Goal: Task Accomplishment & Management: Complete application form

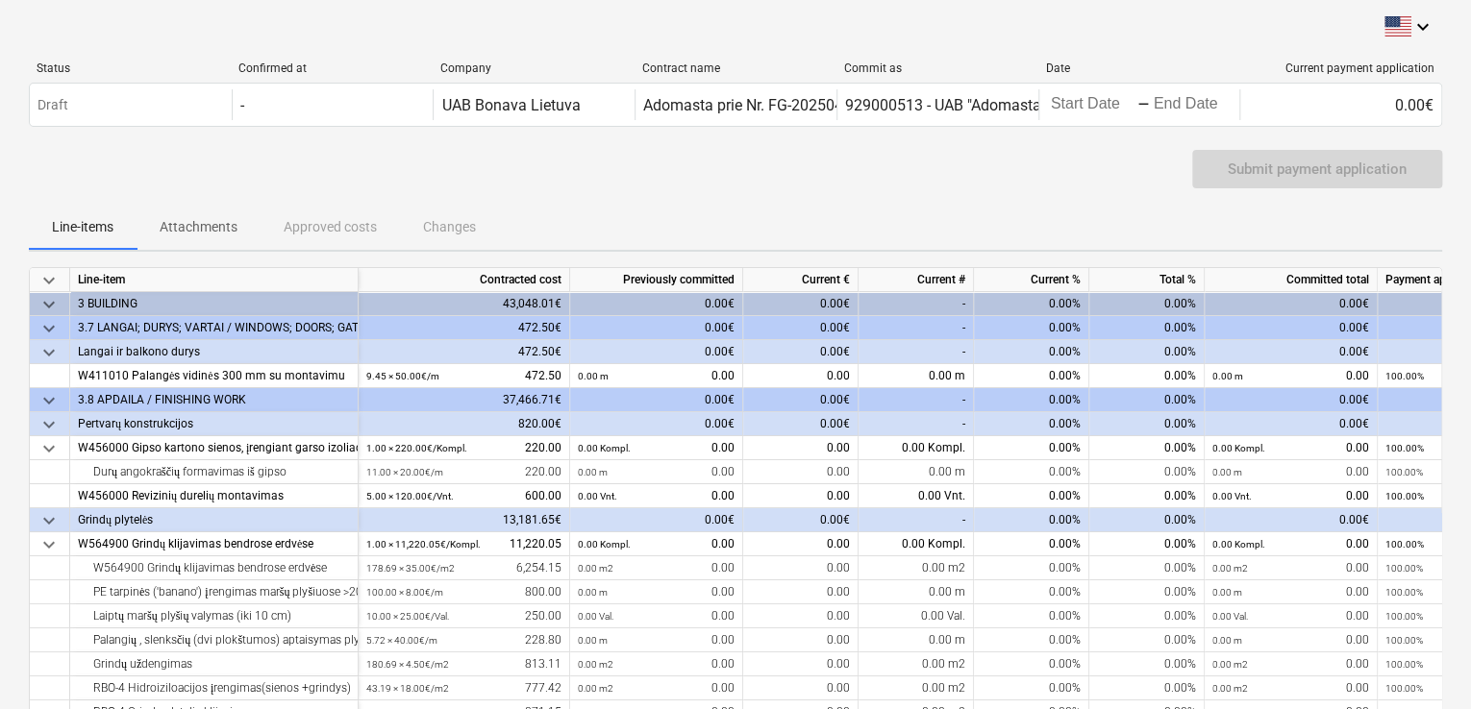
click at [45, 343] on span "keyboard_arrow_down" at bounding box center [48, 352] width 23 height 23
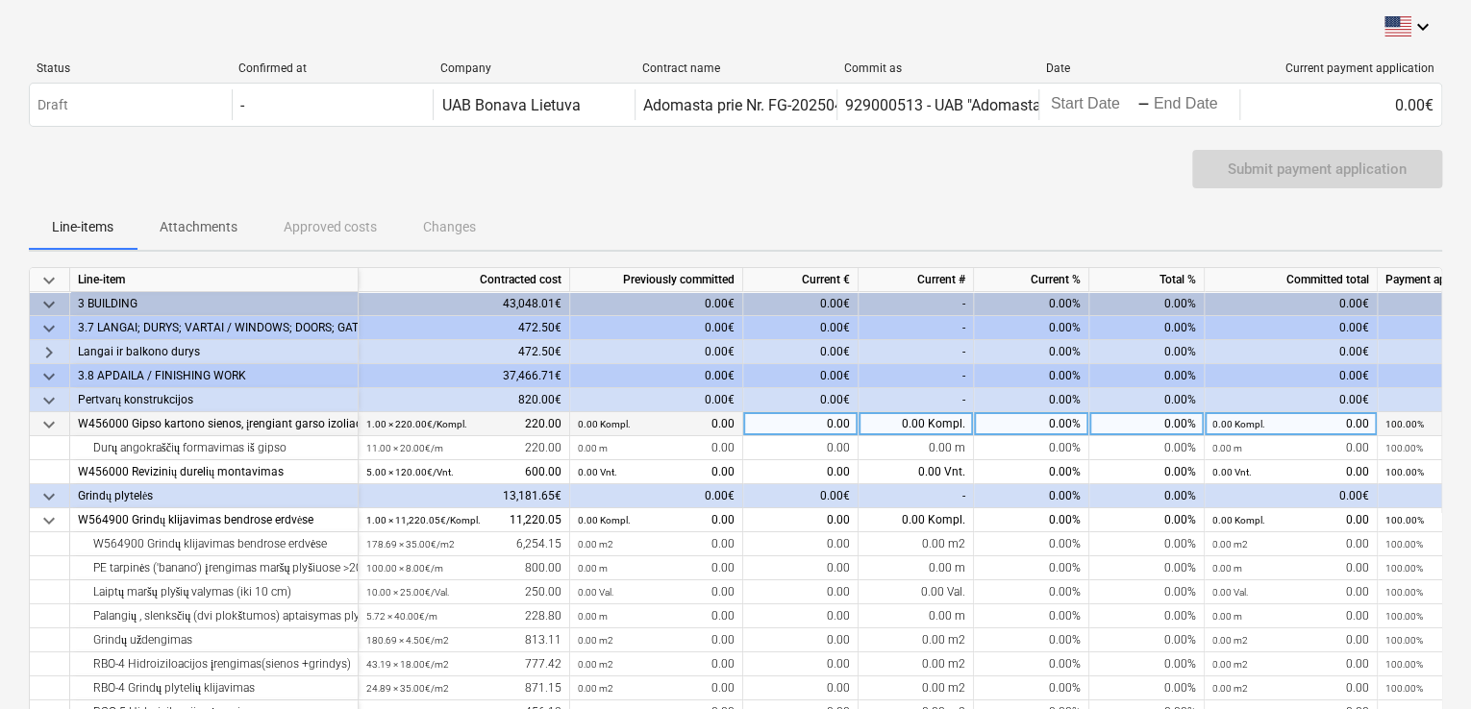
scroll to position [96, 0]
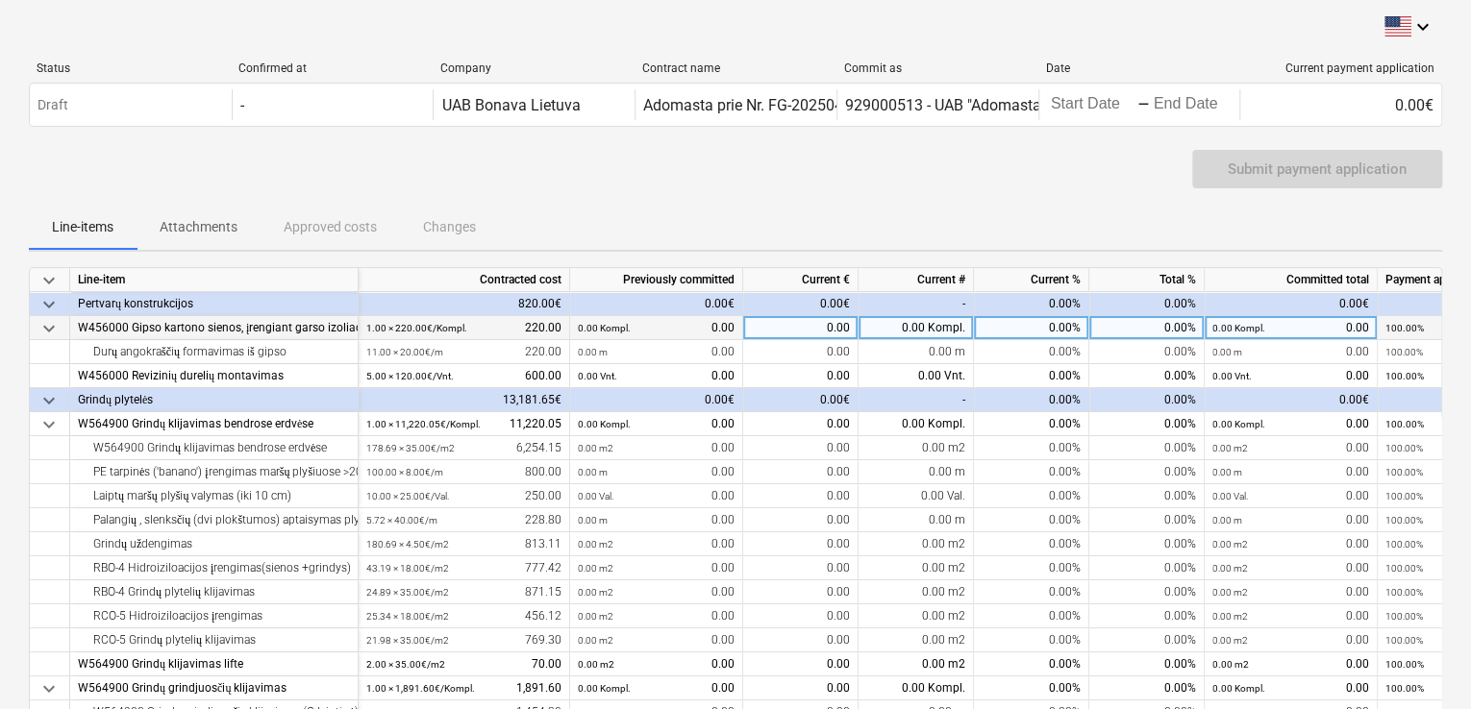
click at [51, 331] on span "keyboard_arrow_down" at bounding box center [48, 328] width 23 height 23
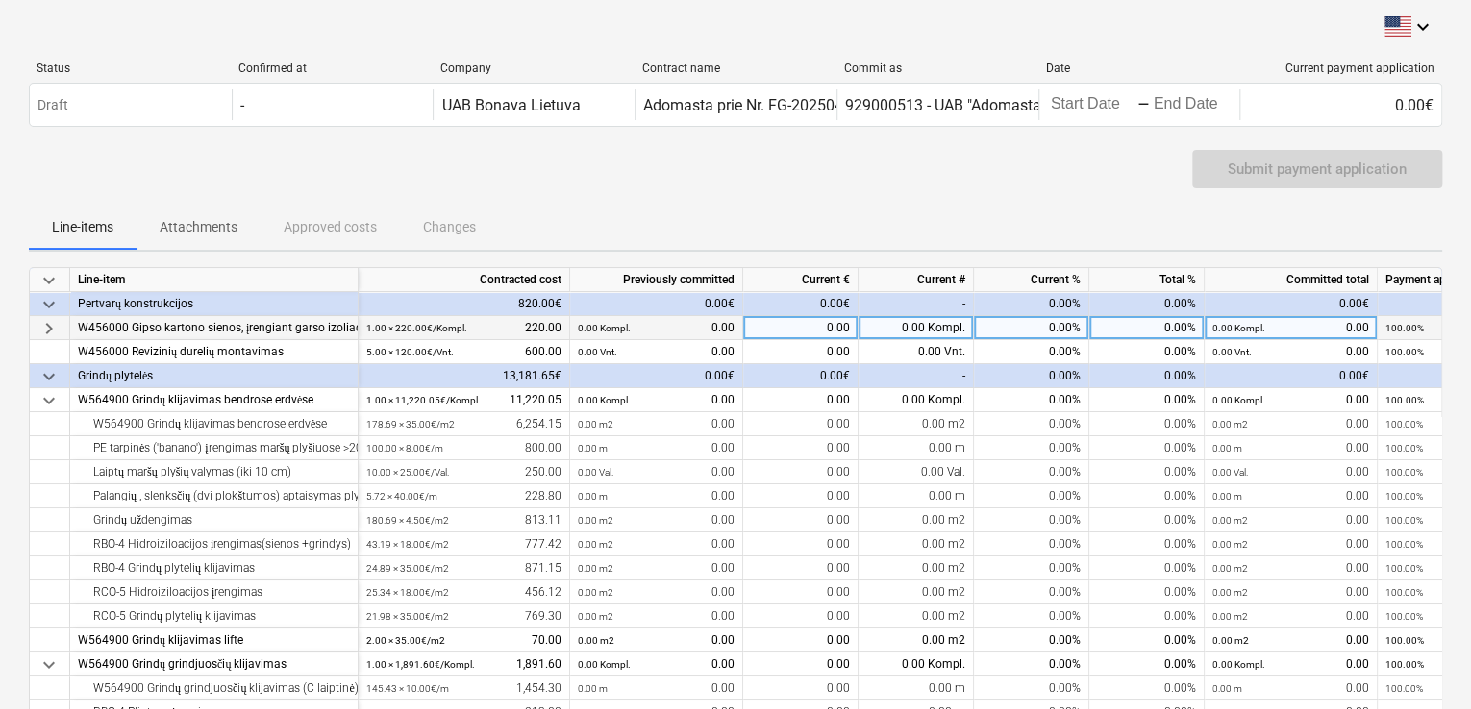
click at [46, 297] on span "keyboard_arrow_down" at bounding box center [48, 304] width 23 height 23
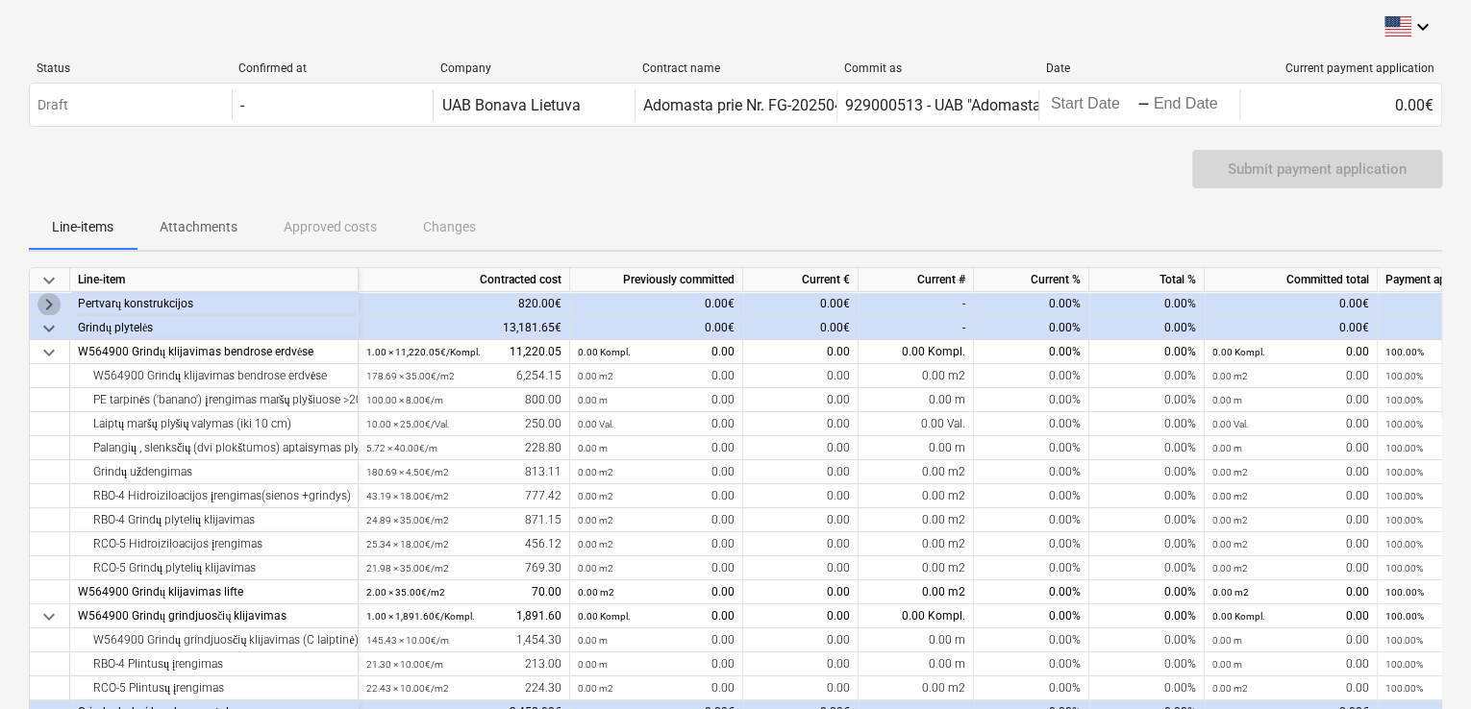
click at [54, 303] on span "keyboard_arrow_right" at bounding box center [48, 304] width 23 height 23
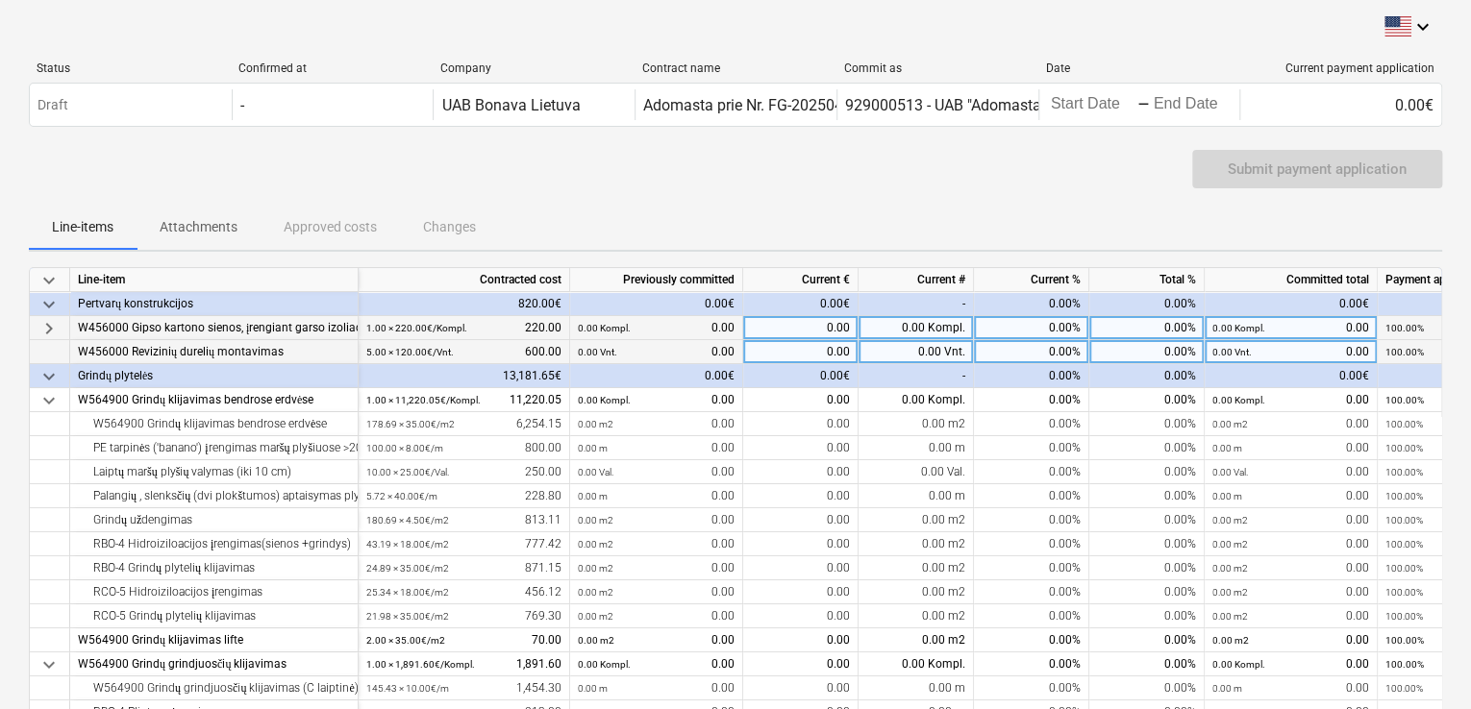
click at [46, 355] on div at bounding box center [50, 352] width 40 height 24
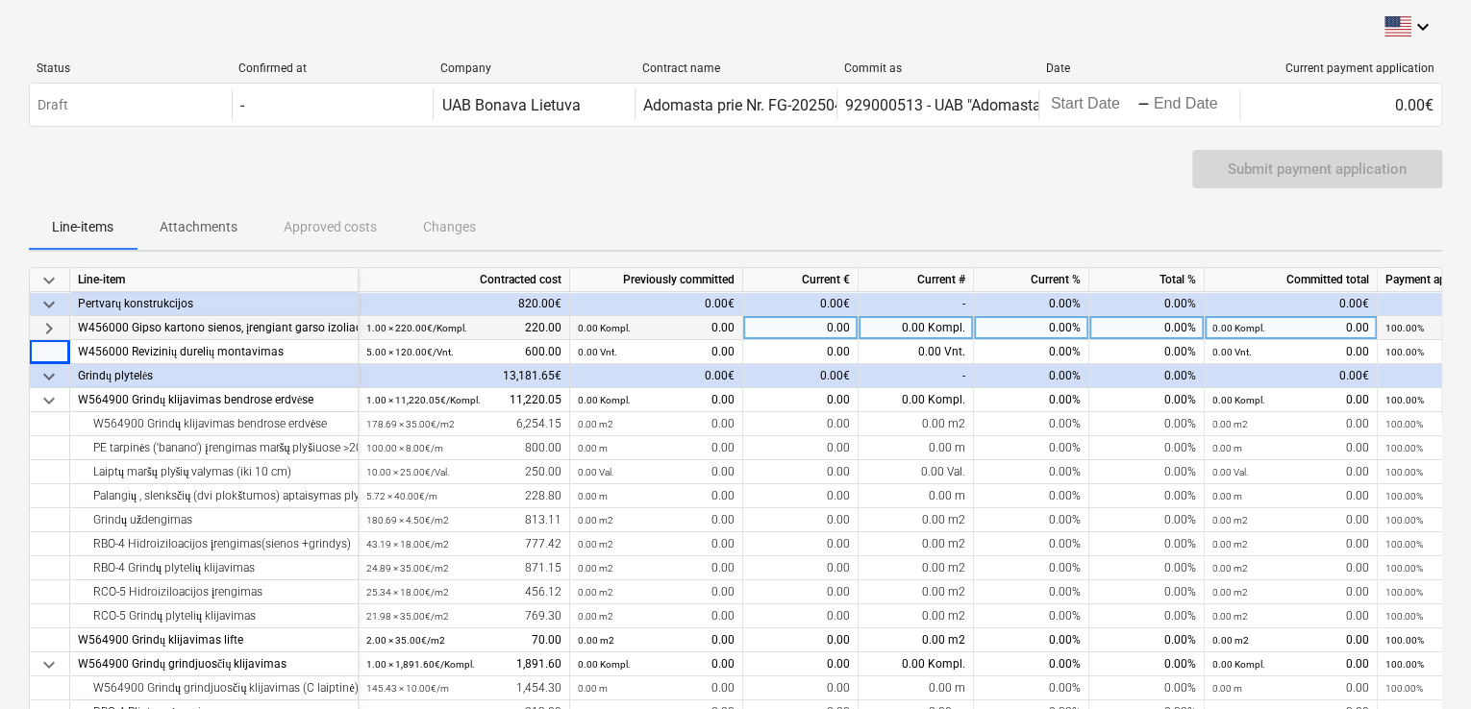
click at [49, 298] on span "keyboard_arrow_down" at bounding box center [48, 304] width 23 height 23
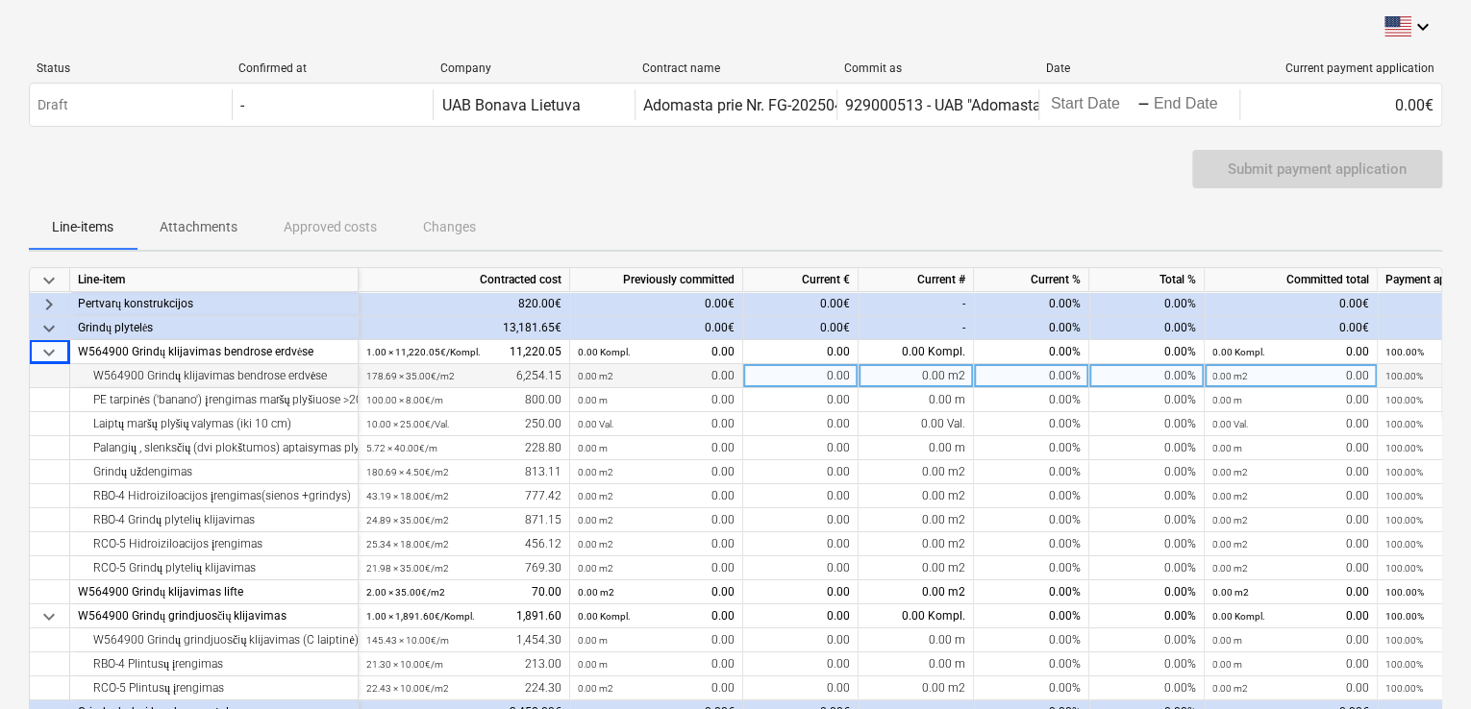
scroll to position [0, 0]
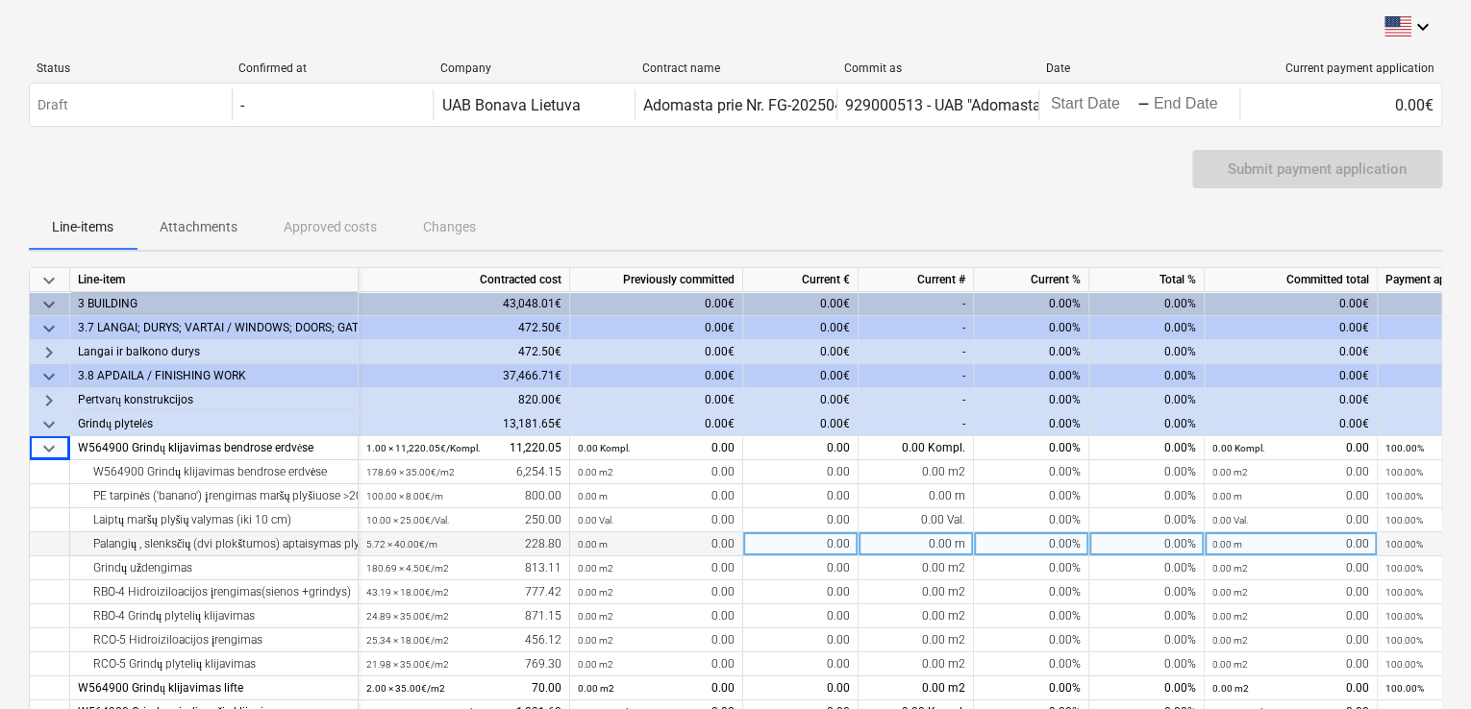
click at [196, 535] on div "Palangių , slenksčių (dvi plokštumos) aptaisymas plytelėmis" at bounding box center [214, 545] width 272 height 24
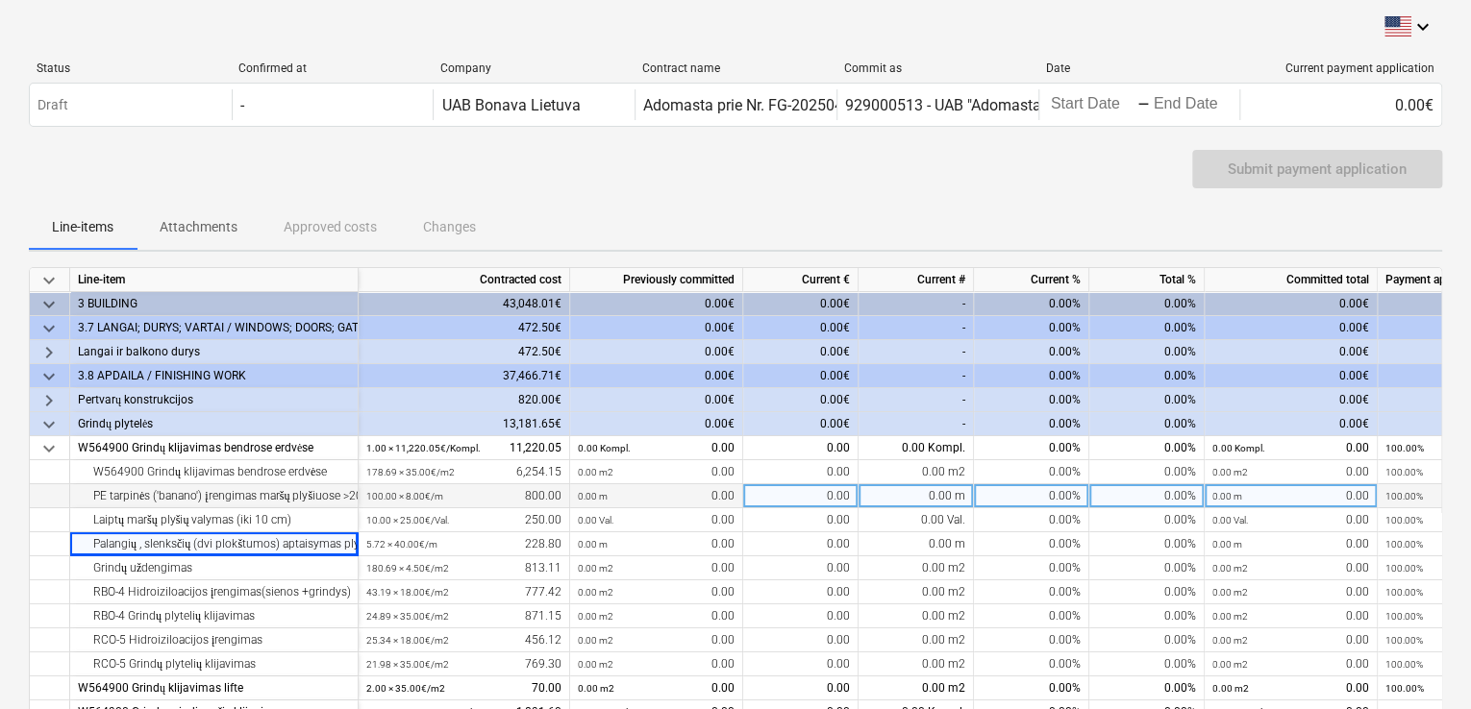
click at [216, 497] on div "PE tarpinės ('banano') įrengimas maršų plyšiuose >20 mm" at bounding box center [214, 497] width 272 height 24
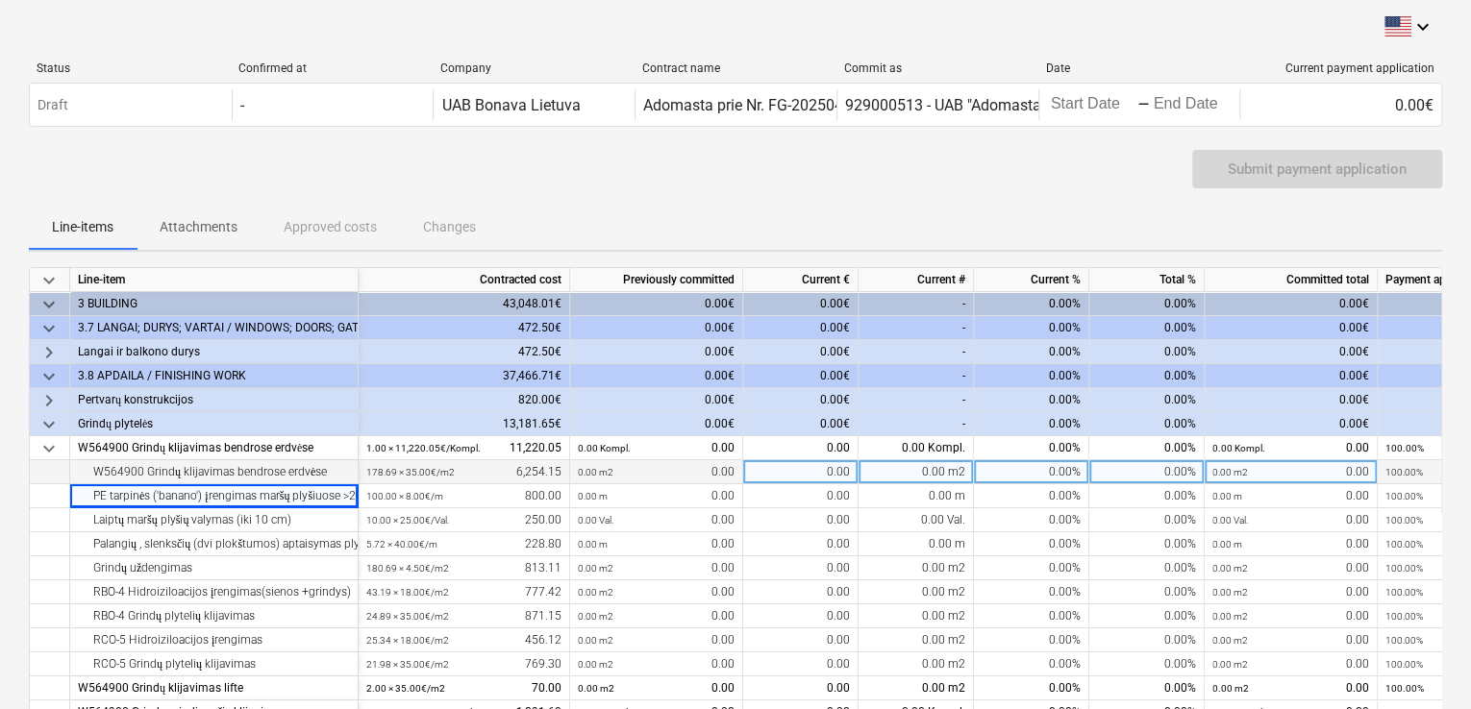
click at [264, 473] on div "W564900 Grindų klijavimas bendrose erdvėse" at bounding box center [214, 472] width 272 height 24
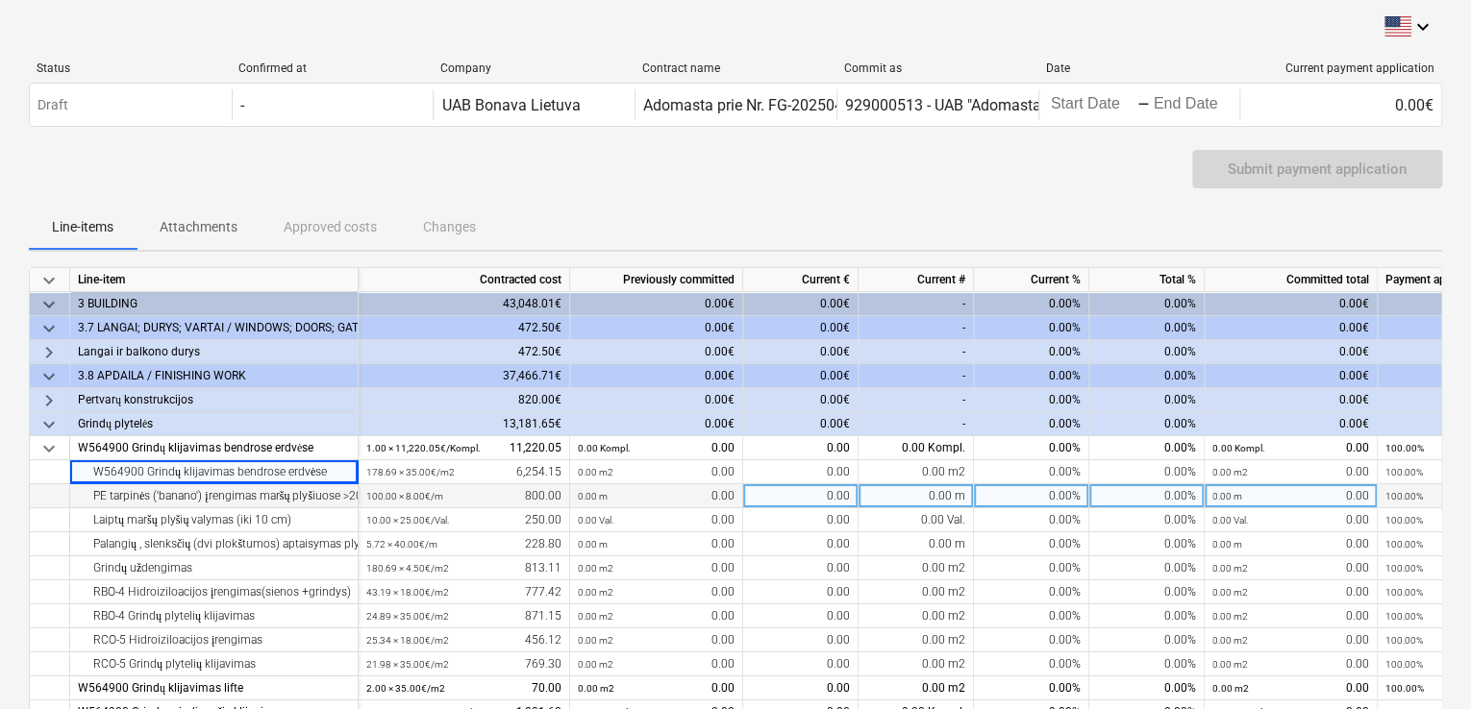
click at [231, 499] on div "PE tarpinės ('banano') įrengimas maršų plyšiuose >20 mm" at bounding box center [214, 497] width 272 height 24
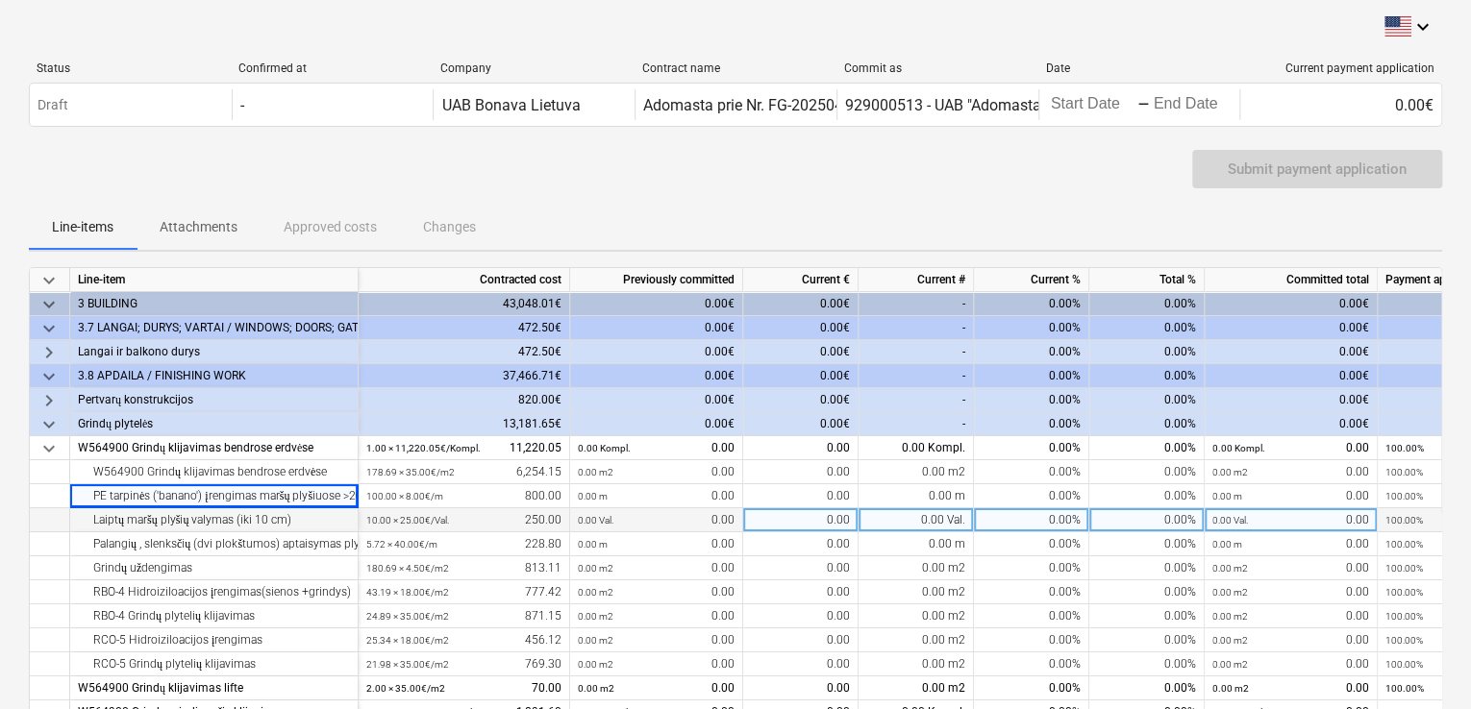
click at [228, 526] on div "Laiptų maršų plyšių valymas (iki 10 cm)" at bounding box center [214, 521] width 272 height 24
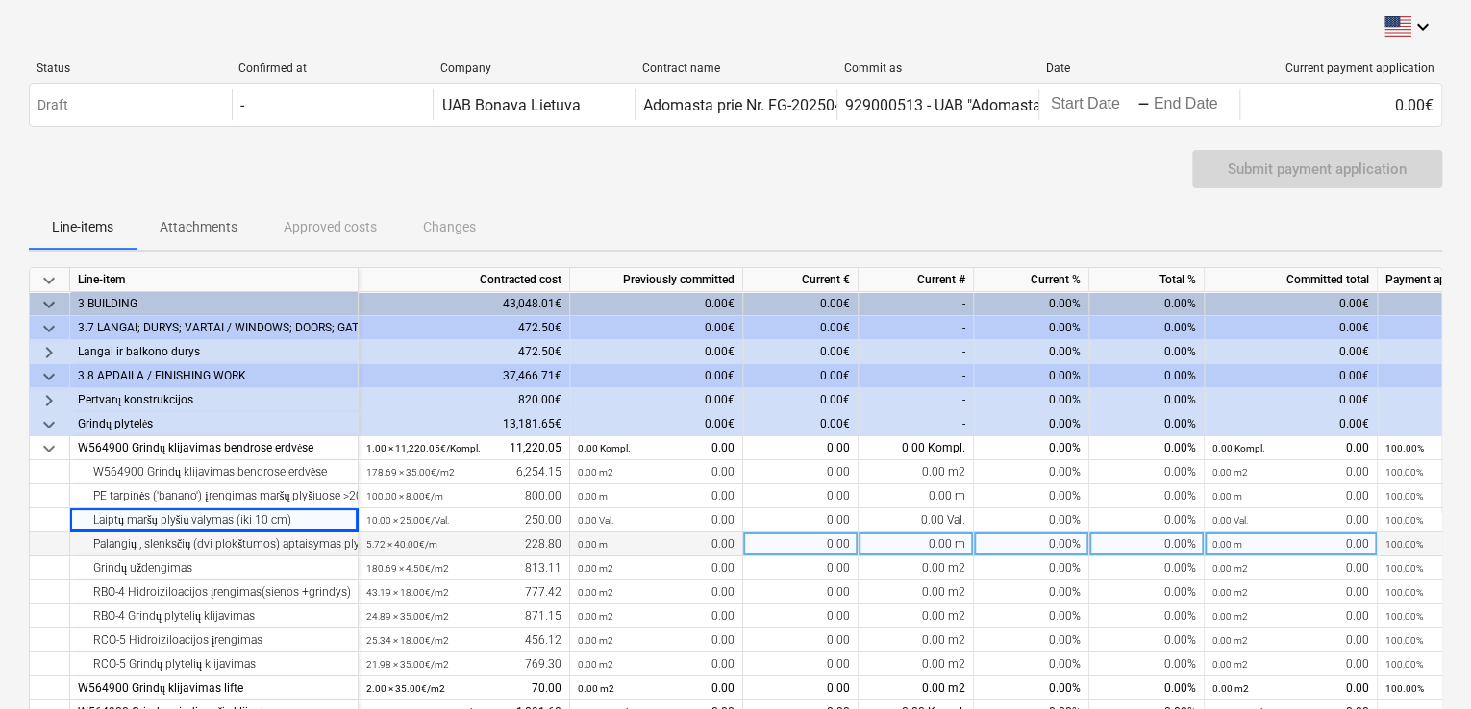
click at [220, 548] on div "Palangių , slenksčių (dvi plokštumos) aptaisymas plytelėmis" at bounding box center [214, 545] width 272 height 24
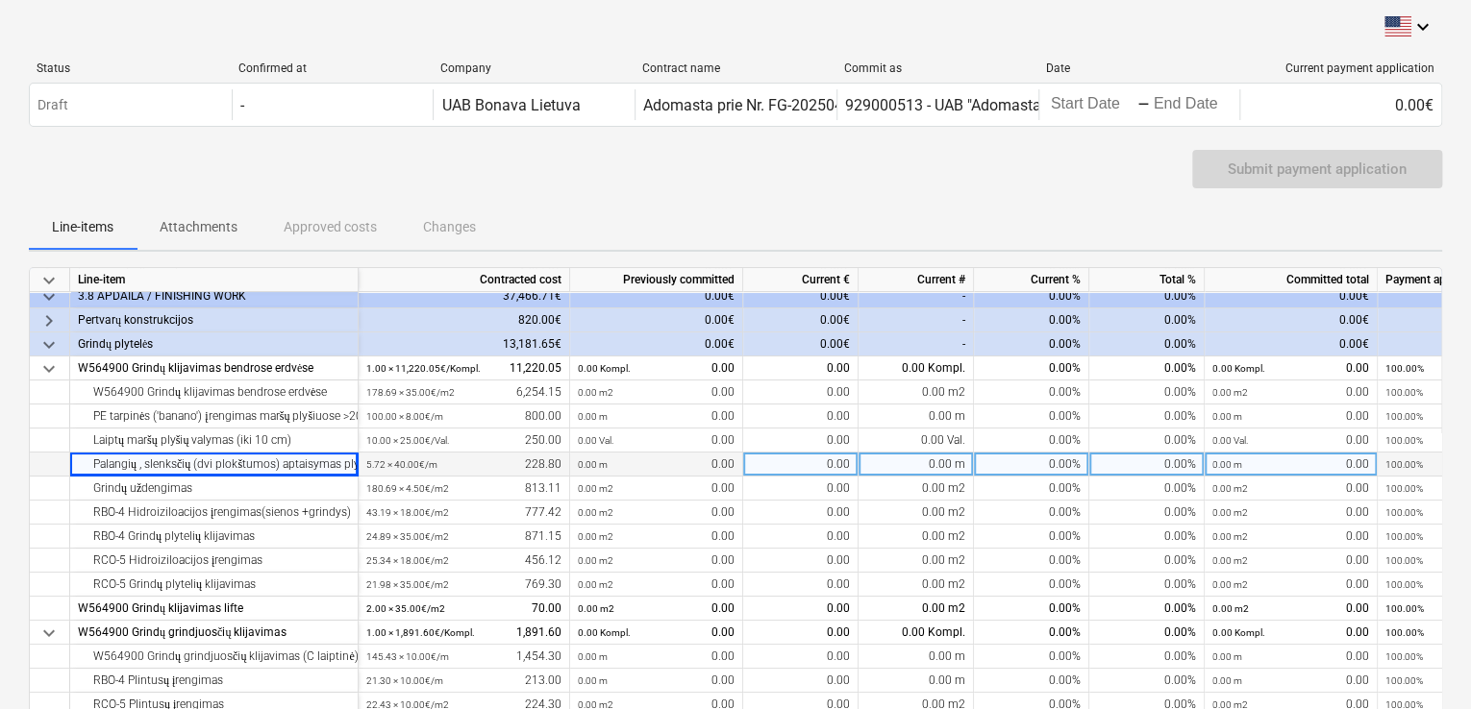
scroll to position [96, 0]
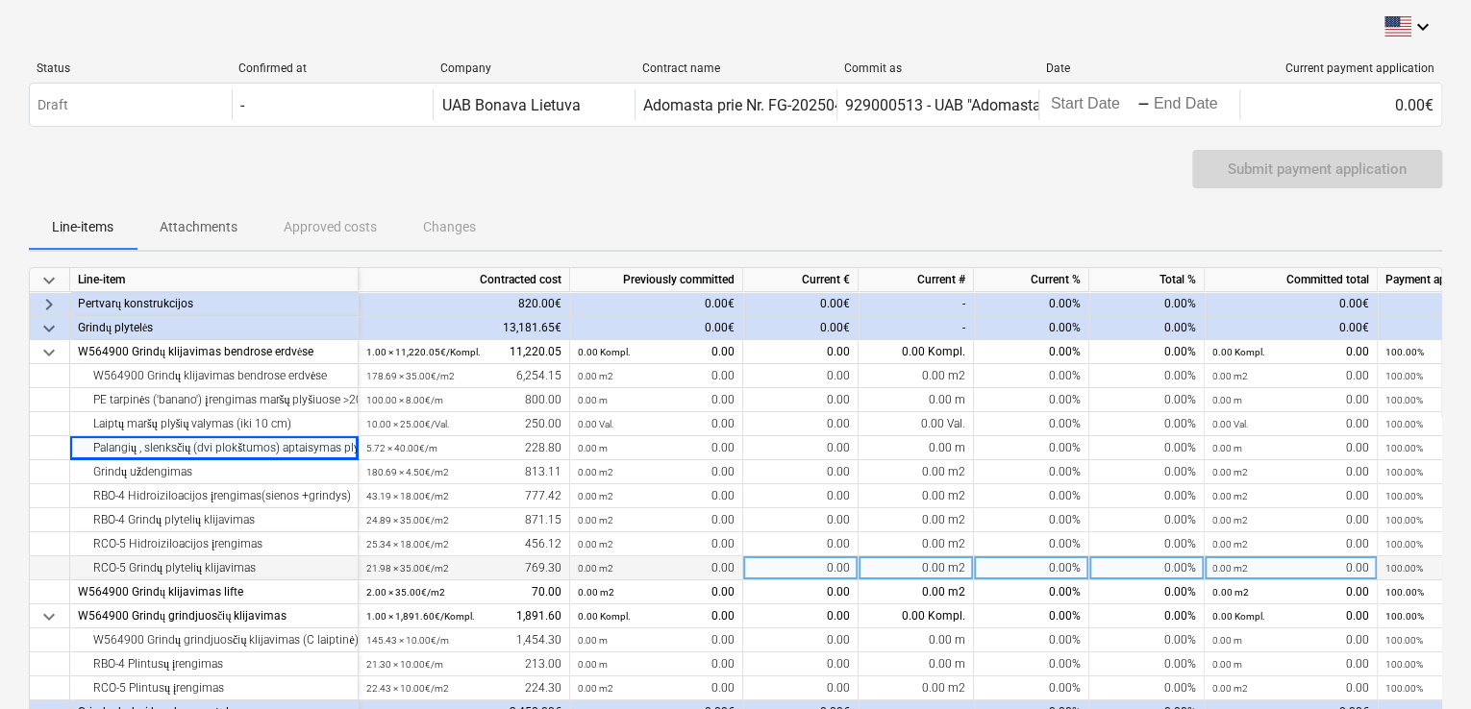
click at [258, 571] on div "RCO-5 Grindų plytelių klijavimas" at bounding box center [214, 569] width 272 height 24
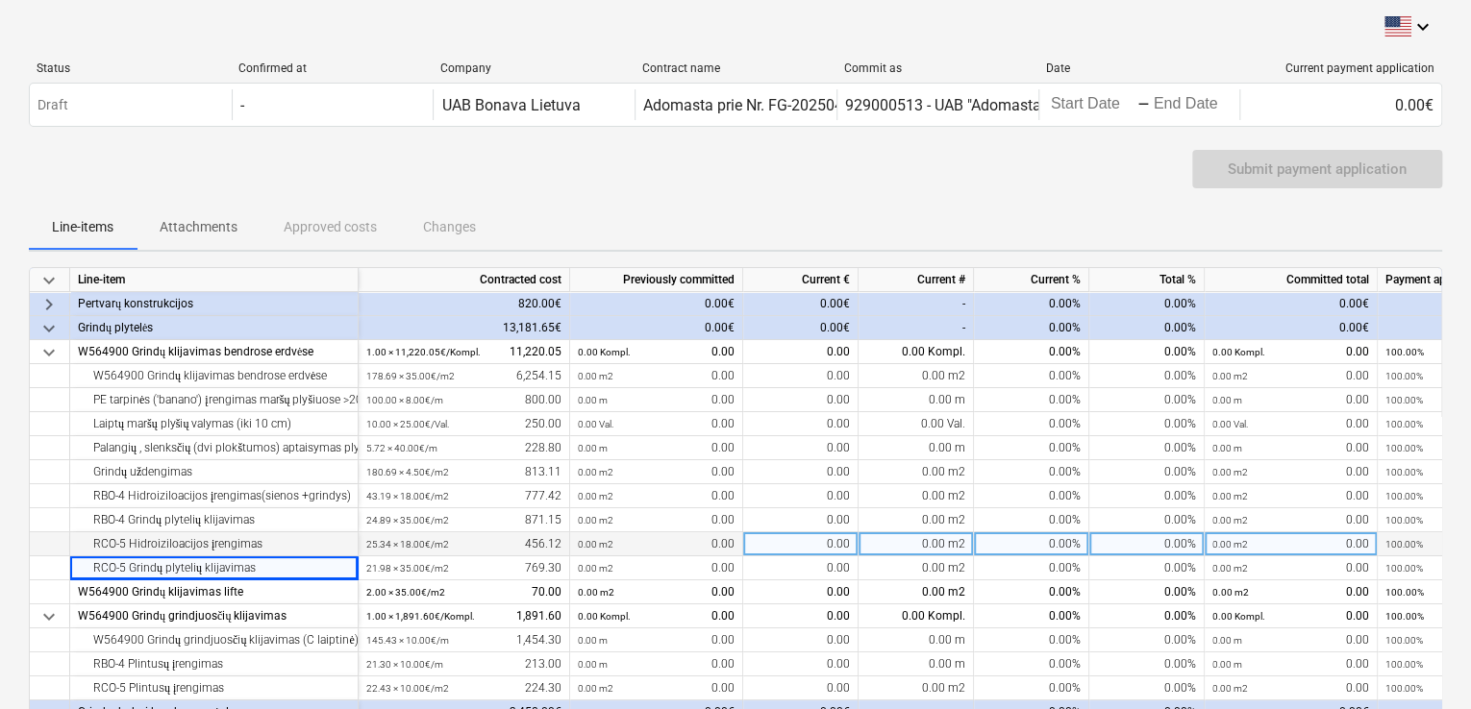
click at [273, 546] on div "RCO-5 Hidroiziloacijos įrengimas" at bounding box center [214, 545] width 272 height 24
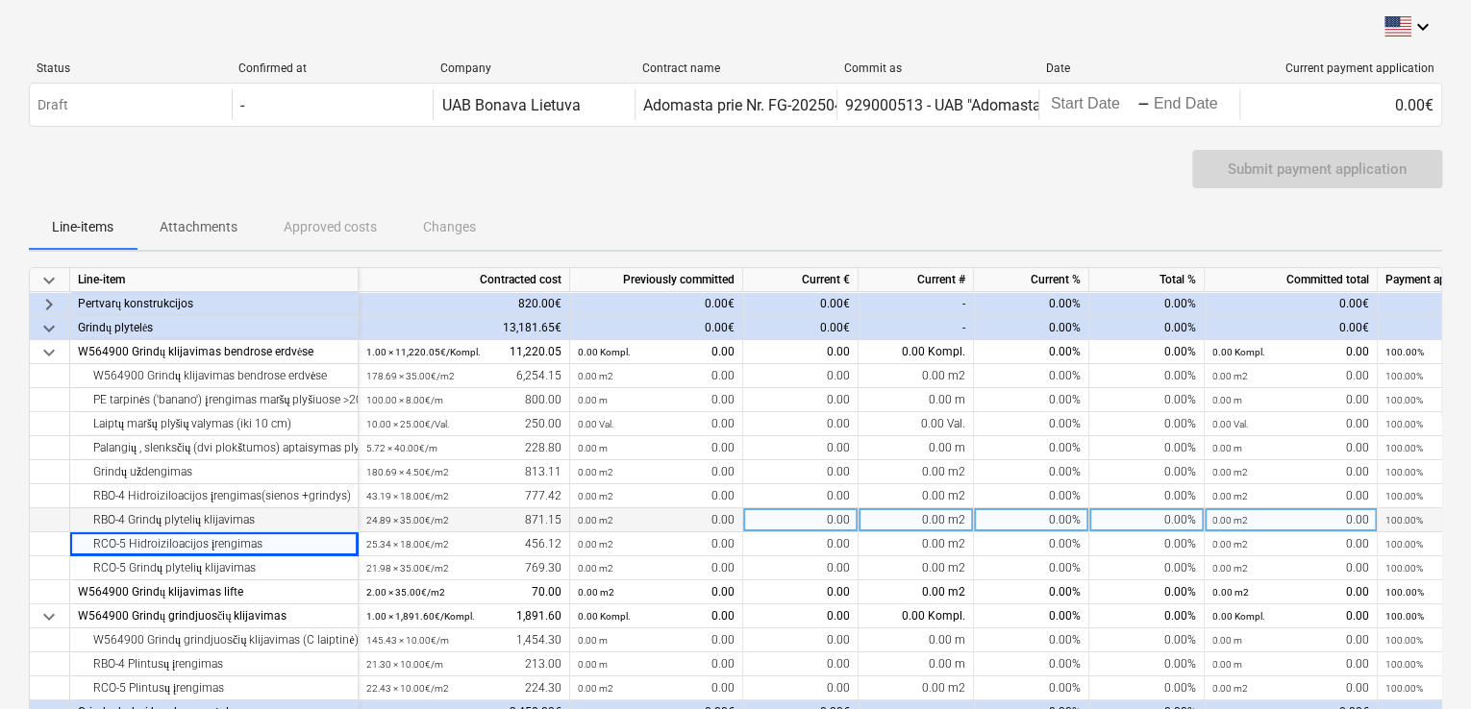
click at [297, 517] on div "RBO-4 Grindų plytelių klijavimas" at bounding box center [214, 521] width 272 height 24
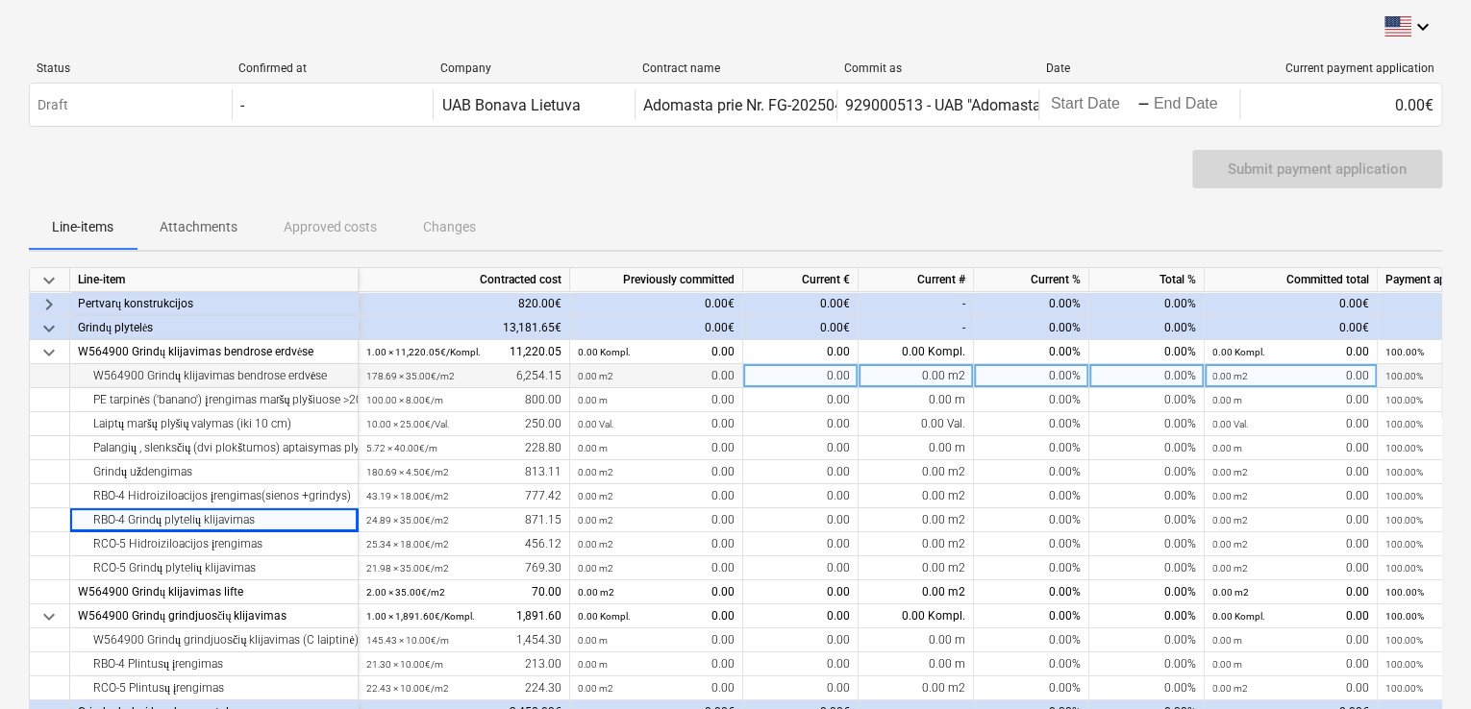
click at [286, 366] on div "W564900 Grindų klijavimas bendrose erdvėse" at bounding box center [214, 376] width 272 height 24
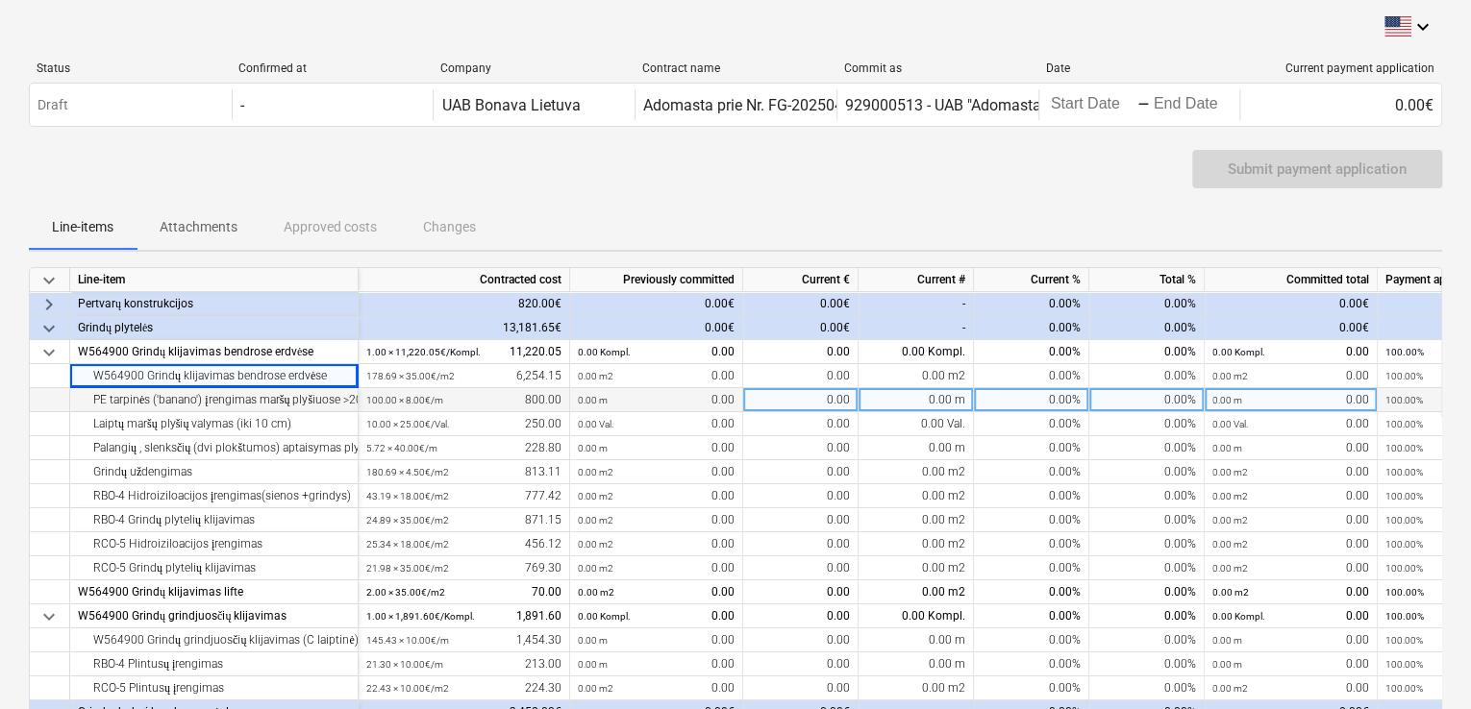
click at [209, 397] on div "PE tarpinės ('banano') įrengimas maršų plyšiuose >20 mm" at bounding box center [214, 400] width 272 height 24
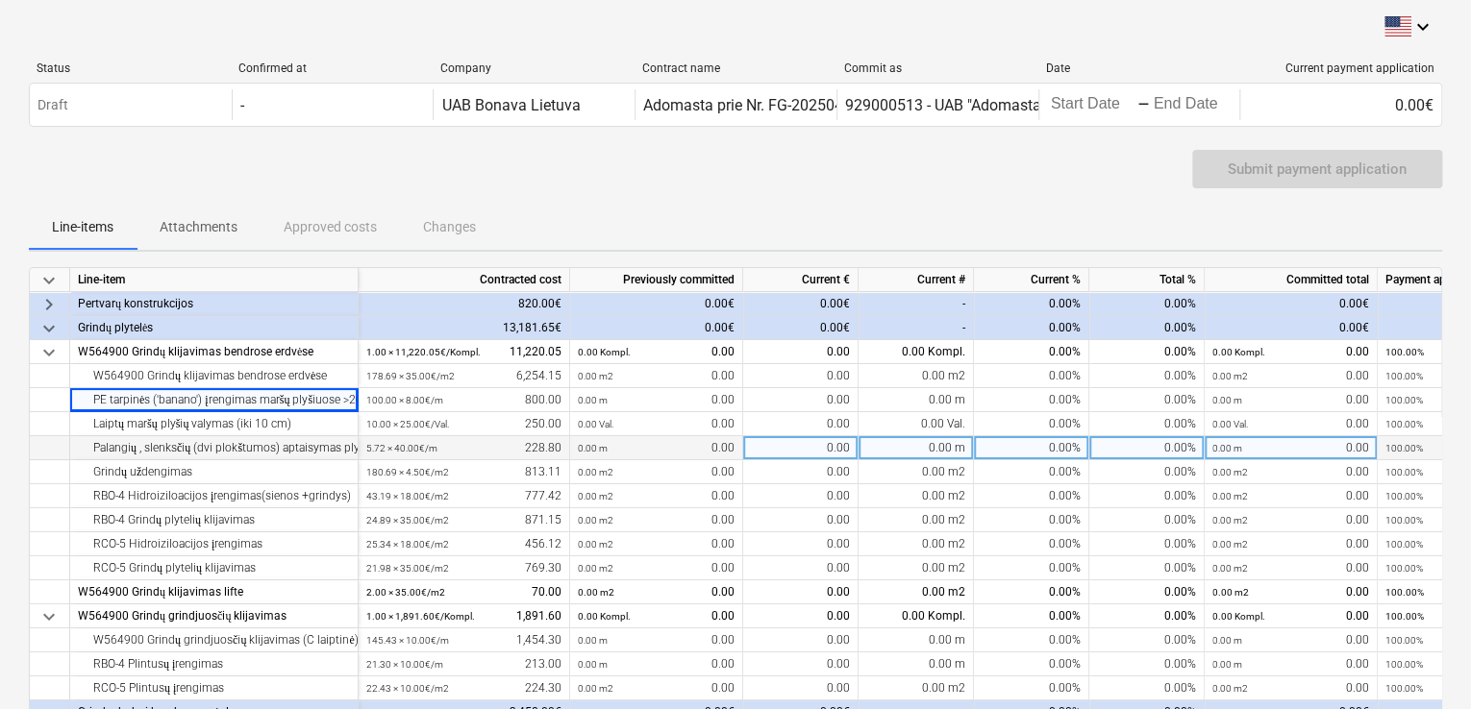
click at [246, 438] on div "Palangių , slenksčių (dvi plokštumos) aptaisymas plytelėmis" at bounding box center [214, 448] width 272 height 24
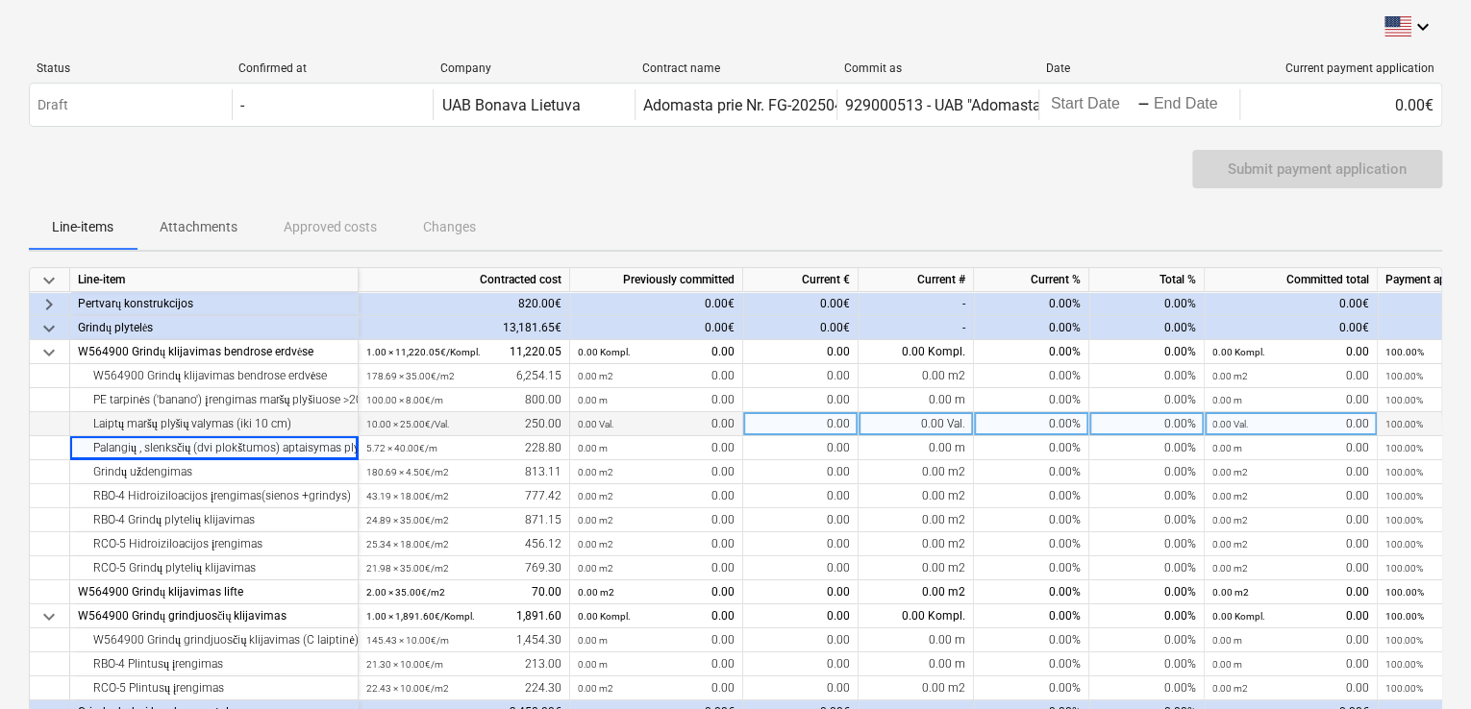
click at [250, 424] on div "Laiptų maršų plyšių valymas (iki 10 cm)" at bounding box center [214, 424] width 272 height 24
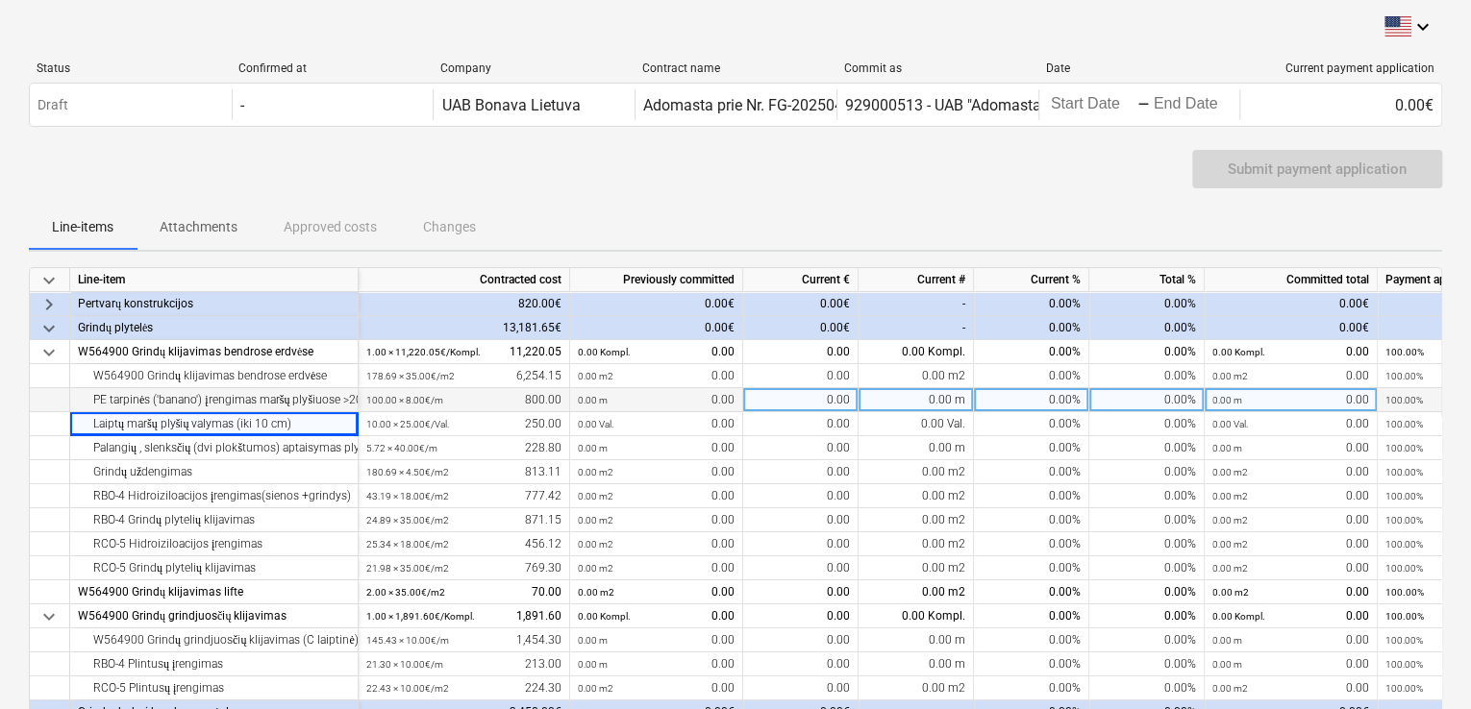
click at [260, 401] on div "PE tarpinės ('banano') įrengimas maršų plyšiuose >20 mm" at bounding box center [214, 400] width 272 height 24
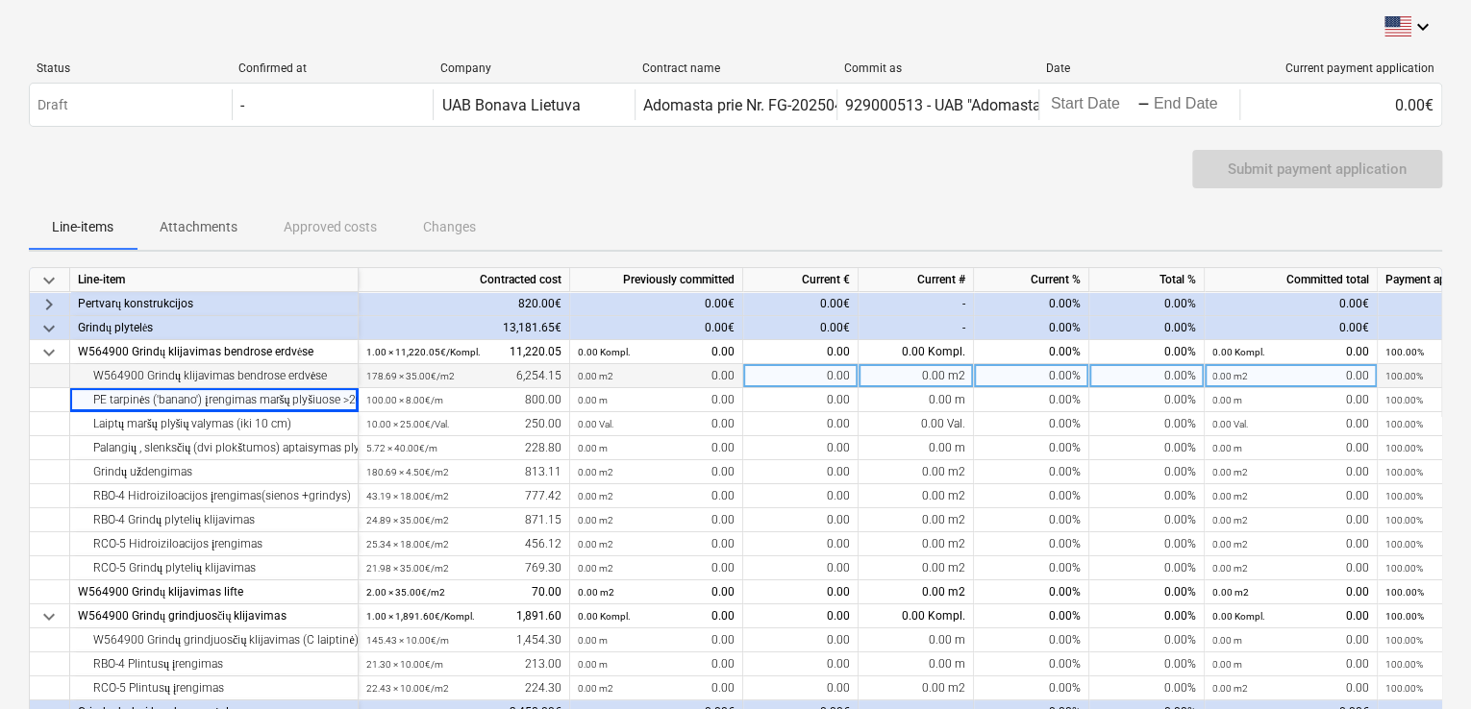
click at [265, 376] on div "W564900 Grindų klijavimas bendrose erdvėse" at bounding box center [214, 376] width 272 height 24
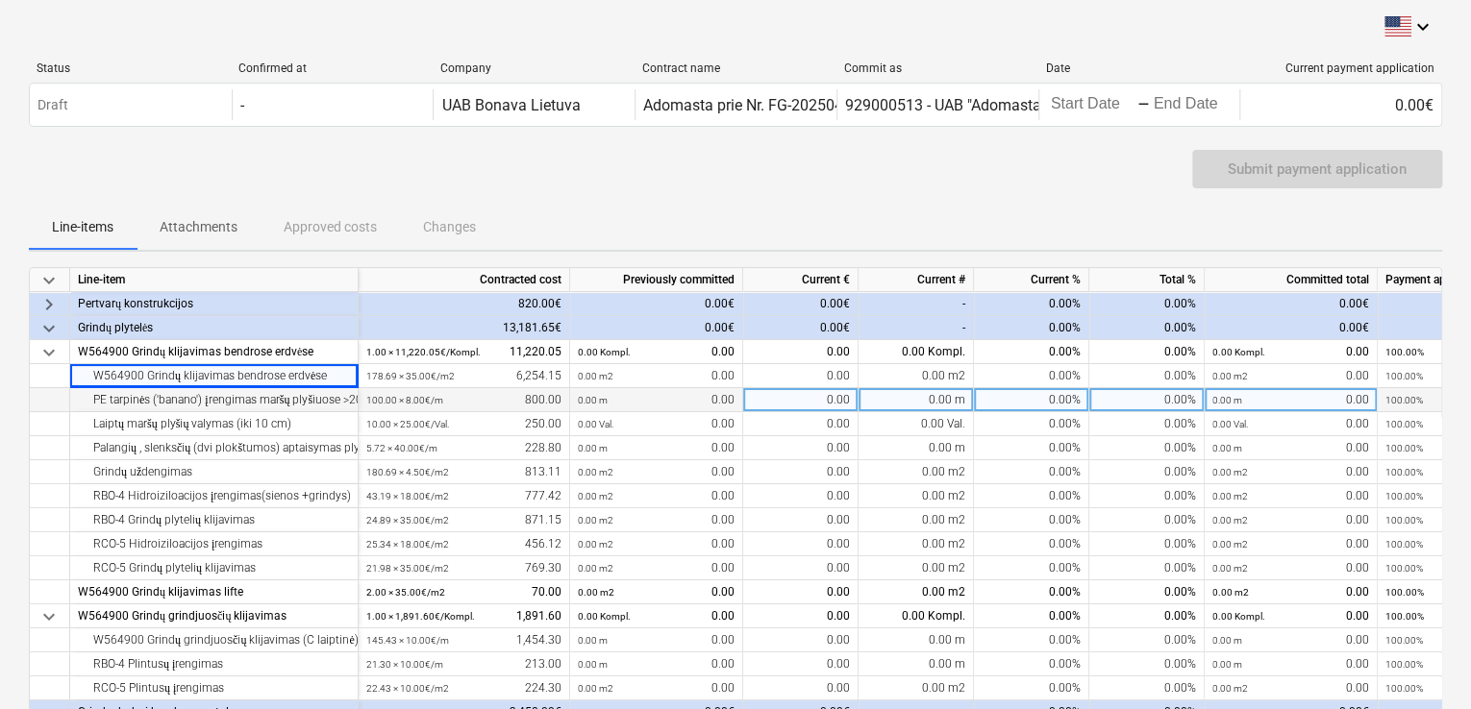
click at [277, 400] on div "PE tarpinės ('banano') įrengimas maršų plyšiuose >20 mm" at bounding box center [214, 400] width 272 height 24
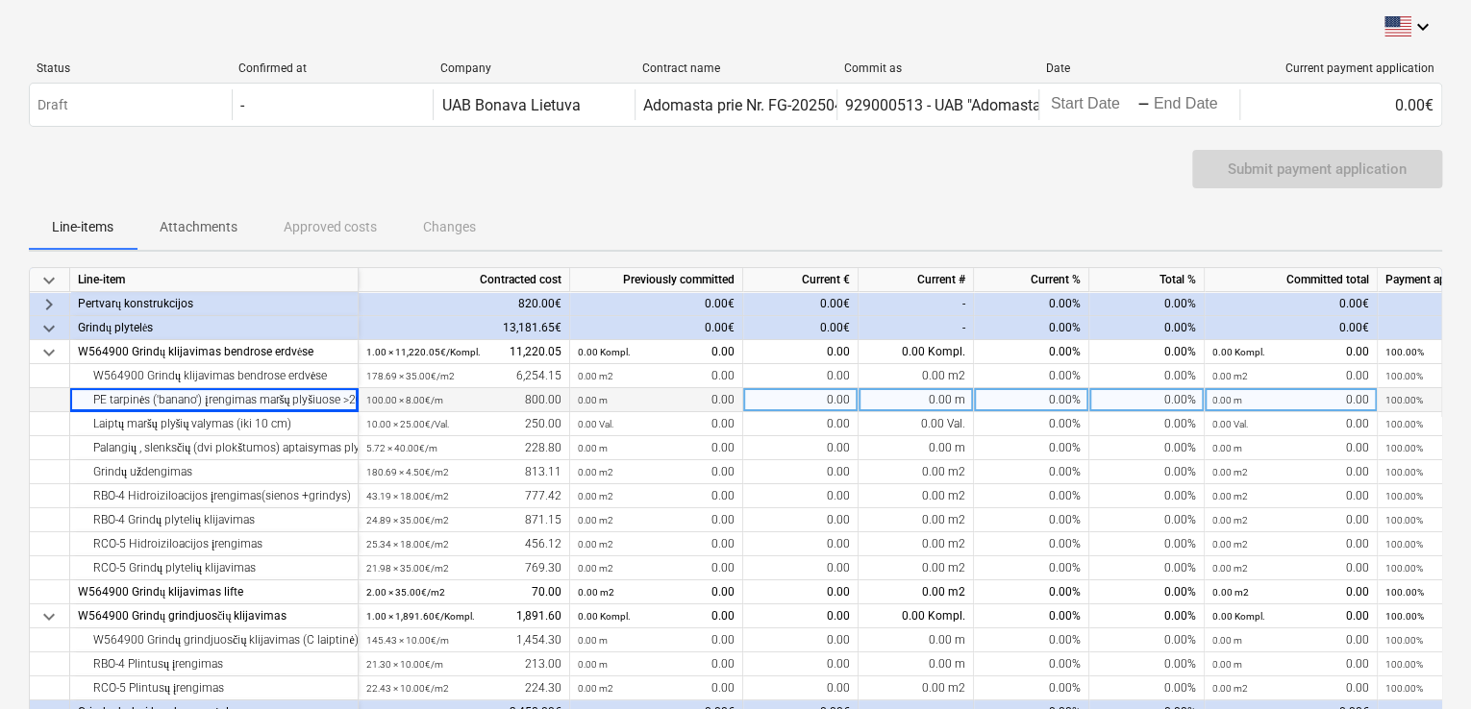
click at [464, 409] on div "100.00 × 8.00€ / m 800.00" at bounding box center [463, 400] width 195 height 24
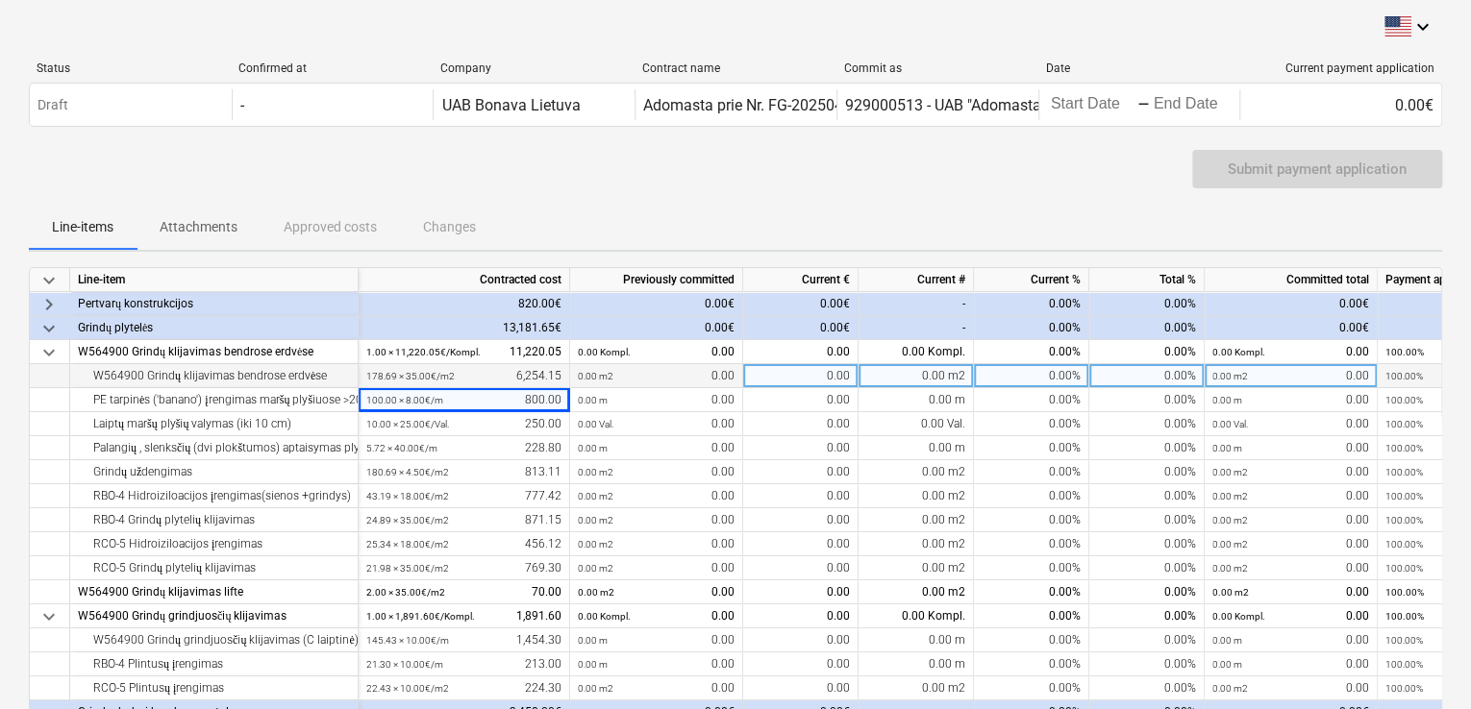
click at [467, 385] on div "178.69 × 35.00€ / m2 6,254.15" at bounding box center [463, 376] width 195 height 24
click at [650, 368] on div "0.00 m2 0.00" at bounding box center [656, 376] width 157 height 24
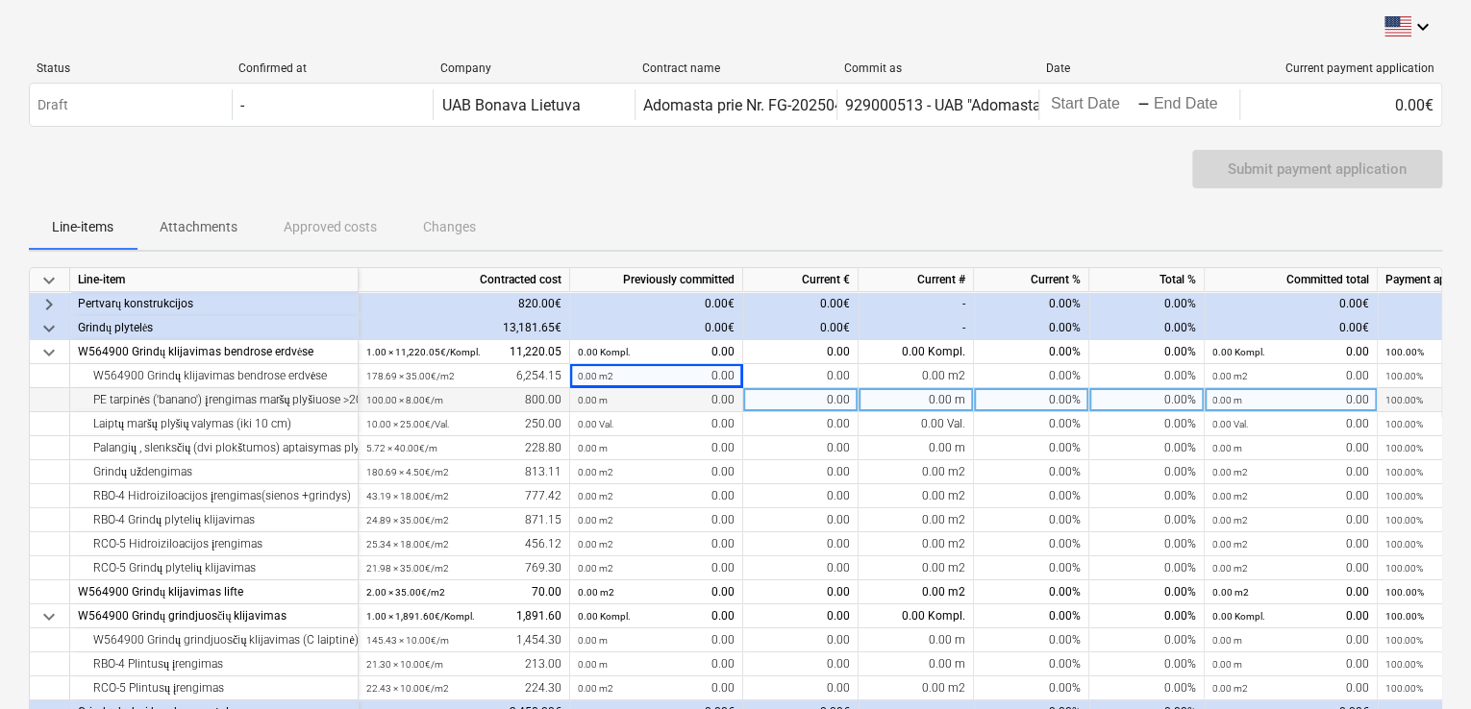
click at [650, 391] on div "0.00 m 0.00" at bounding box center [656, 400] width 157 height 24
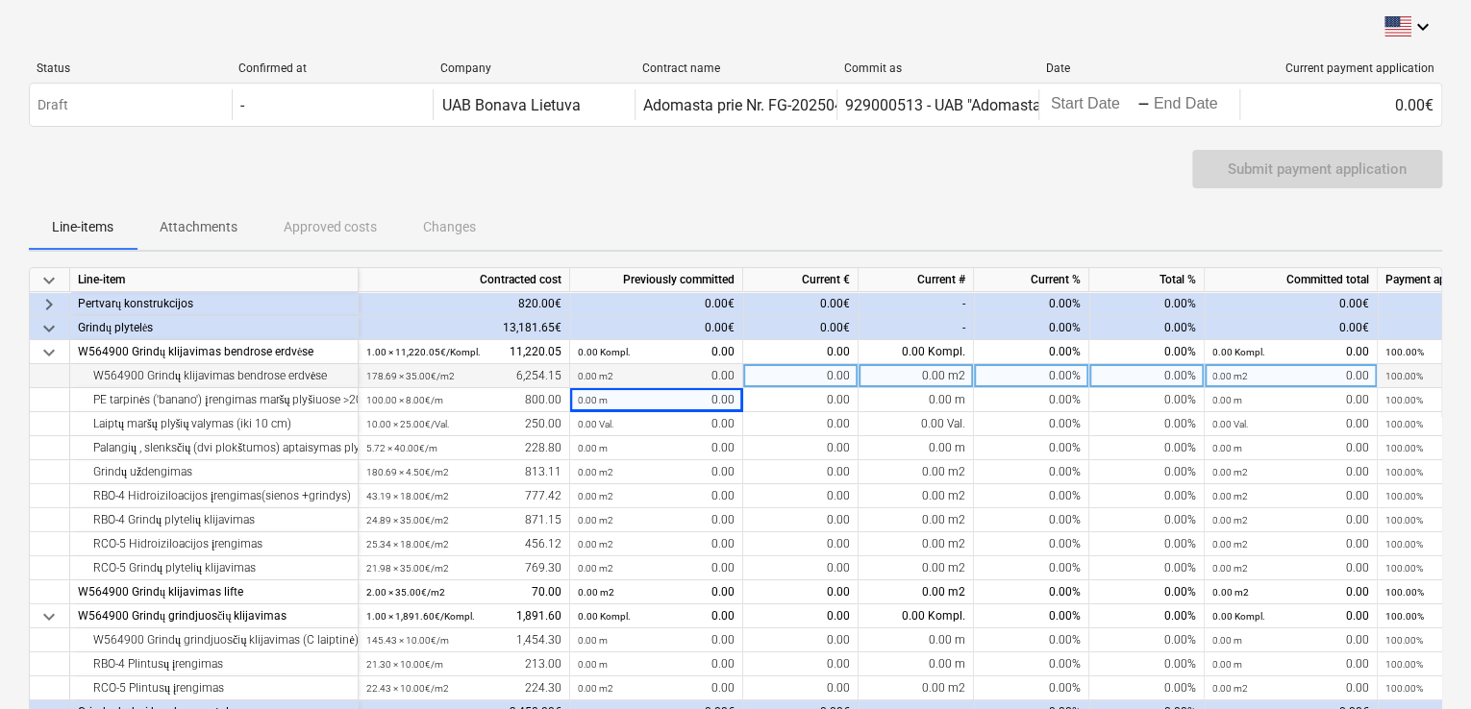
click at [486, 374] on div "178.69 × 35.00€ / m2 6,254.15" at bounding box center [463, 376] width 195 height 24
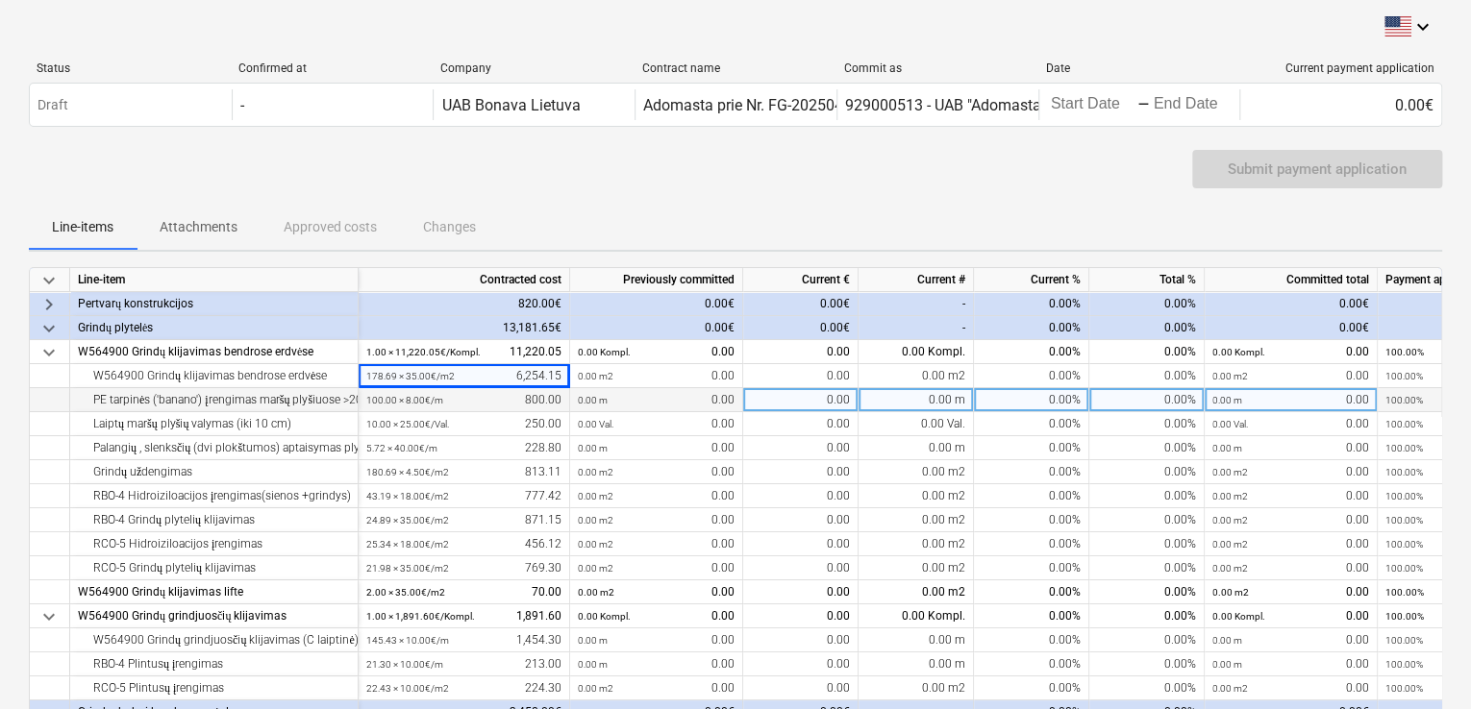
click at [475, 393] on div "100.00 × 8.00€ / m 800.00" at bounding box center [463, 400] width 195 height 24
click at [307, 399] on div "PE tarpinės ('banano') įrengimas maršų plyšiuose >20 mm" at bounding box center [214, 400] width 272 height 24
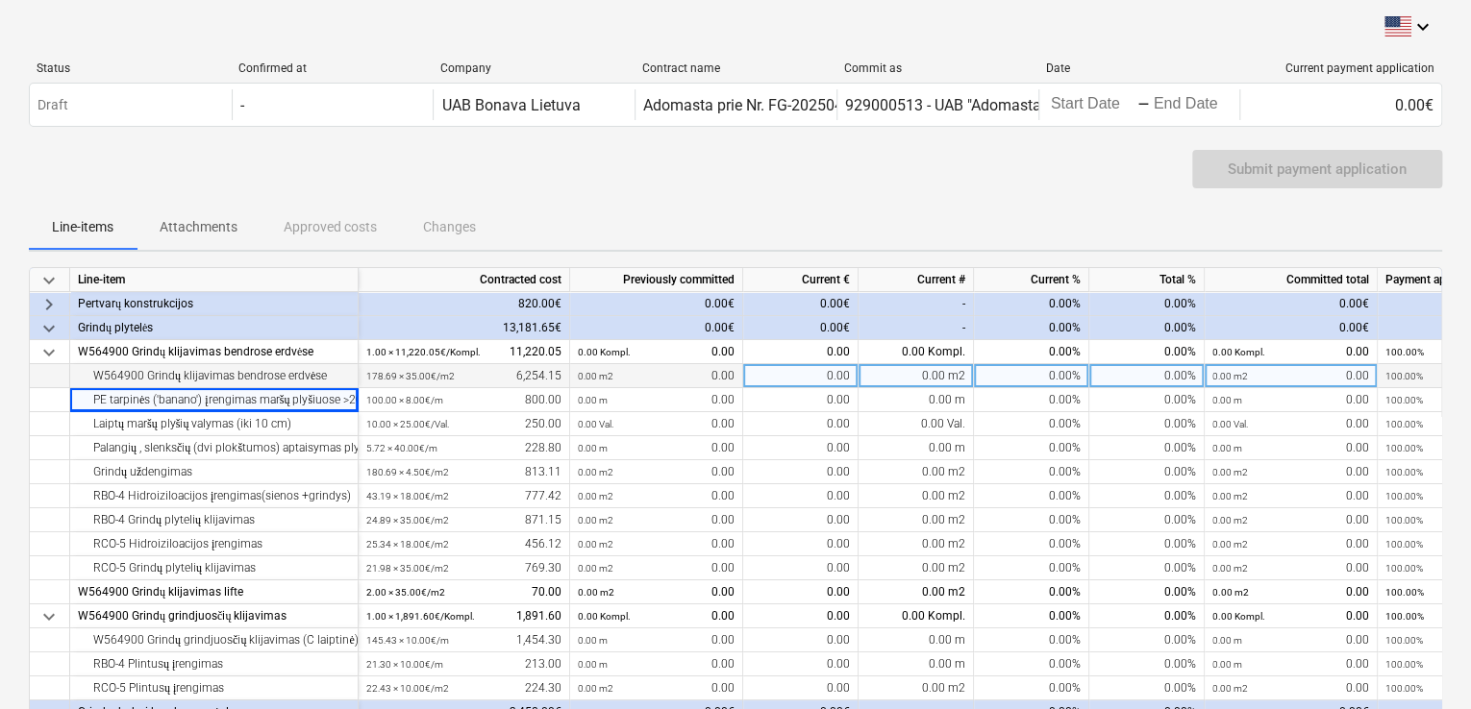
click at [323, 366] on div "W564900 Grindų klijavimas bendrose erdvėse" at bounding box center [214, 376] width 272 height 24
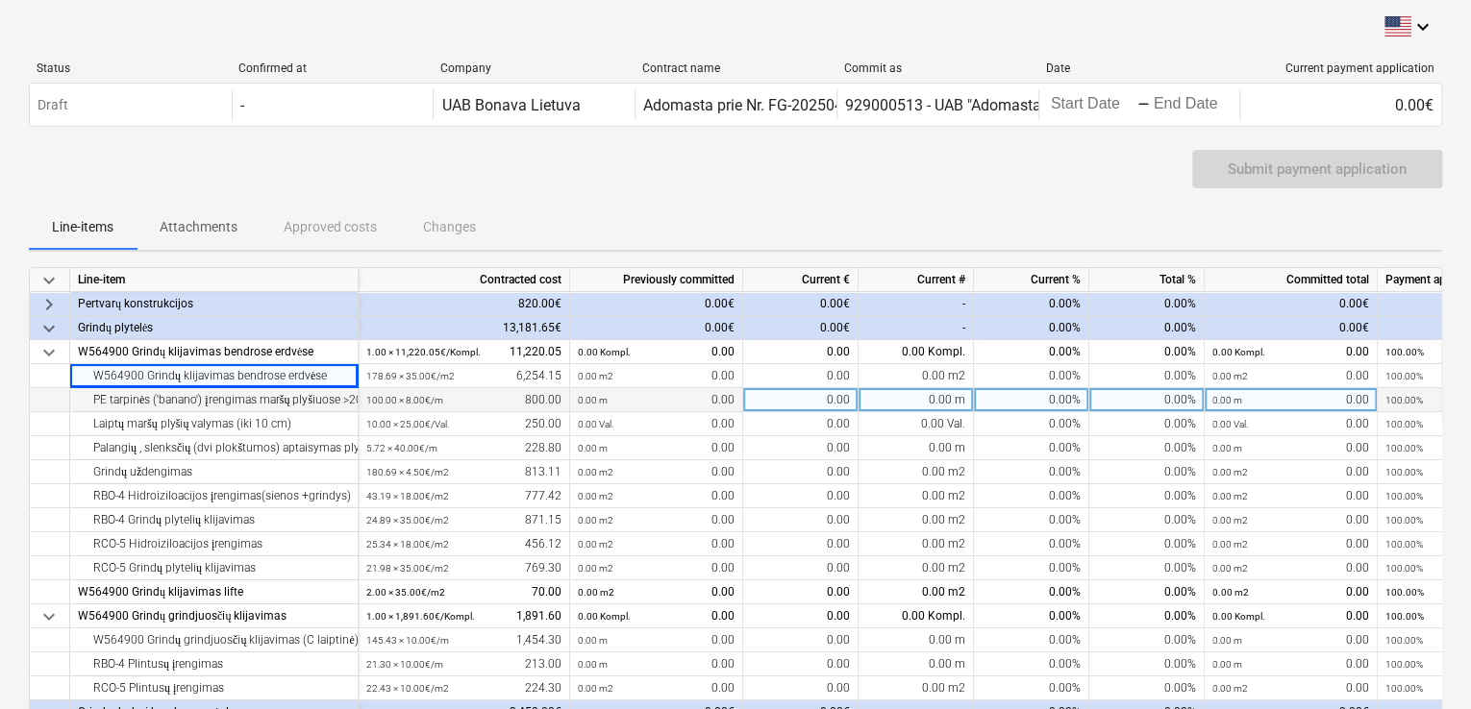
click at [452, 400] on div "100.00 × 8.00€ / m 800.00" at bounding box center [463, 400] width 195 height 24
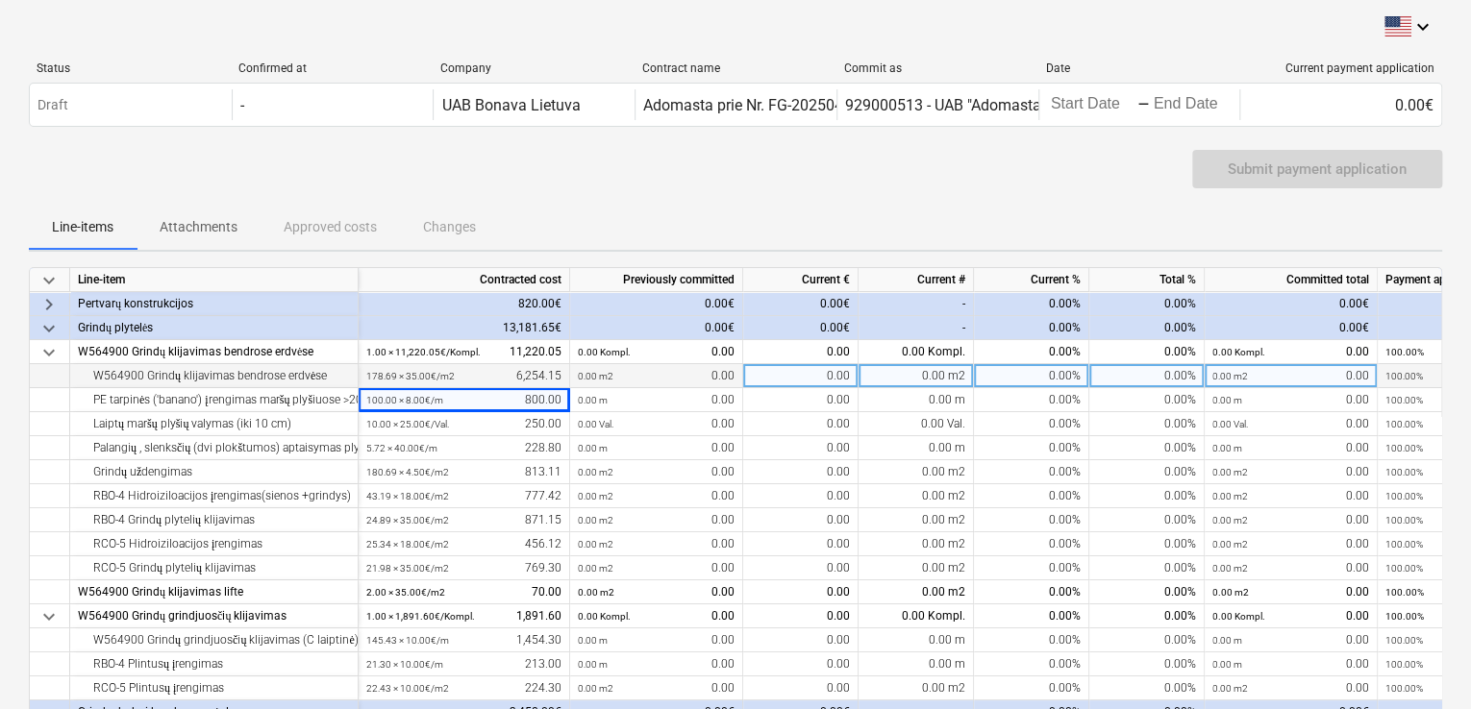
click at [584, 371] on small "0.00 m2" at bounding box center [596, 376] width 36 height 11
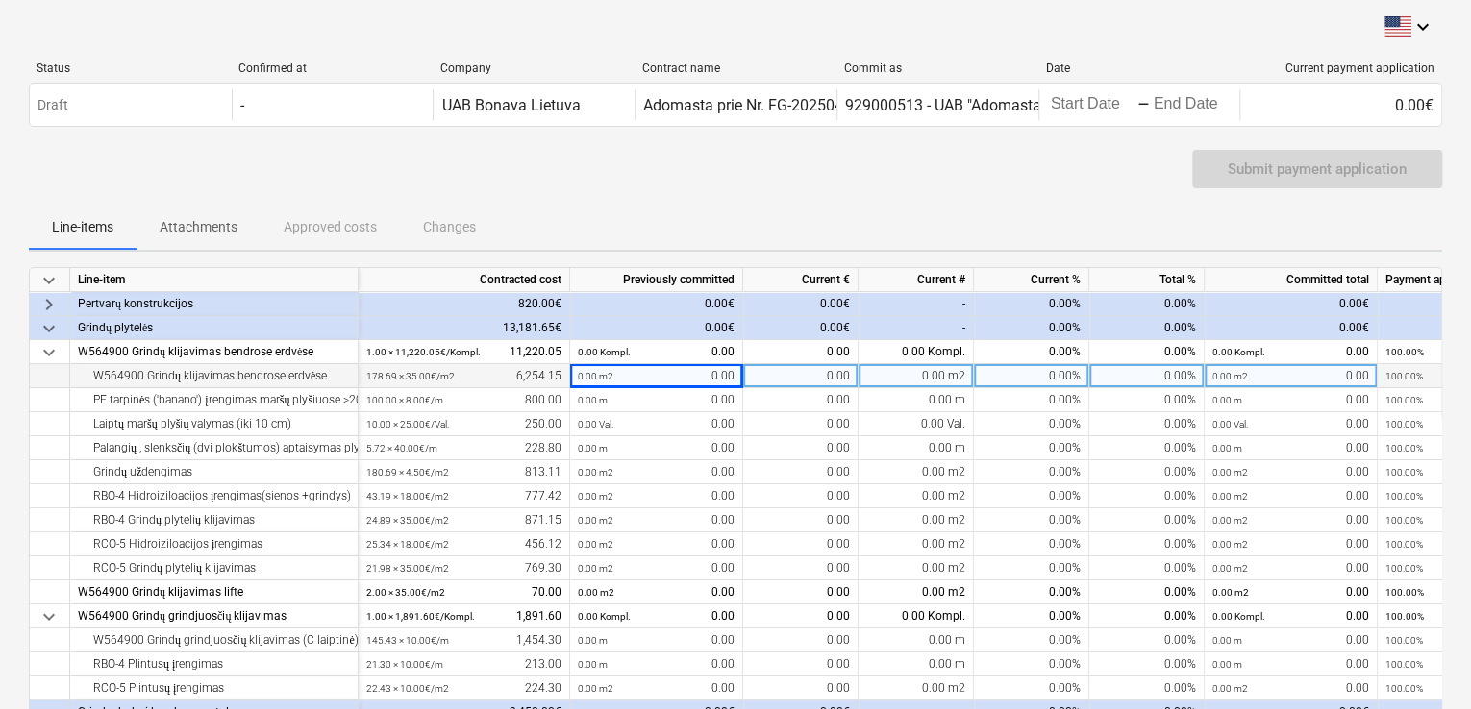
click at [269, 376] on div "W564900 Grindų klijavimas bendrose erdvėse" at bounding box center [214, 376] width 272 height 24
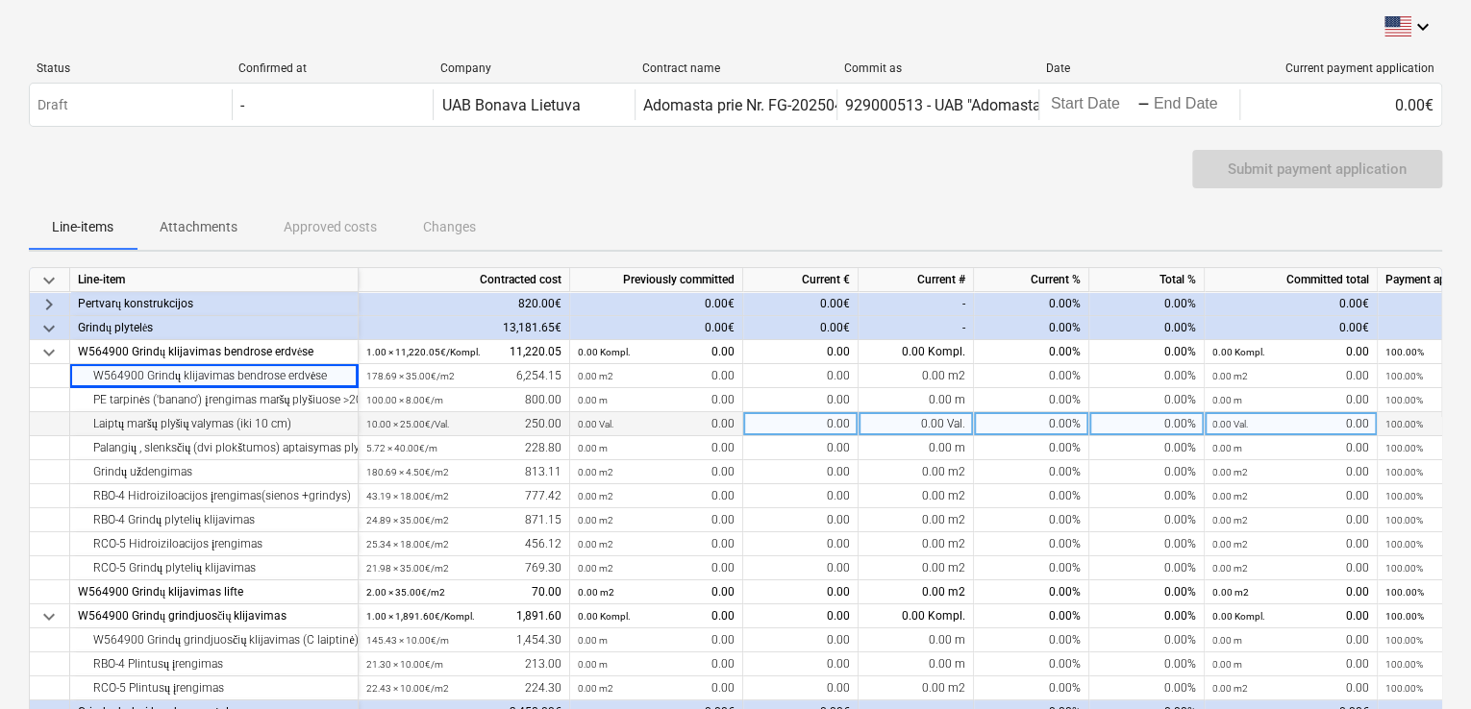
click at [272, 415] on div "Laiptų maršų plyšių valymas (iki 10 cm)" at bounding box center [214, 424] width 272 height 24
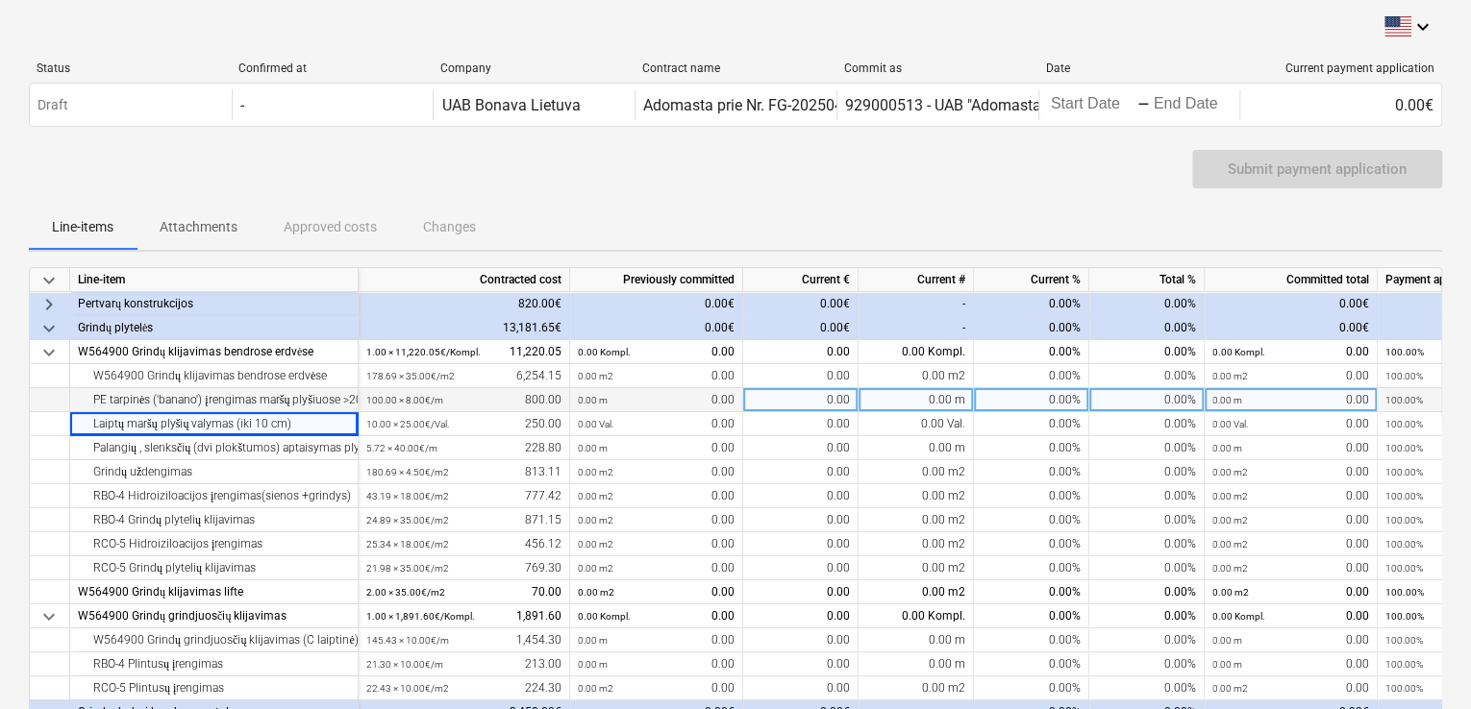
click at [277, 392] on div "PE tarpinės ('banano') įrengimas maršų plyšiuose >20 mm" at bounding box center [214, 400] width 272 height 24
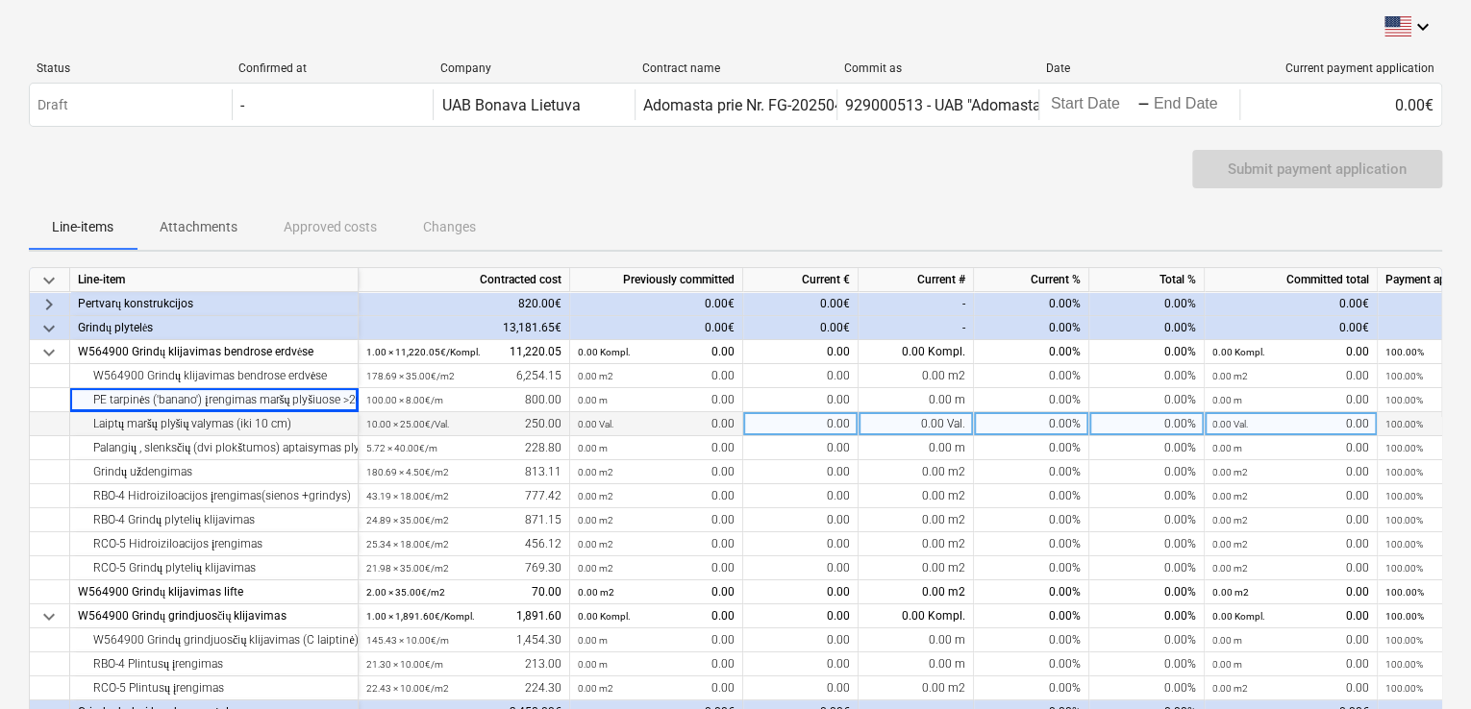
click at [278, 430] on div "Laiptų maršų plyšių valymas (iki 10 cm)" at bounding box center [214, 424] width 272 height 24
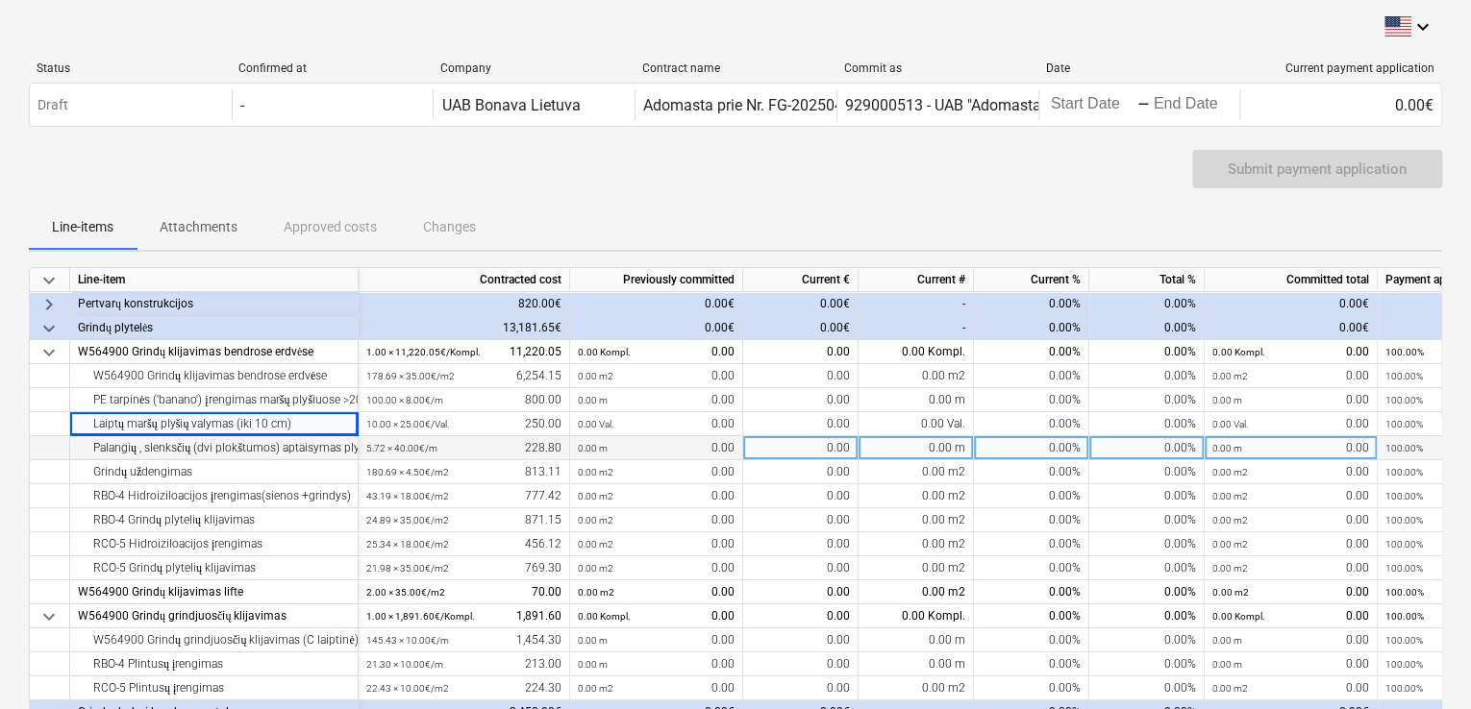
click at [277, 457] on div "Palangių , slenksčių (dvi plokštumos) aptaisymas plytelėmis" at bounding box center [214, 448] width 272 height 24
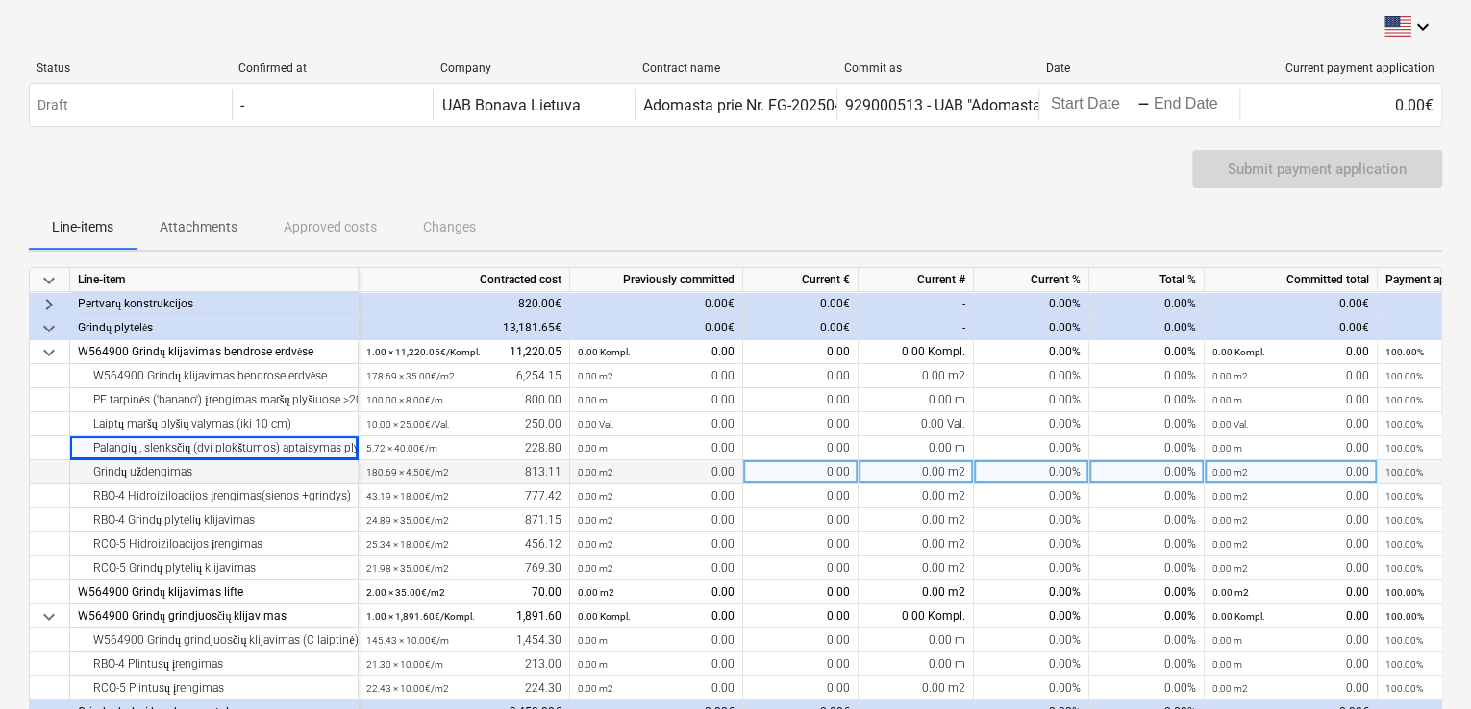
click at [268, 473] on div "Grindų uždengimas" at bounding box center [214, 472] width 272 height 24
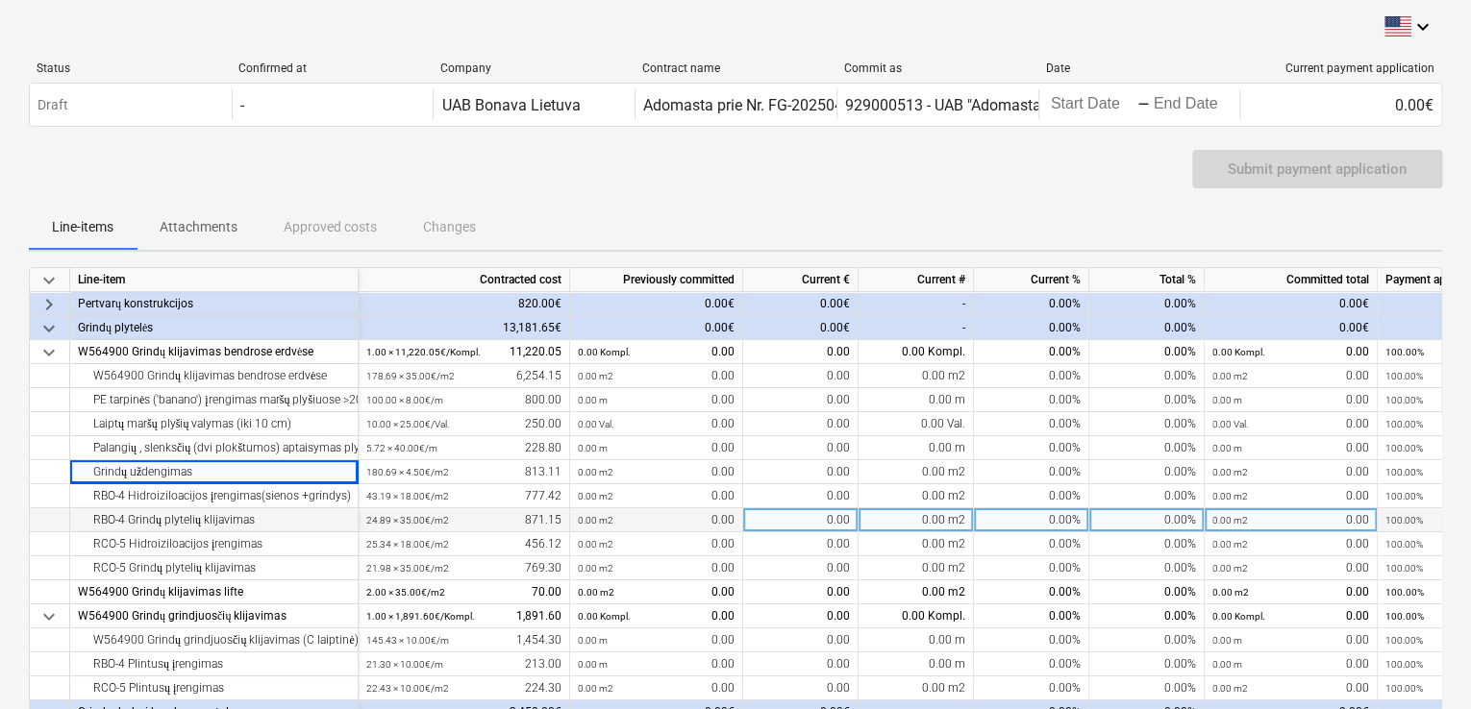
click at [267, 509] on div "RBO-4 Grindų plytelių klijavimas" at bounding box center [214, 521] width 272 height 24
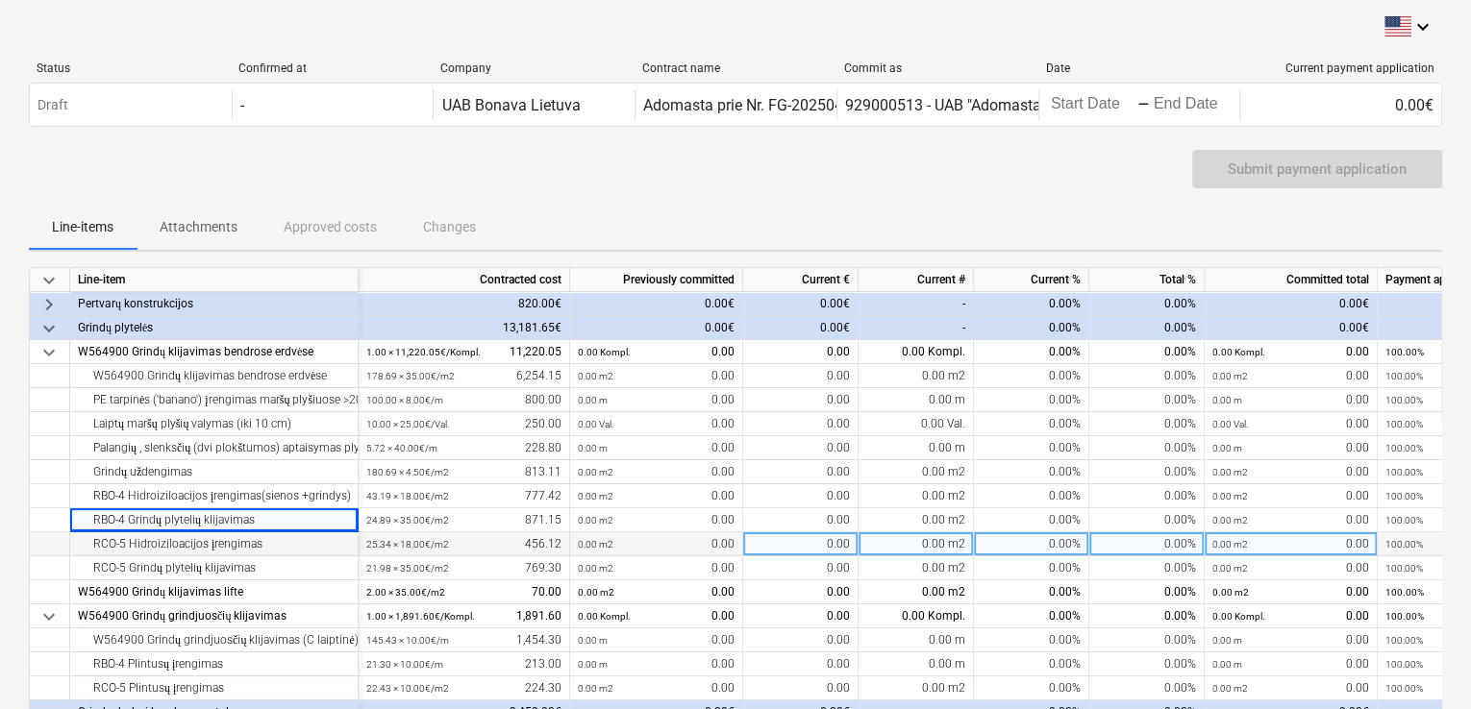
click at [255, 539] on div "RCO-5 Hidroiziloacijos įrengimas" at bounding box center [214, 545] width 272 height 24
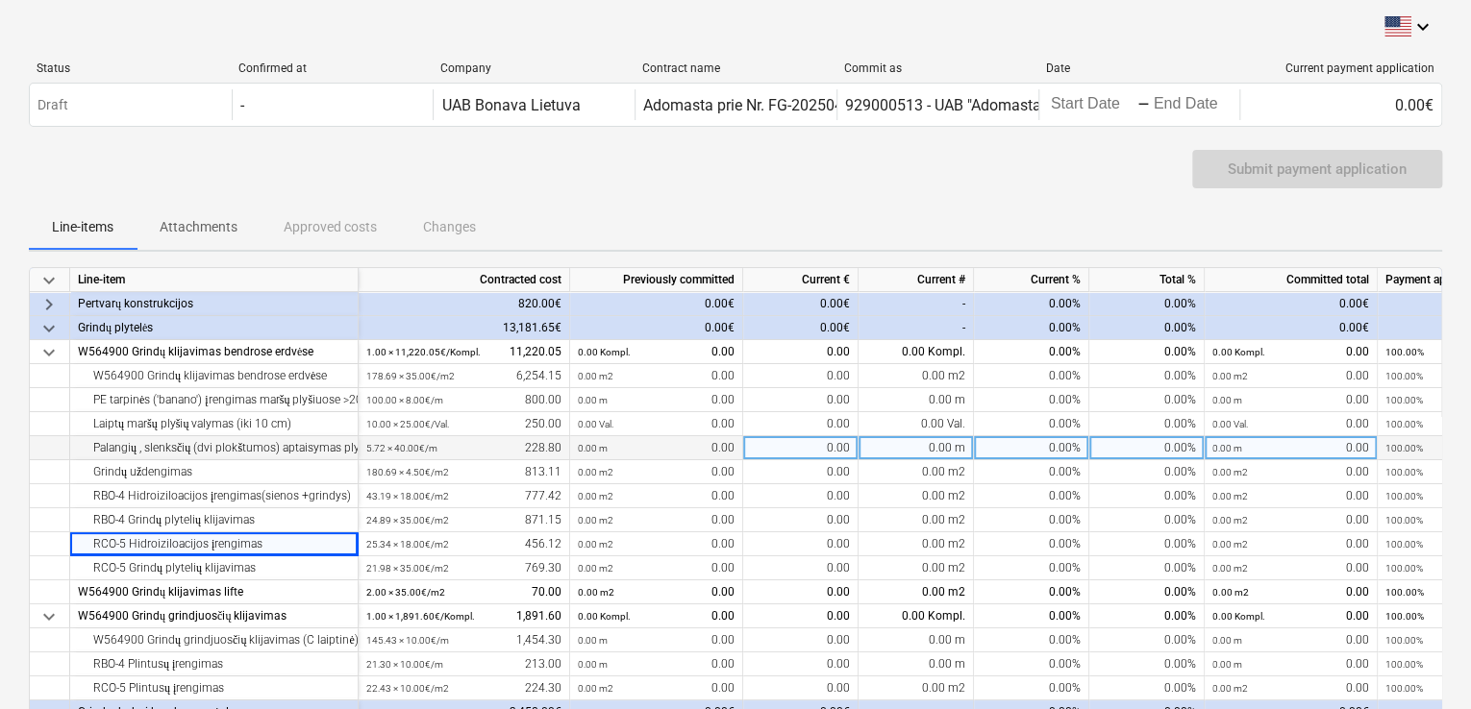
click at [264, 458] on div "Palangių , slenksčių (dvi plokštumos) aptaisymas plytelėmis" at bounding box center [214, 448] width 272 height 24
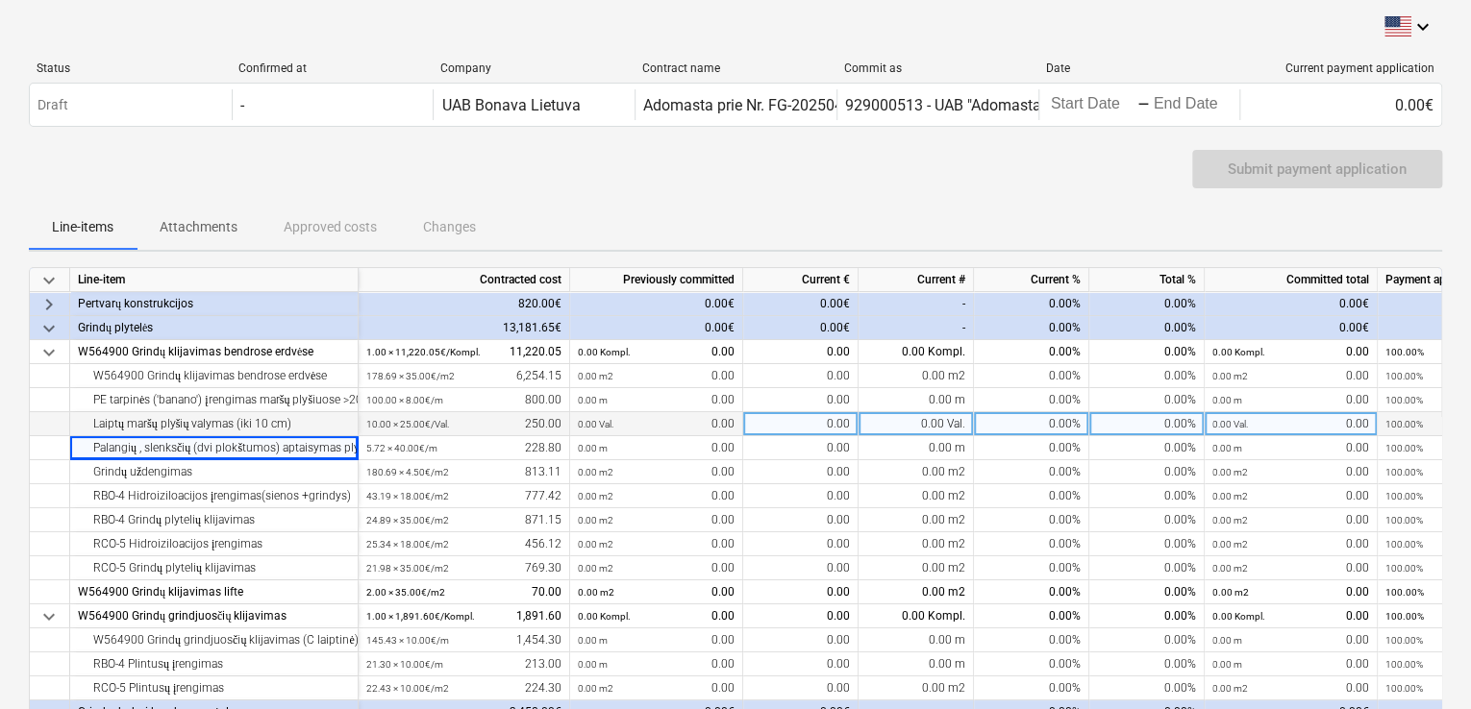
click at [278, 427] on div "Laiptų maršų plyšių valymas (iki 10 cm)" at bounding box center [214, 424] width 272 height 24
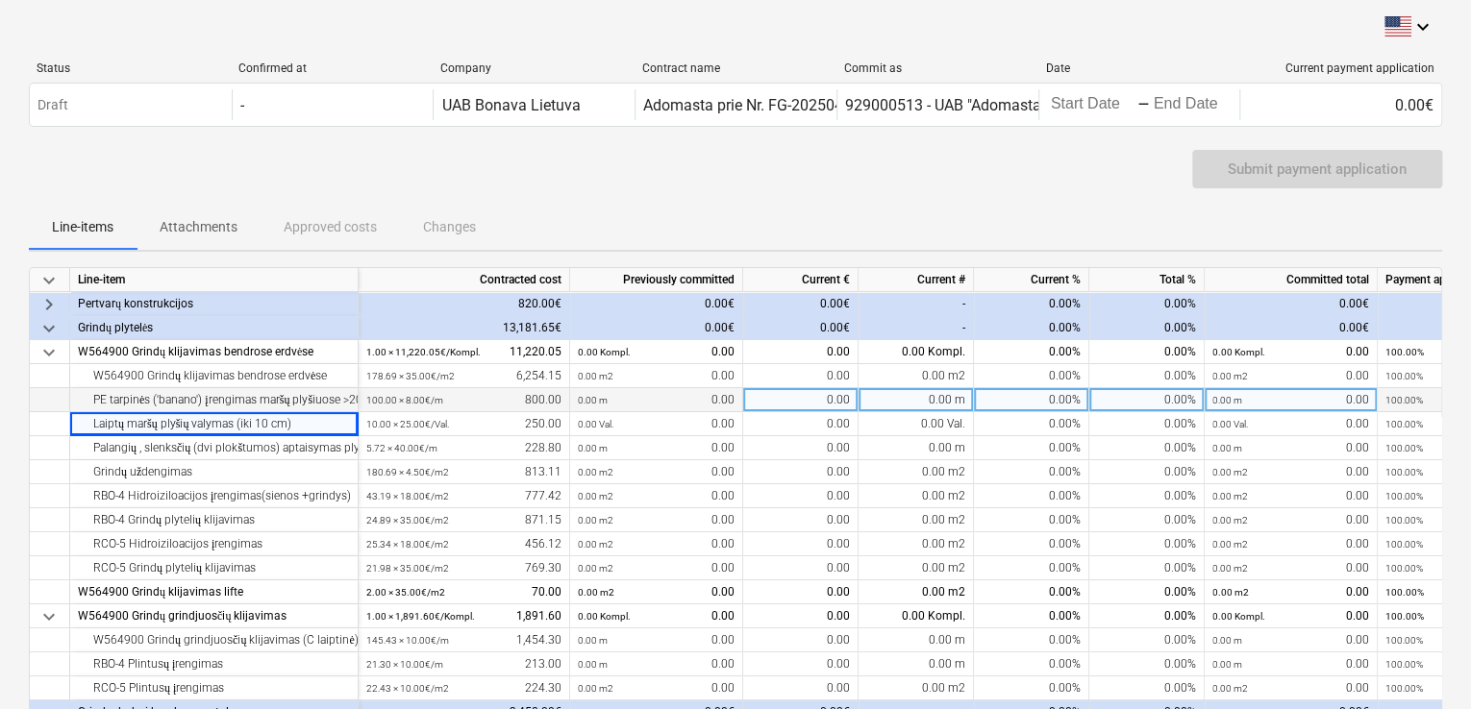
click at [297, 401] on div "PE tarpinės ('banano') įrengimas maršų plyšiuose >20 mm" at bounding box center [214, 400] width 272 height 24
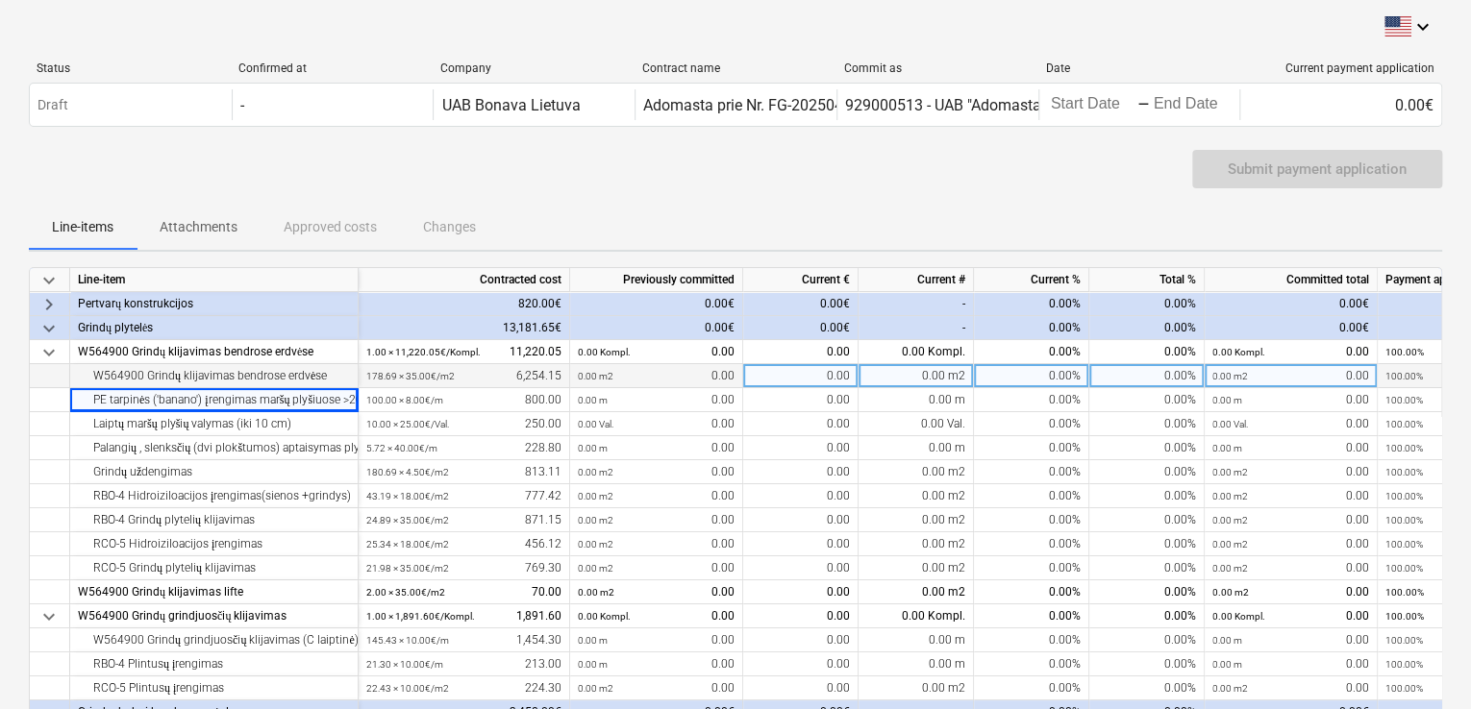
click at [295, 374] on div "W564900 Grindų klijavimas bendrose erdvėse" at bounding box center [214, 376] width 272 height 24
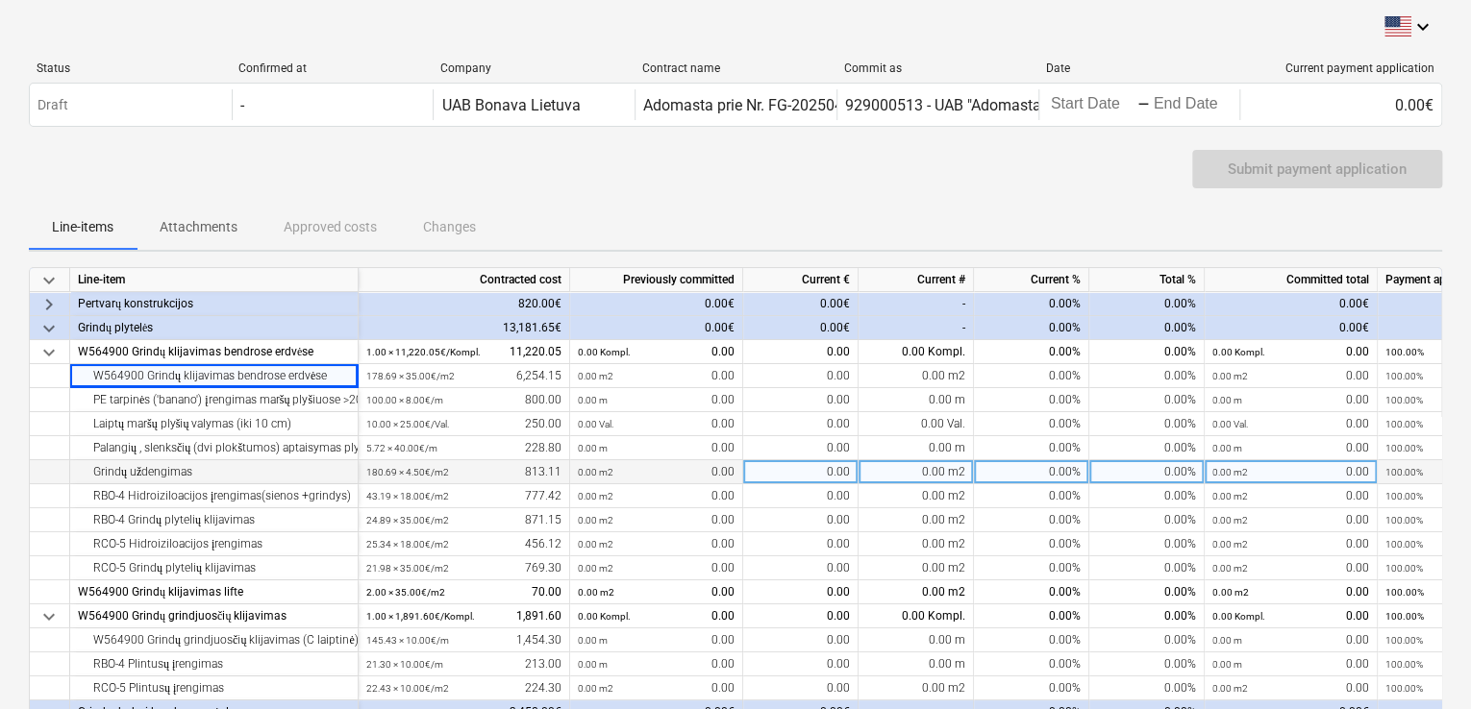
click at [286, 459] on div "keyboard_arrow_down Line-item Contracted cost Previously committed Current € Cu…" at bounding box center [735, 515] width 1413 height 497
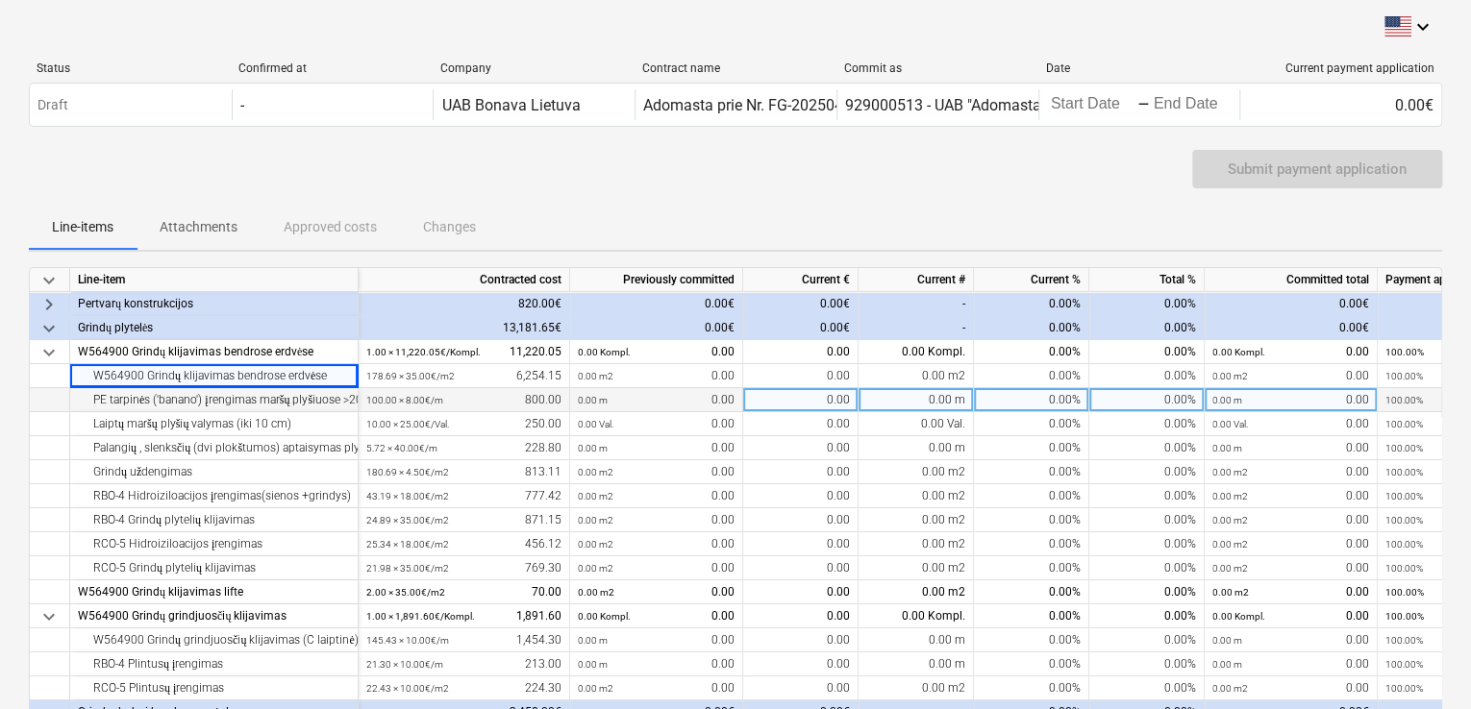
click at [303, 389] on div "PE tarpinės ('banano') įrengimas maršų plyšiuose >20 mm" at bounding box center [214, 400] width 272 height 24
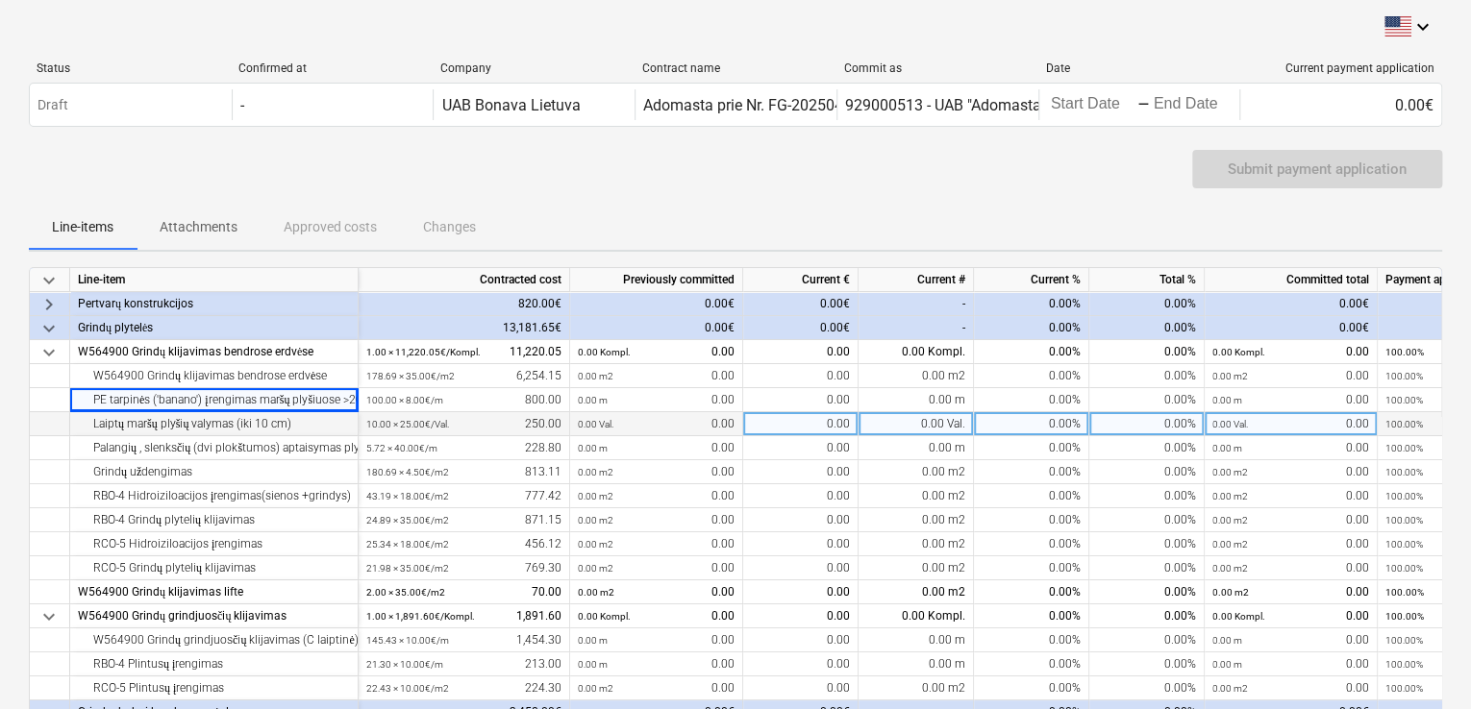
click at [288, 424] on div "Laiptų maršų plyšių valymas (iki 10 cm)" at bounding box center [214, 424] width 272 height 24
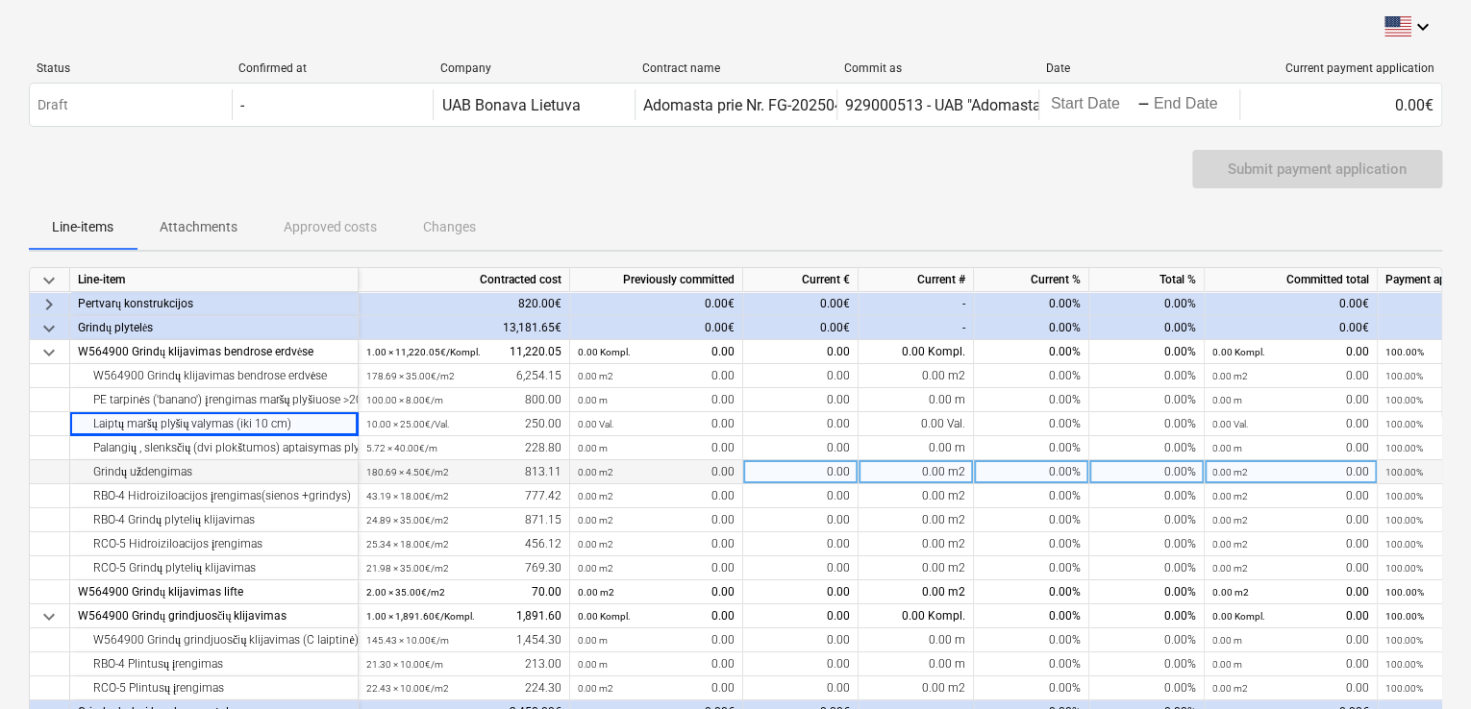
click at [283, 462] on div "Grindų uždengimas" at bounding box center [214, 472] width 272 height 24
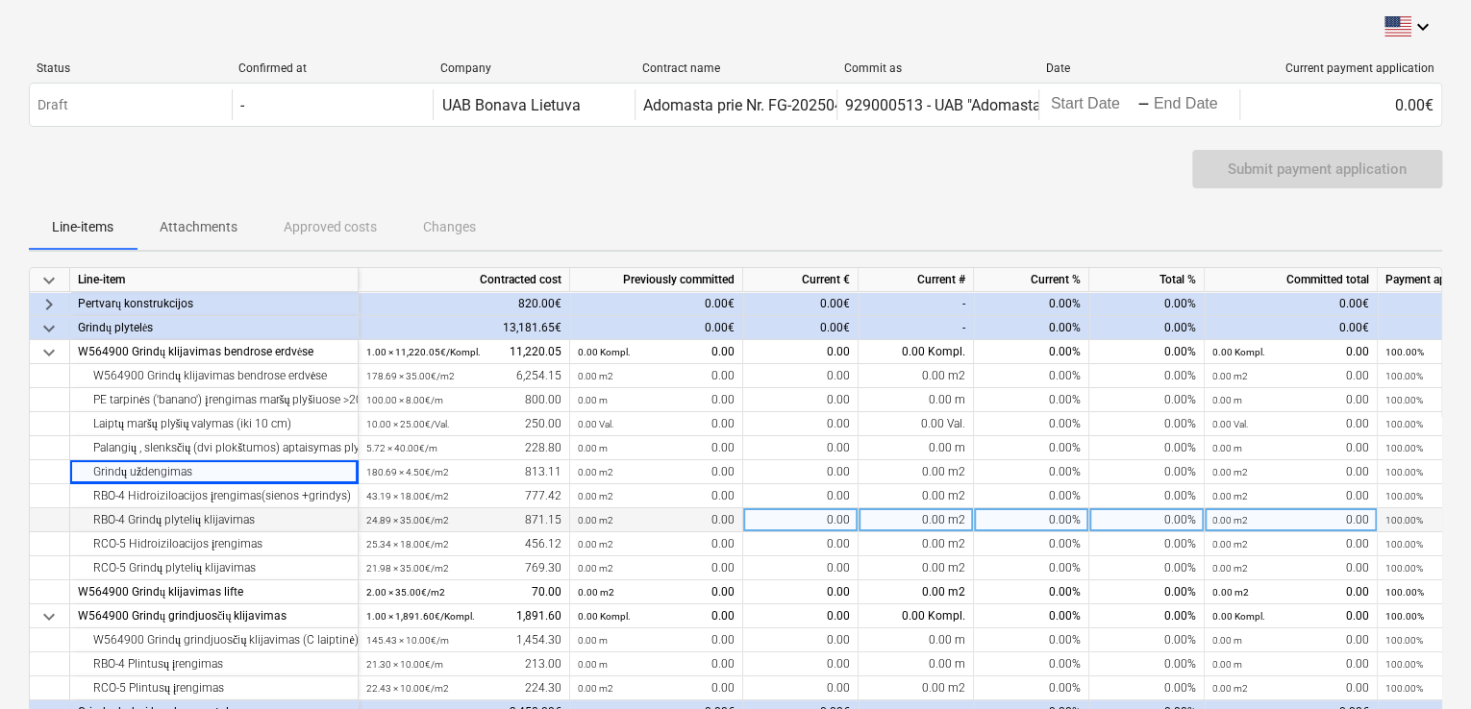
click at [262, 522] on div "RBO-4 Grindų plytelių klijavimas" at bounding box center [214, 521] width 272 height 24
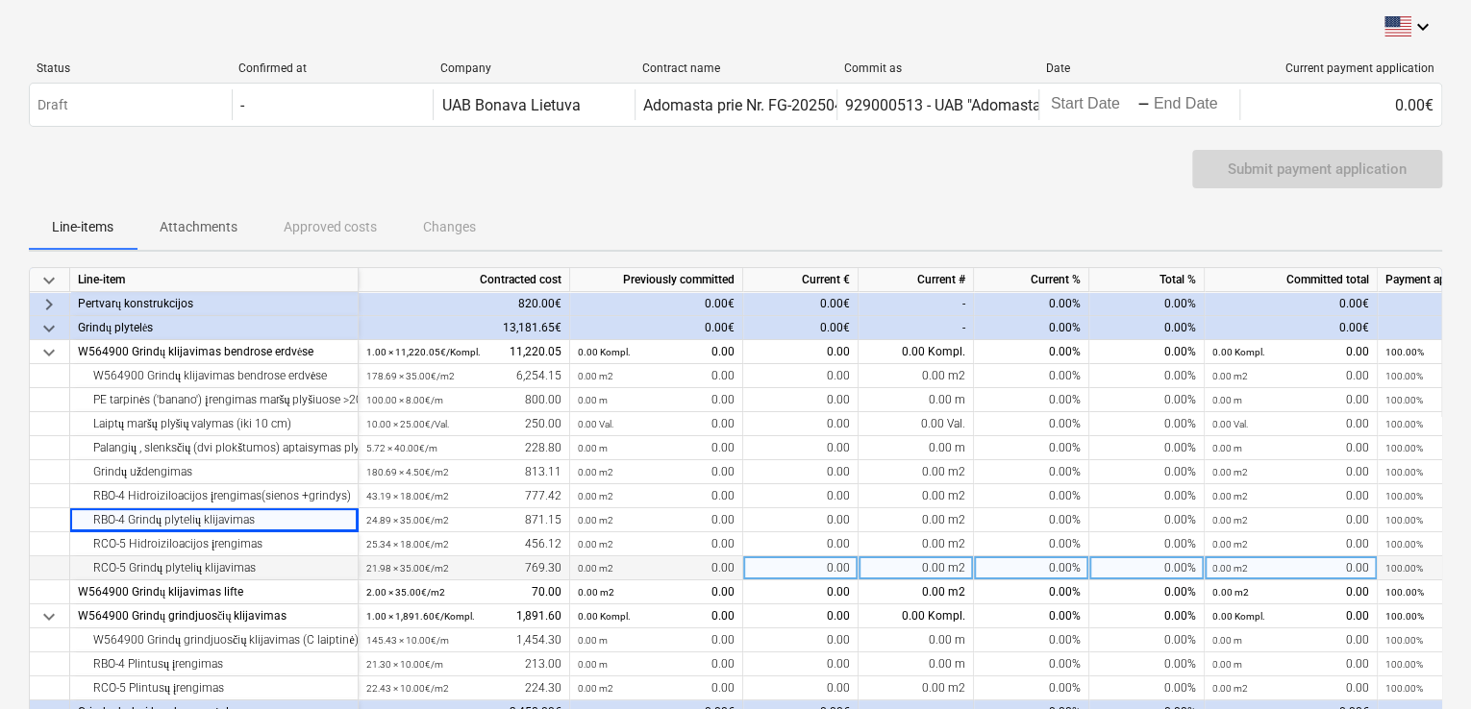
click at [216, 562] on div "RCO-5 Grindų plytelių klijavimas" at bounding box center [214, 569] width 272 height 24
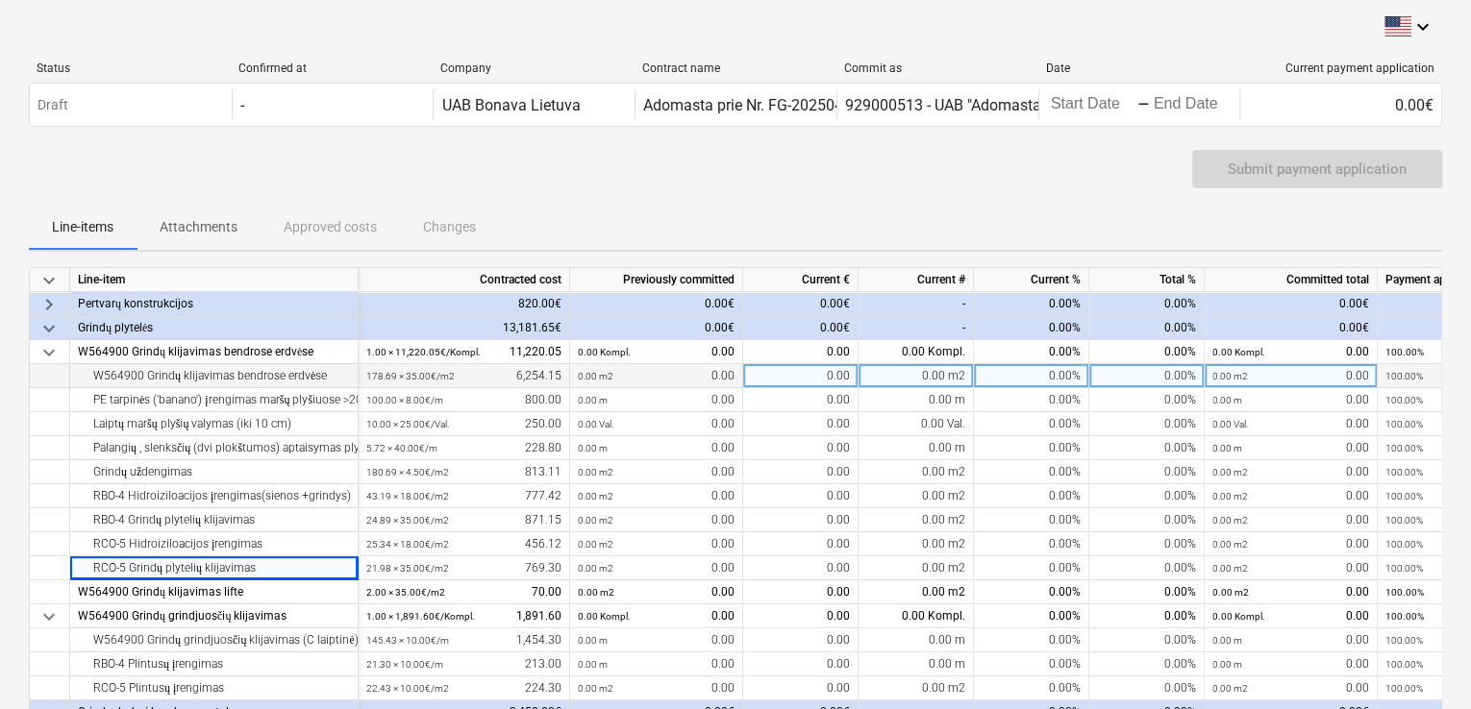
click at [285, 382] on div "W564900 Grindų klijavimas bendrose erdvėse" at bounding box center [214, 376] width 272 height 24
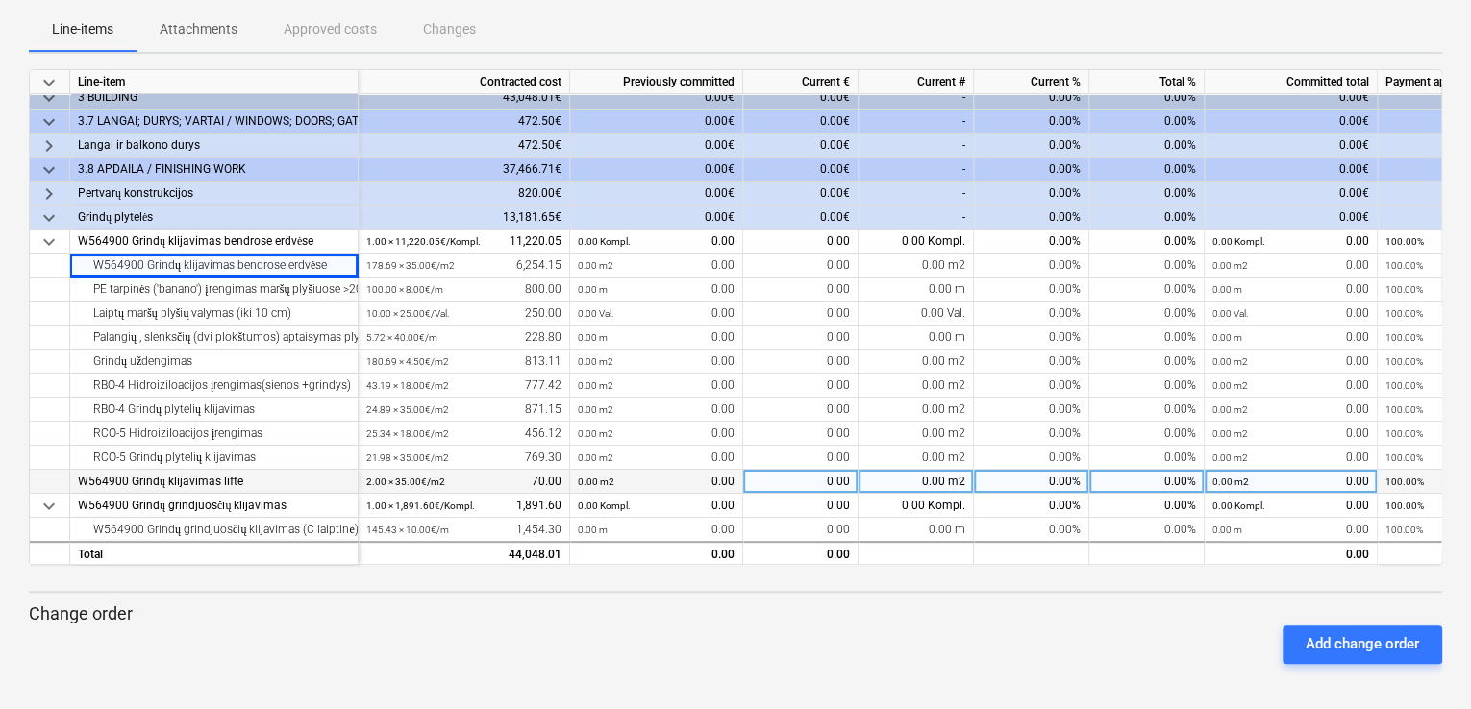
scroll to position [0, 0]
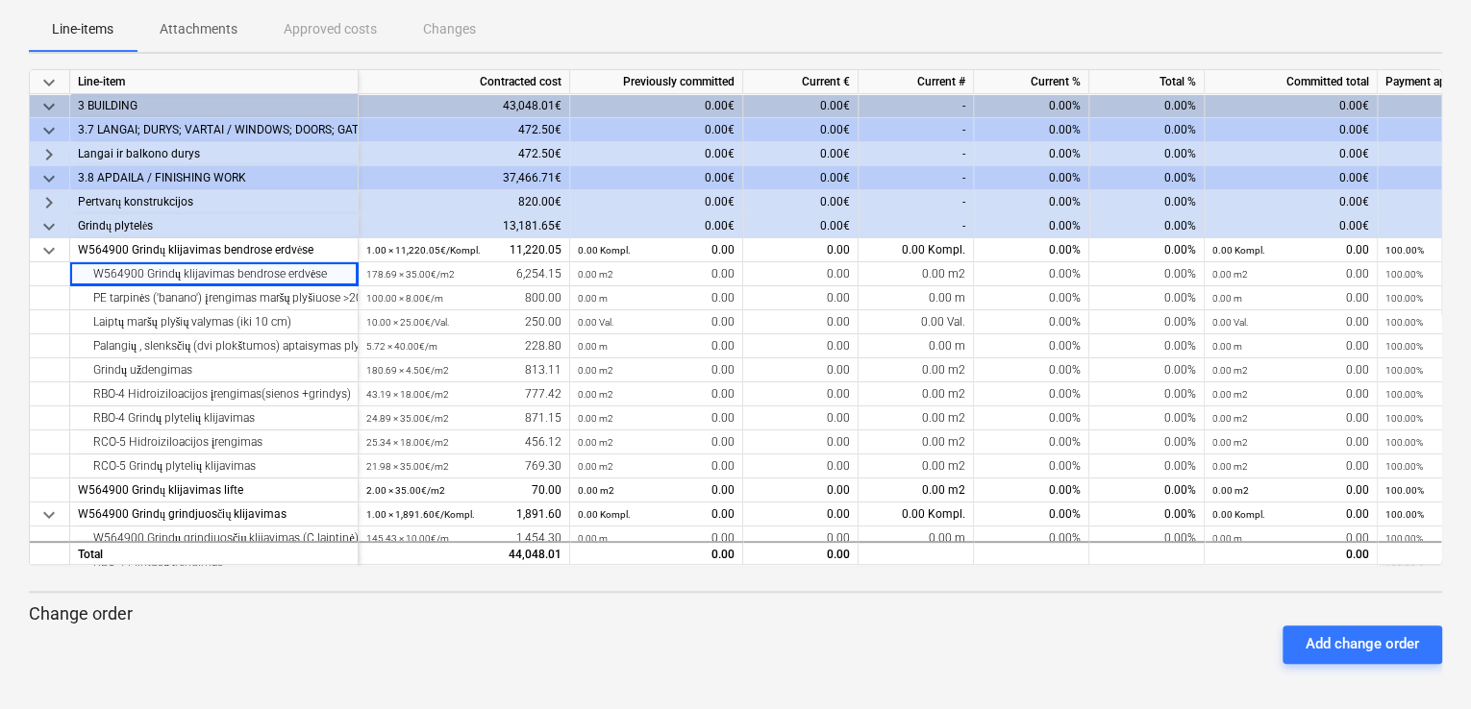
click at [50, 147] on span "keyboard_arrow_right" at bounding box center [48, 154] width 23 height 23
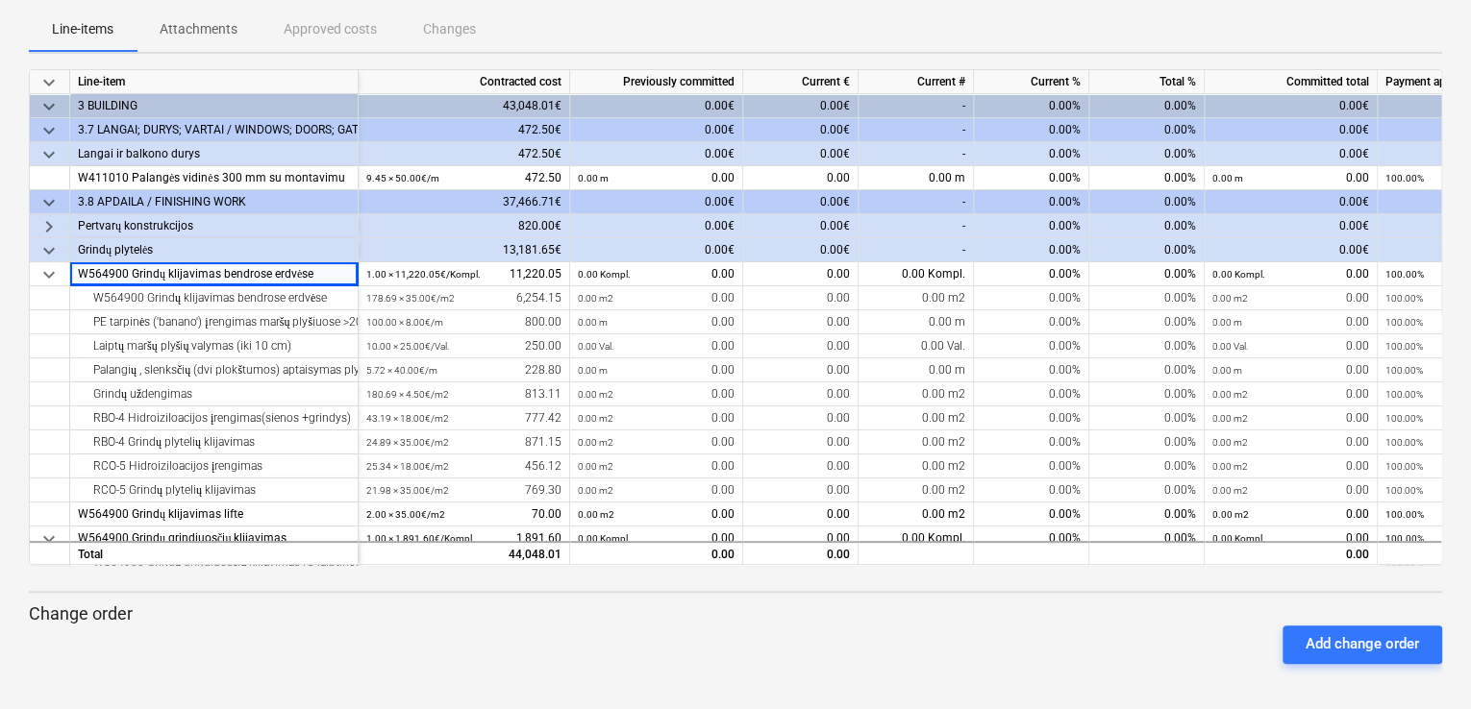
click at [50, 147] on span "keyboard_arrow_down" at bounding box center [48, 154] width 23 height 23
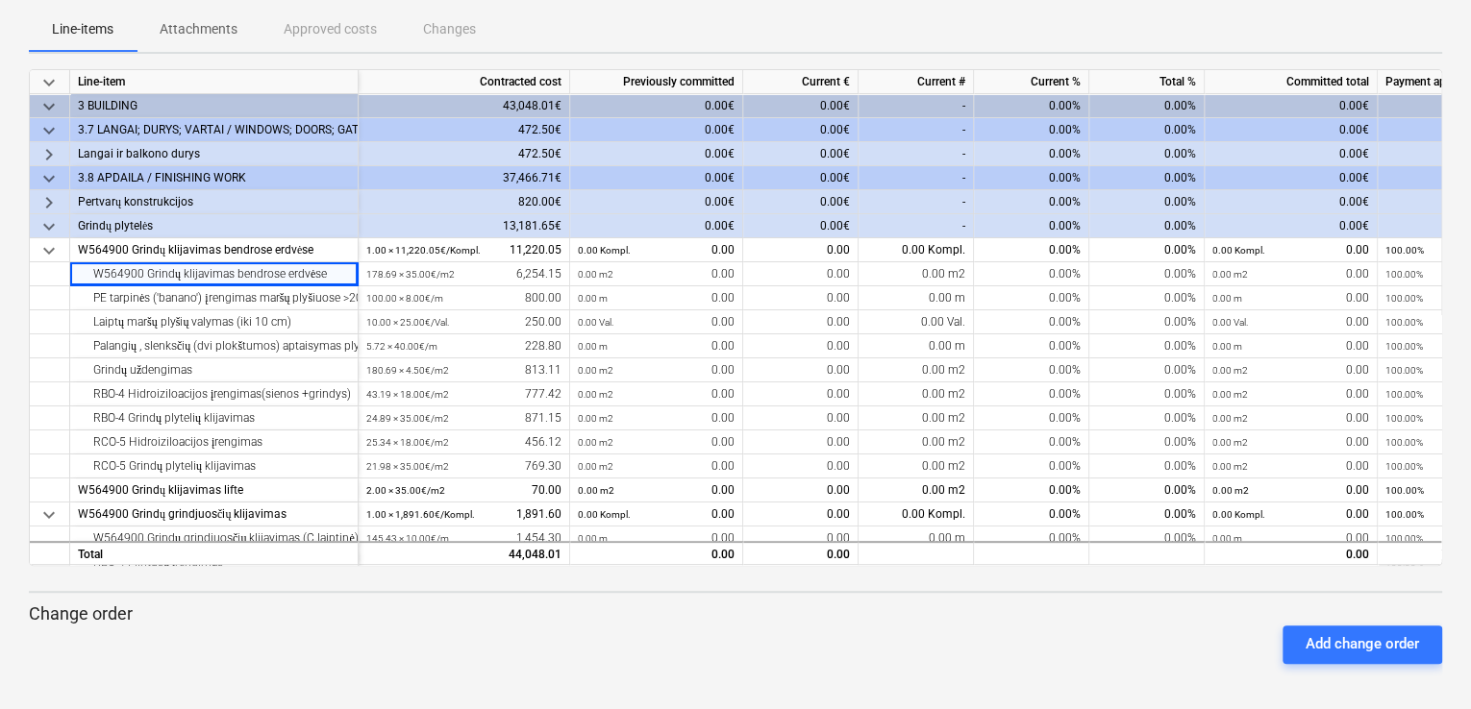
click at [52, 201] on span "keyboard_arrow_right" at bounding box center [48, 202] width 23 height 23
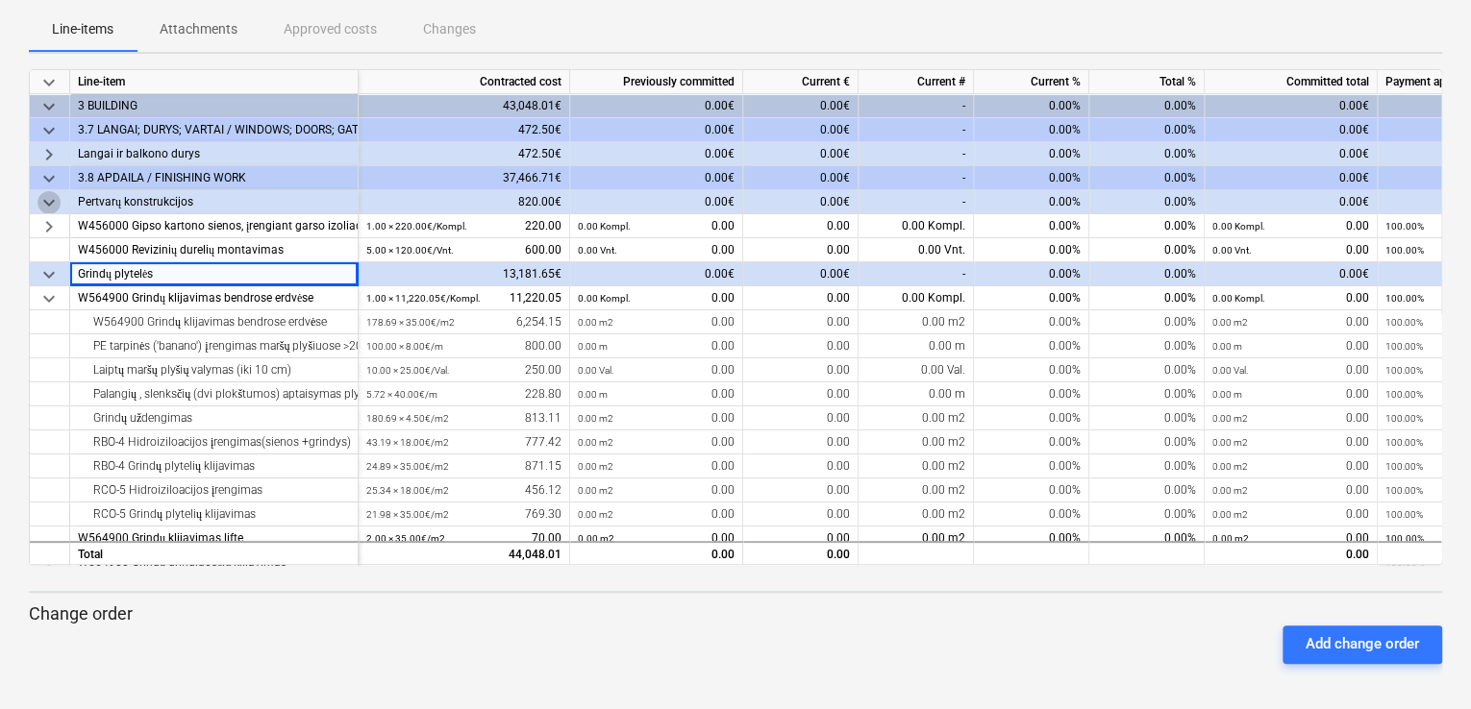
click at [52, 201] on span "keyboard_arrow_down" at bounding box center [48, 202] width 23 height 23
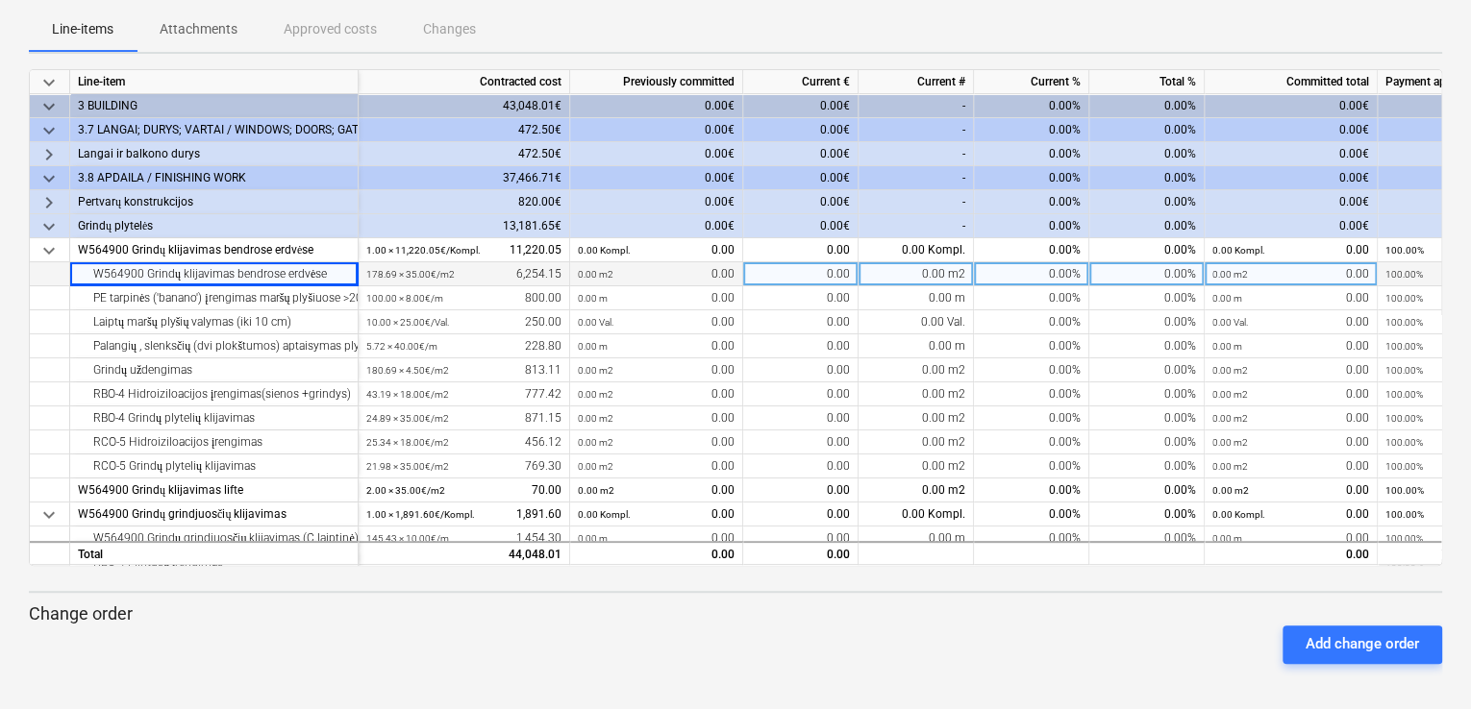
click at [1015, 275] on div "0.00%" at bounding box center [1031, 274] width 115 height 24
type input "150"
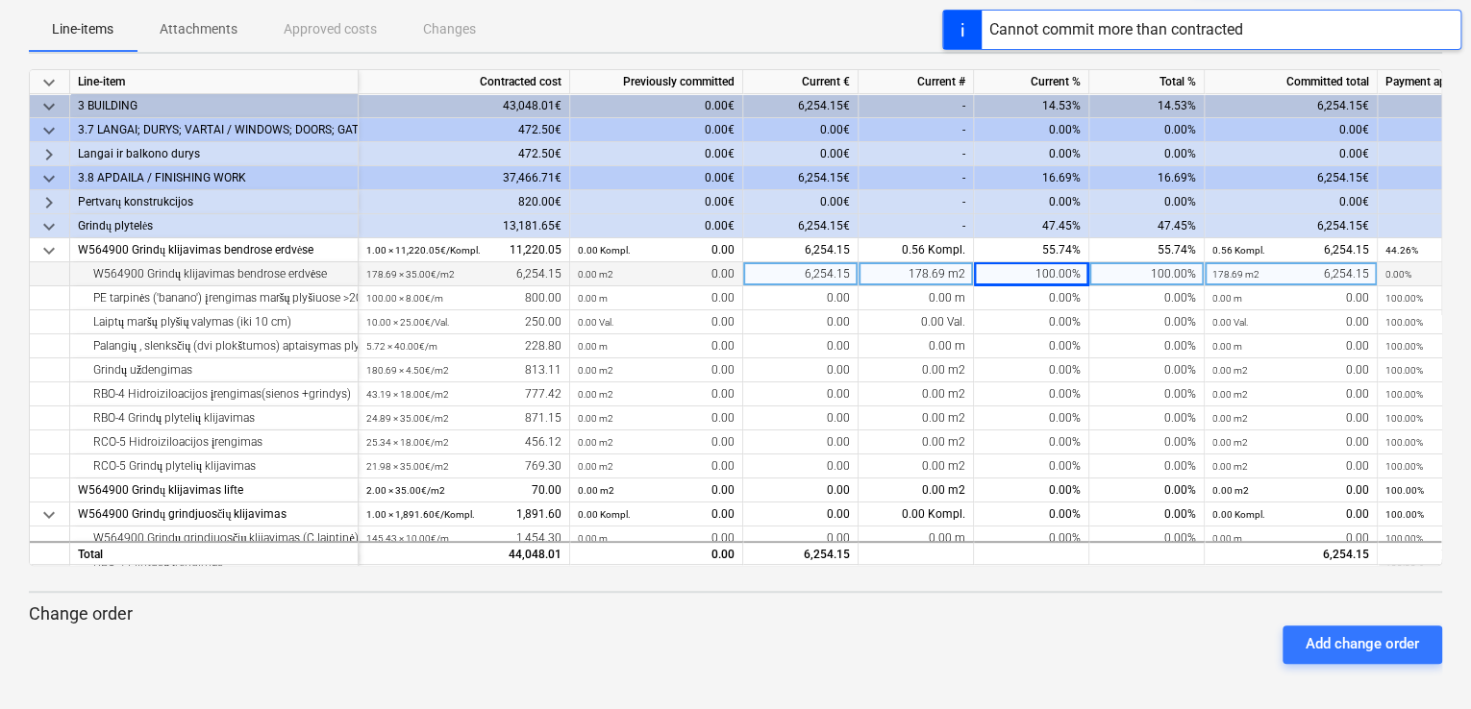
click at [958, 270] on div "178.69 m2" at bounding box center [915, 274] width 115 height 24
type input "150"
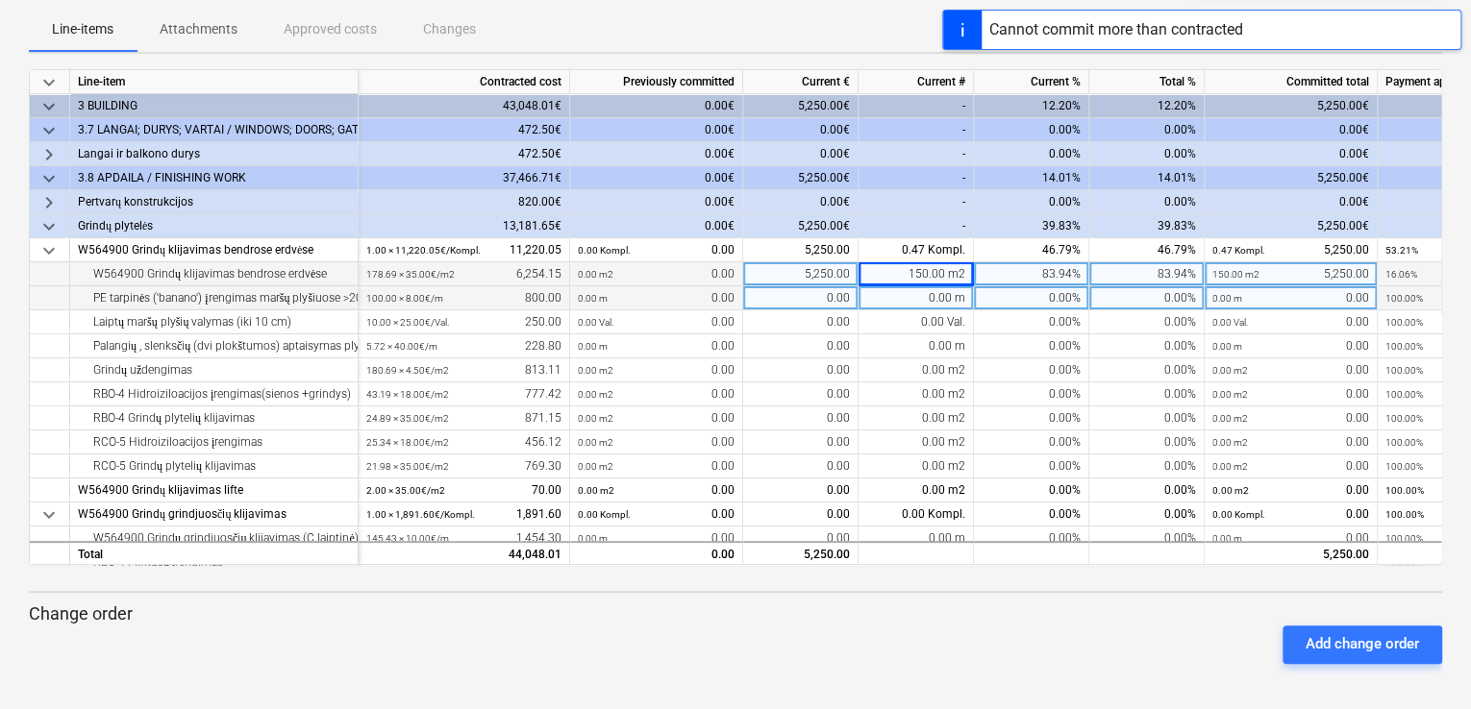
click at [935, 292] on div "0.00 m" at bounding box center [915, 298] width 115 height 24
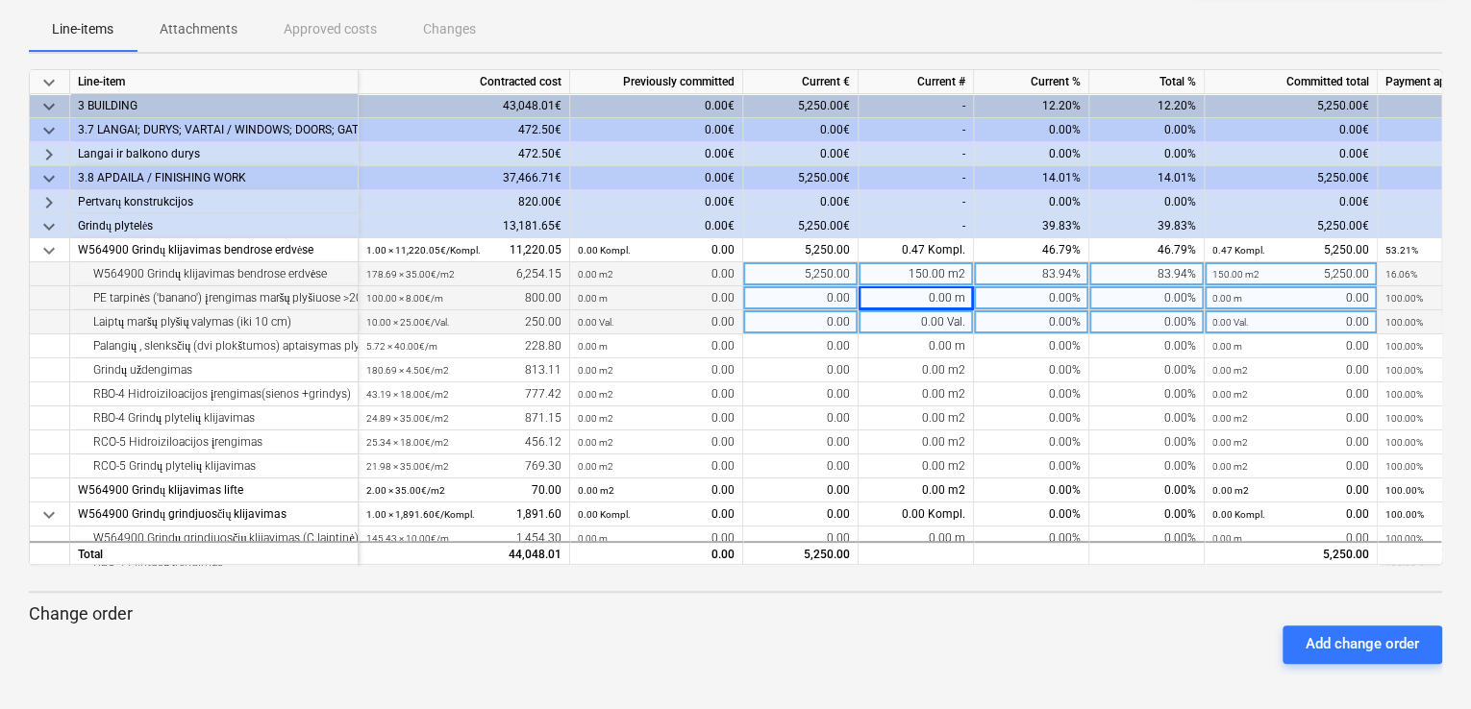
click at [935, 312] on div "0.00 Val." at bounding box center [915, 323] width 115 height 24
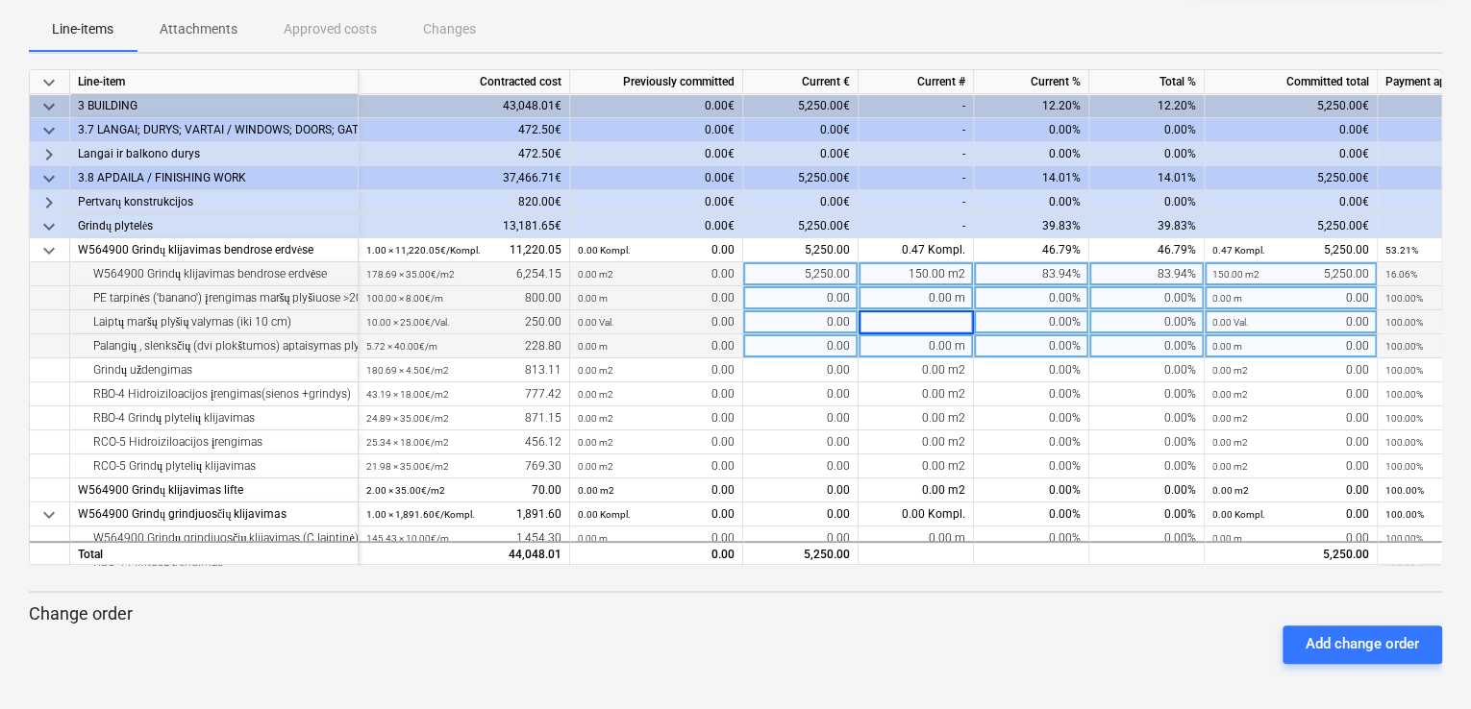
click at [926, 340] on div "0.00 m" at bounding box center [915, 347] width 115 height 24
click at [308, 340] on div "Palangių , slenksčių (dvi plokštumos) aptaisymas plytelėmis" at bounding box center [214, 347] width 272 height 24
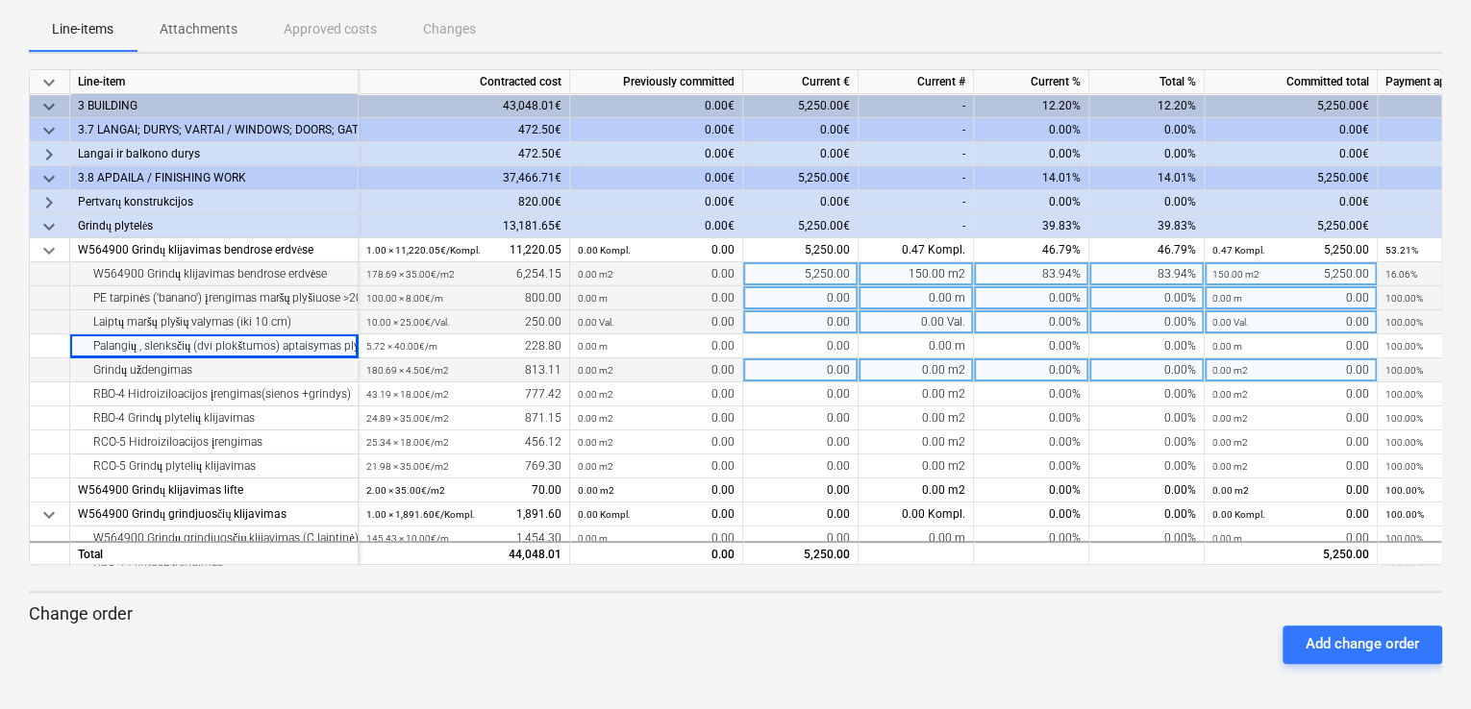
click at [311, 368] on div "Grindų uždengimas" at bounding box center [214, 371] width 272 height 24
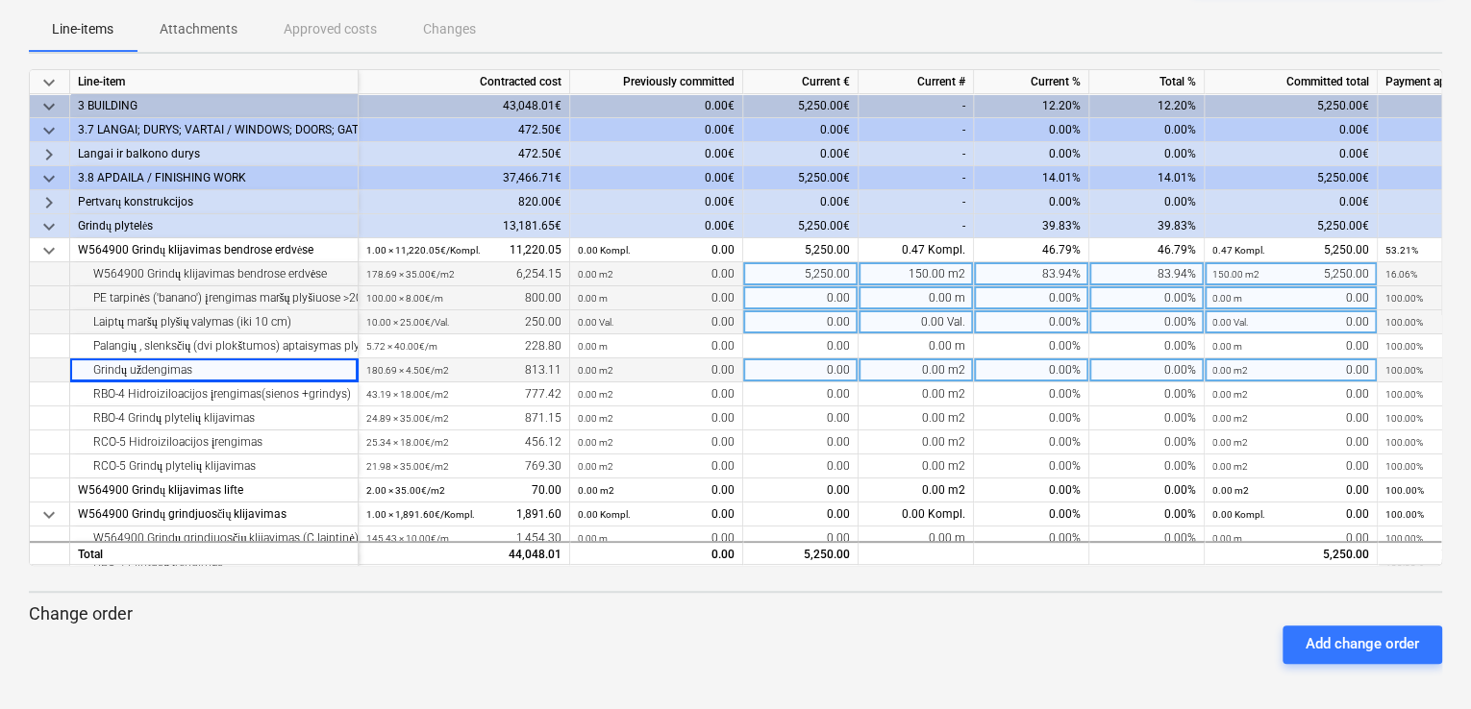
click at [655, 374] on div "0.00 m2 0.00" at bounding box center [656, 371] width 157 height 24
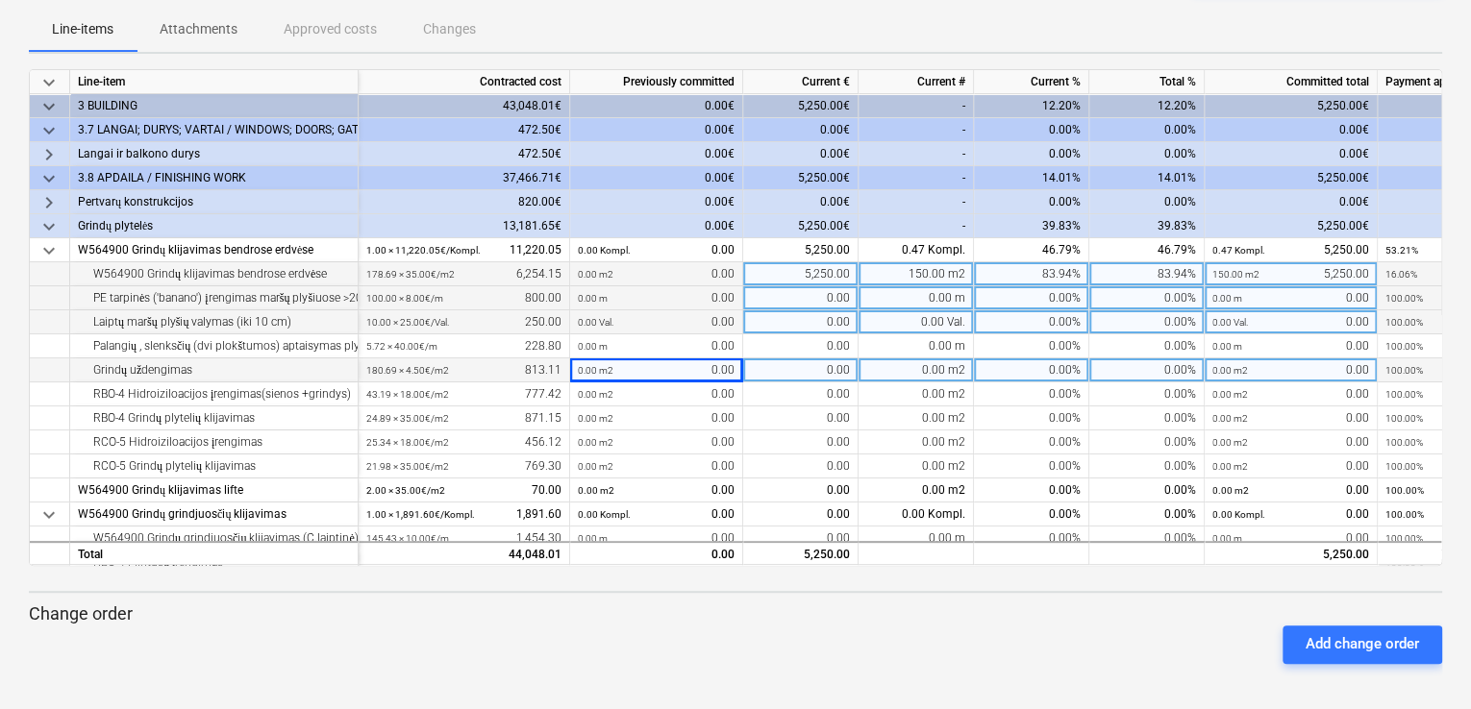
click at [777, 374] on div "0.00" at bounding box center [800, 371] width 115 height 24
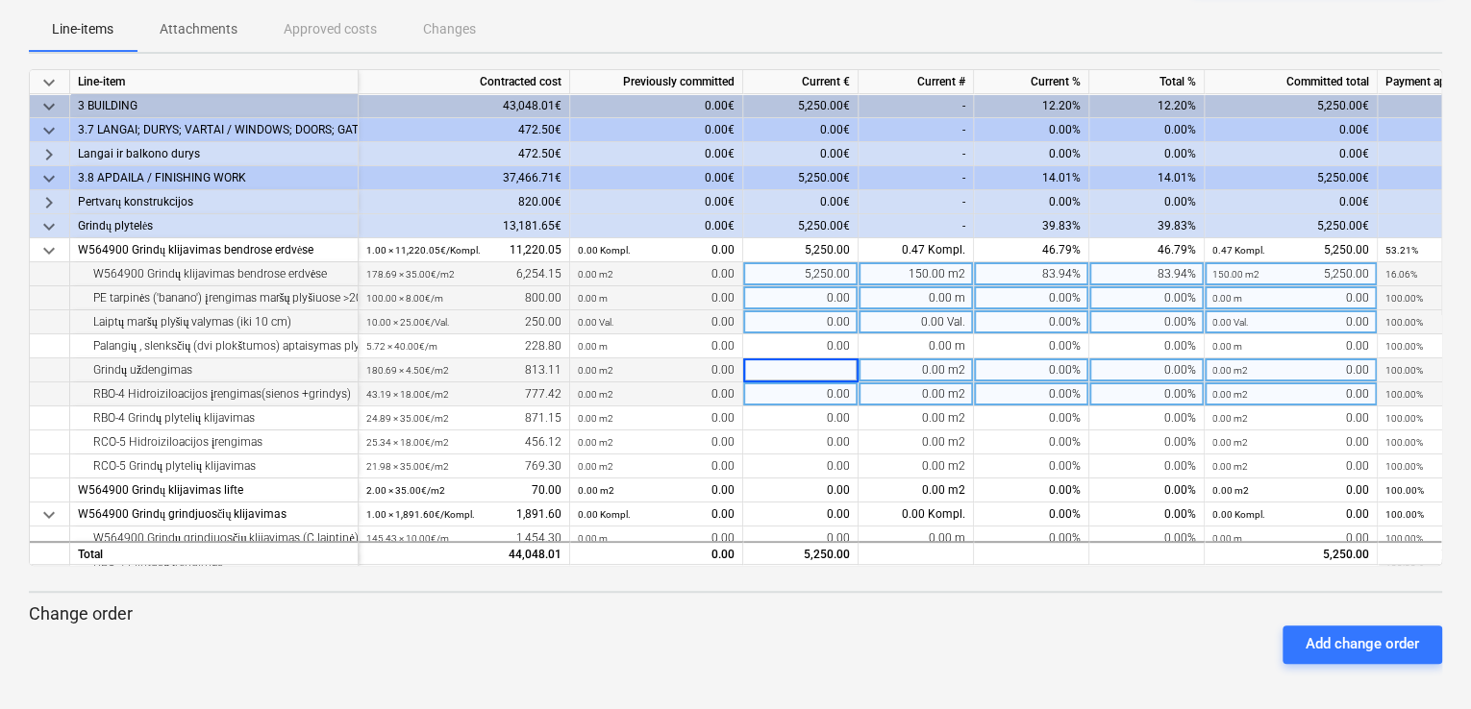
click at [466, 397] on div "43.19 × 18.00€ / m2 777.42" at bounding box center [463, 395] width 195 height 24
click at [725, 397] on div "0.00 m2 0.00" at bounding box center [656, 395] width 157 height 24
click at [797, 394] on div "0.00" at bounding box center [800, 395] width 115 height 24
type input "40"
click at [898, 395] on div "2.22 m2" at bounding box center [915, 395] width 115 height 24
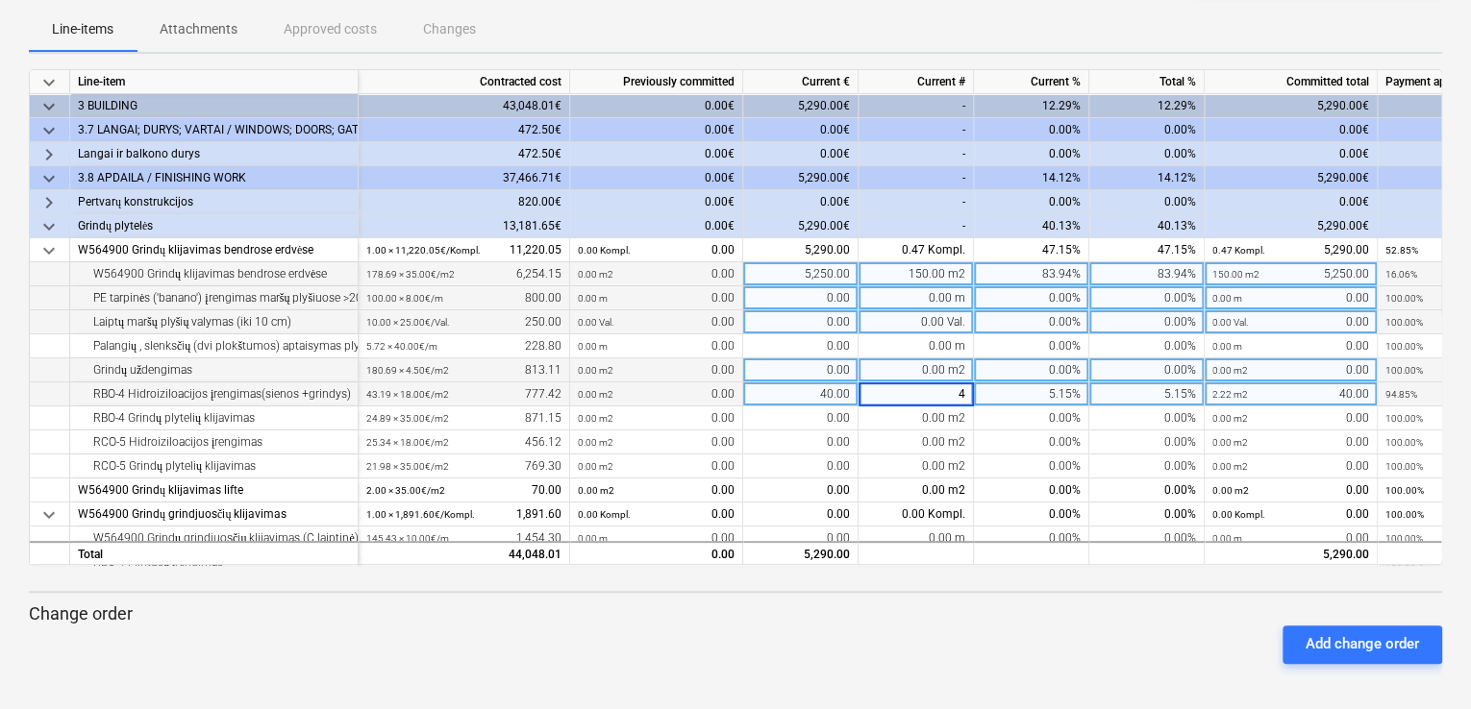
type input "40"
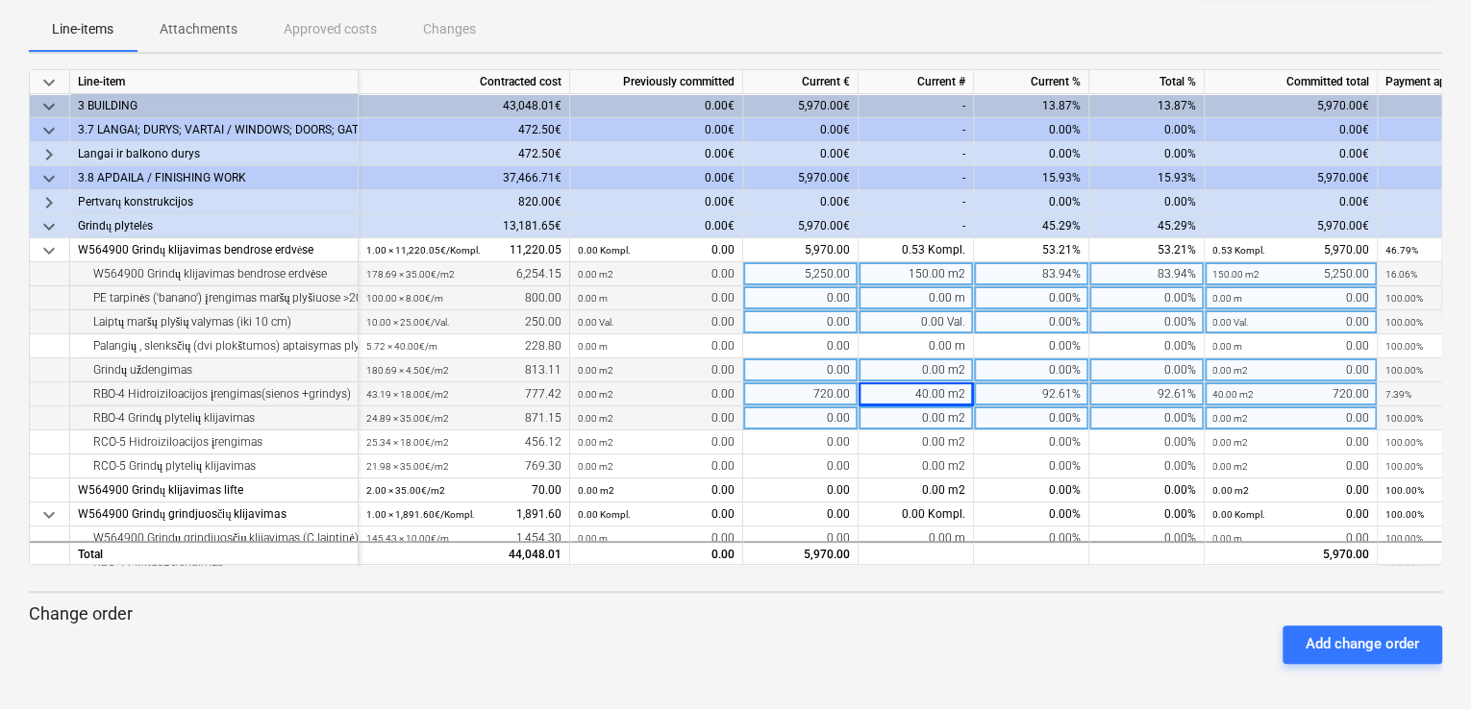
click at [923, 419] on div "0.00 m2" at bounding box center [915, 419] width 115 height 24
type input "20"
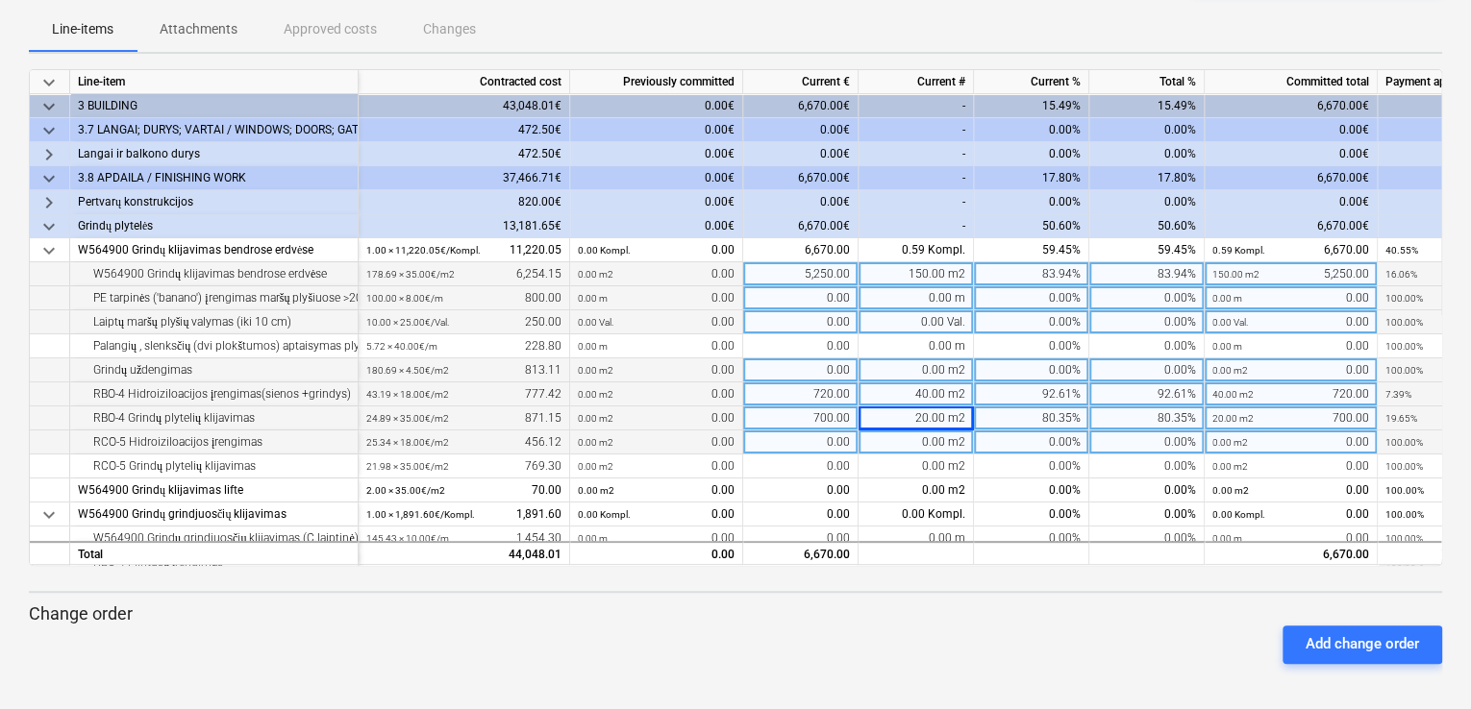
click at [942, 447] on div "0.00 m2" at bounding box center [915, 443] width 115 height 24
type input "20"
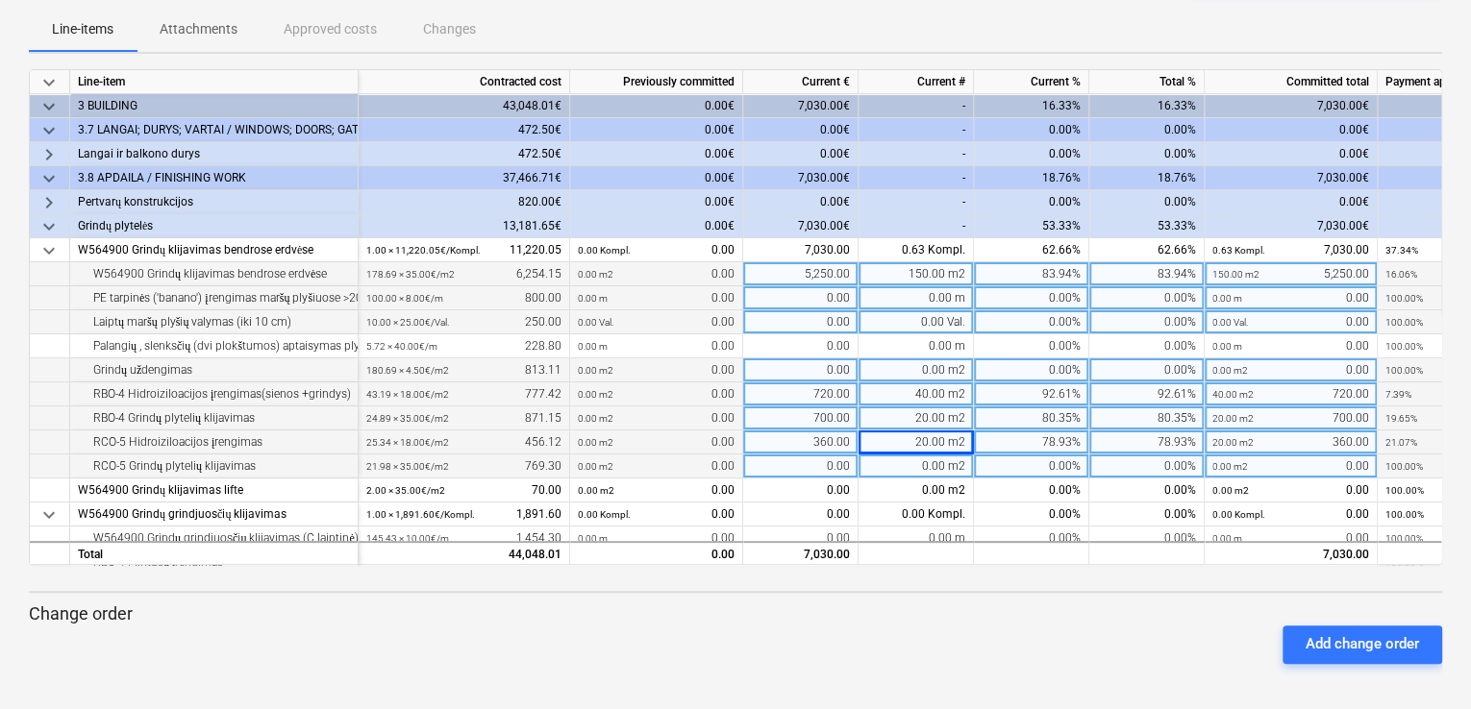
click at [962, 460] on div "0.00 m2" at bounding box center [915, 467] width 115 height 24
click at [948, 440] on span at bounding box center [946, 441] width 3 height 13
type input "25,34"
click at [932, 461] on div "0.00 m2" at bounding box center [915, 467] width 115 height 24
type input "21,98"
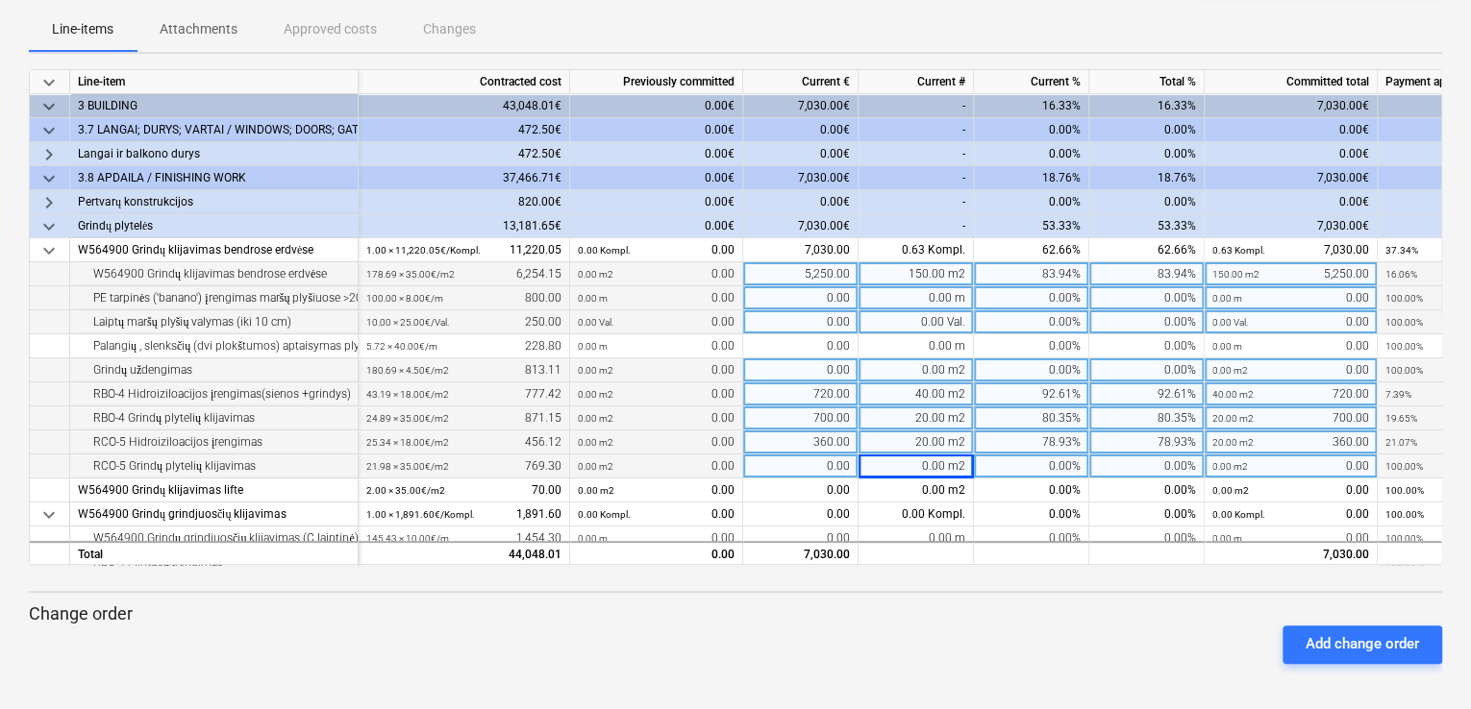
click at [954, 437] on div "20.00 m2" at bounding box center [915, 443] width 115 height 24
click at [928, 460] on div "0.00 m2" at bounding box center [915, 467] width 115 height 24
click at [913, 435] on div "20.00 m2" at bounding box center [915, 443] width 115 height 24
click at [1107, 419] on div "80.35%" at bounding box center [1146, 419] width 115 height 24
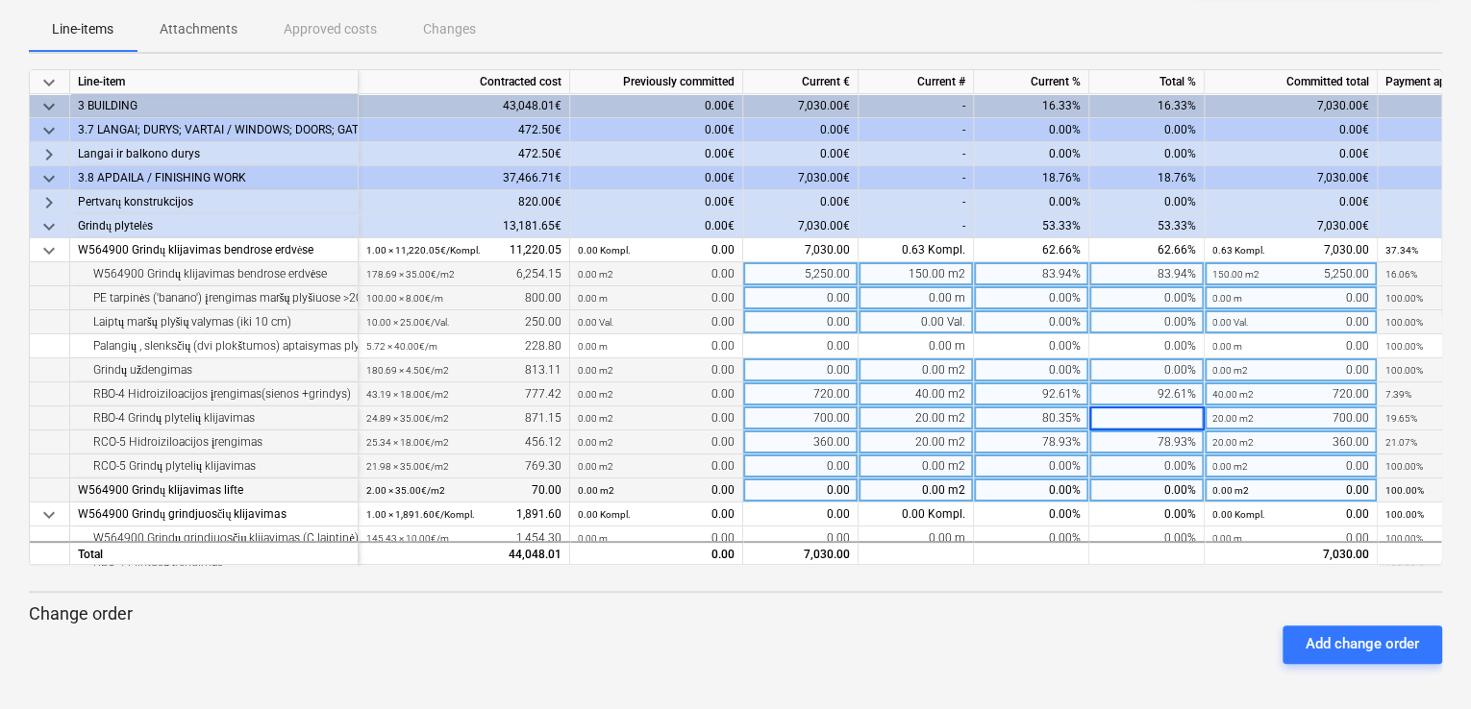
click at [940, 479] on div "0.00 m2" at bounding box center [915, 491] width 115 height 24
click at [938, 465] on div "0.00 m2" at bounding box center [915, 467] width 115 height 24
type input "21.98"
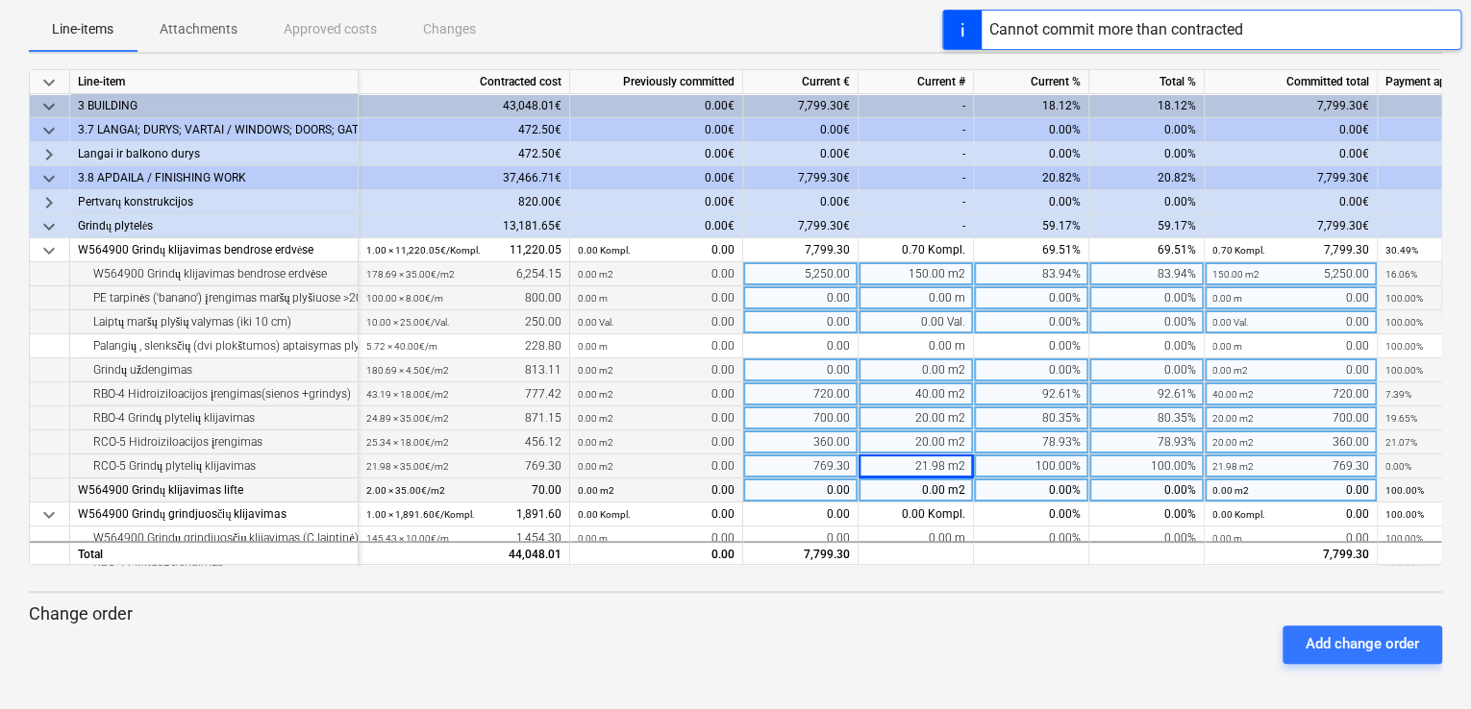
click at [939, 435] on div "20.00 m2" at bounding box center [915, 443] width 115 height 24
type input "25.34"
click at [951, 416] on div "20.00 m2" at bounding box center [915, 419] width 115 height 24
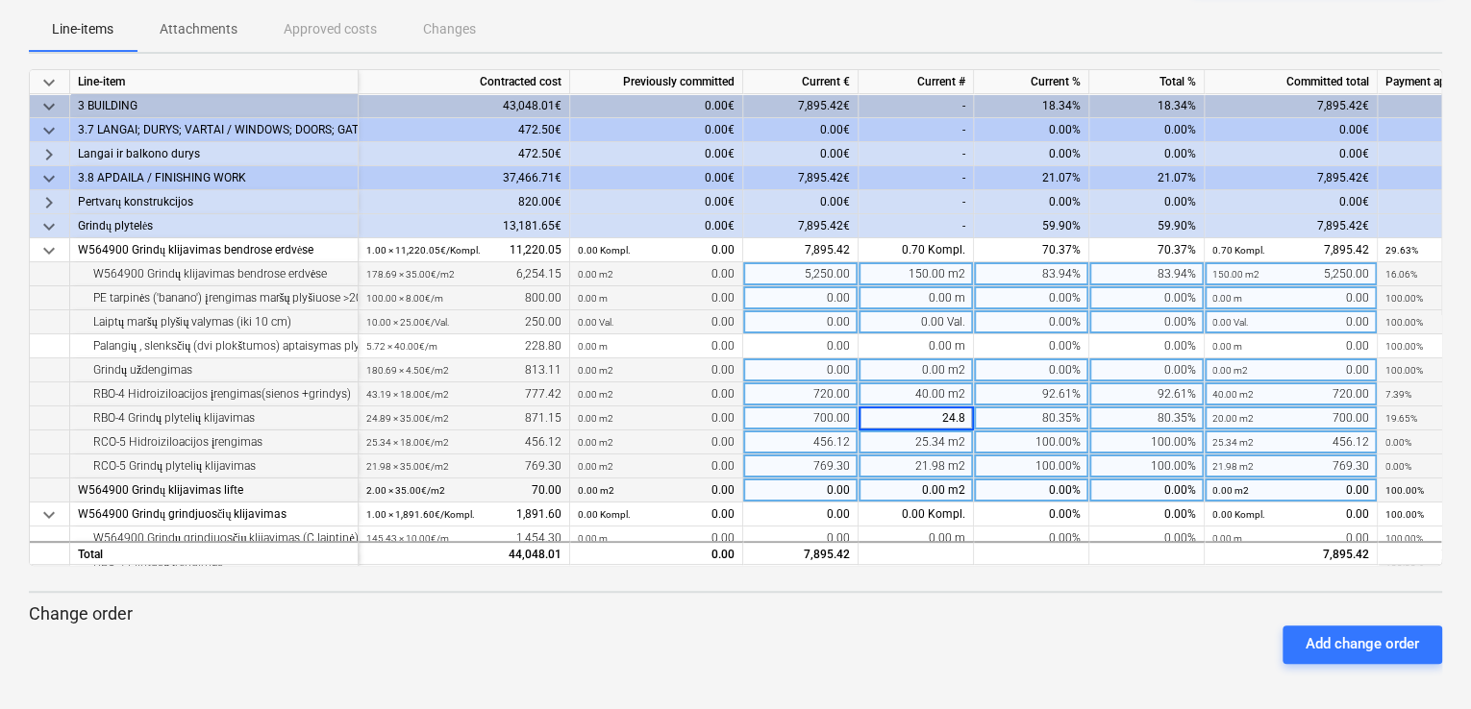
type input "24.89"
click at [957, 393] on div "40.00 m2" at bounding box center [915, 395] width 115 height 24
type input "43.19"
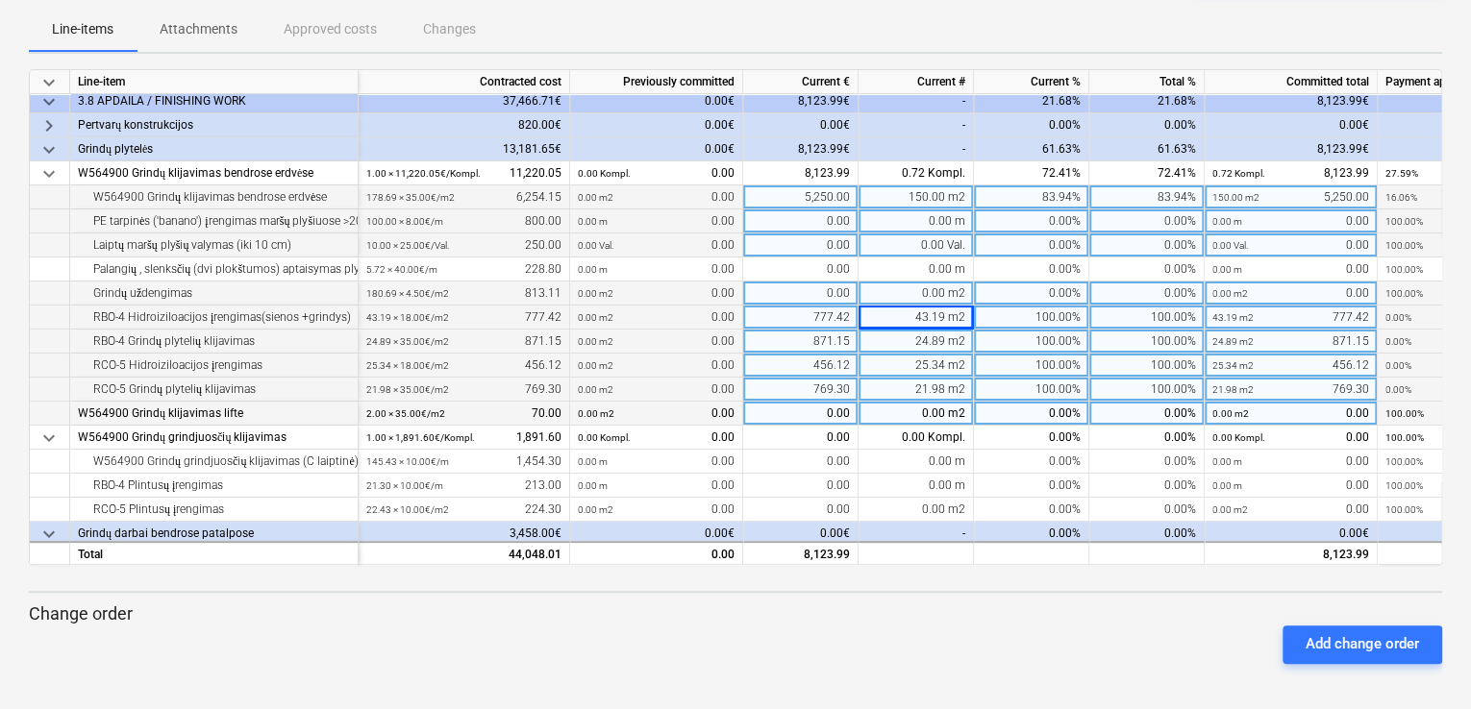
scroll to position [96, 0]
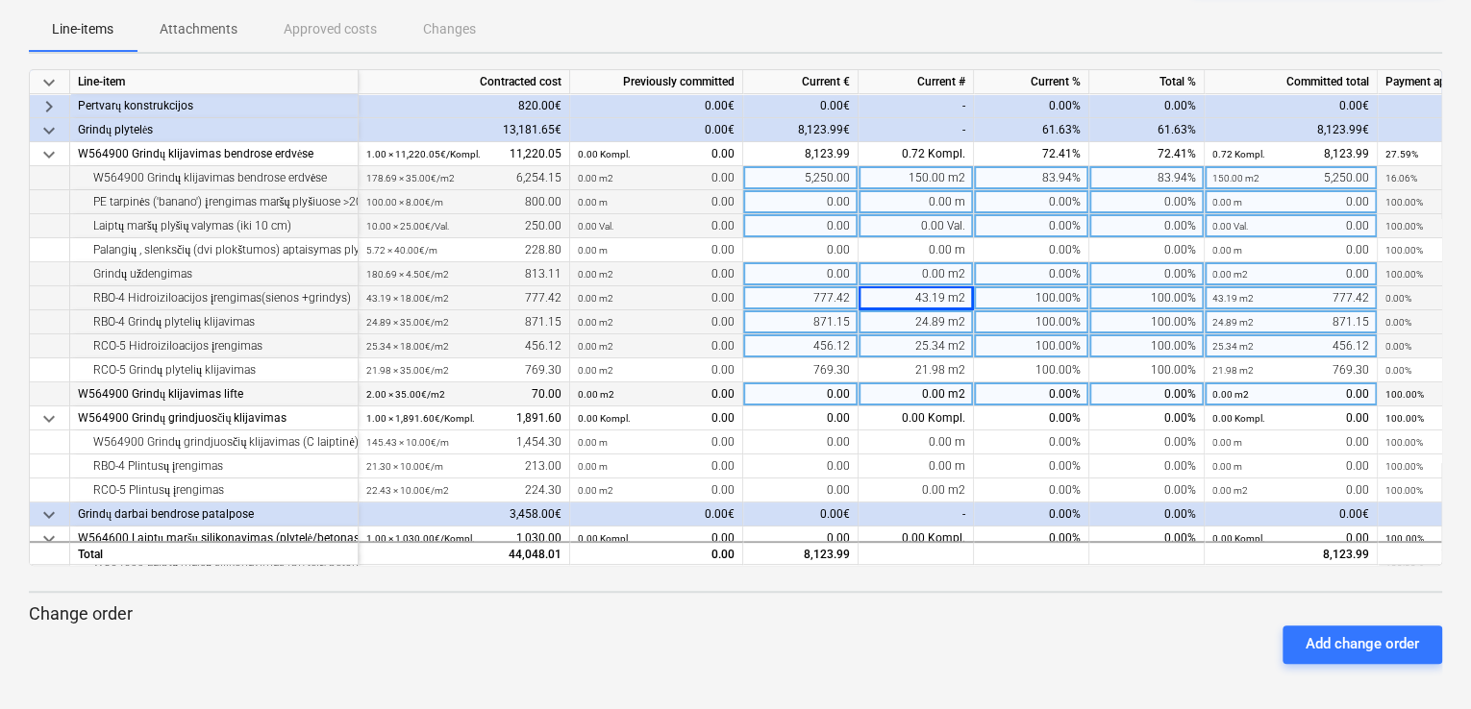
click at [100, 397] on div "W564900 Grindų klijavimas lifte" at bounding box center [214, 395] width 272 height 24
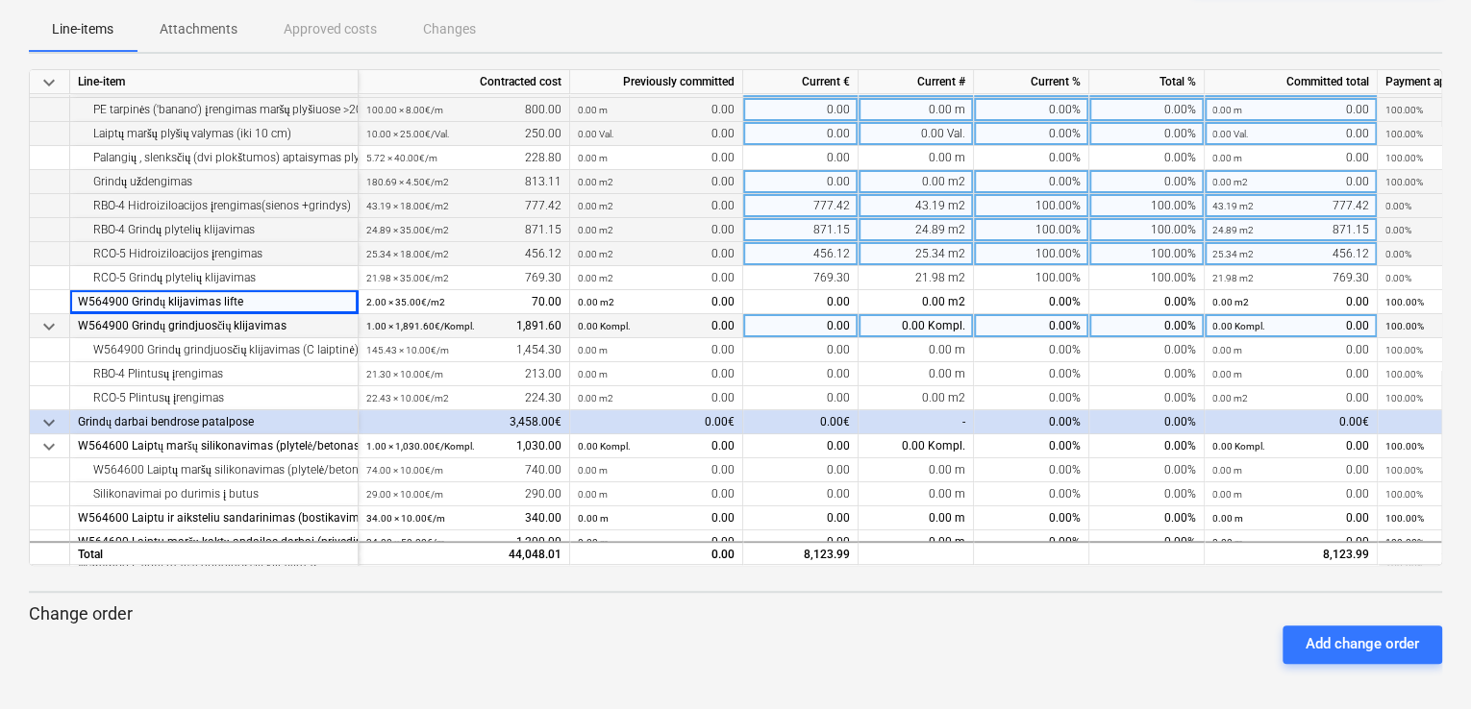
scroll to position [192, 0]
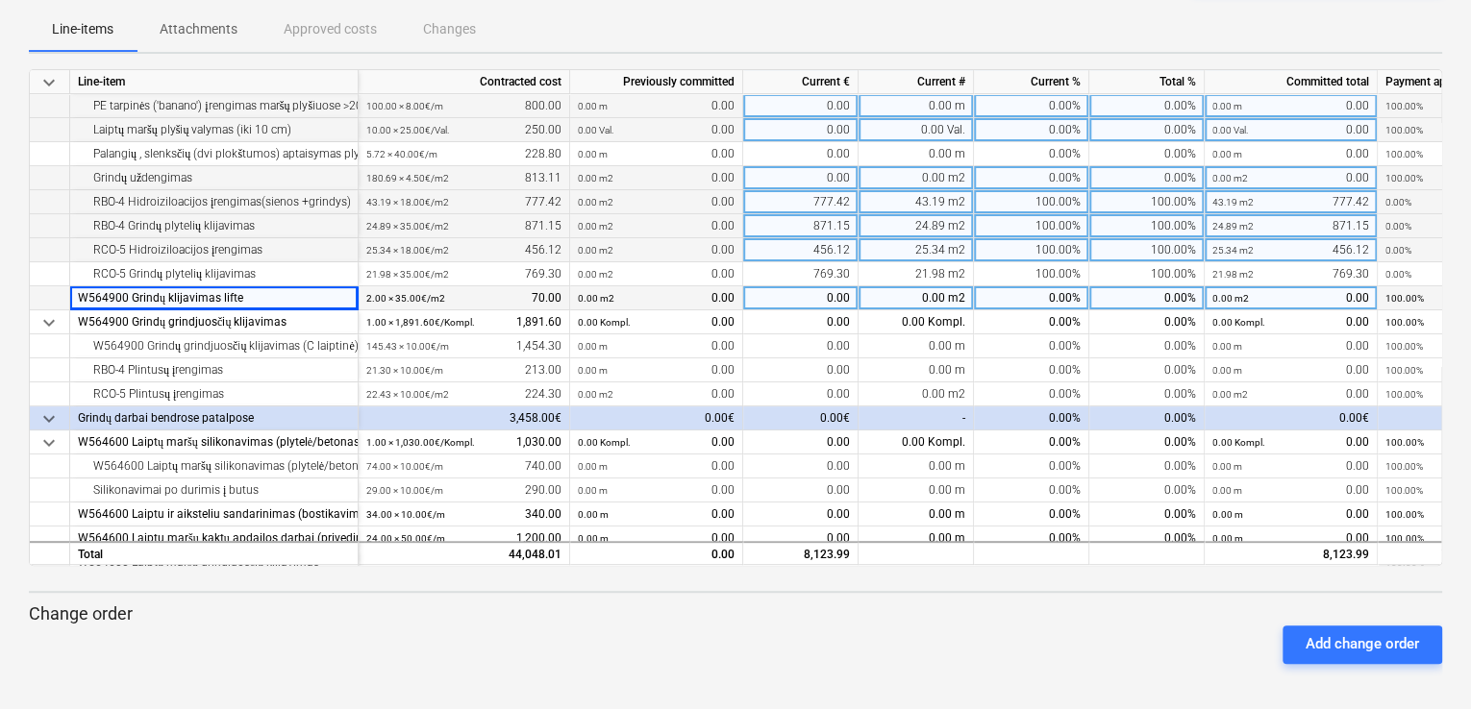
click at [110, 292] on div "W564900 Grindų klijavimas lifte" at bounding box center [214, 298] width 272 height 24
click at [425, 286] on div "2.00 × 35.00€ / m2" at bounding box center [405, 298] width 79 height 24
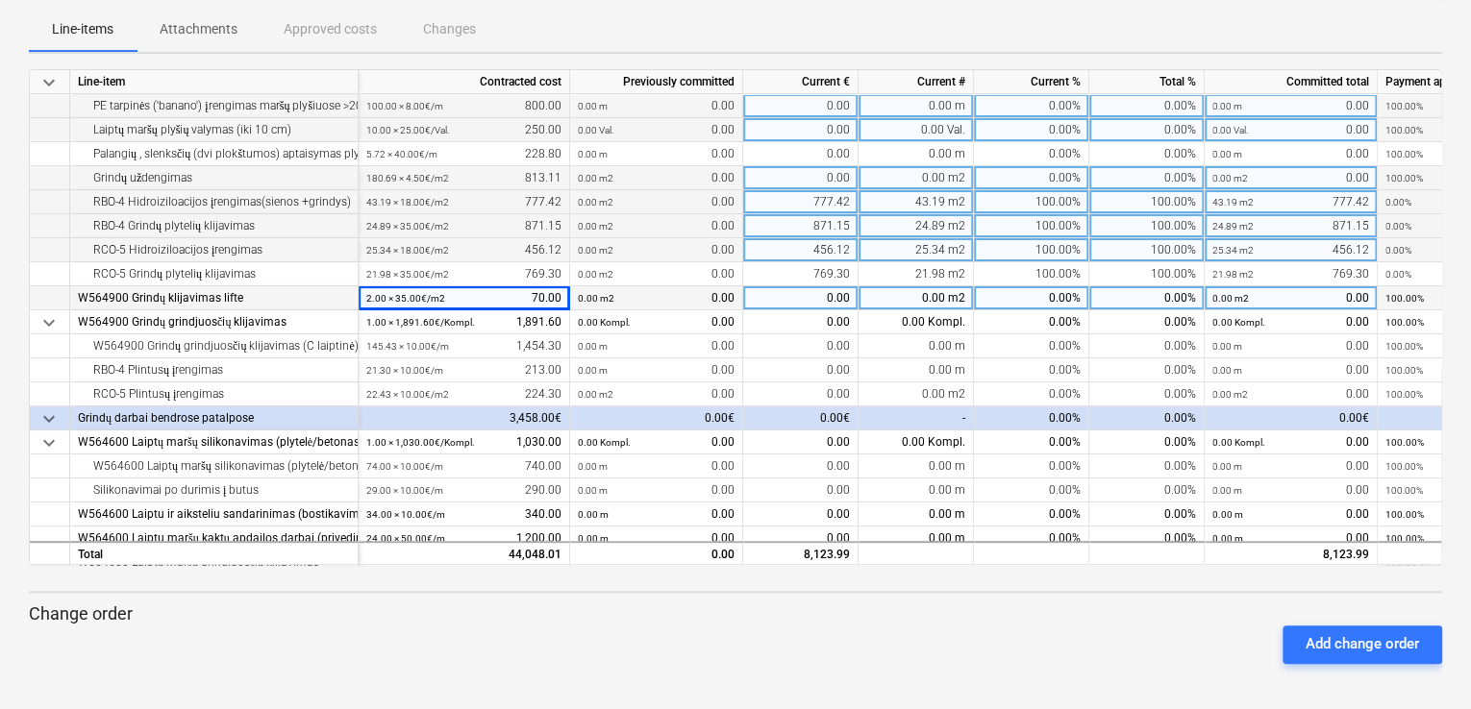
click at [602, 297] on small "0.00 m2" at bounding box center [596, 298] width 37 height 11
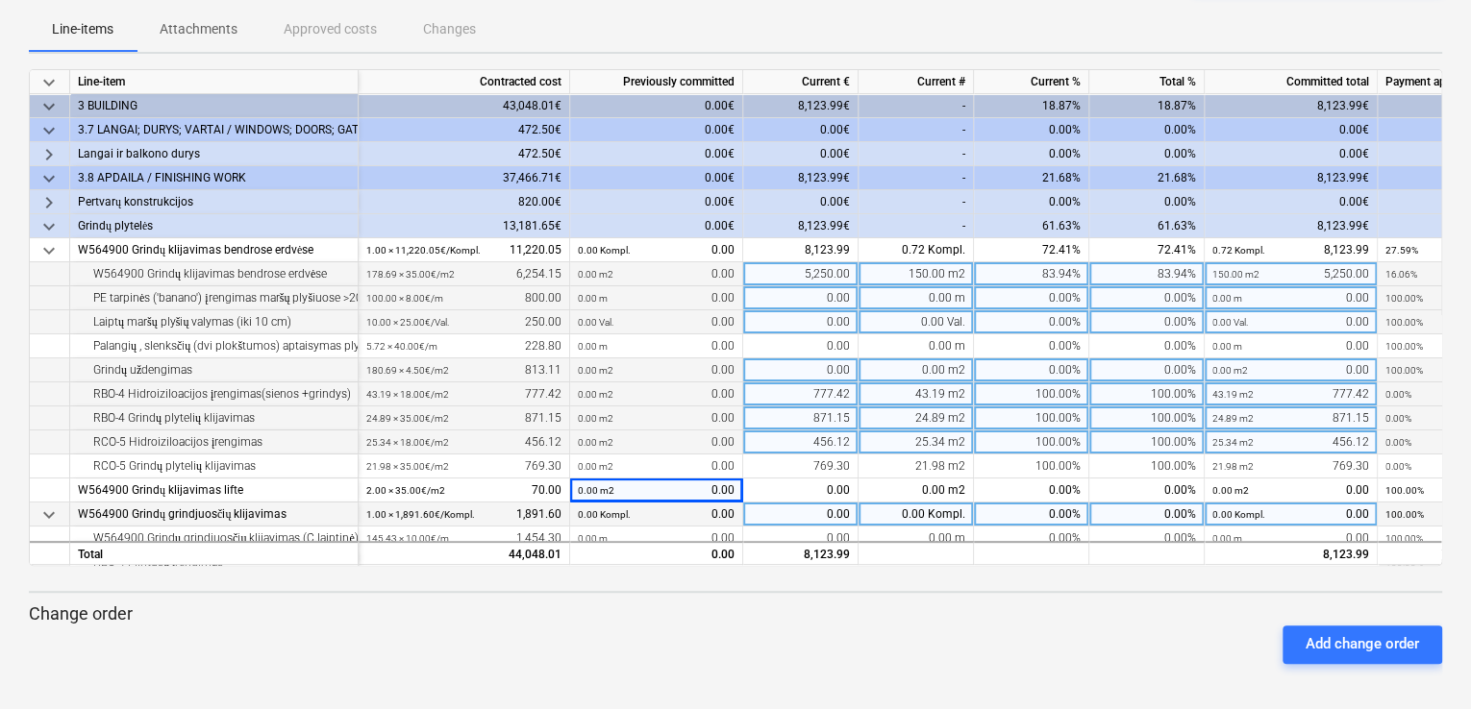
scroll to position [96, 0]
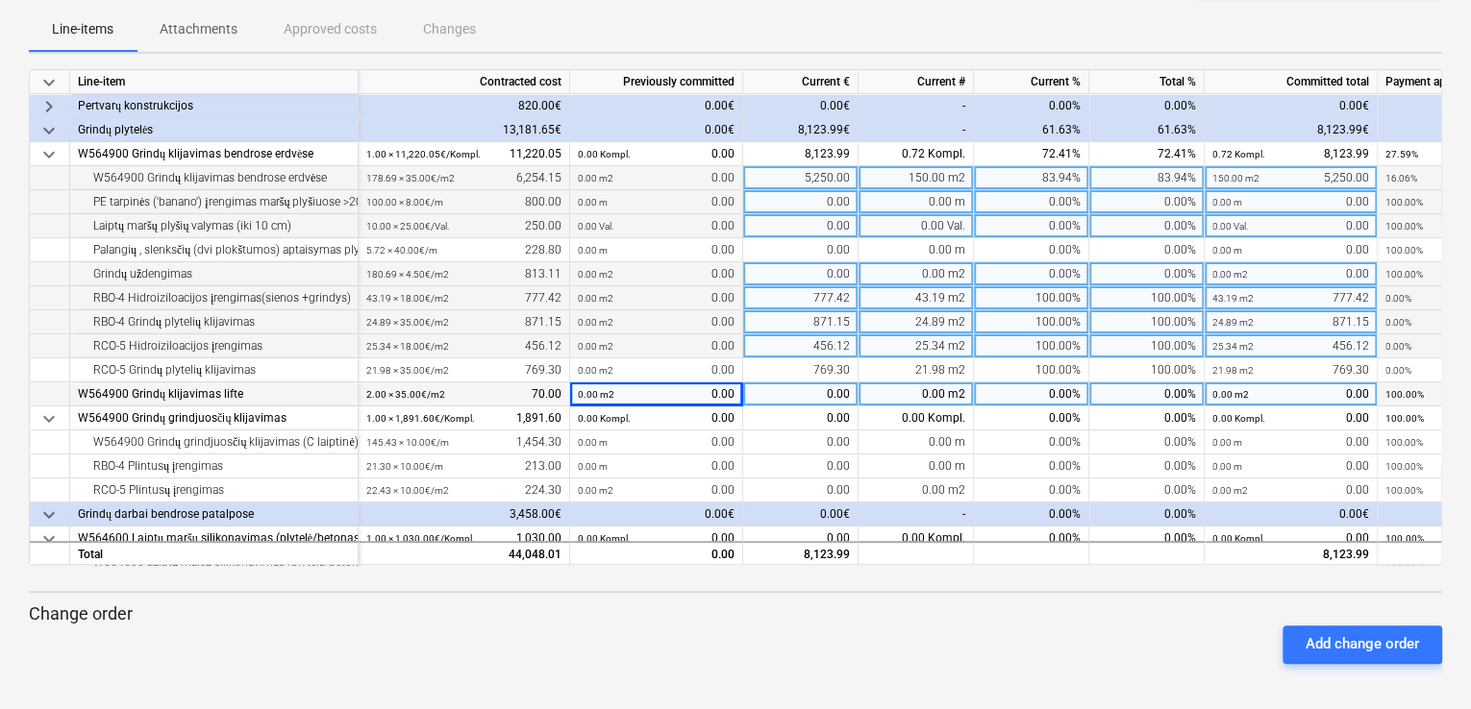
click at [783, 389] on div "0.00" at bounding box center [800, 395] width 115 height 24
click at [924, 383] on div "0.00 m2" at bounding box center [915, 395] width 115 height 24
type input "2"
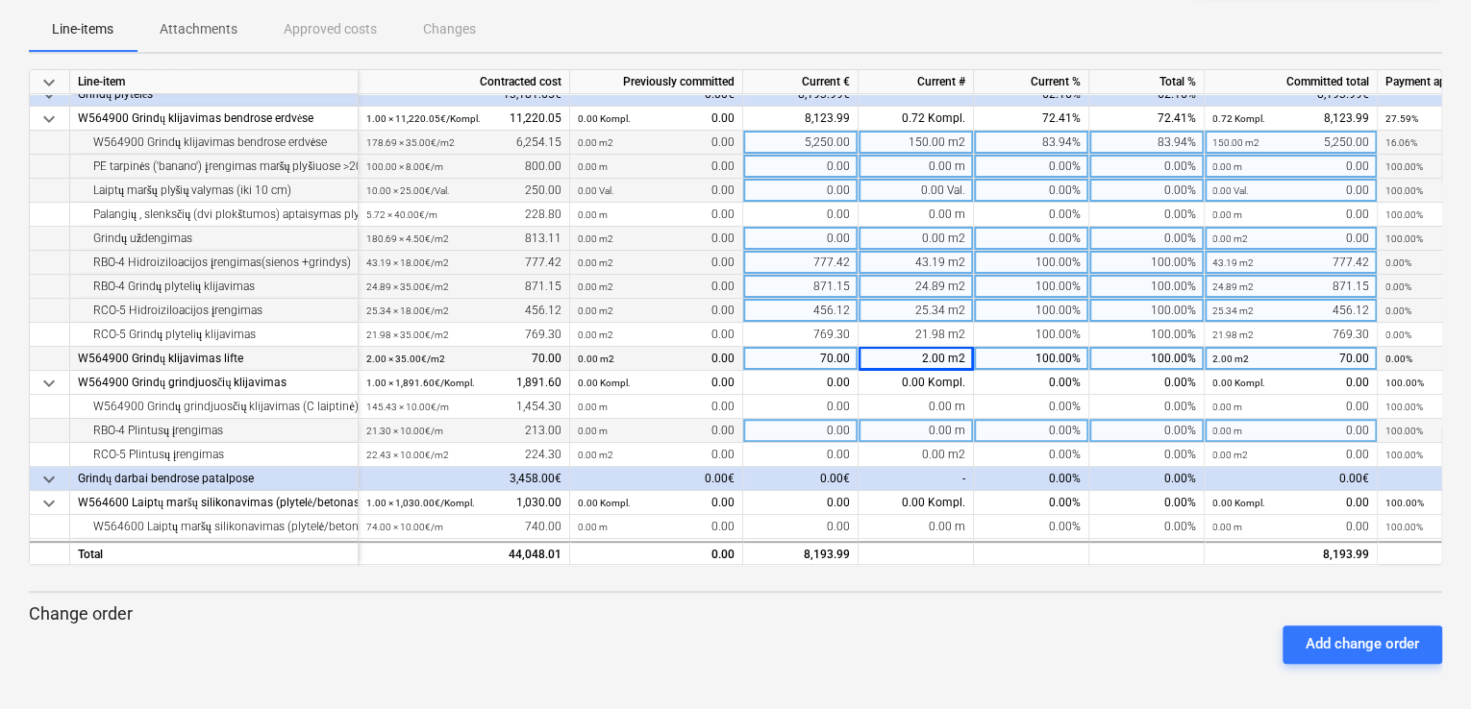
scroll to position [192, 0]
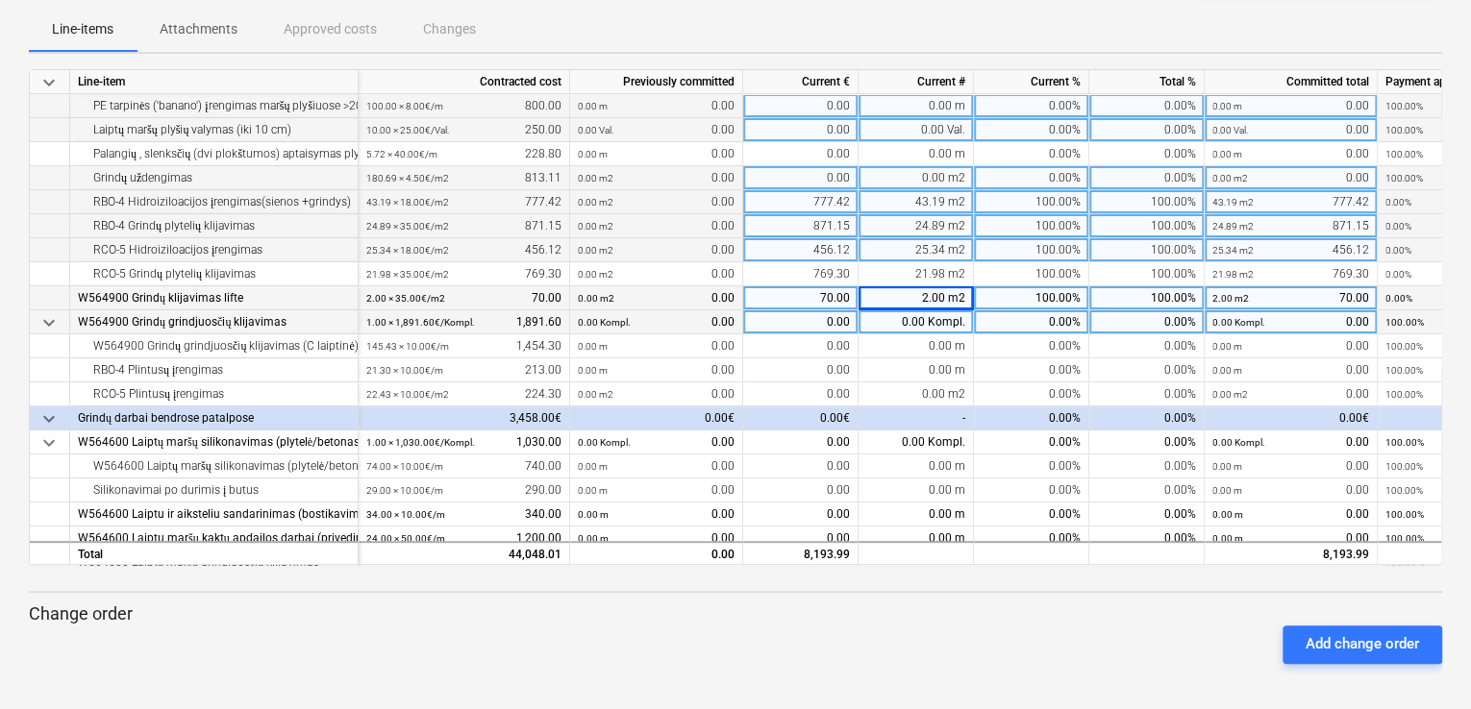
click at [936, 324] on div "0.00 Kompl." at bounding box center [915, 323] width 115 height 24
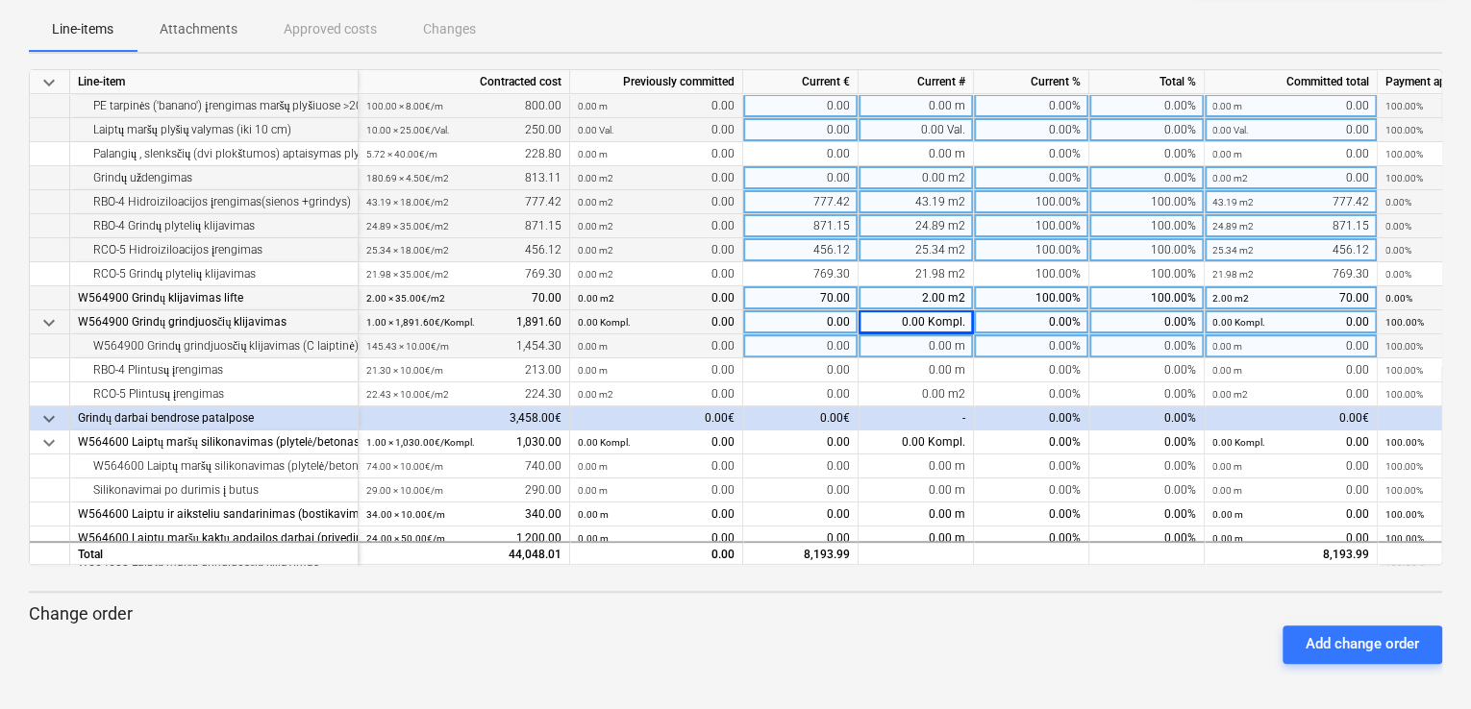
click at [925, 352] on div "0.00 m" at bounding box center [915, 347] width 115 height 24
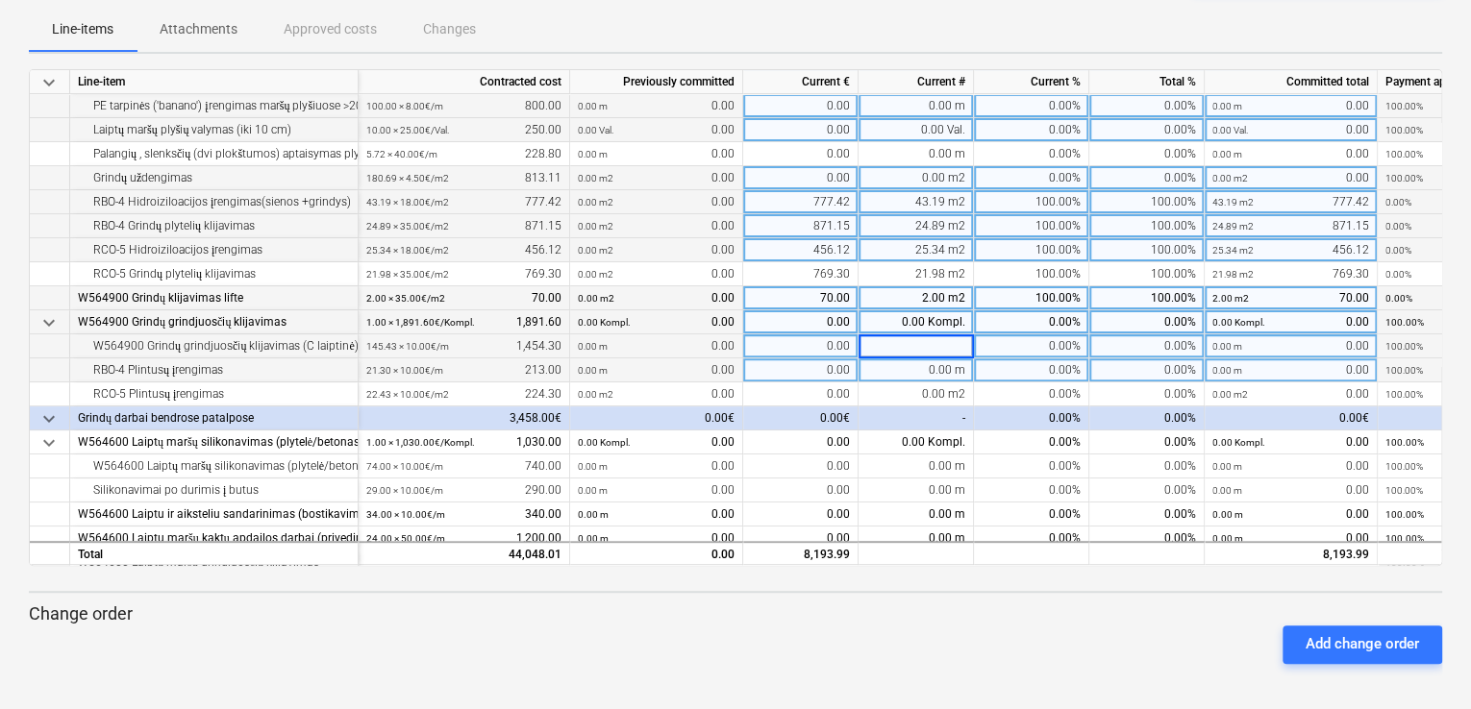
click at [920, 378] on div "0.00 m" at bounding box center [915, 371] width 115 height 24
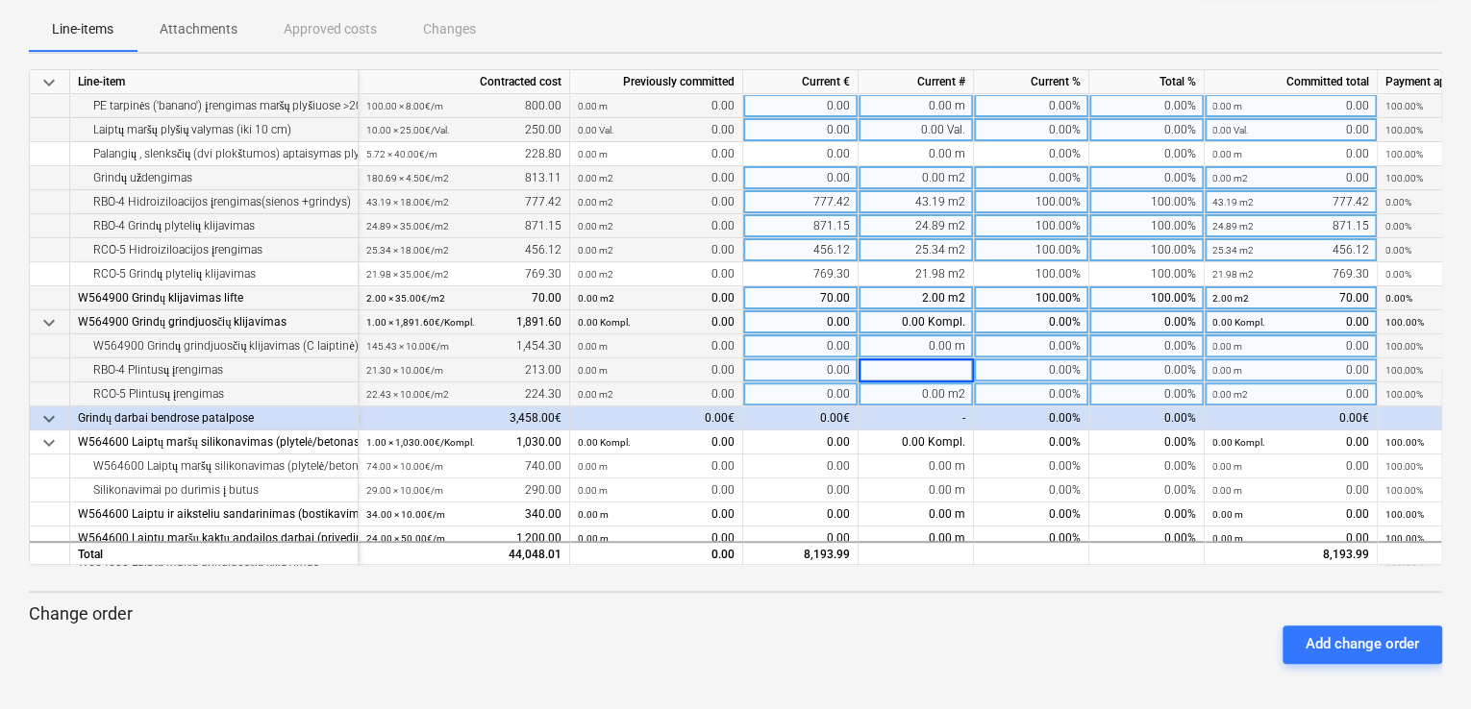
click at [908, 404] on div "0.00 m2" at bounding box center [915, 395] width 115 height 24
click at [45, 324] on span "keyboard_arrow_down" at bounding box center [48, 322] width 23 height 23
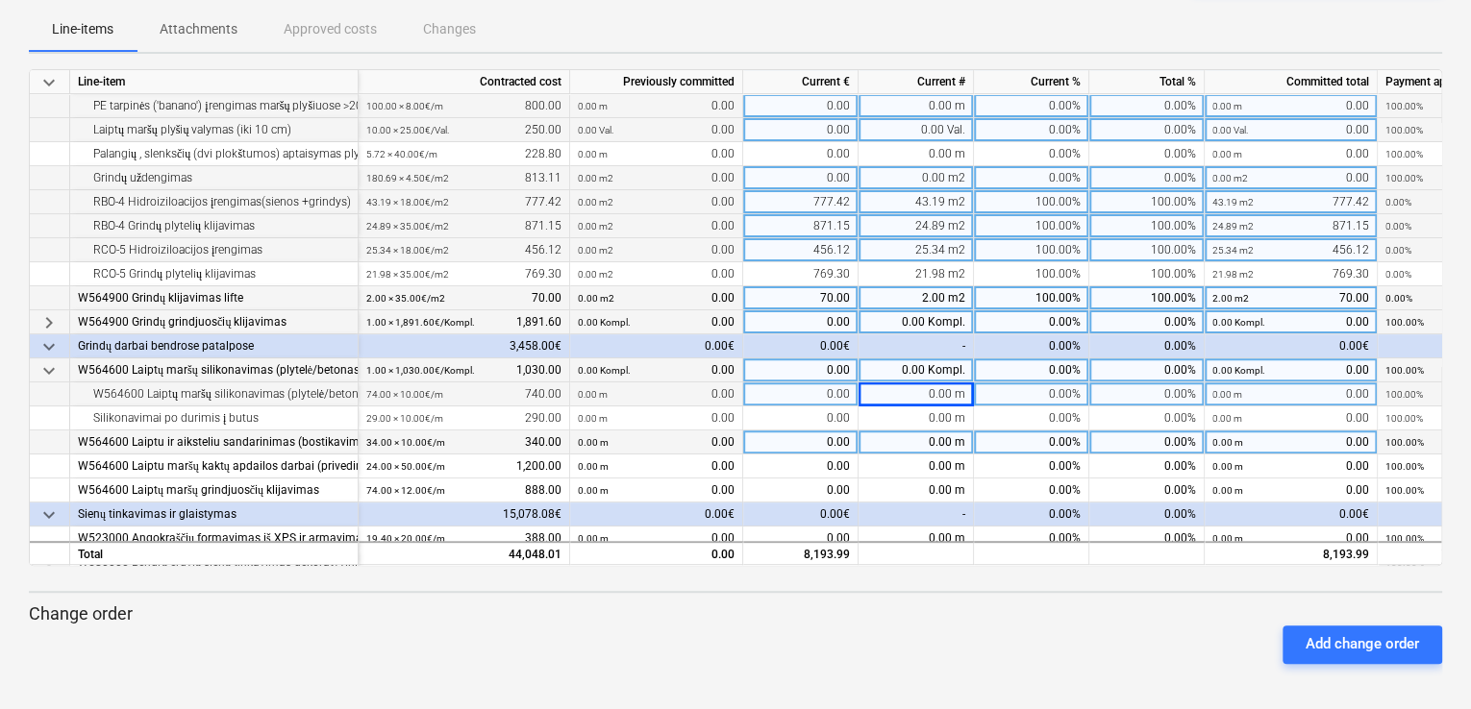
click at [564, 451] on div "34.00 × 10.00€ / m 340.00" at bounding box center [464, 443] width 211 height 24
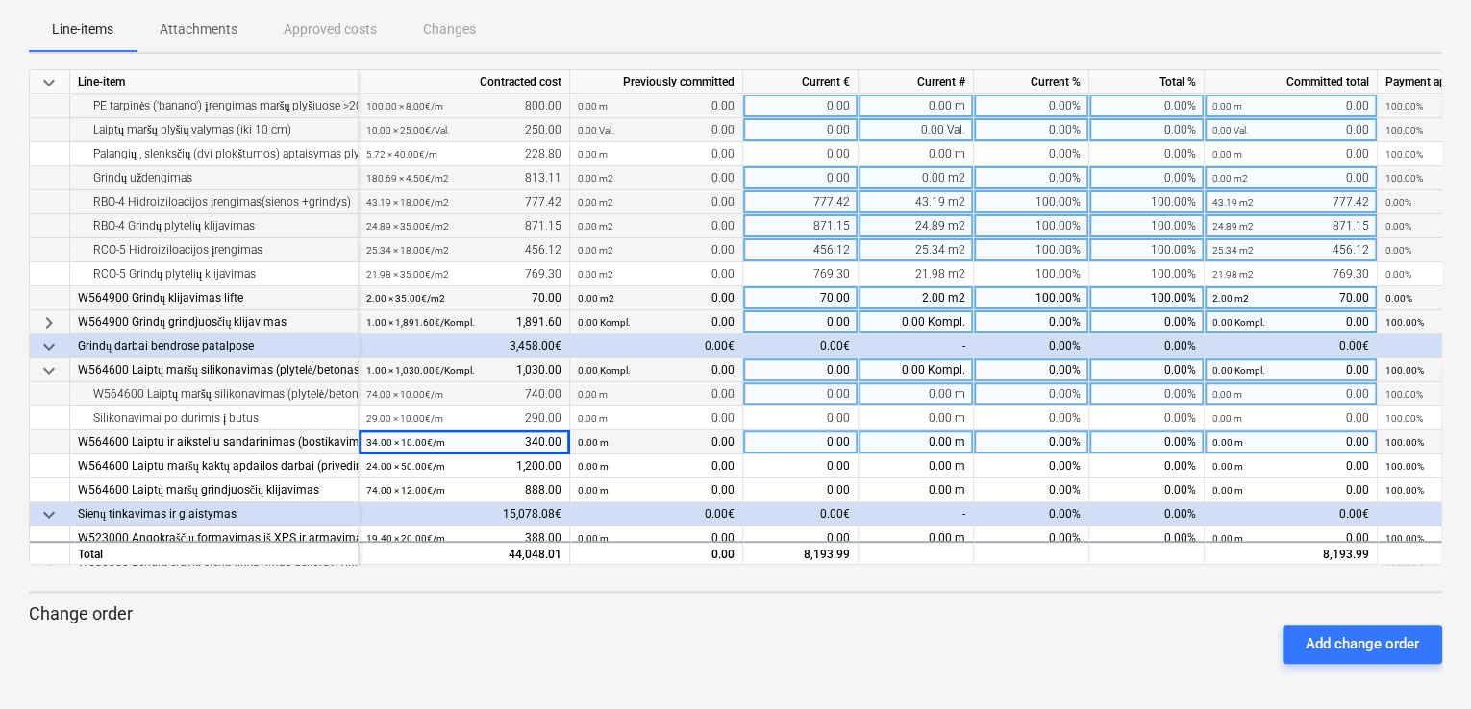
click at [315, 452] on div "W564600 Laiptu ir aiksteliu sandarinimas (bostikavimas)" at bounding box center [214, 443] width 272 height 24
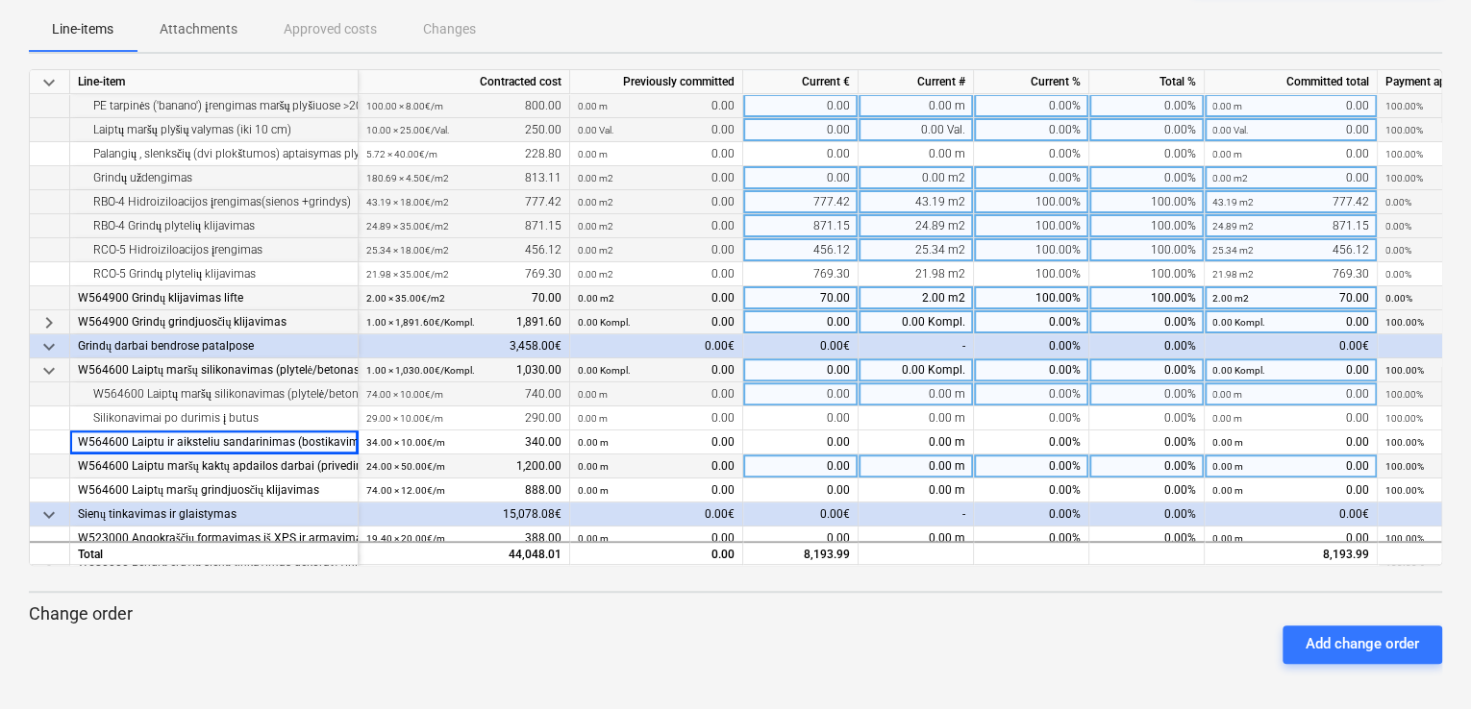
click at [308, 474] on div "W564600 Laiptu maršų kaktų apdailos darbai (privedimas prie lubų)" at bounding box center [214, 467] width 272 height 24
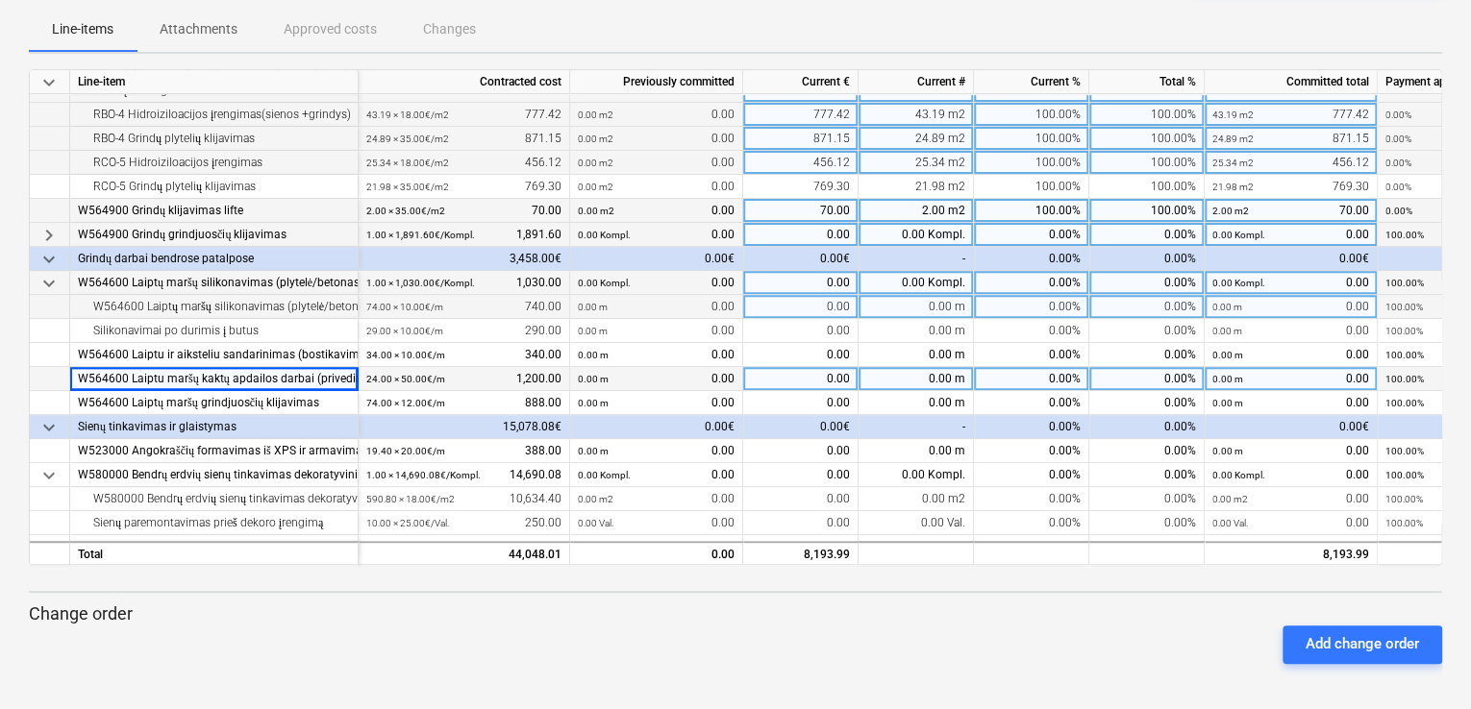
scroll to position [288, 0]
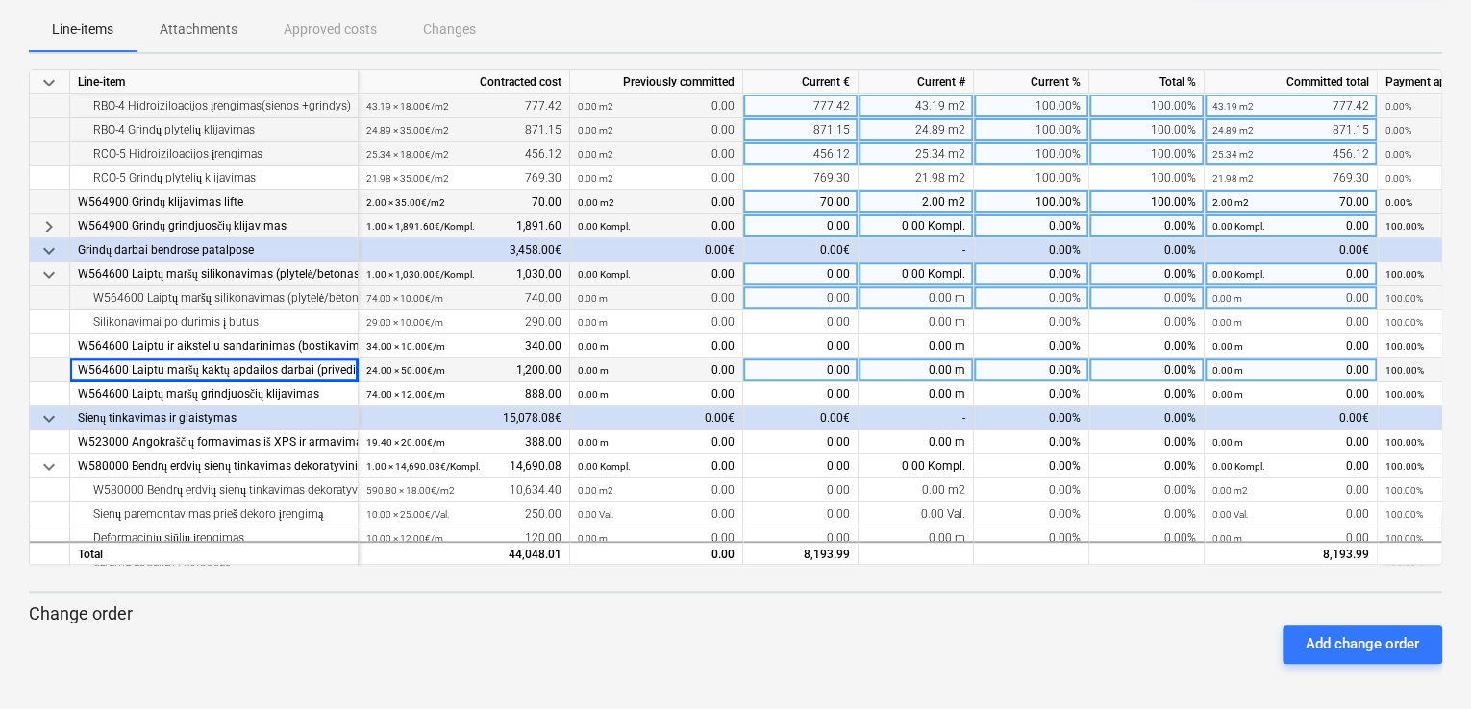
click at [842, 374] on div "0.00" at bounding box center [800, 371] width 115 height 24
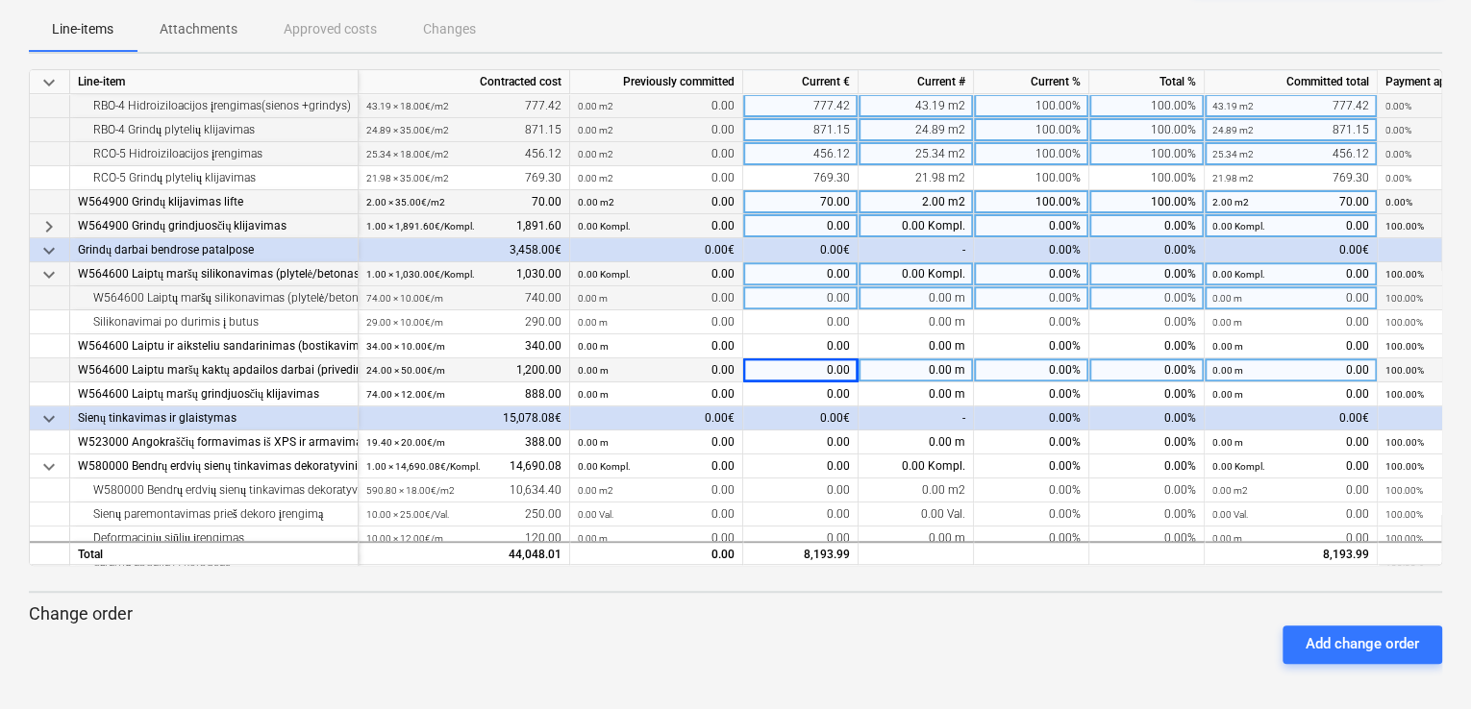
click at [925, 374] on div "0.00 m" at bounding box center [915, 371] width 115 height 24
click at [1028, 371] on div "0.00%" at bounding box center [1031, 371] width 115 height 24
type input "10"
click at [1028, 371] on div "10.00%" at bounding box center [1031, 371] width 115 height 24
type input "50"
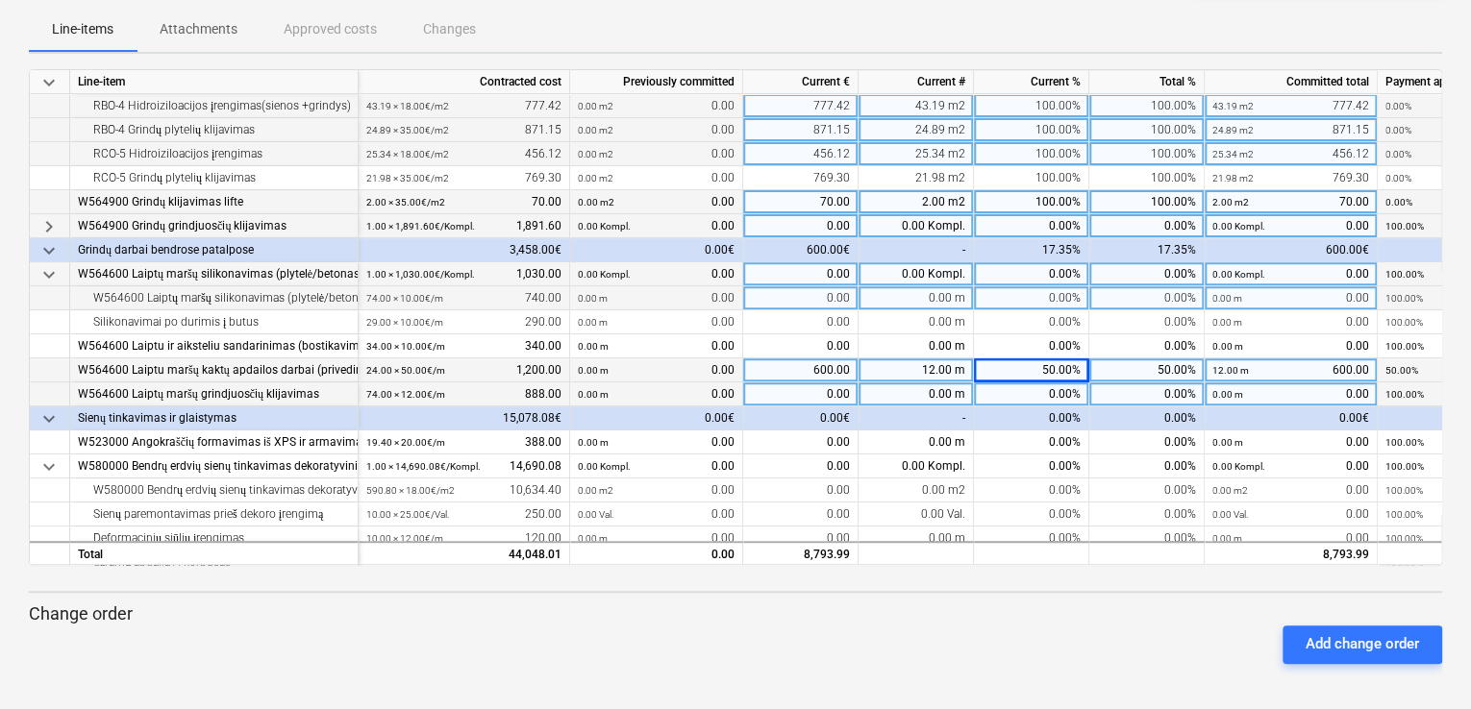
click at [1027, 384] on div "0.00%" at bounding box center [1031, 395] width 115 height 24
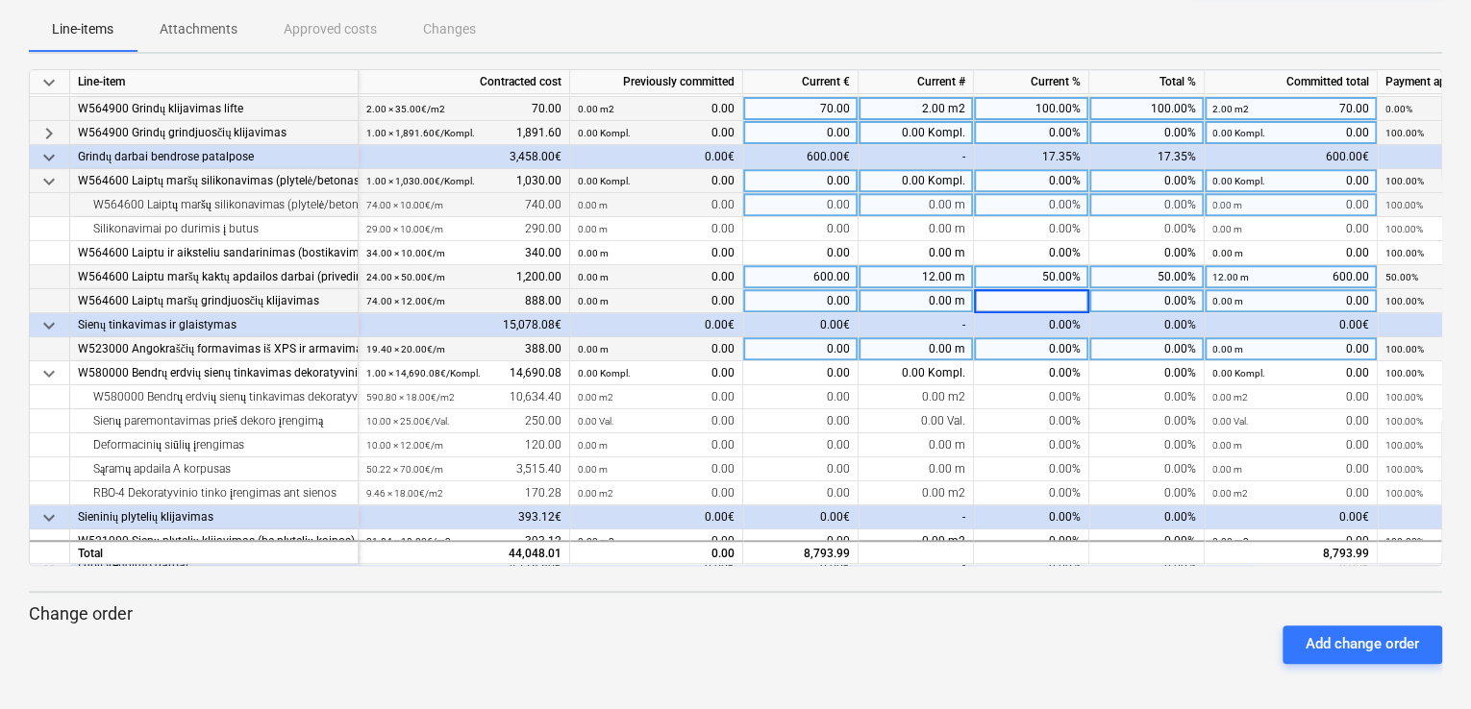
scroll to position [385, 0]
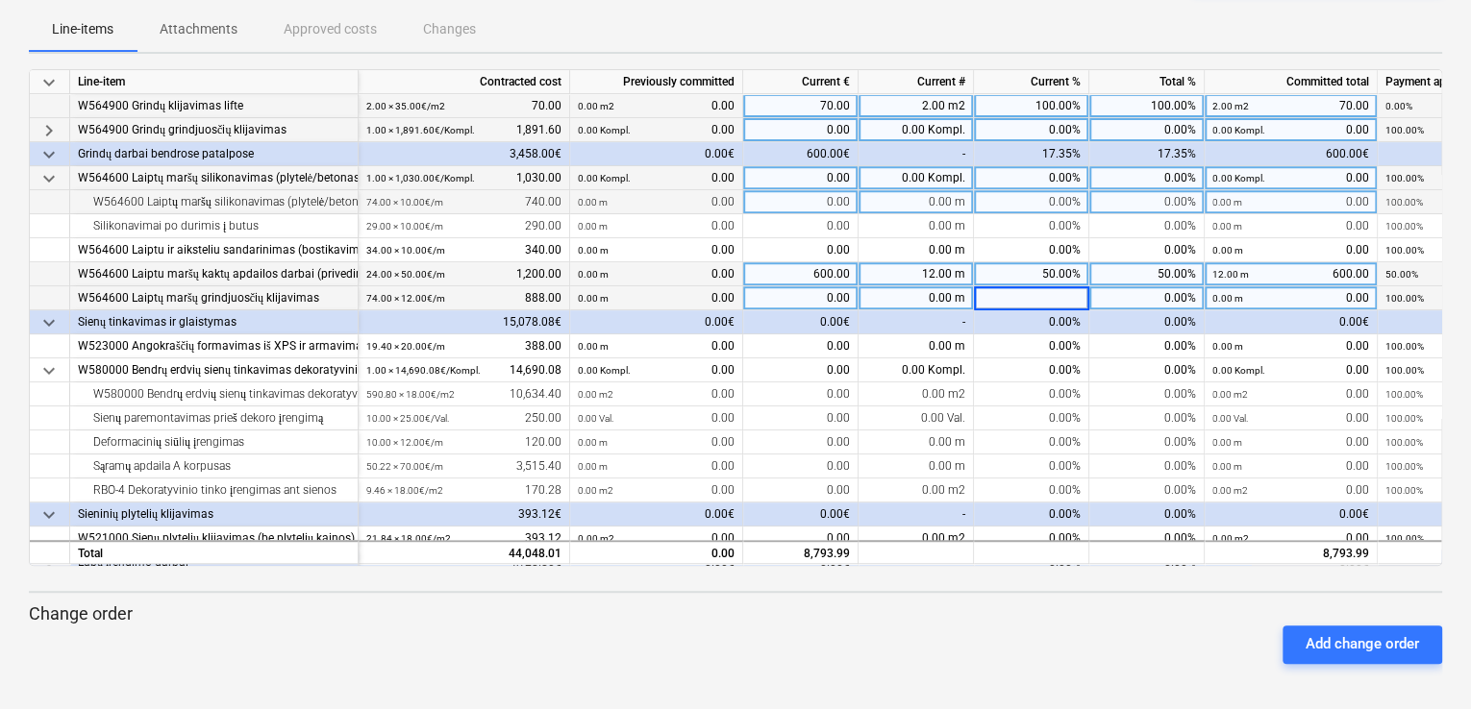
click at [48, 177] on span "keyboard_arrow_down" at bounding box center [48, 178] width 23 height 23
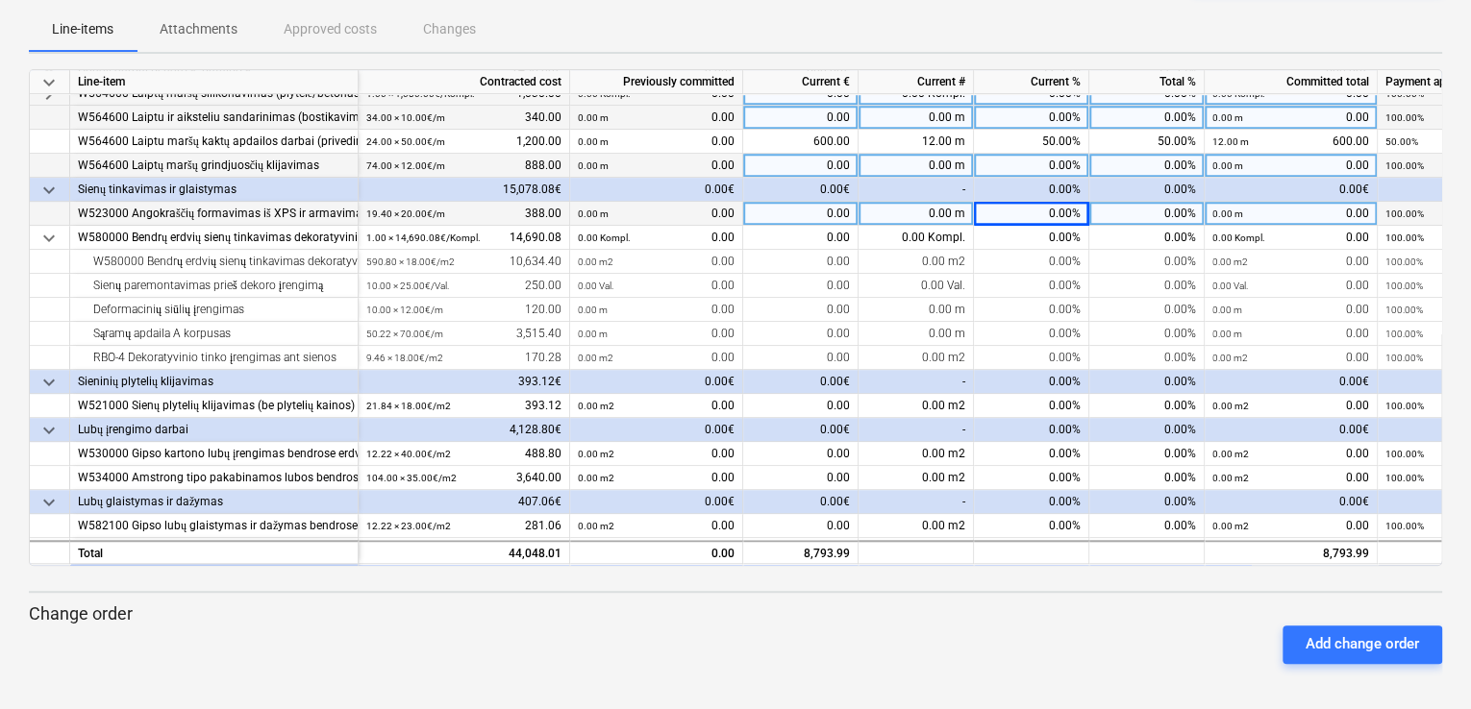
scroll to position [481, 0]
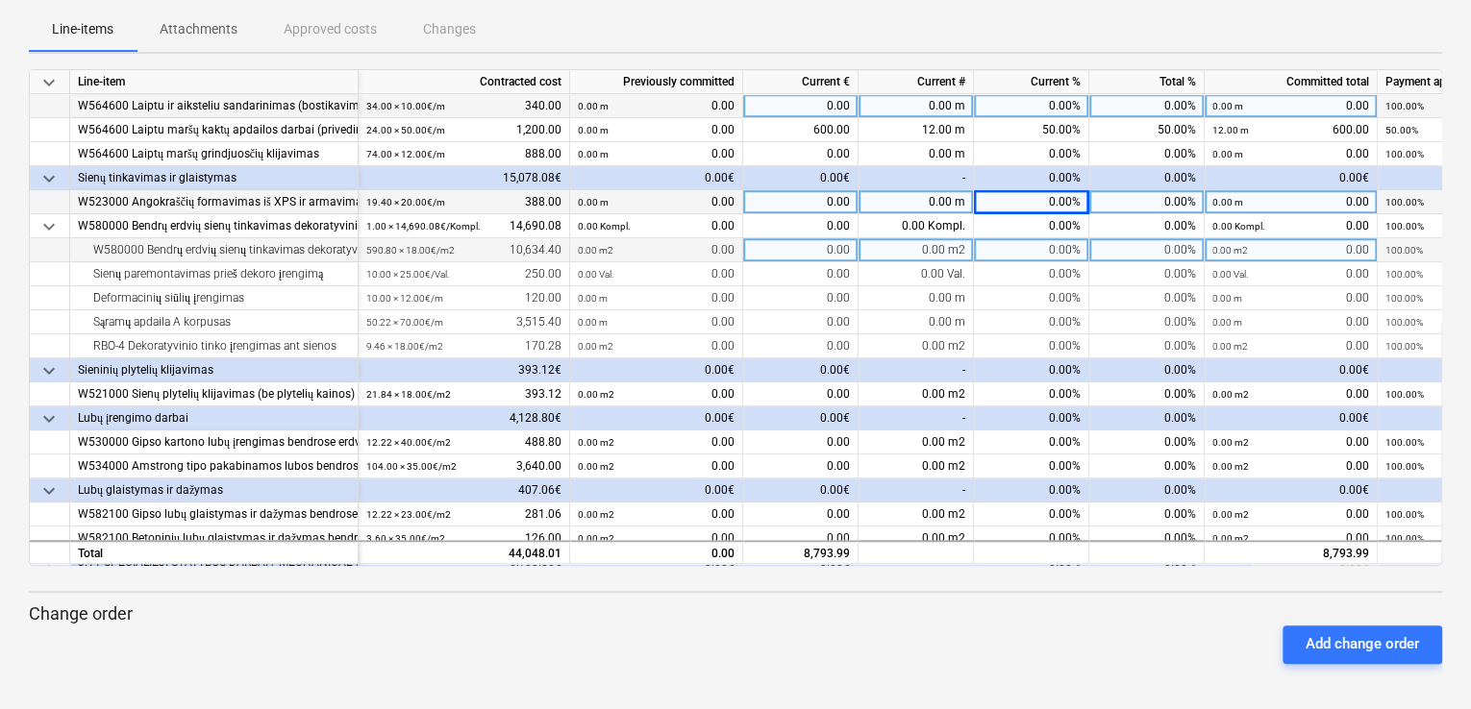
click at [295, 250] on div "W580000 Bendrų erdvių sienų tinkavimas dekoratyviniu tinku, dažymas (sienų plot…" at bounding box center [214, 250] width 272 height 24
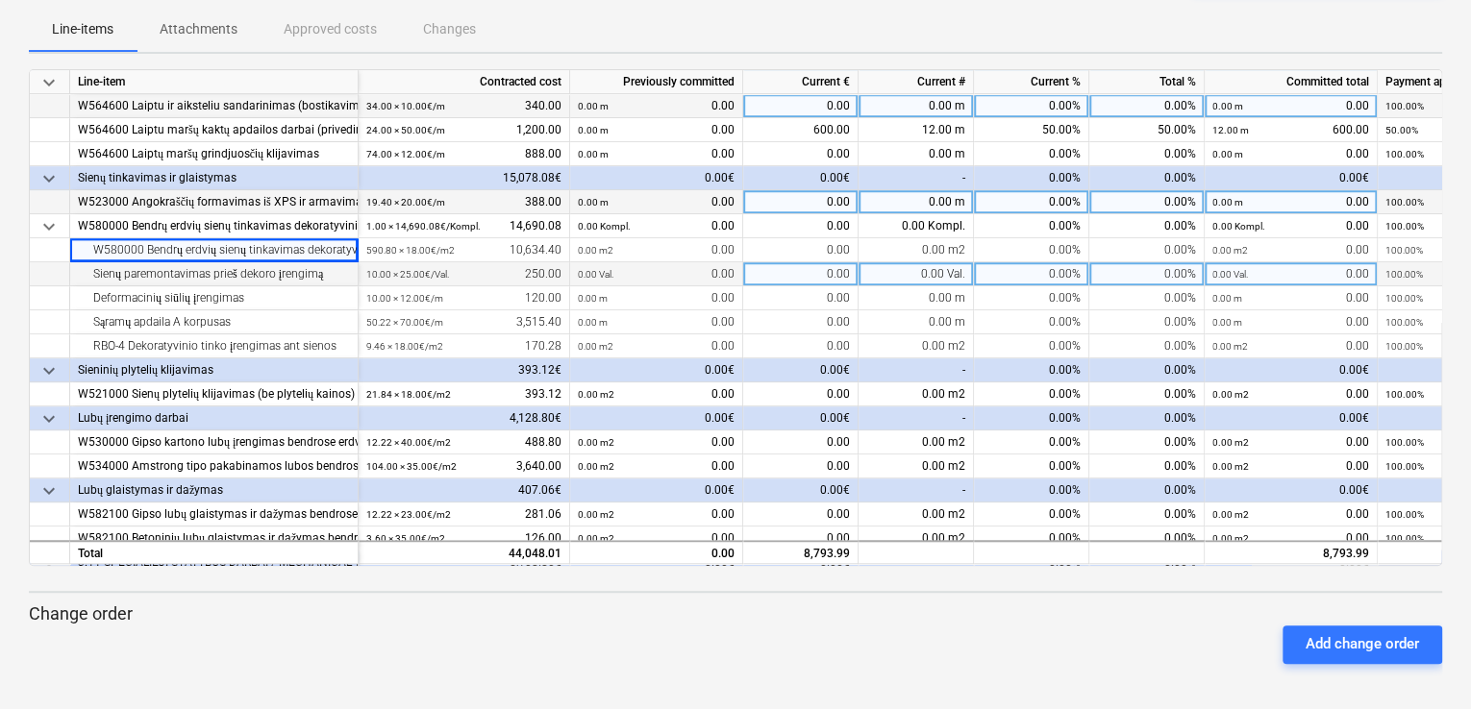
click at [289, 267] on div "Sienų paremontavimas prieš dekoro įrengimą" at bounding box center [214, 274] width 272 height 24
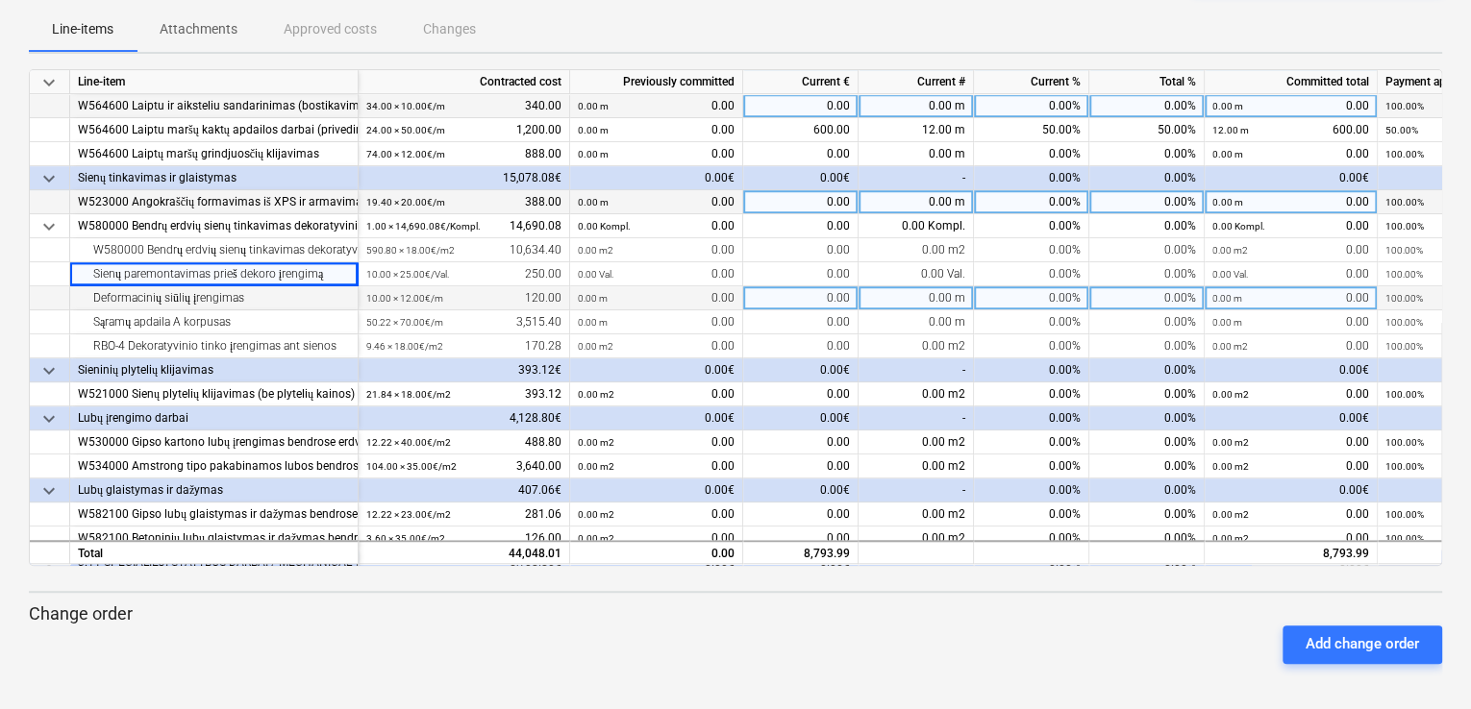
click at [279, 294] on div "Deformacinių siūlių įrengimas" at bounding box center [214, 298] width 272 height 24
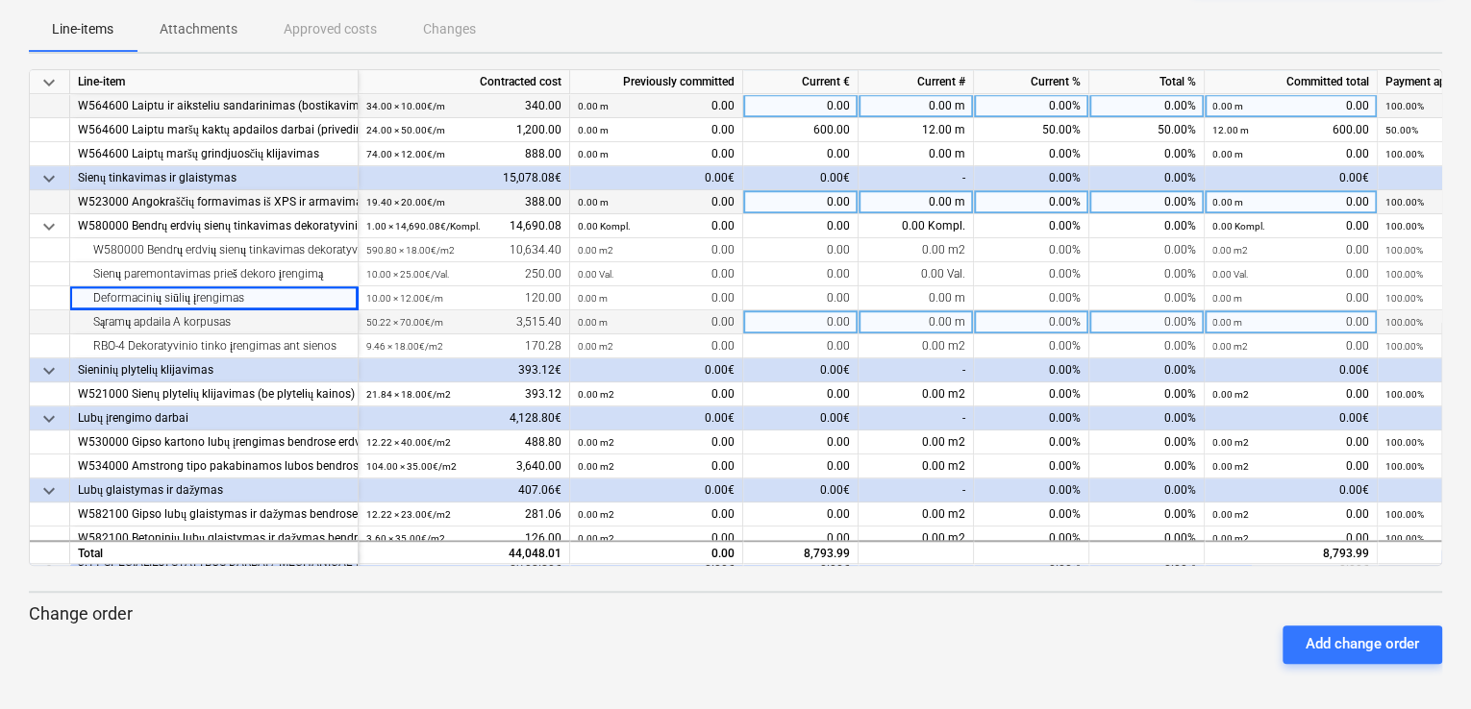
click at [808, 320] on div "0.00" at bounding box center [800, 323] width 115 height 24
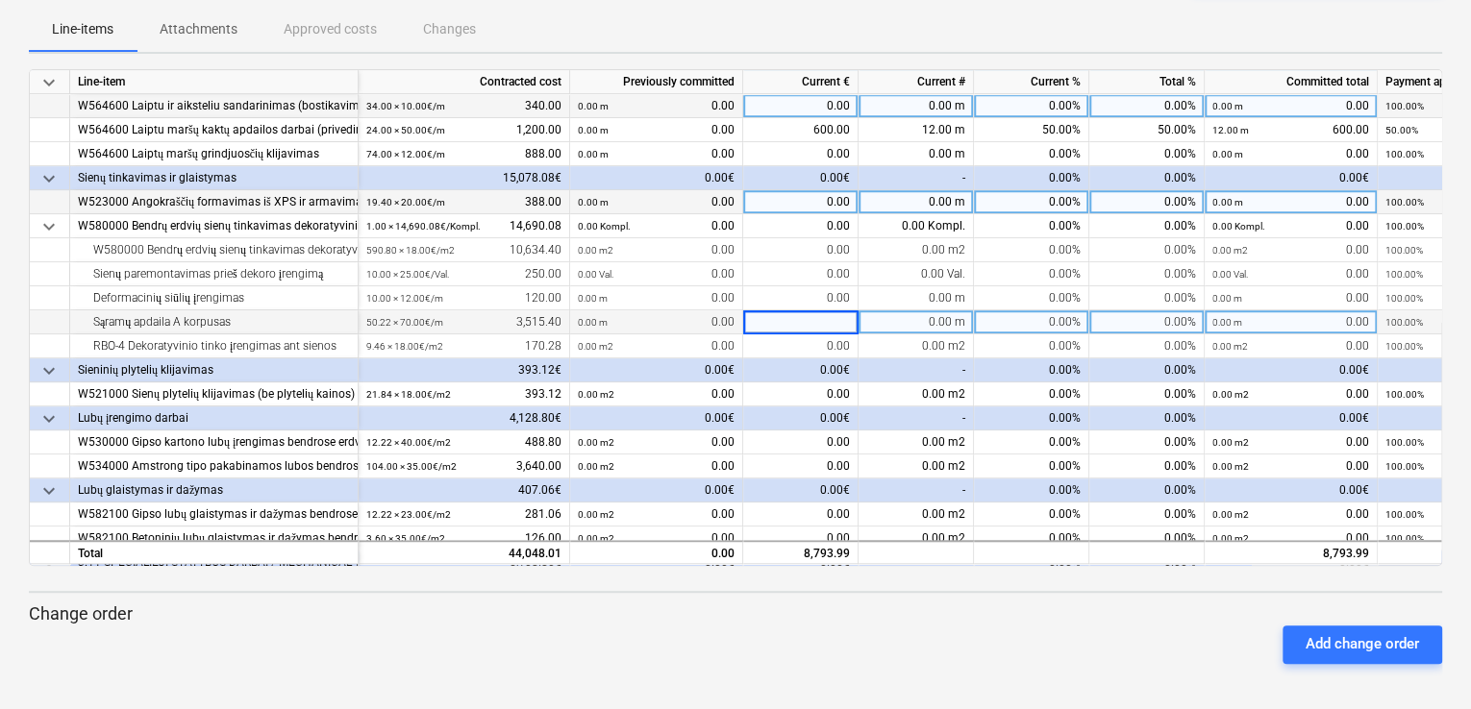
click at [927, 323] on div "0.00 m" at bounding box center [915, 323] width 115 height 24
click at [1043, 323] on div "0.00%" at bounding box center [1031, 323] width 115 height 24
type input "100"
click at [1043, 323] on div "100.00%" at bounding box center [1031, 323] width 115 height 24
type input "80"
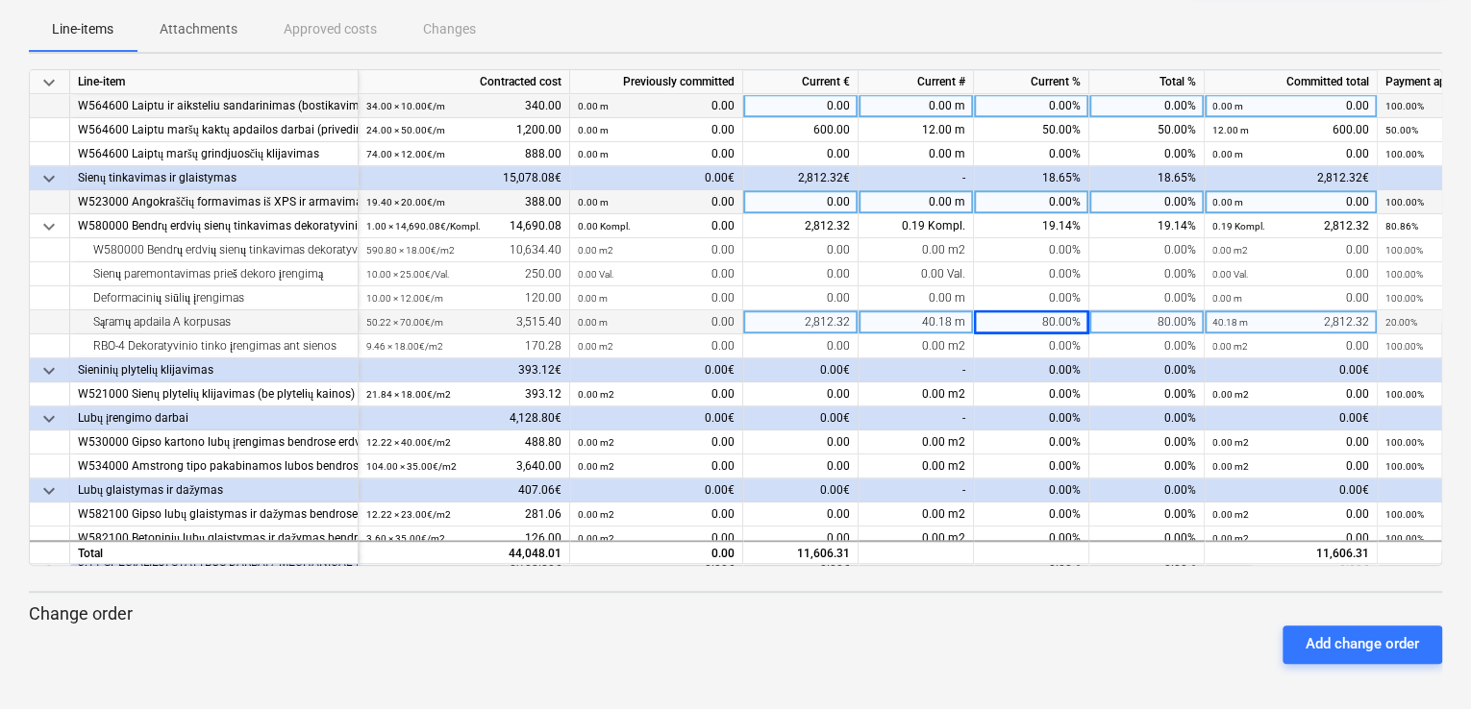
click at [44, 366] on span "keyboard_arrow_down" at bounding box center [48, 371] width 23 height 23
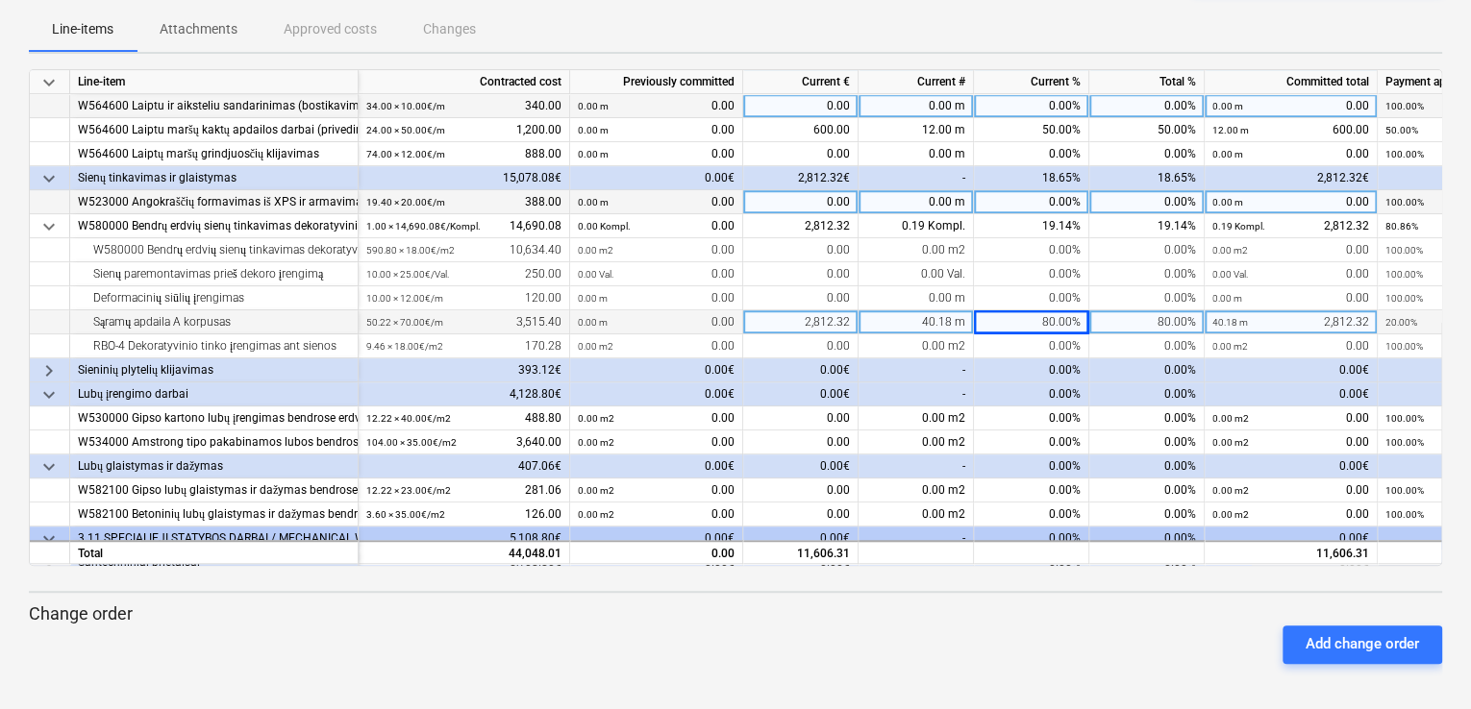
click at [44, 366] on span "keyboard_arrow_right" at bounding box center [48, 371] width 23 height 23
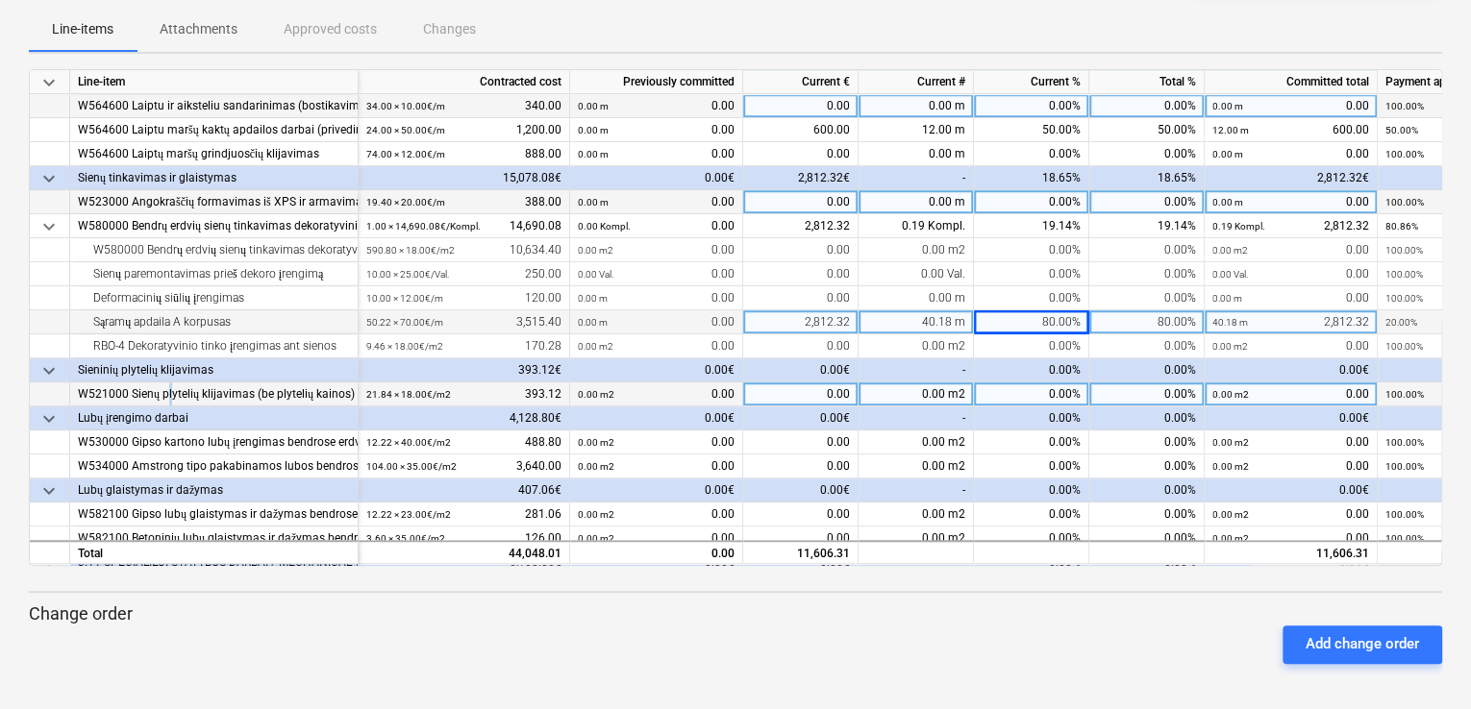
click at [169, 396] on div "W521000 Sienų plytelių klijavimas (be plytelių kainos)" at bounding box center [214, 395] width 272 height 24
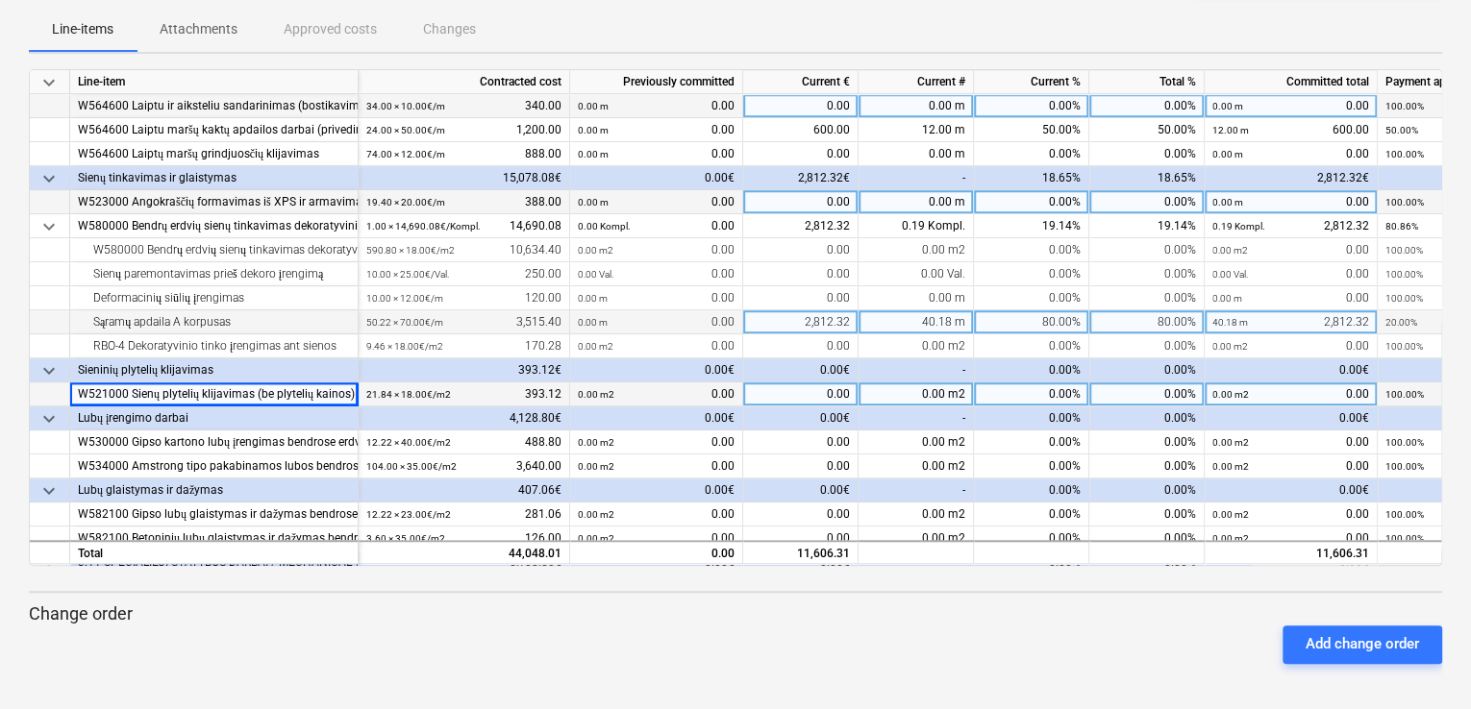
click at [1028, 393] on div "0.00%" at bounding box center [1031, 395] width 115 height 24
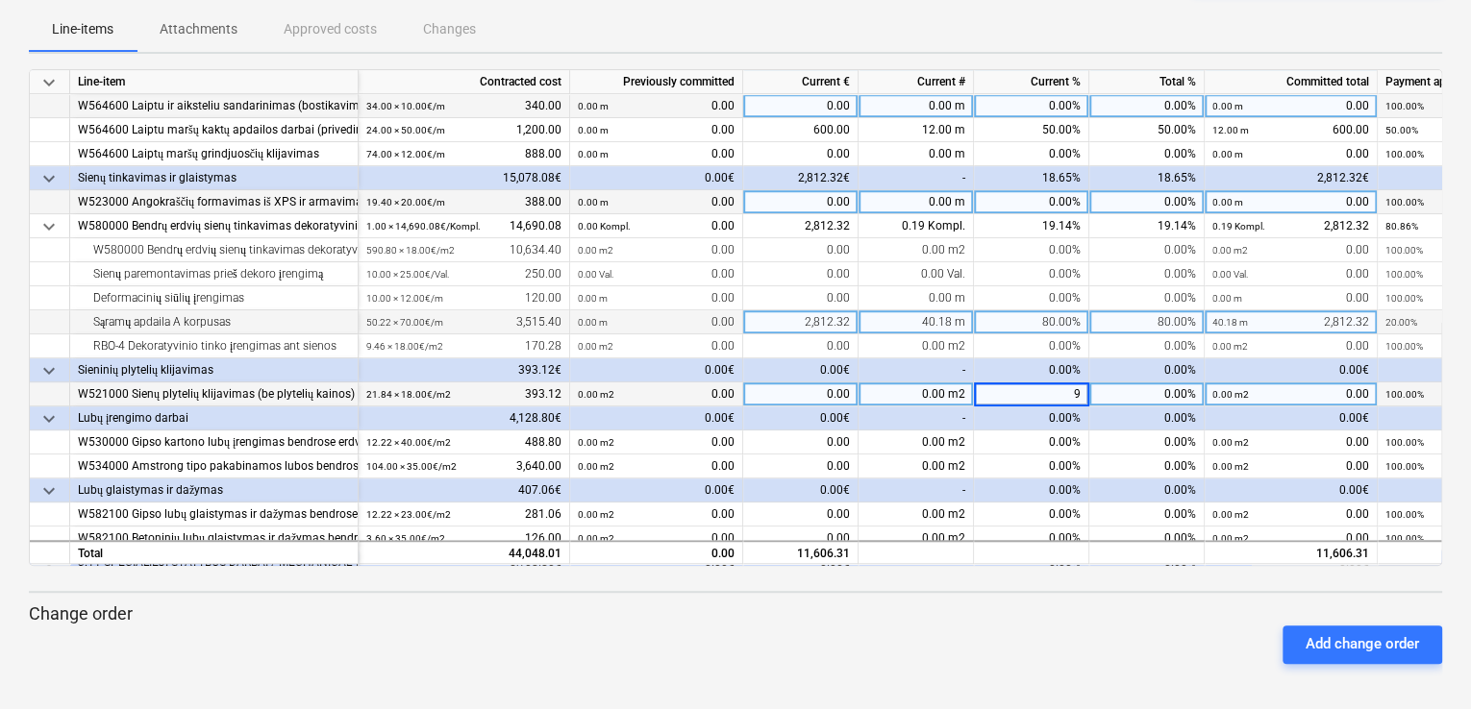
type input "90"
click at [1020, 417] on div "0.00%" at bounding box center [1031, 419] width 115 height 24
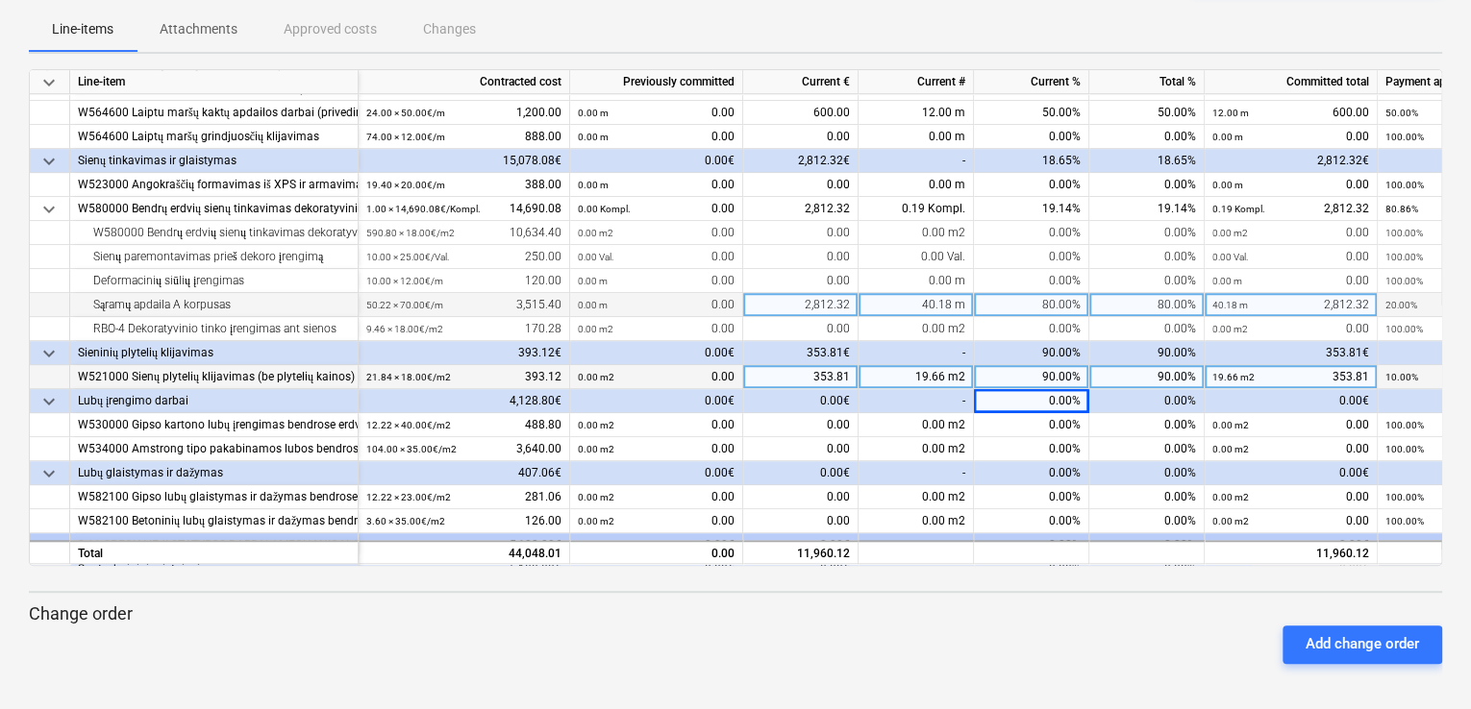
scroll to position [688, 0]
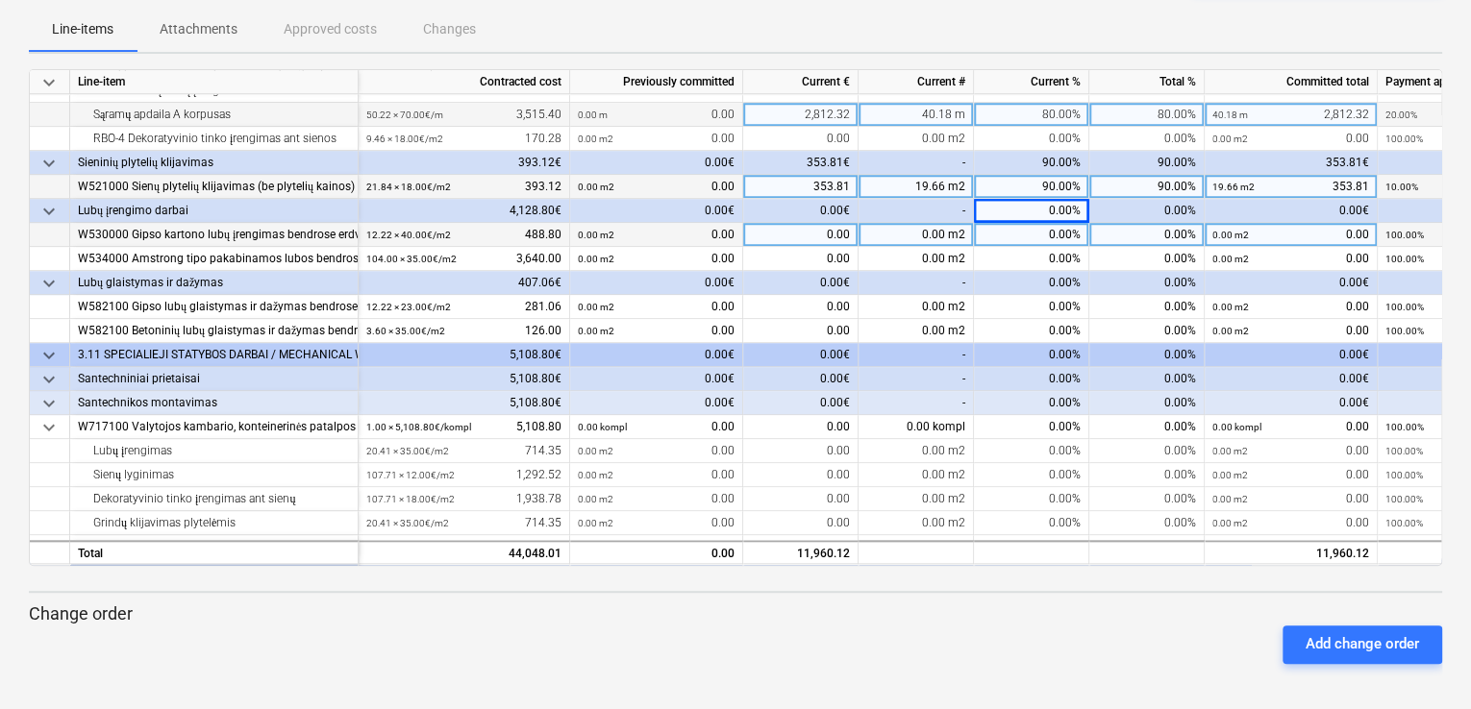
click at [1052, 239] on div "0.00%" at bounding box center [1031, 235] width 115 height 24
type input "7"
type input "60"
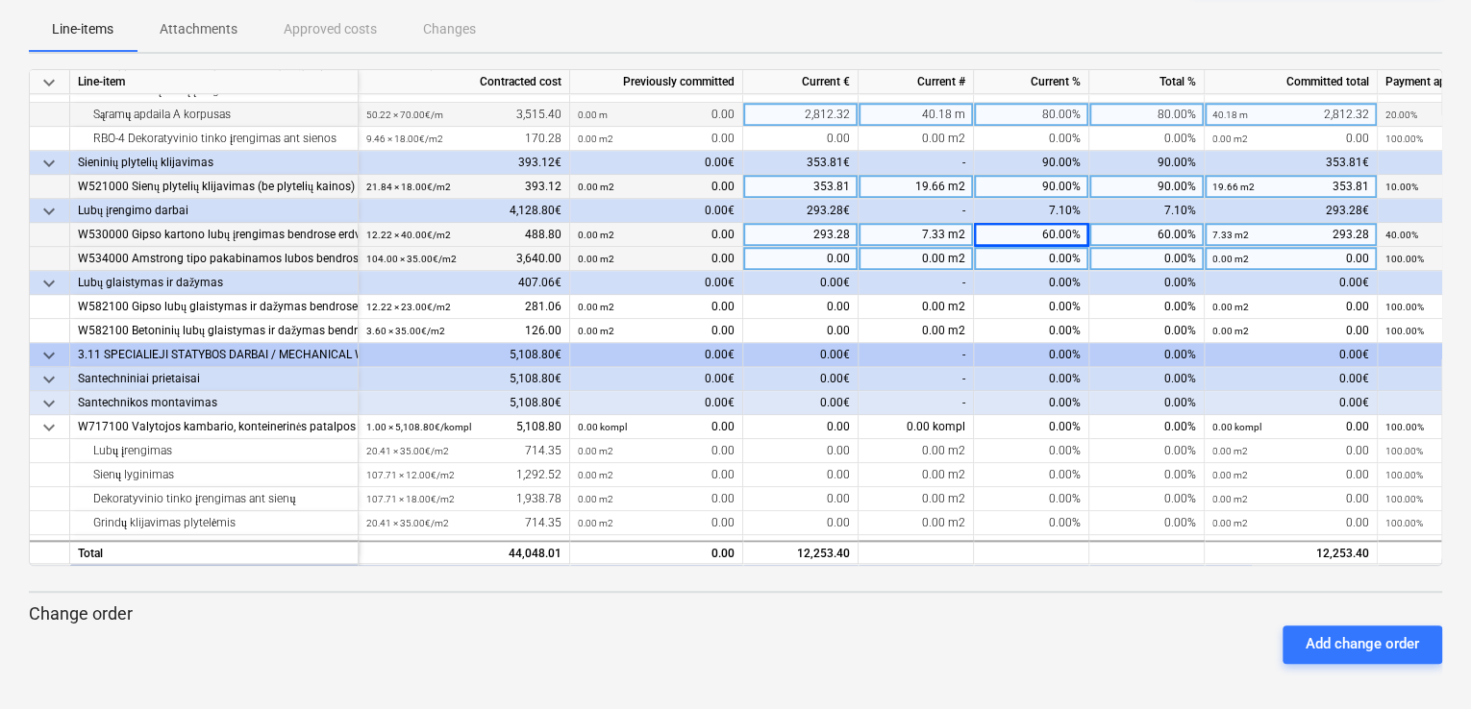
click at [1053, 251] on div "0.00%" at bounding box center [1031, 259] width 115 height 24
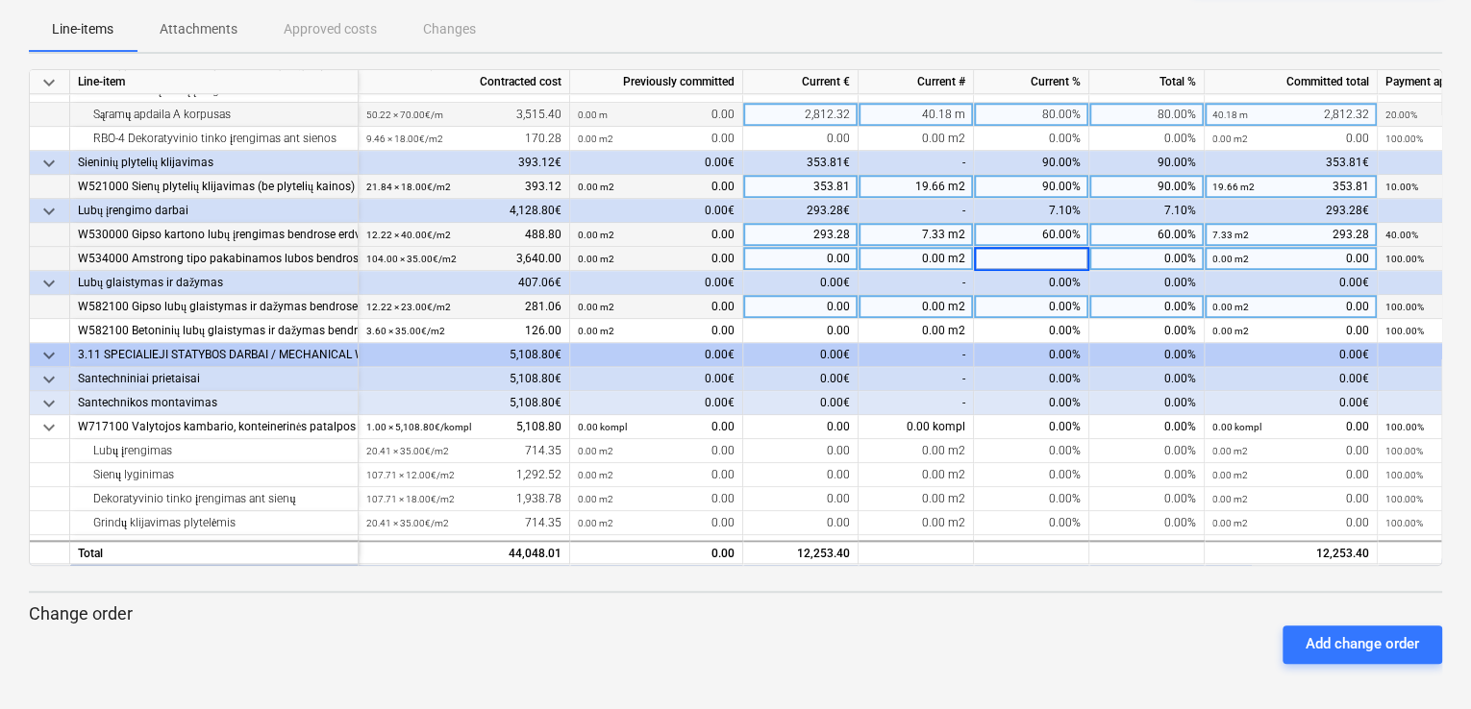
click at [1050, 304] on div "0.00%" at bounding box center [1031, 307] width 115 height 24
click at [1060, 231] on div "60.00%" at bounding box center [1031, 235] width 115 height 24
type input "0"
click at [1042, 310] on div "0.00%" at bounding box center [1031, 307] width 115 height 24
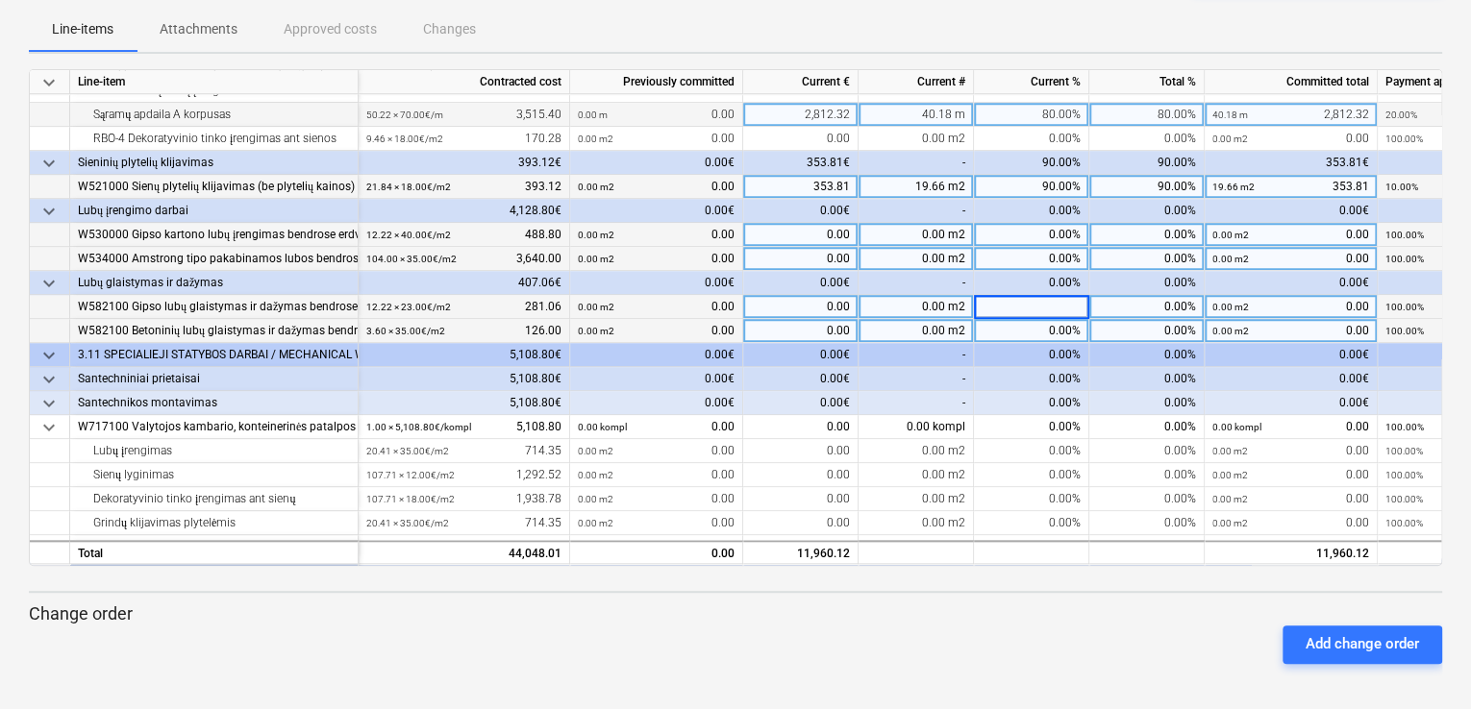
click at [1038, 324] on div "0.00%" at bounding box center [1031, 331] width 115 height 24
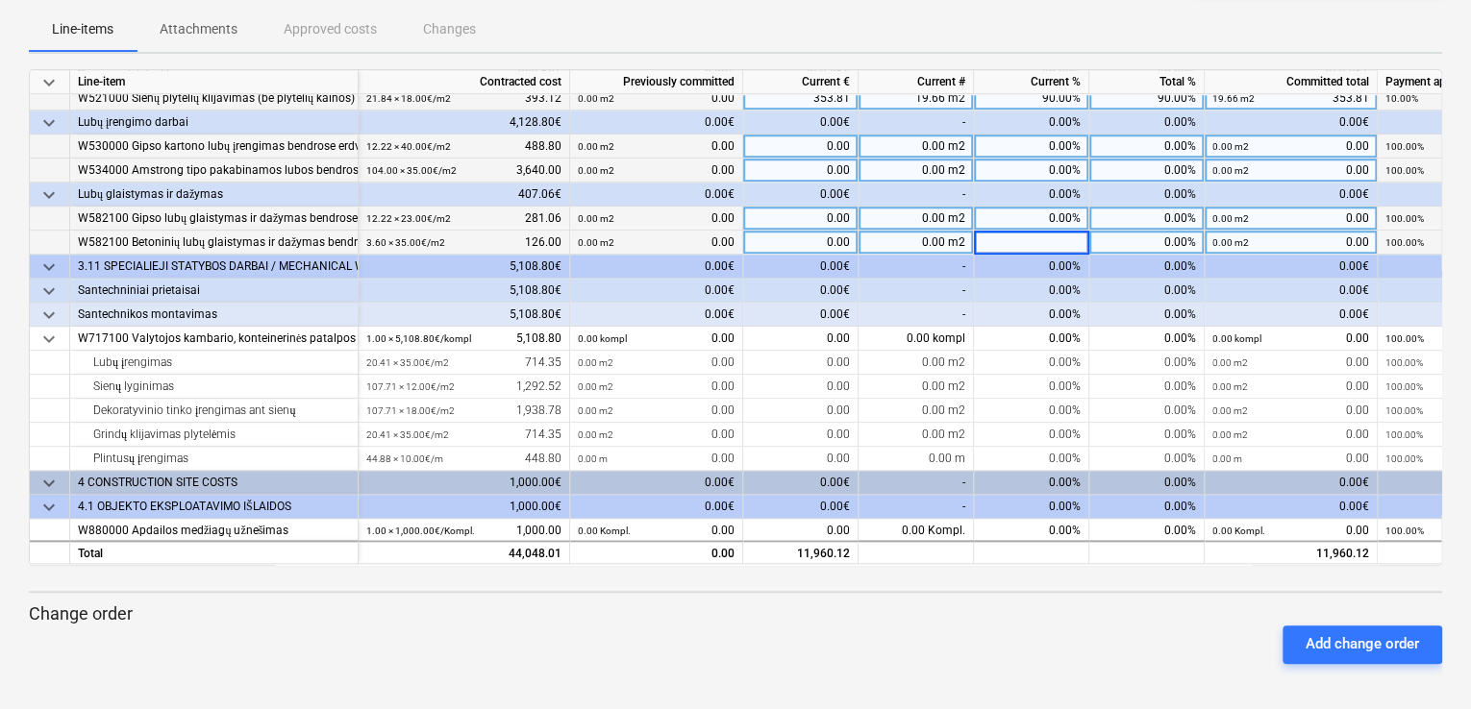
scroll to position [784, 0]
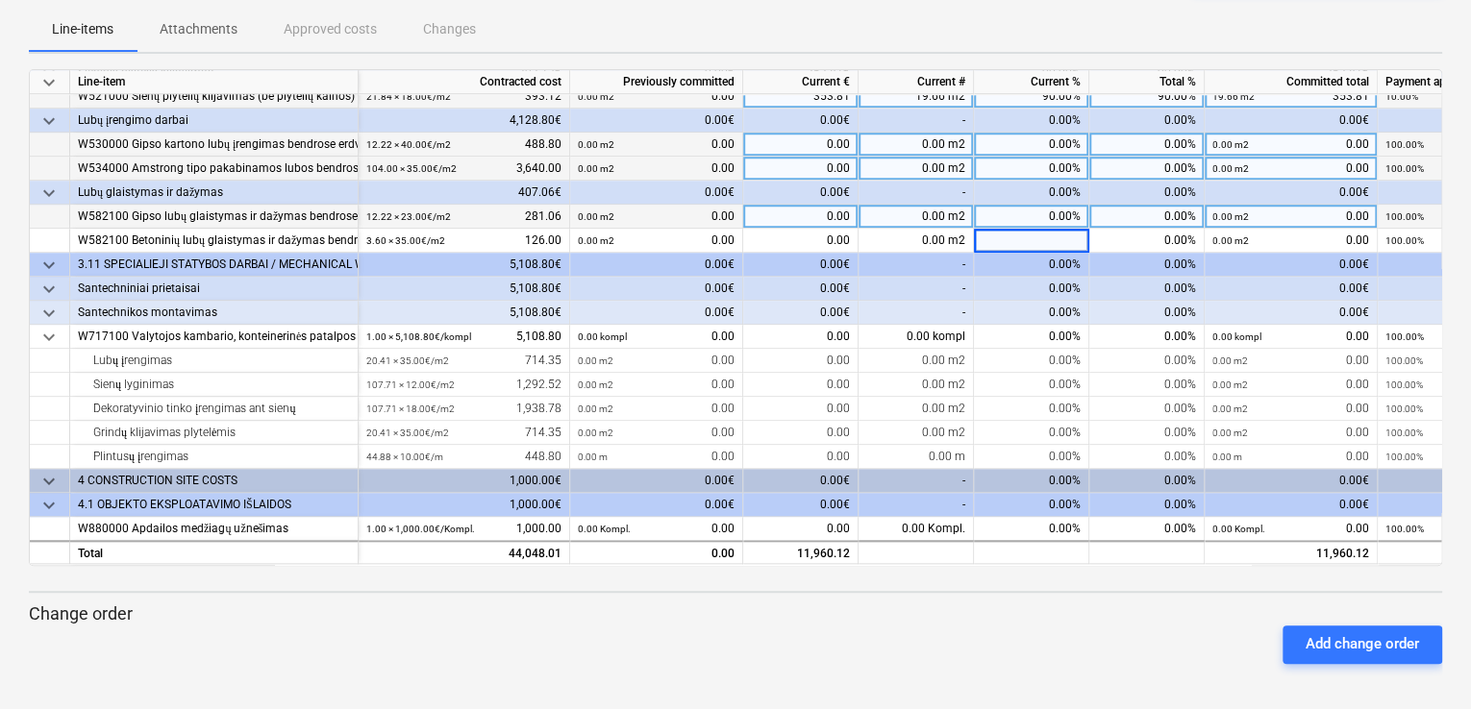
click at [46, 281] on span "keyboard_arrow_down" at bounding box center [48, 289] width 23 height 23
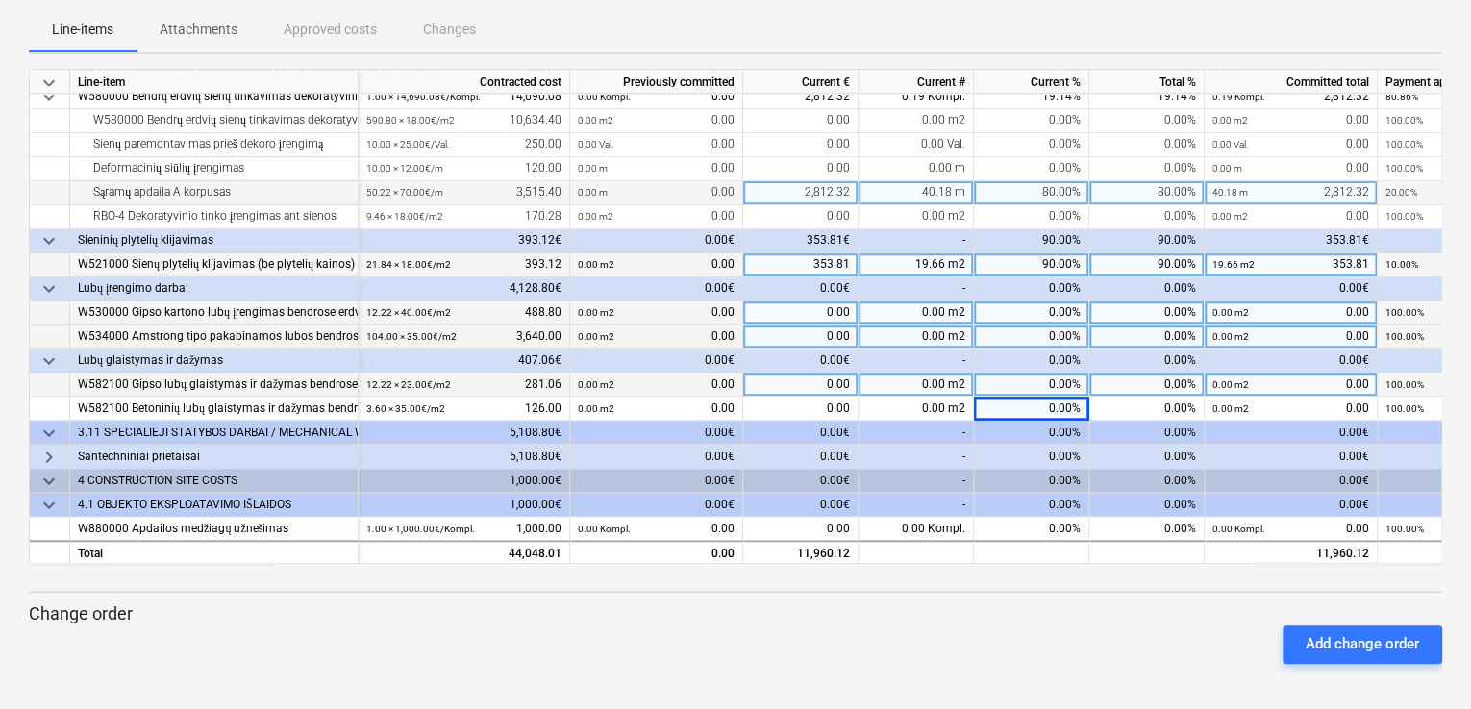
scroll to position [617, 0]
click at [46, 451] on span "keyboard_arrow_right" at bounding box center [48, 457] width 23 height 23
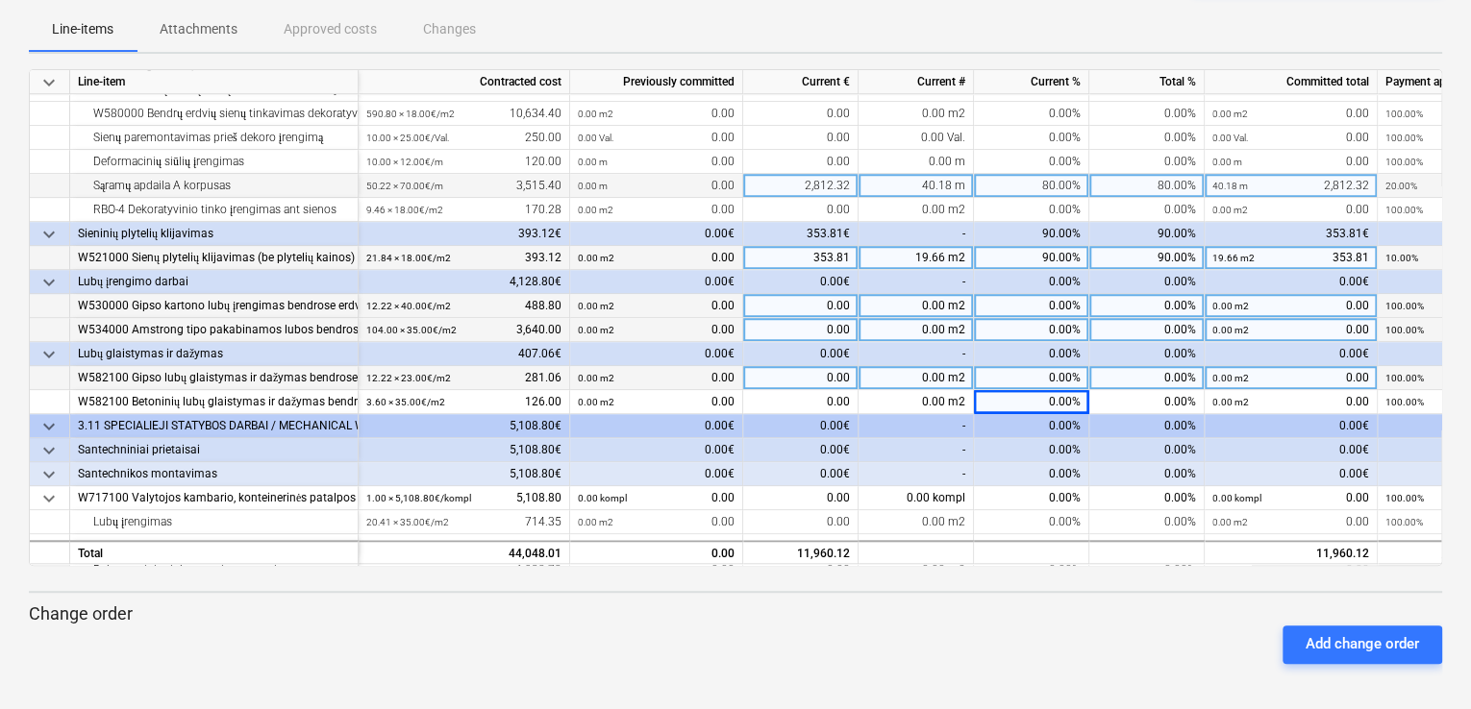
scroll to position [784, 0]
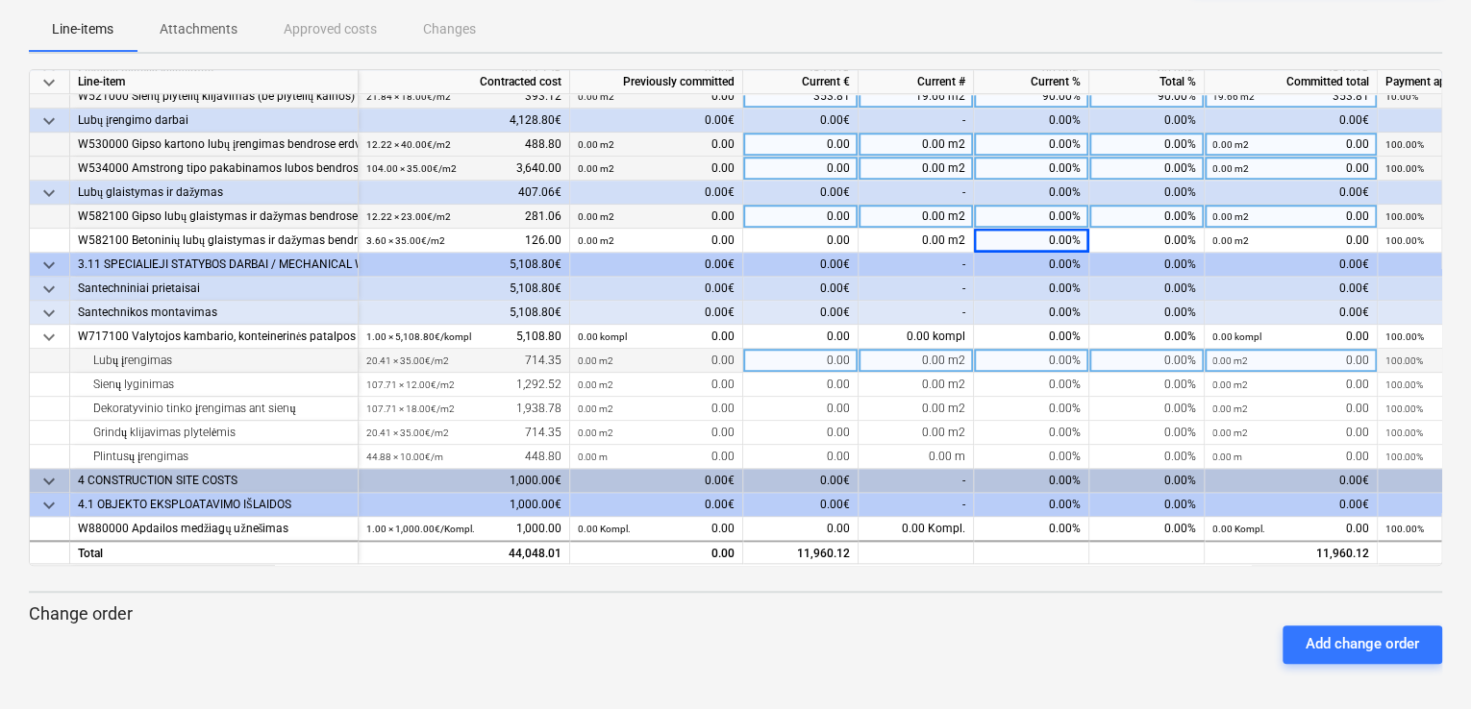
click at [222, 356] on div "Lubų įrengimas" at bounding box center [214, 361] width 272 height 24
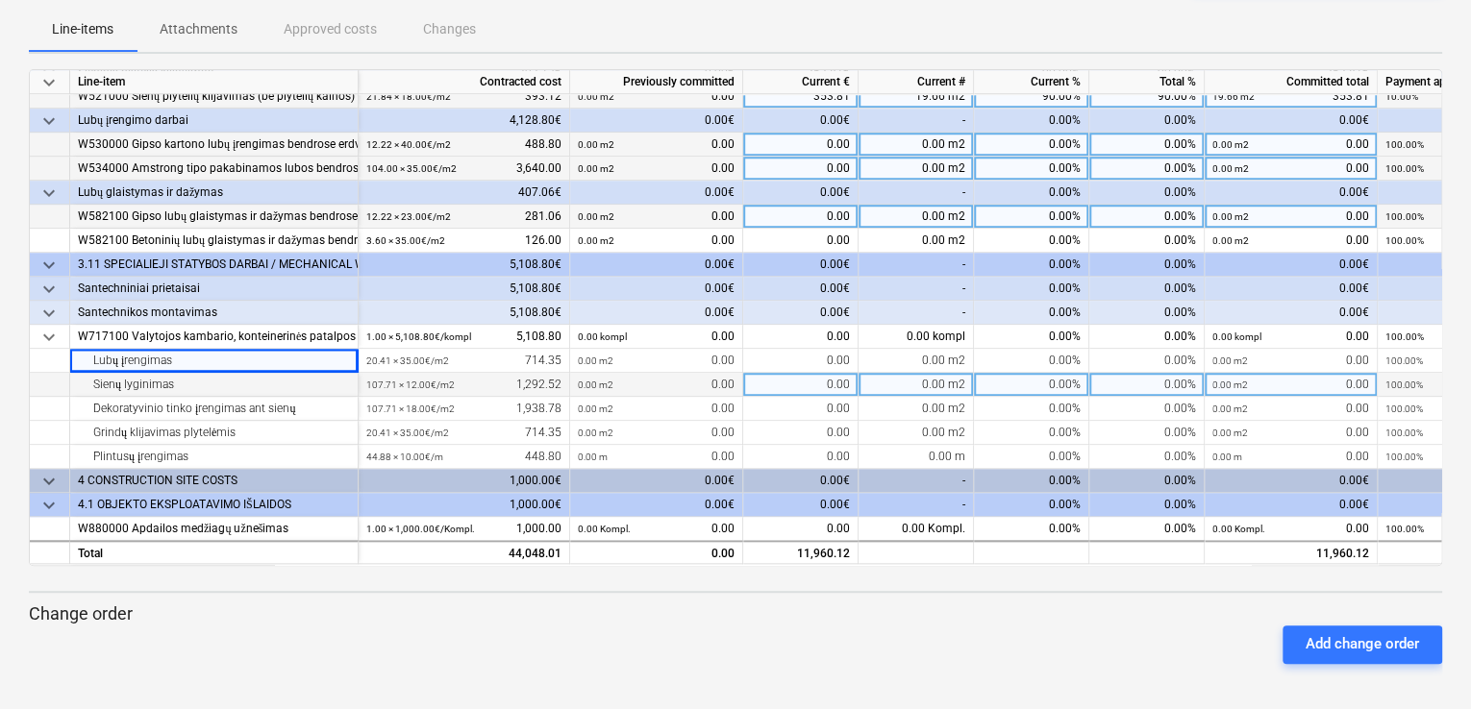
click at [277, 378] on div "Sienų lyginimas" at bounding box center [214, 385] width 272 height 24
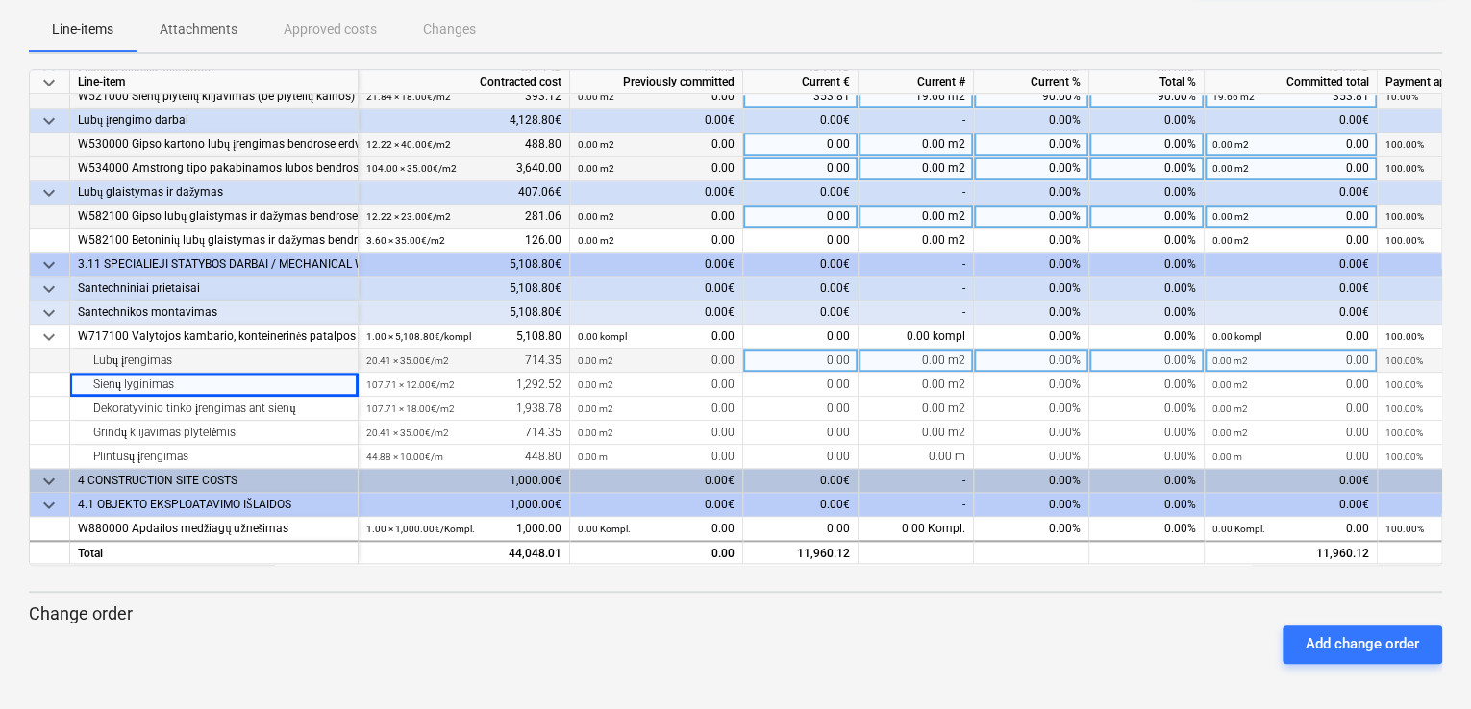
click at [284, 359] on div "Lubų įrengimas" at bounding box center [214, 361] width 272 height 24
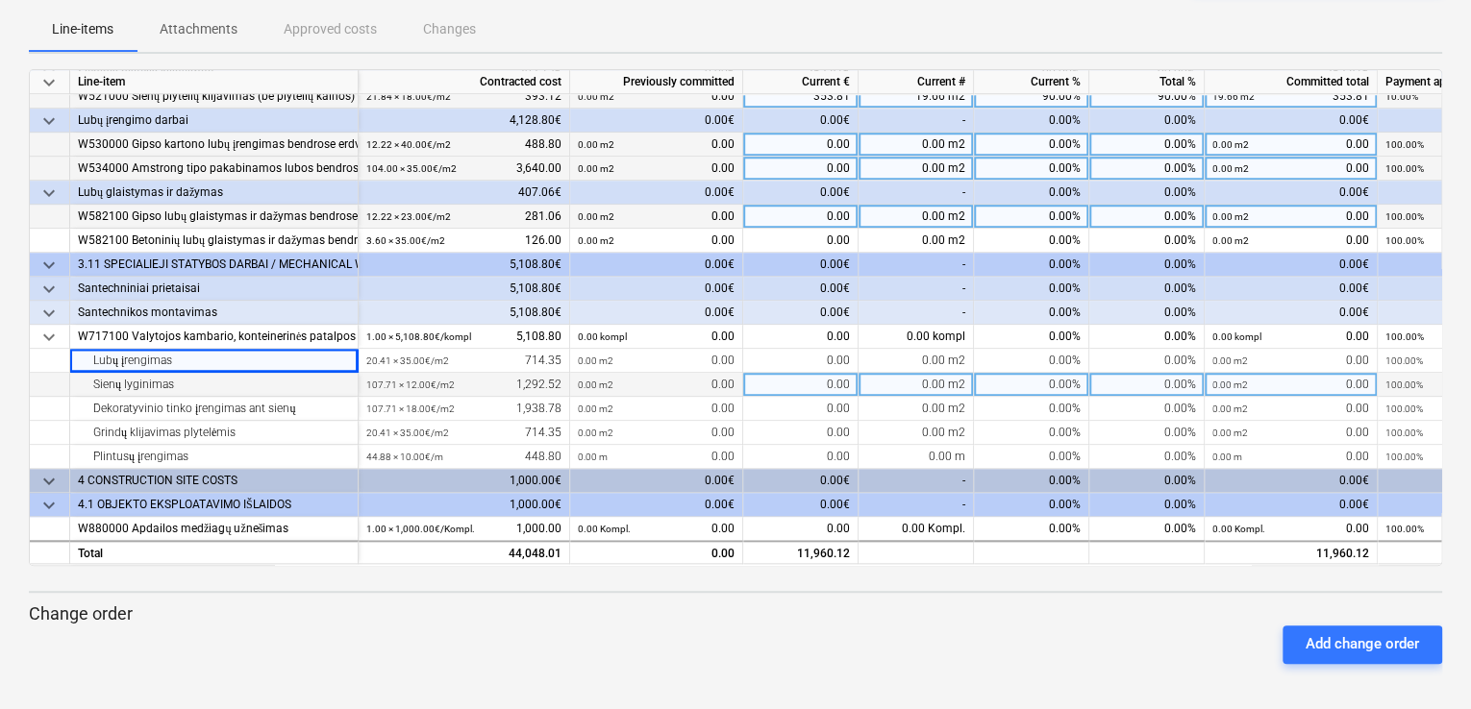
click at [304, 380] on div "Sienų lyginimas" at bounding box center [214, 385] width 272 height 24
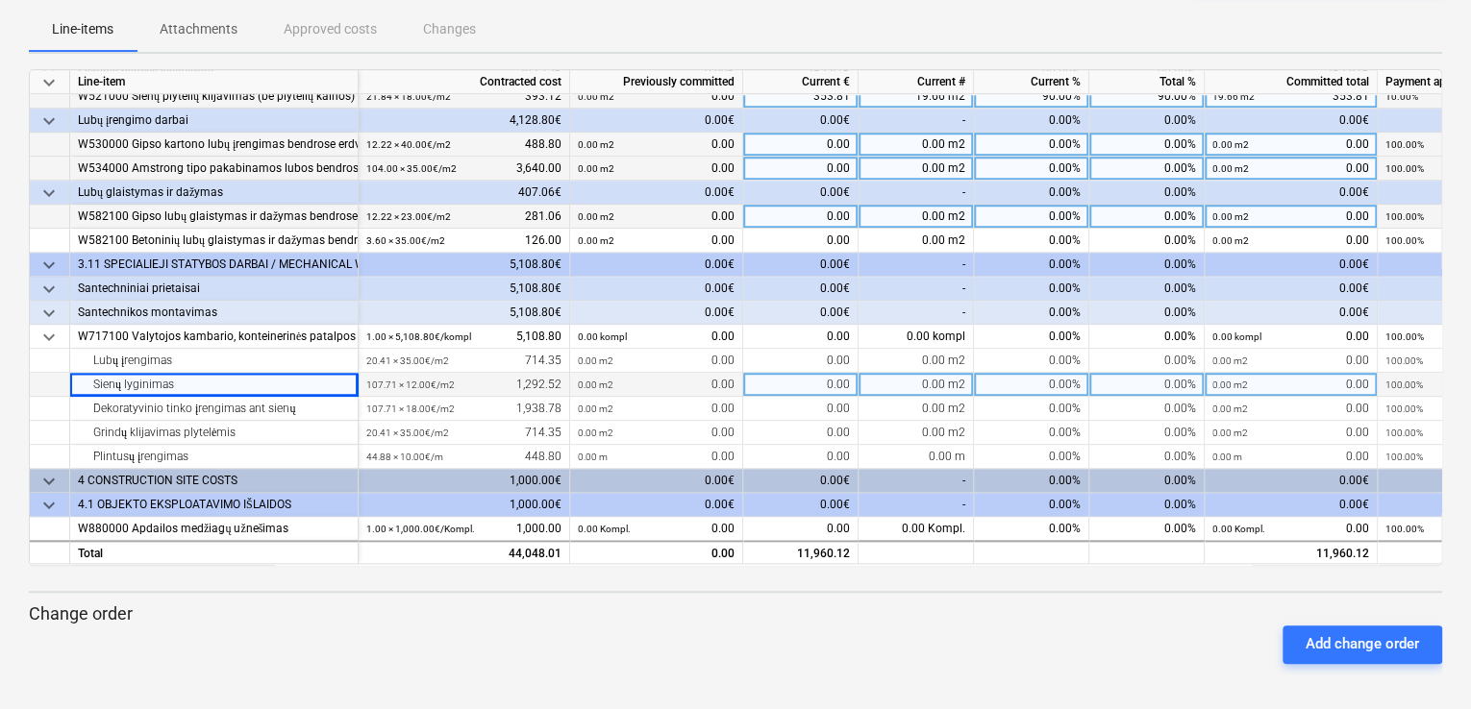
click at [651, 377] on div "0.00 m2 0.00" at bounding box center [656, 385] width 157 height 24
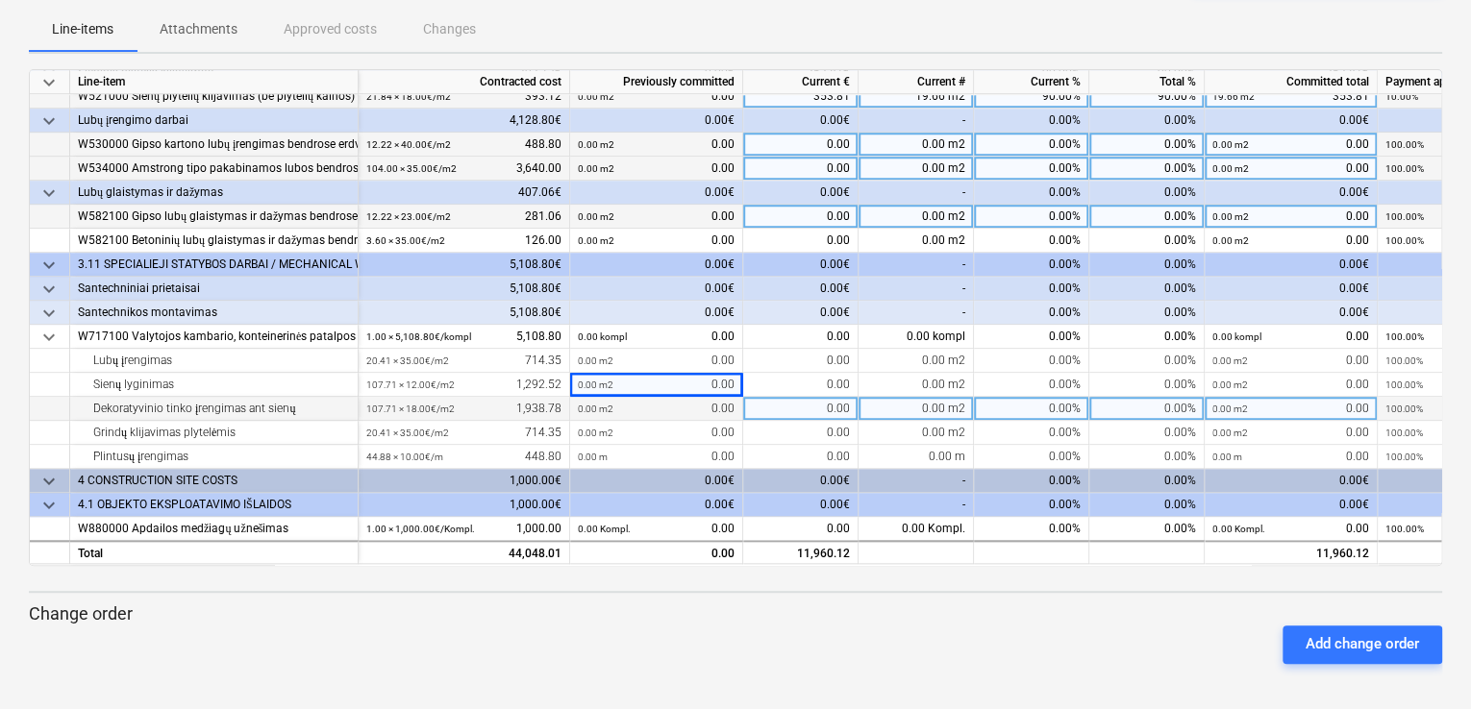
click at [276, 410] on div "Dekoratyvinio tinko įrengimas ant sienų" at bounding box center [214, 409] width 272 height 24
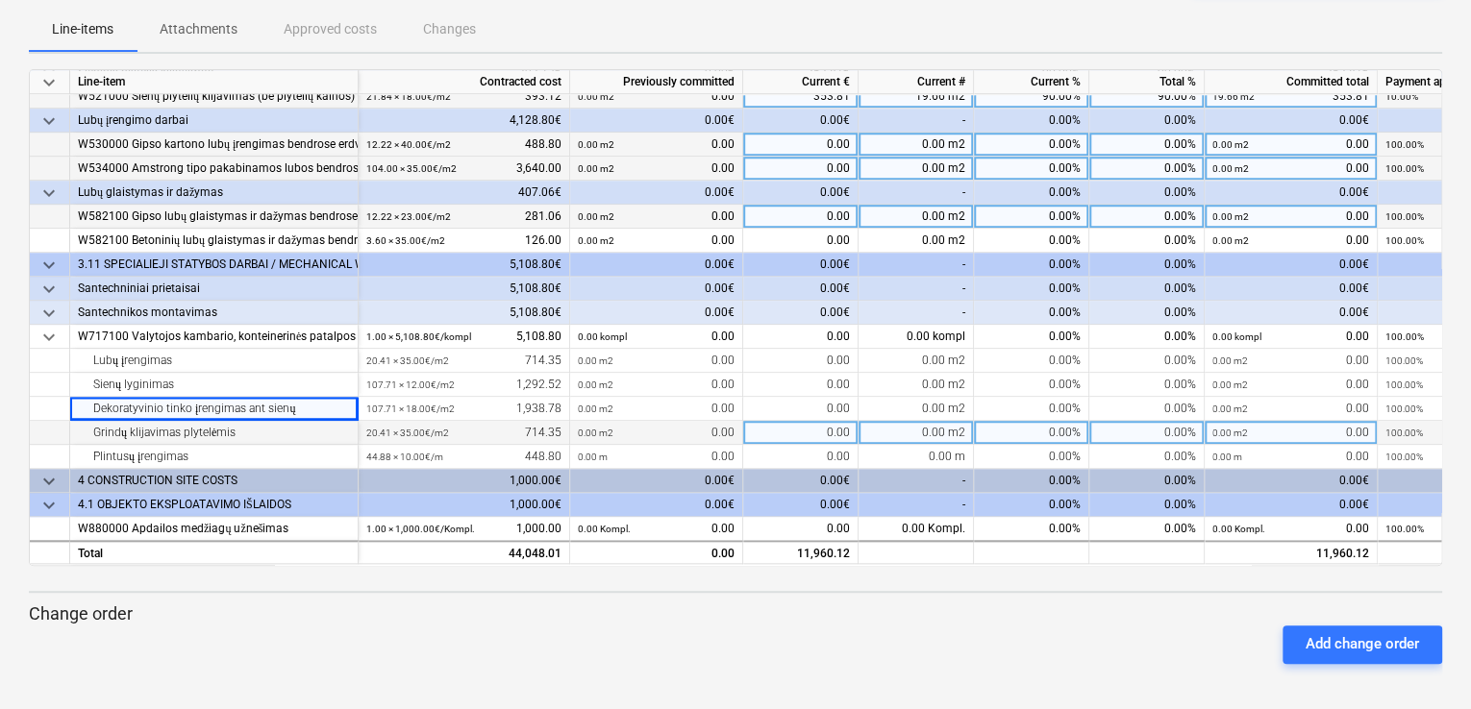
click at [273, 427] on div "Grindų klijavimas plytelėmis" at bounding box center [214, 433] width 272 height 24
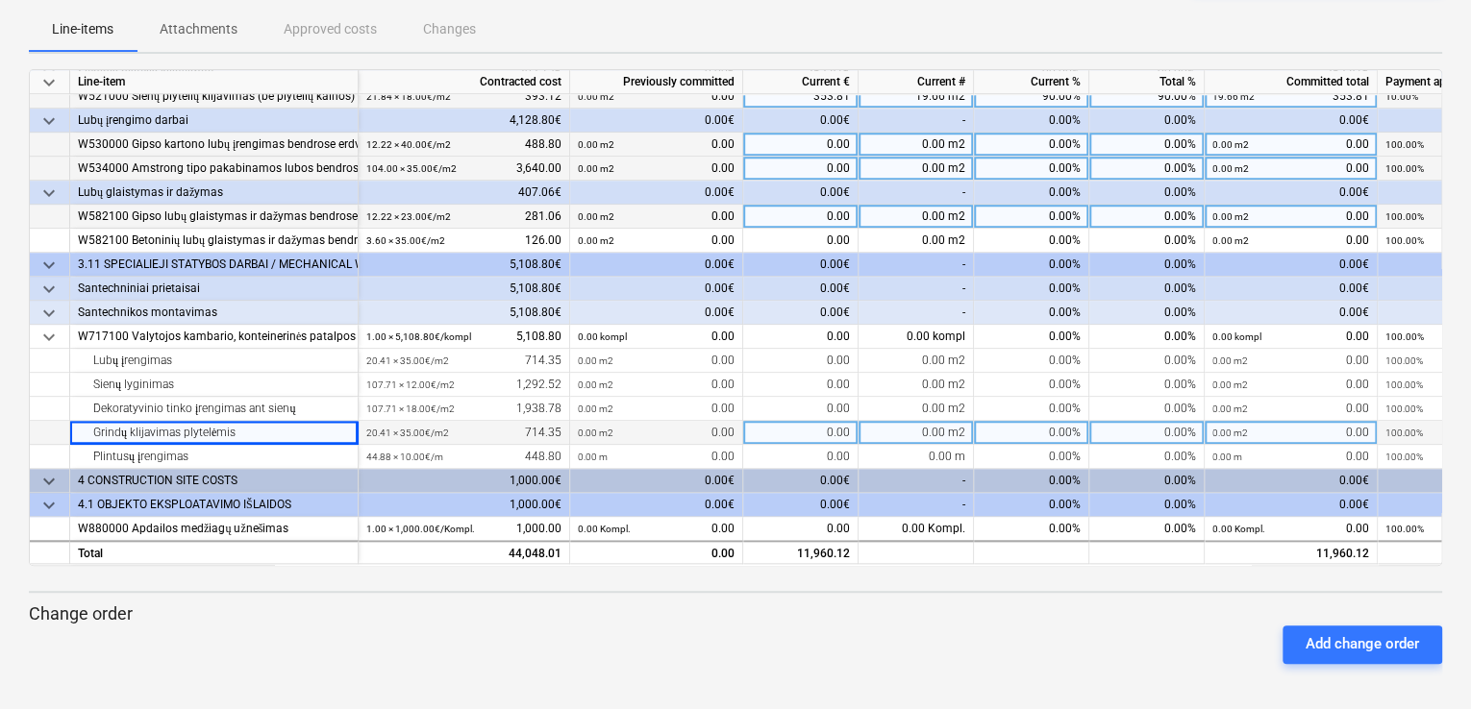
click at [1034, 428] on div "0.00%" at bounding box center [1031, 433] width 115 height 24
type input "100"
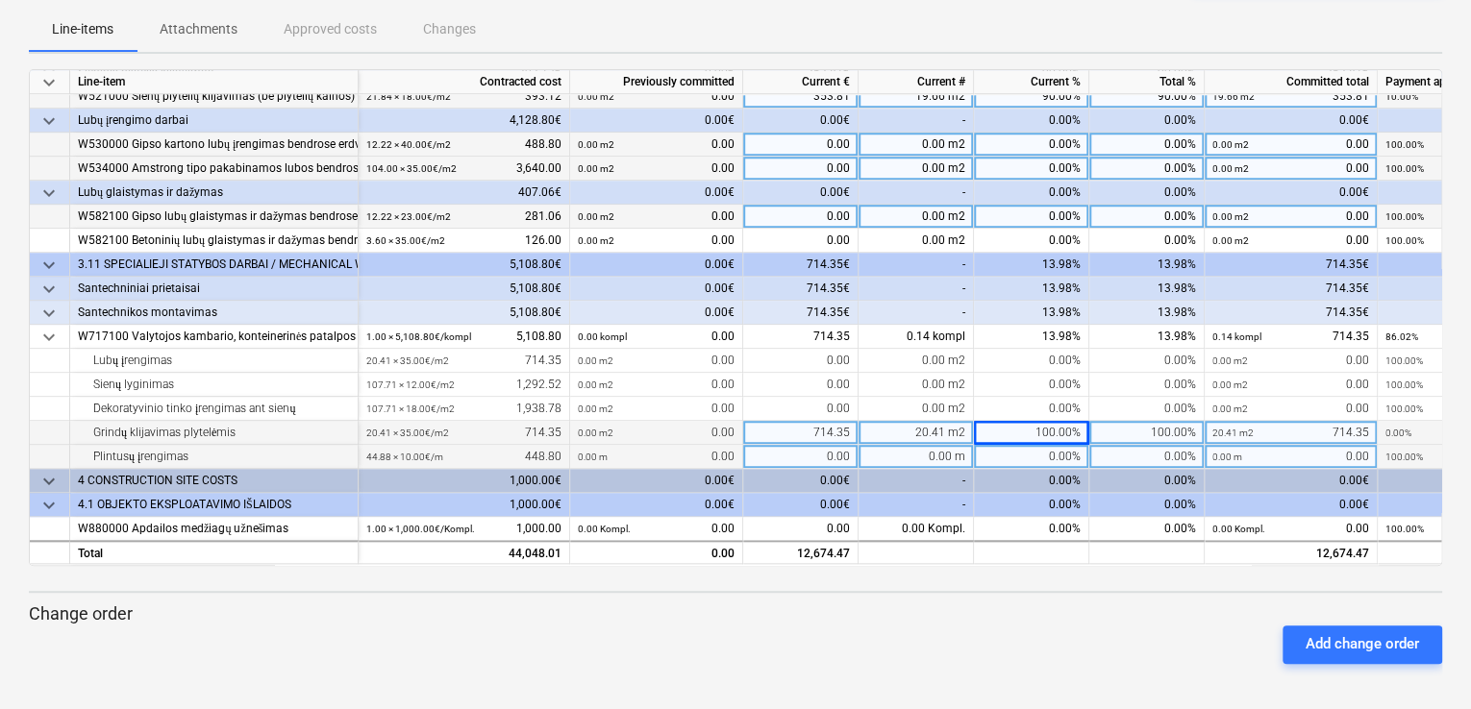
click at [1030, 447] on div "0.00%" at bounding box center [1031, 457] width 115 height 24
type input "100"
click at [47, 474] on span "keyboard_arrow_down" at bounding box center [48, 481] width 23 height 23
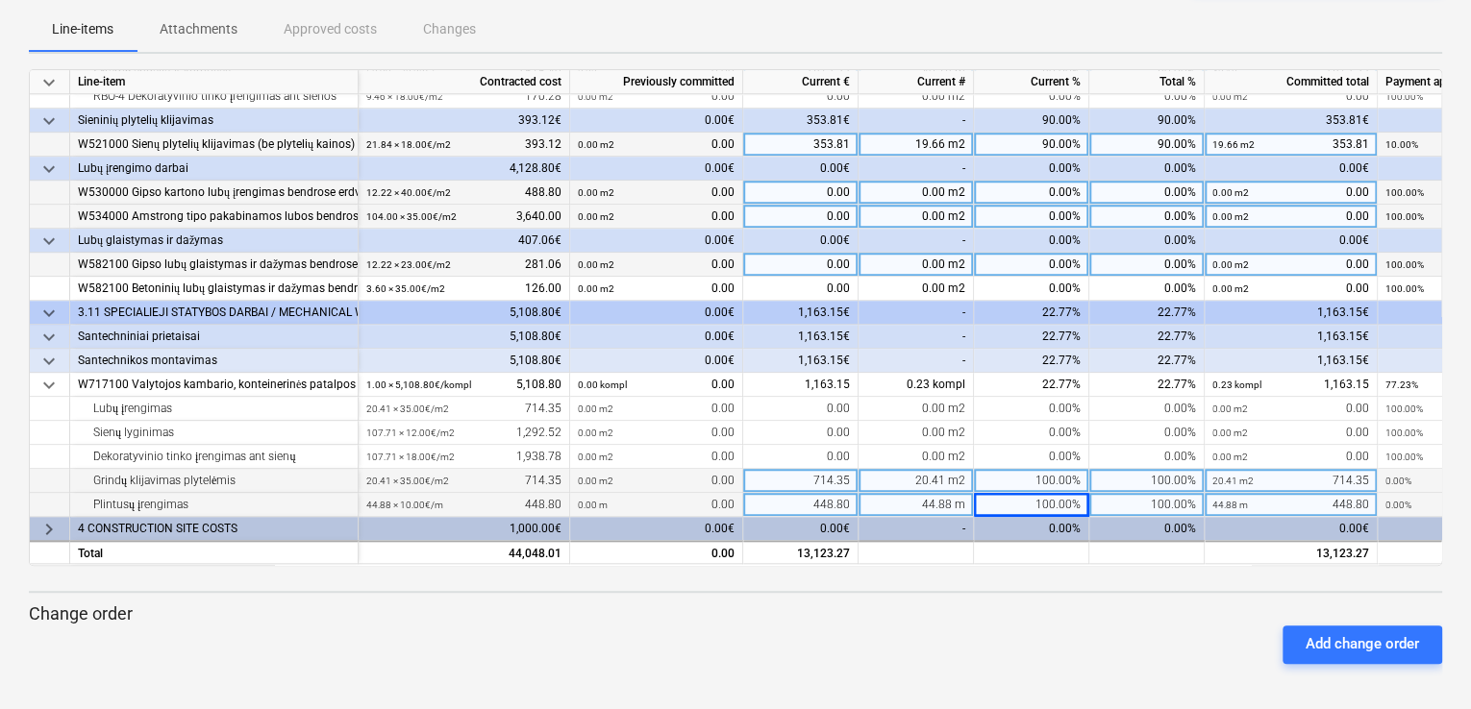
scroll to position [737, 0]
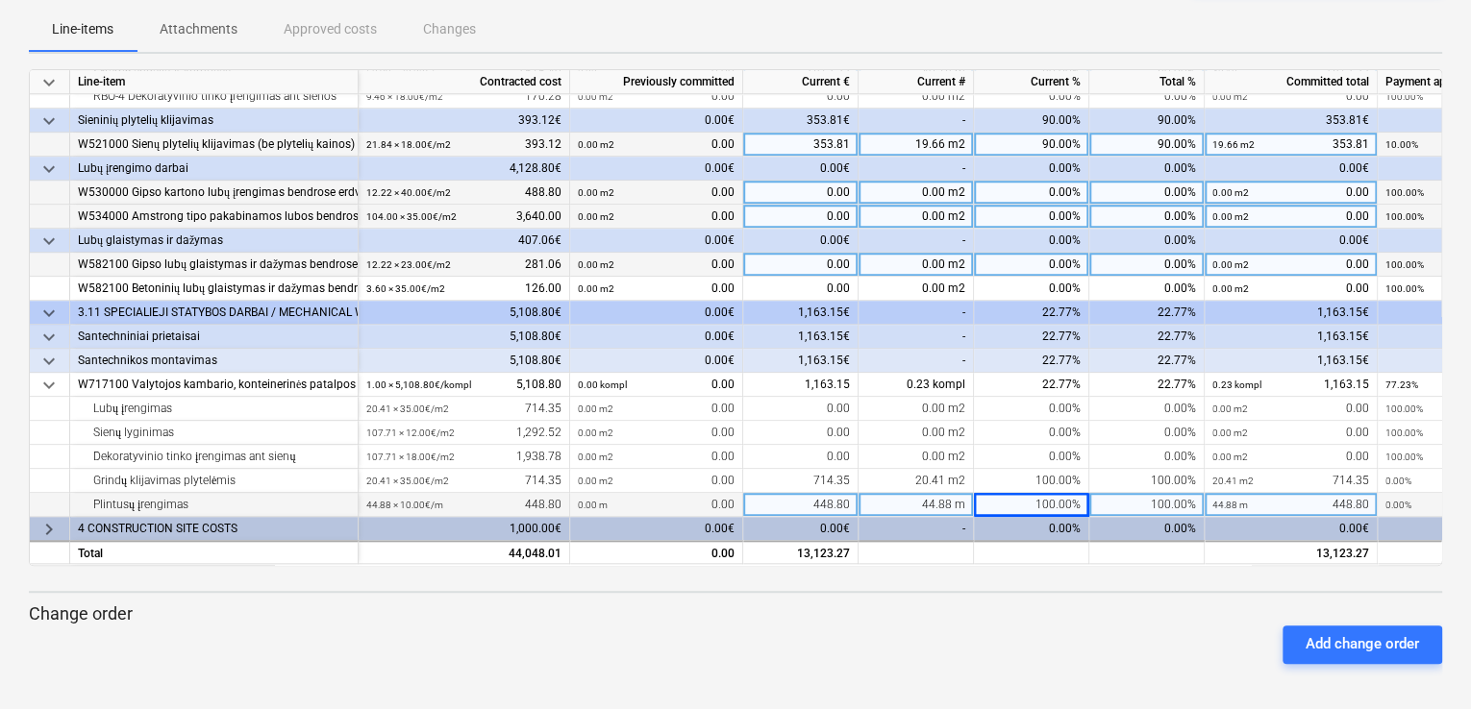
click at [51, 523] on span "keyboard_arrow_right" at bounding box center [48, 529] width 23 height 23
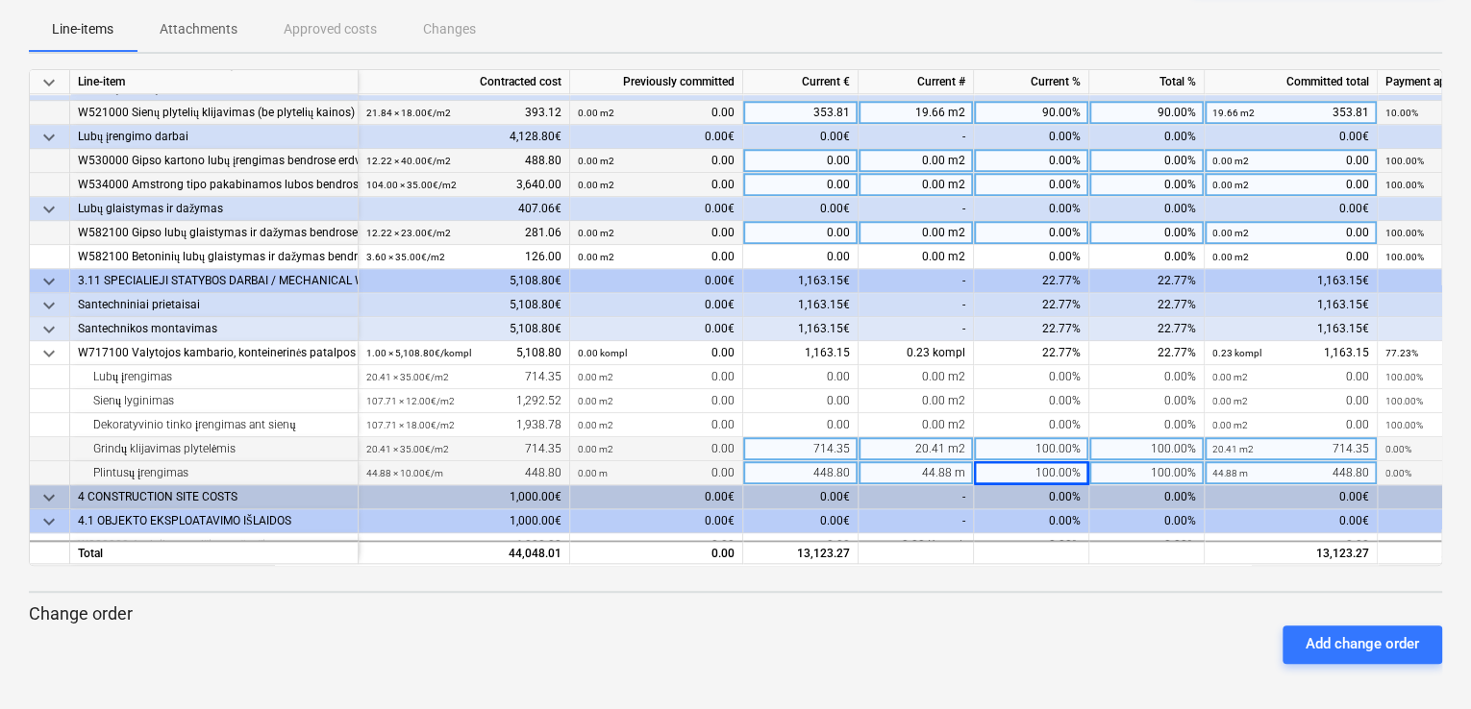
scroll to position [784, 0]
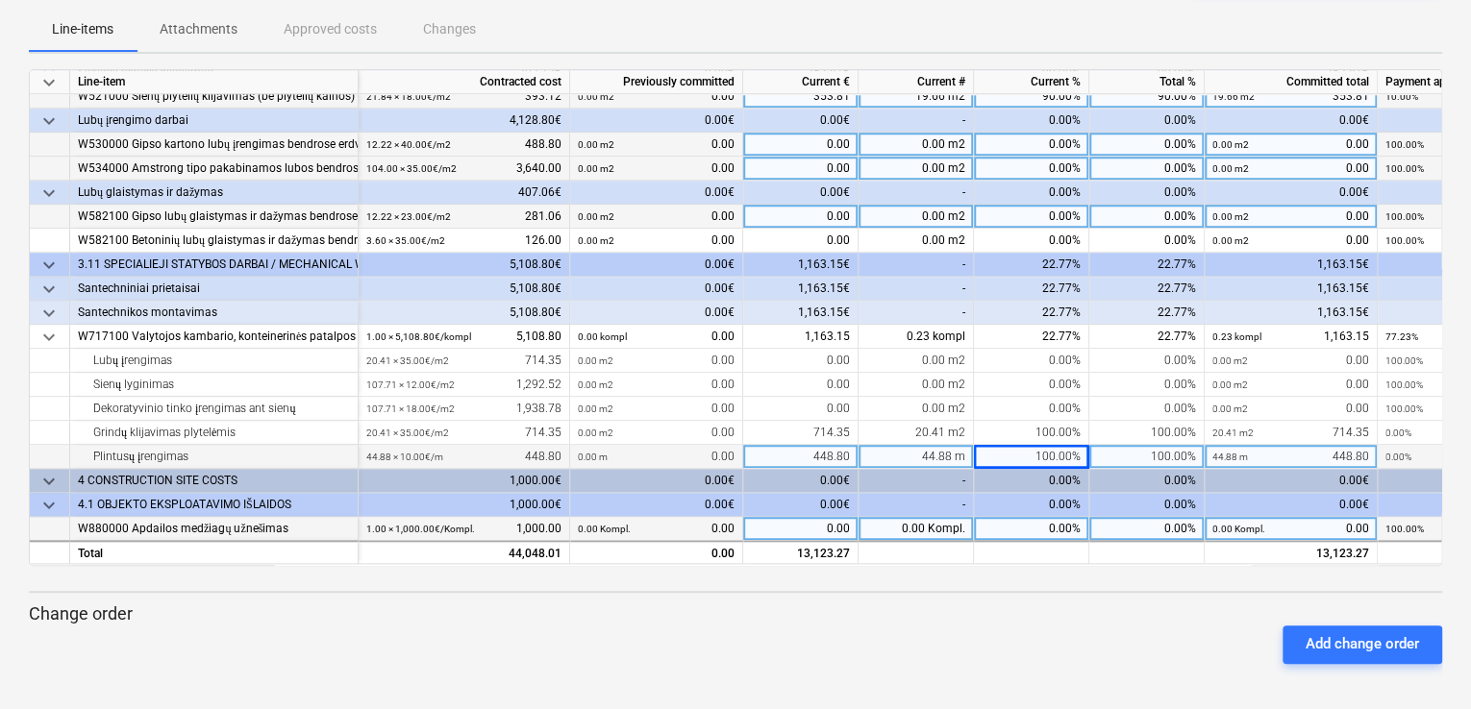
click at [1039, 530] on div "0.00%" at bounding box center [1031, 529] width 115 height 24
type input "1"
type input "50"
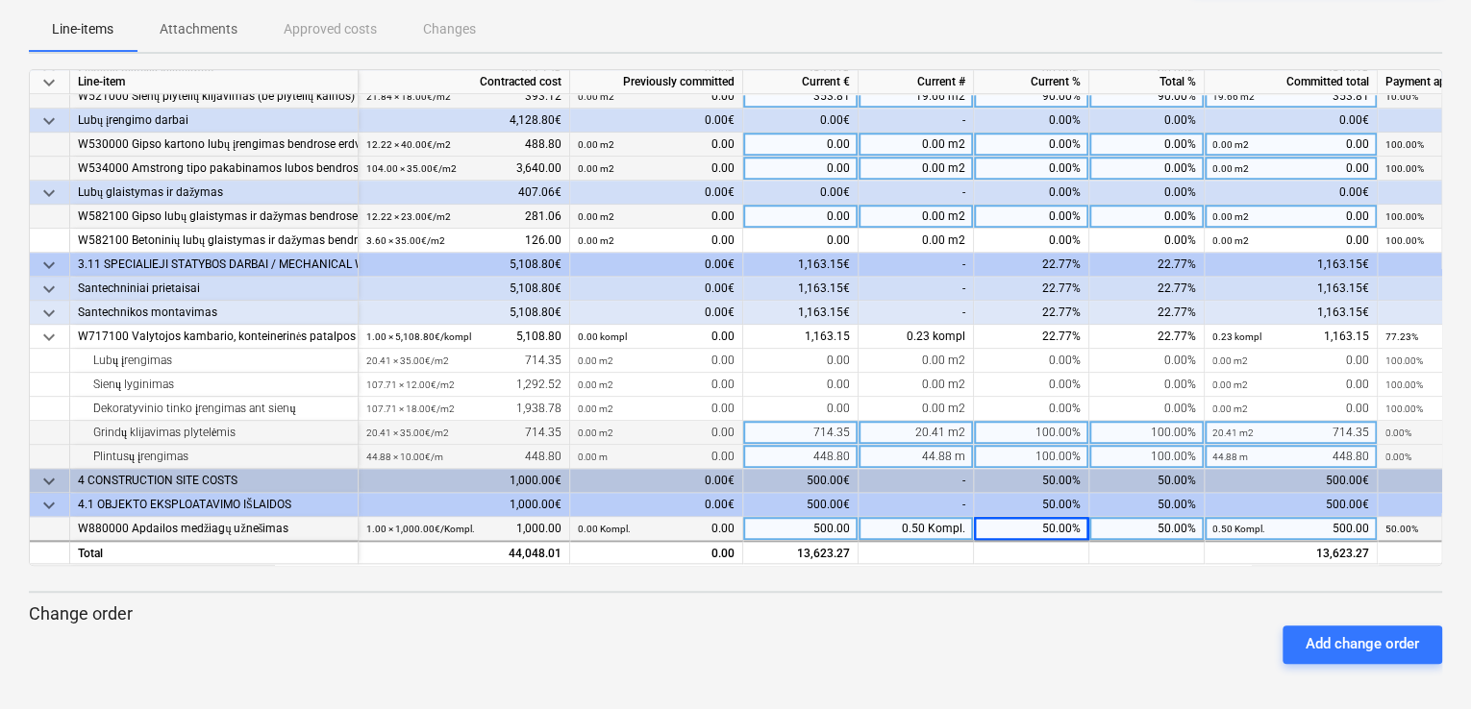
click at [1018, 435] on div "100.00%" at bounding box center [1031, 433] width 115 height 24
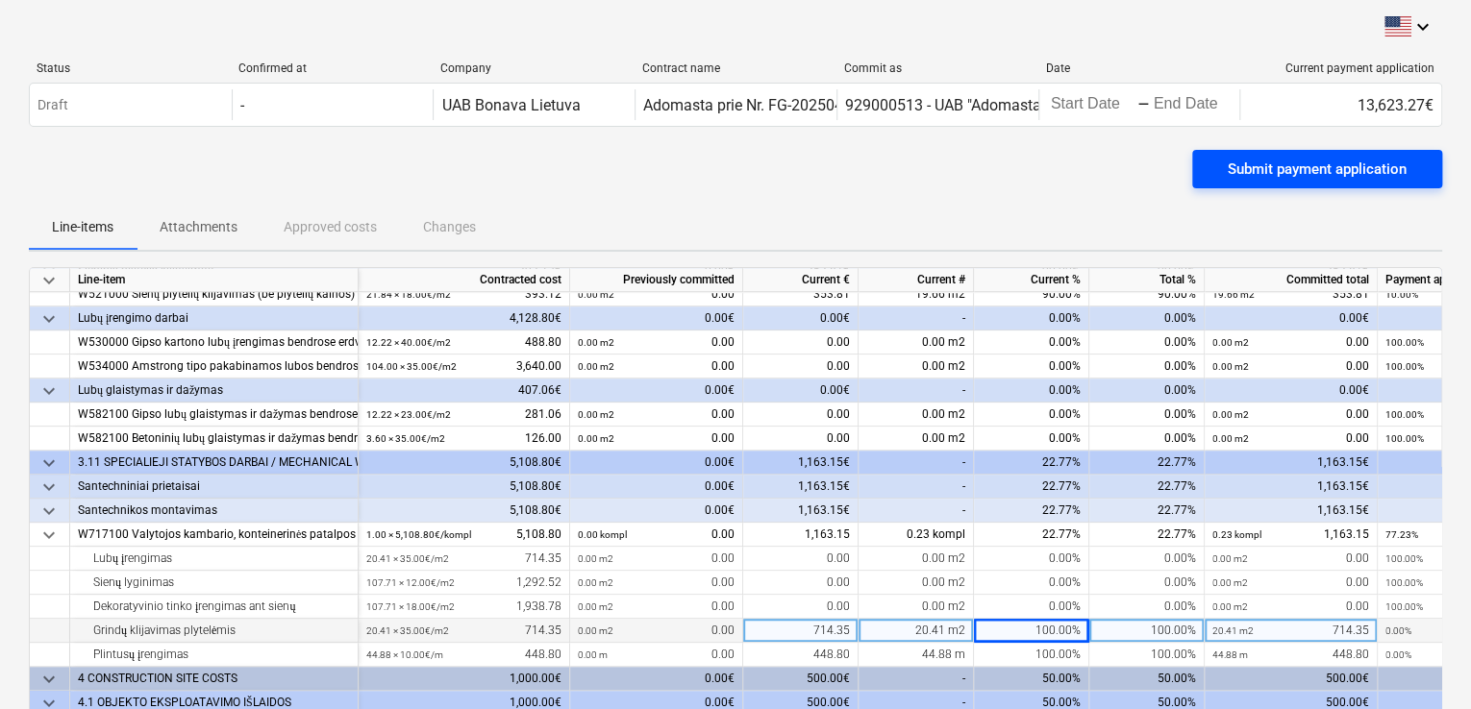
click at [1299, 167] on div "Submit payment application" at bounding box center [1317, 169] width 179 height 25
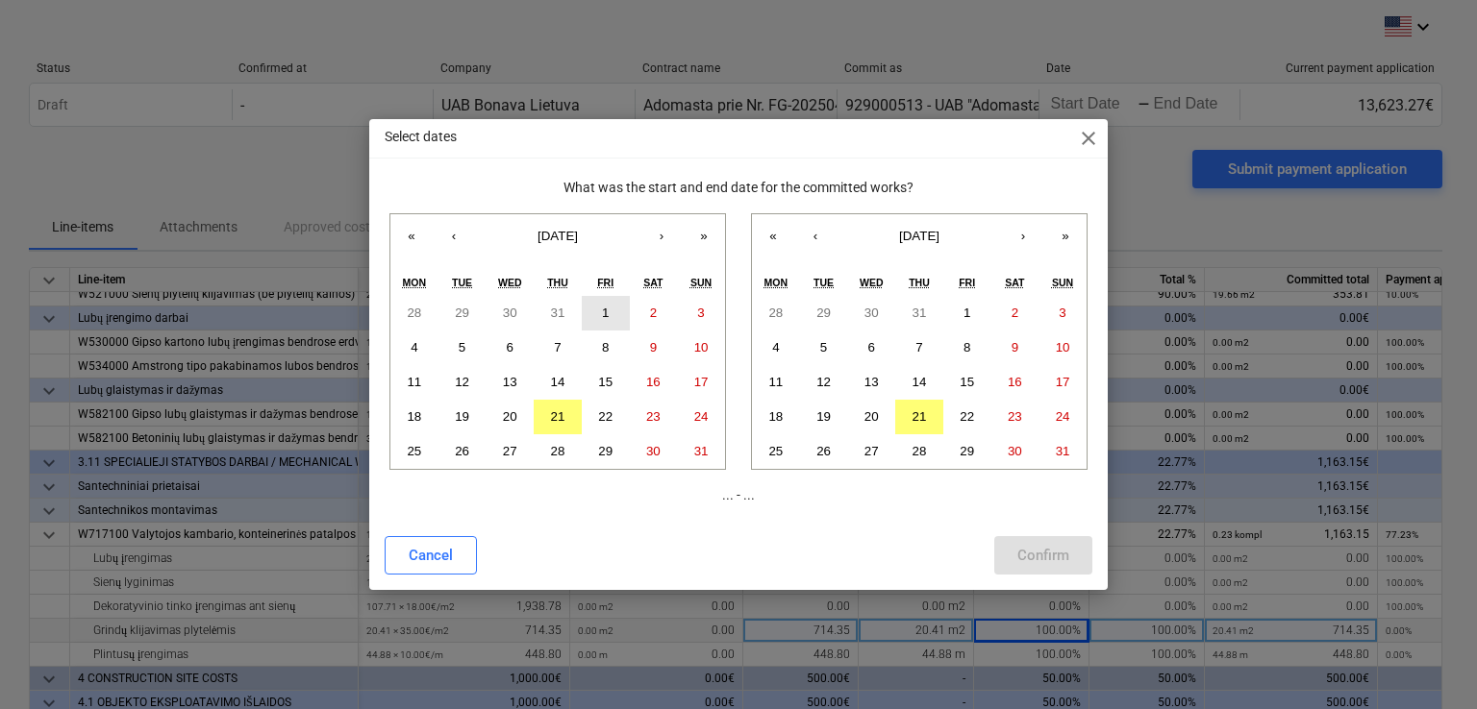
click at [608, 319] on abbr "1" at bounding box center [605, 313] width 7 height 14
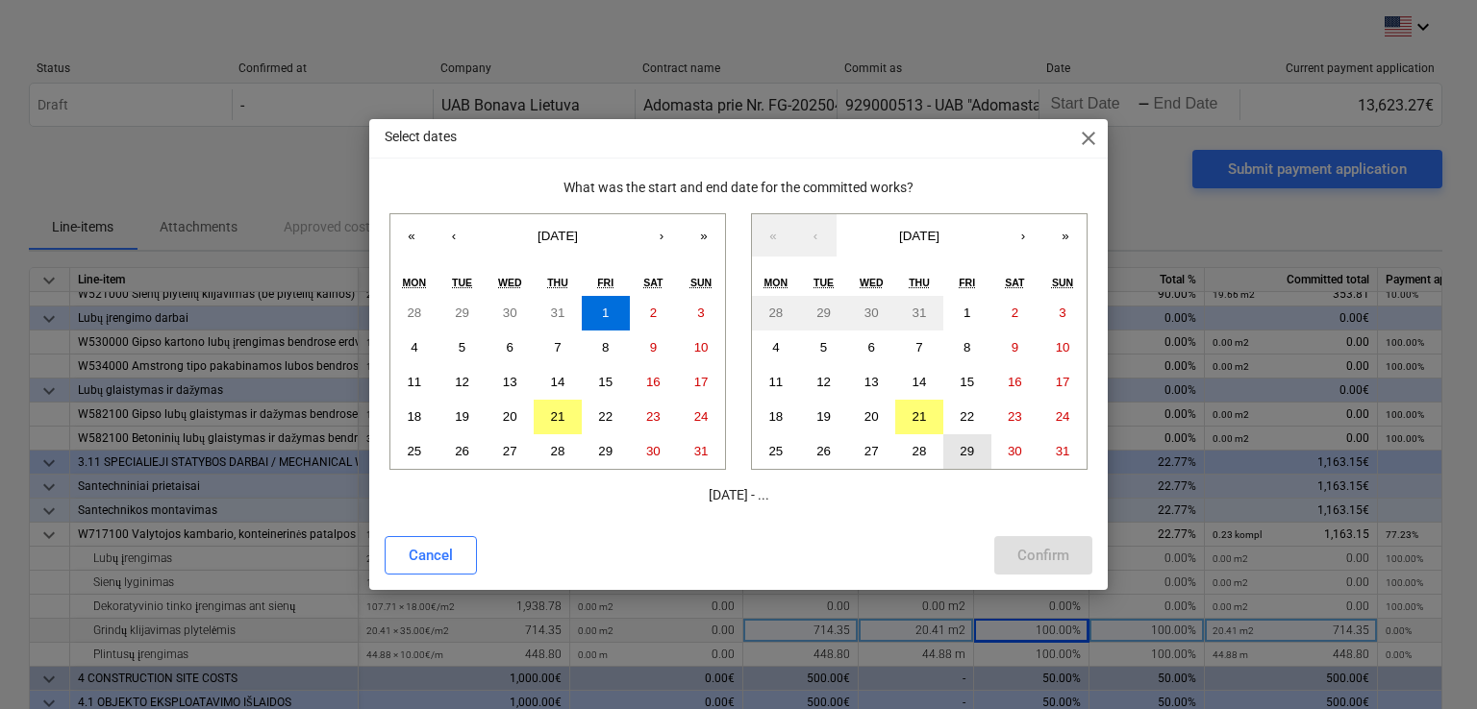
click at [980, 447] on button "29" at bounding box center [967, 452] width 48 height 35
click at [1033, 543] on div "Confirm" at bounding box center [1043, 555] width 52 height 25
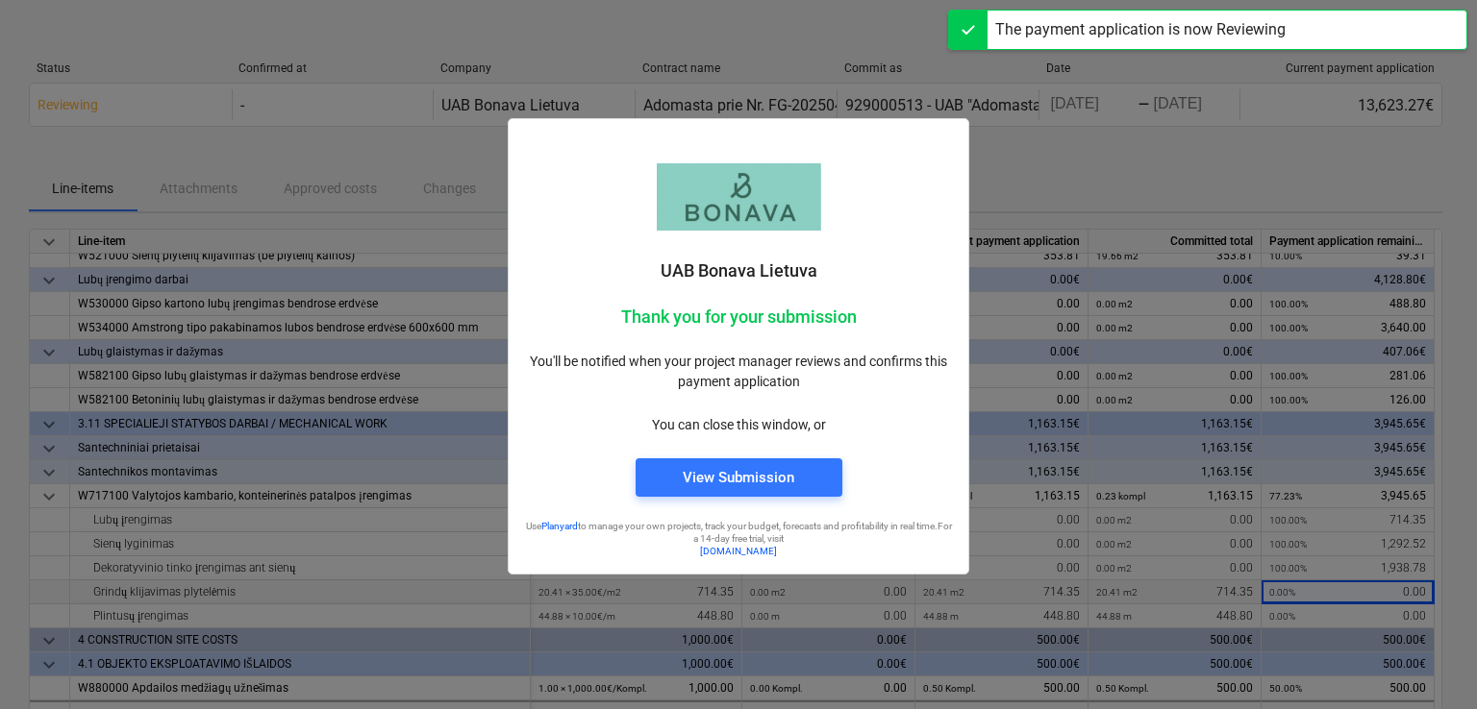
scroll to position [779, 0]
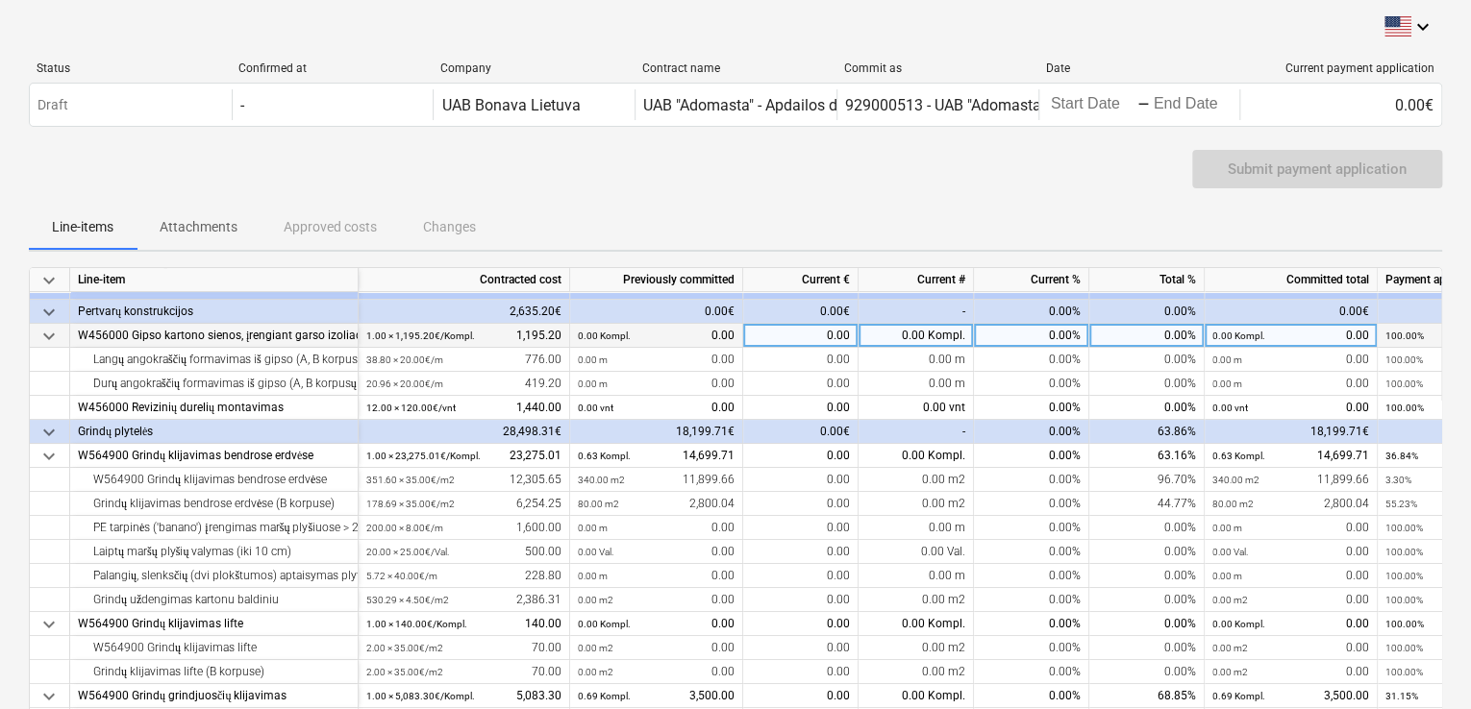
scroll to position [96, 0]
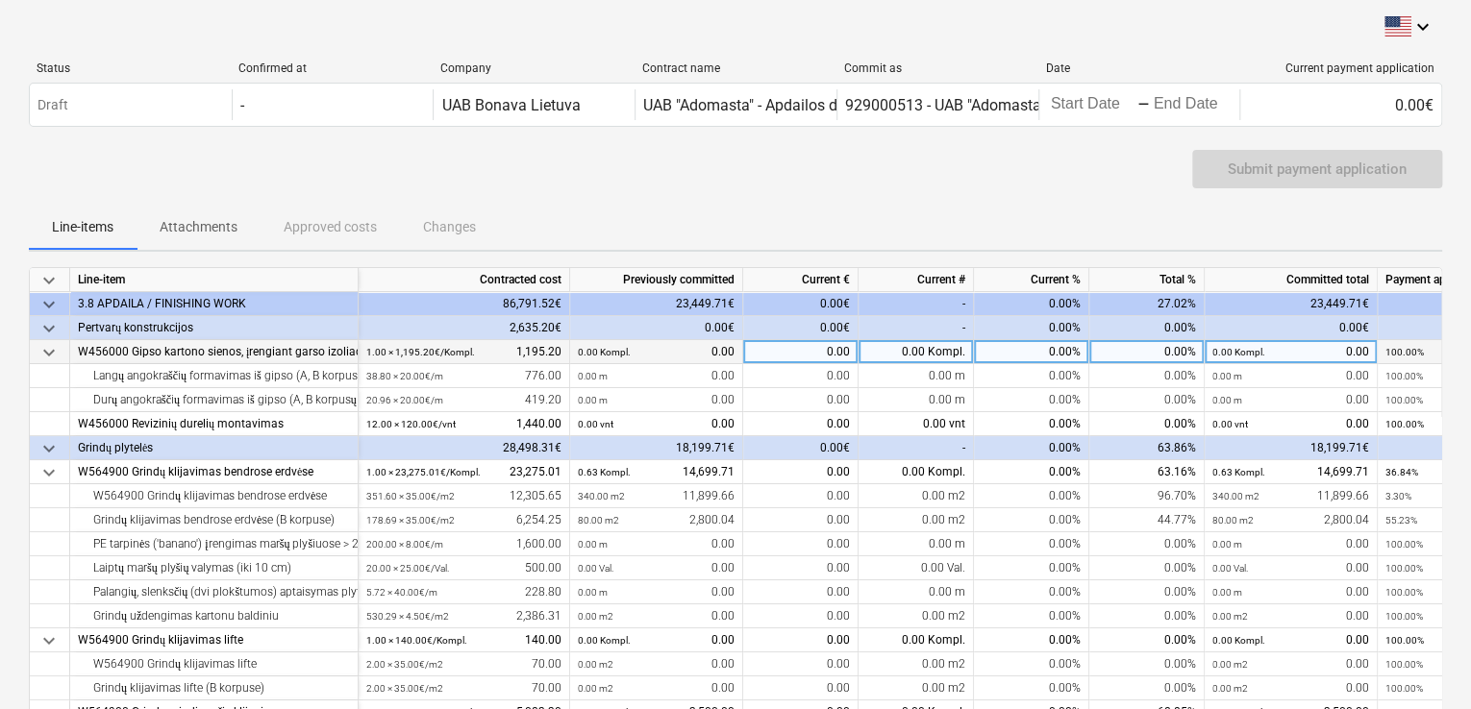
click at [58, 347] on span "keyboard_arrow_down" at bounding box center [48, 352] width 23 height 23
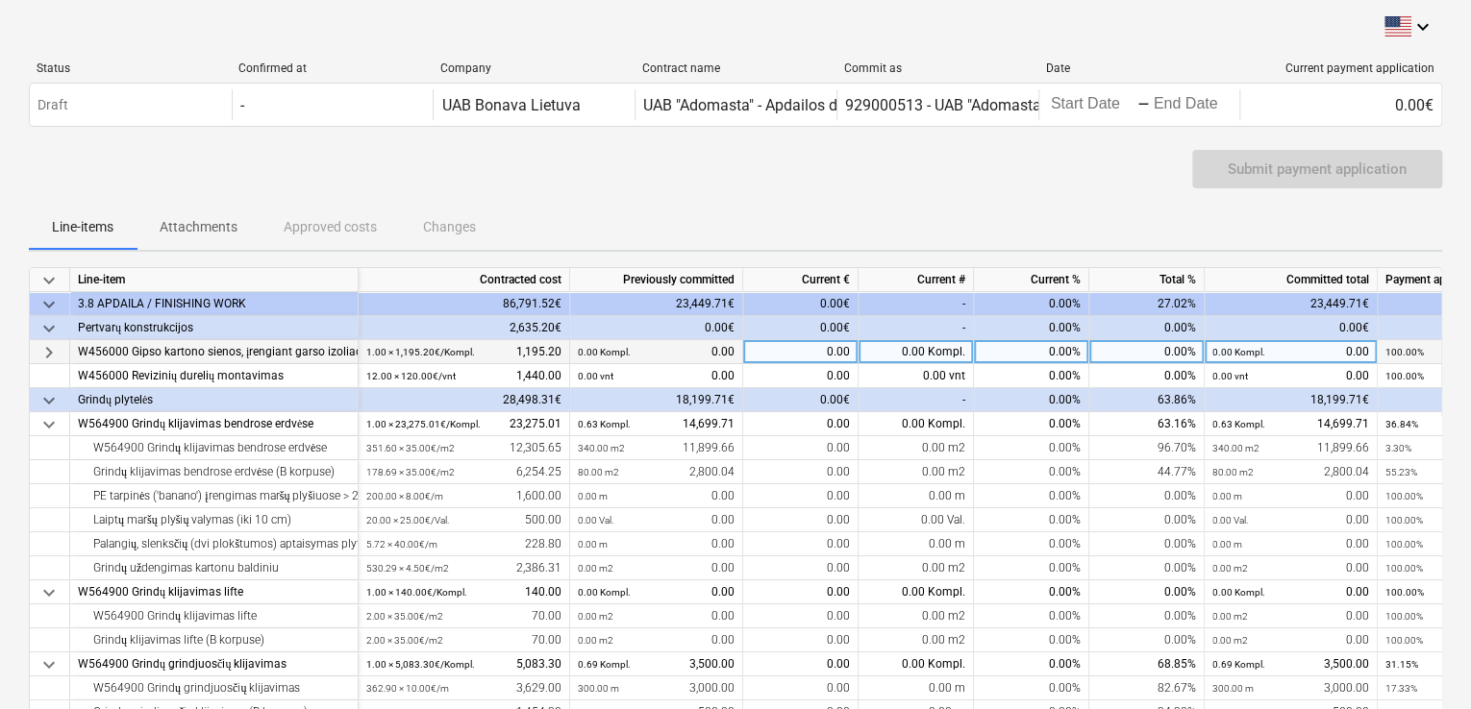
click at [43, 330] on span "keyboard_arrow_down" at bounding box center [48, 328] width 23 height 23
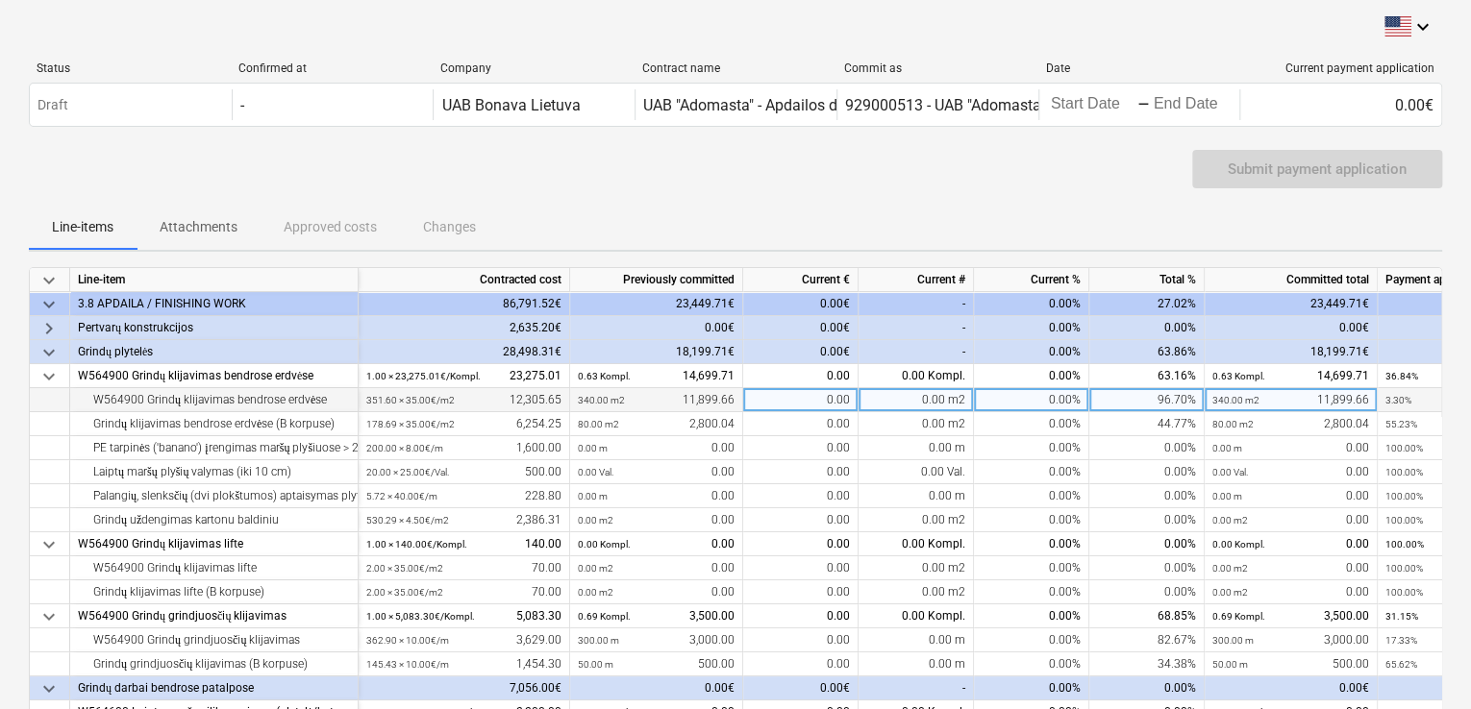
click at [816, 401] on div "0.00" at bounding box center [800, 400] width 115 height 24
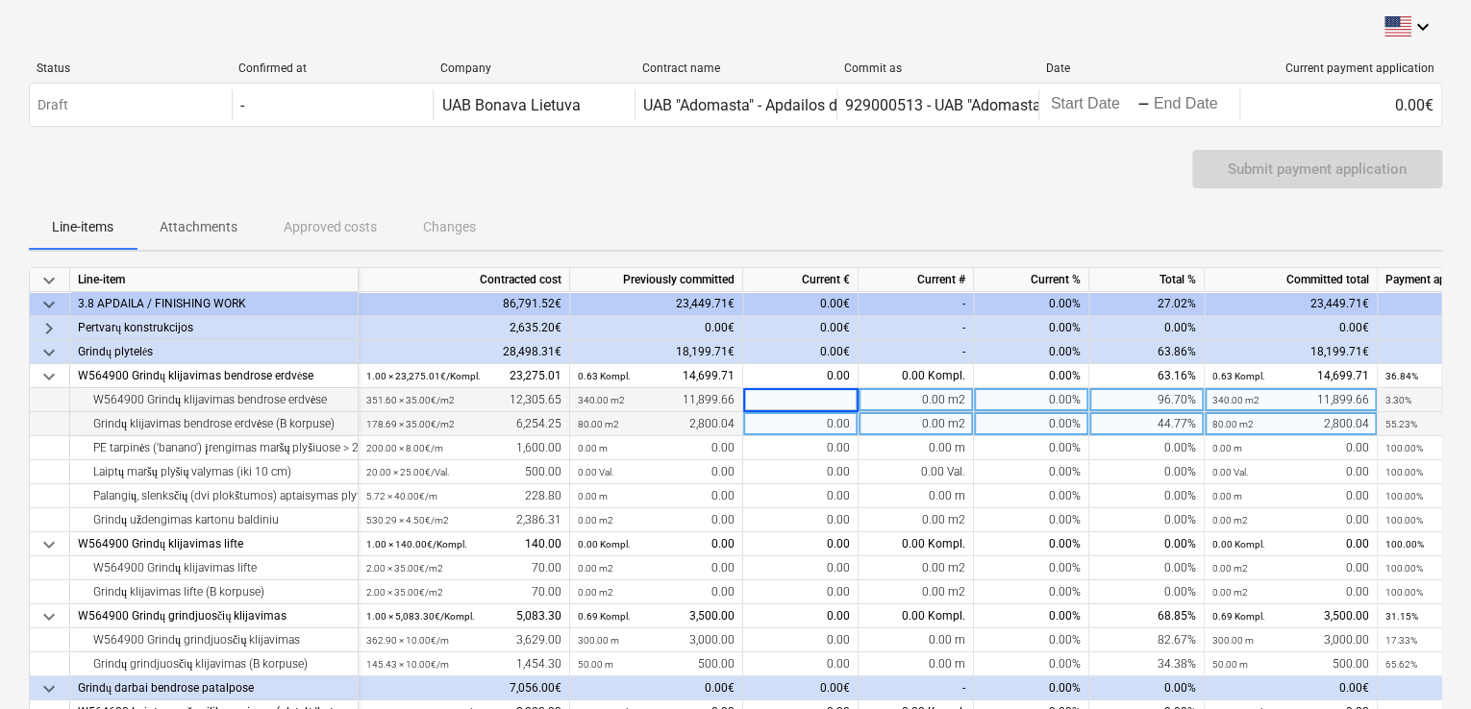
click at [785, 433] on div "0.00" at bounding box center [800, 424] width 115 height 24
click at [1043, 428] on div "0.00%" at bounding box center [1031, 424] width 115 height 24
type input "40"
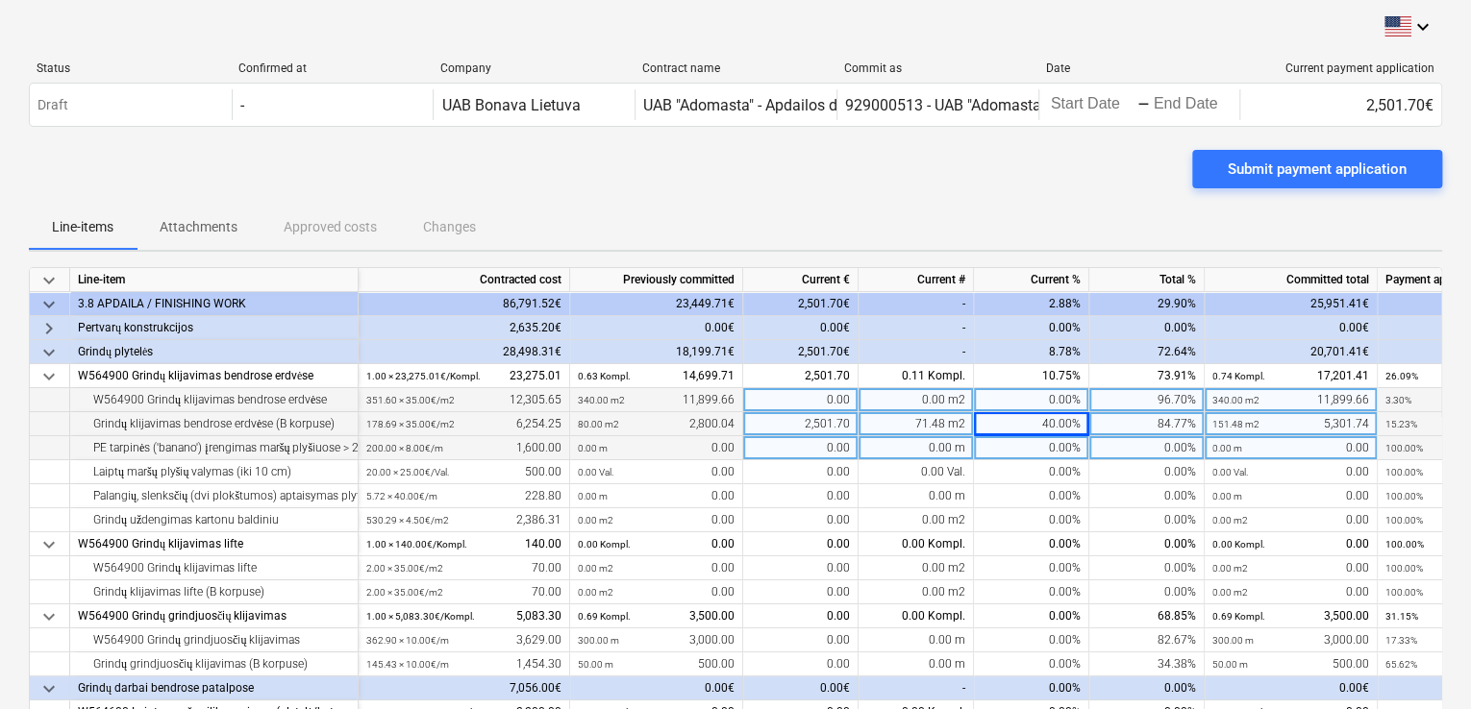
click at [1040, 439] on div "0.00%" at bounding box center [1031, 448] width 115 height 24
click at [1041, 429] on div "40.00%" at bounding box center [1031, 424] width 115 height 24
type input "45"
click at [1041, 429] on div "45.00%" at bounding box center [1031, 424] width 115 height 24
type input "45,23"
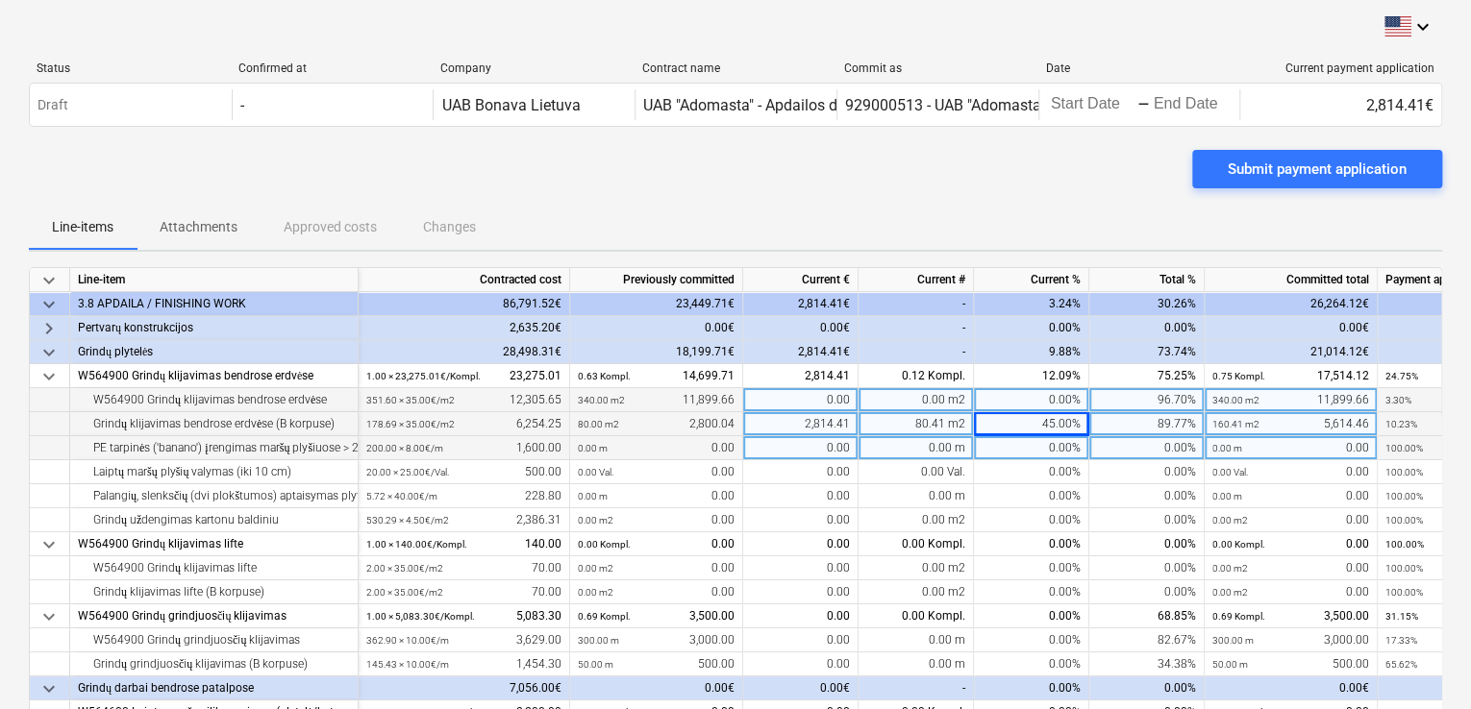
click at [1063, 430] on div "45.00%" at bounding box center [1031, 424] width 115 height 24
type input "45.23"
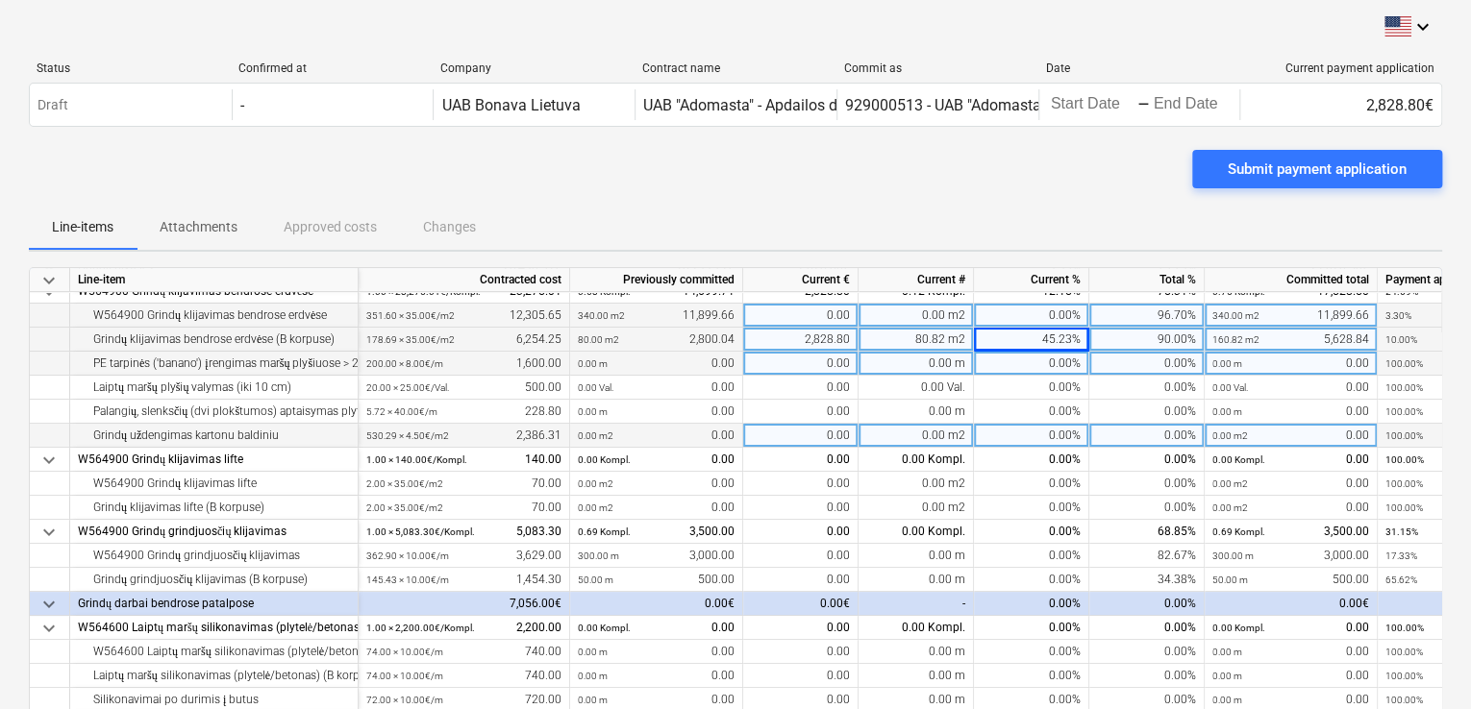
scroll to position [192, 0]
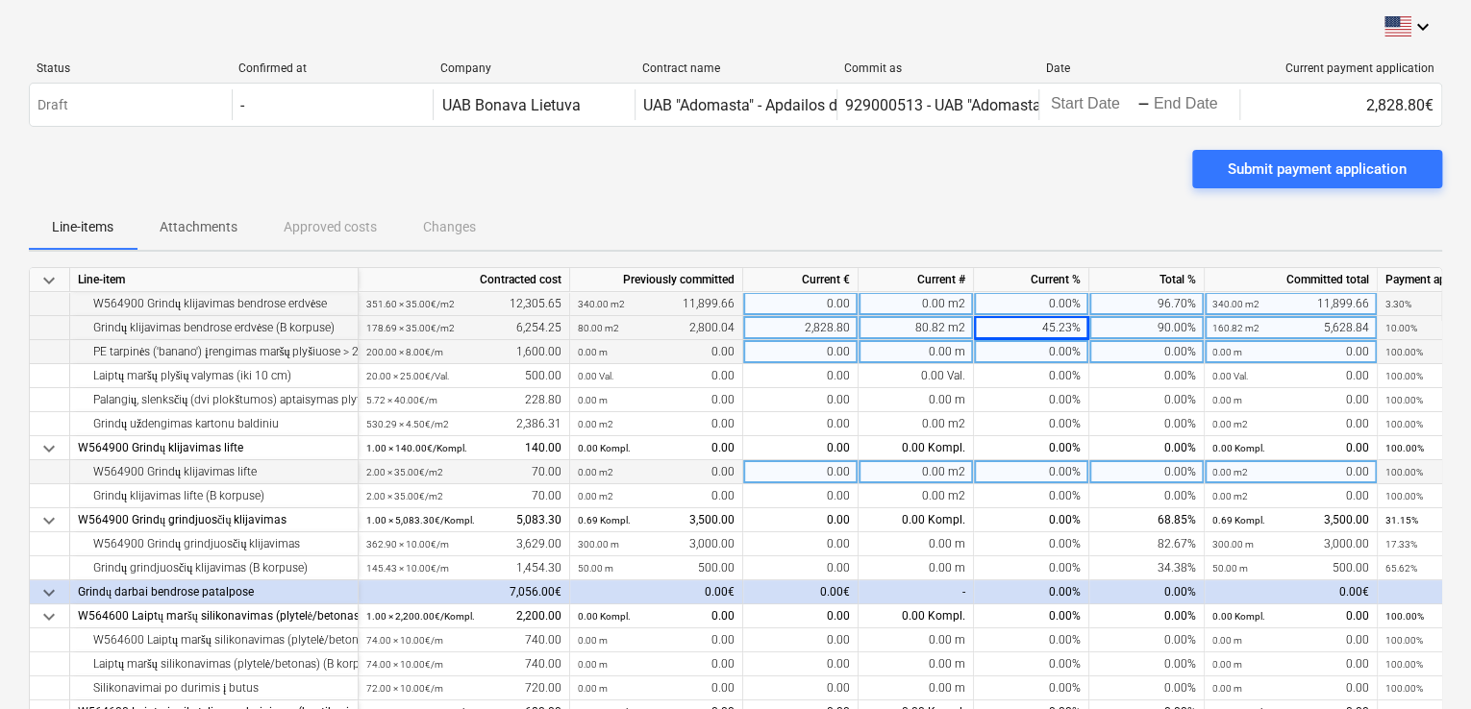
click at [827, 469] on div "0.00" at bounding box center [800, 472] width 115 height 24
click at [1140, 474] on div "0.00%" at bounding box center [1146, 472] width 115 height 24
click at [1082, 473] on div "0.00%" at bounding box center [1031, 472] width 115 height 24
type input "100"
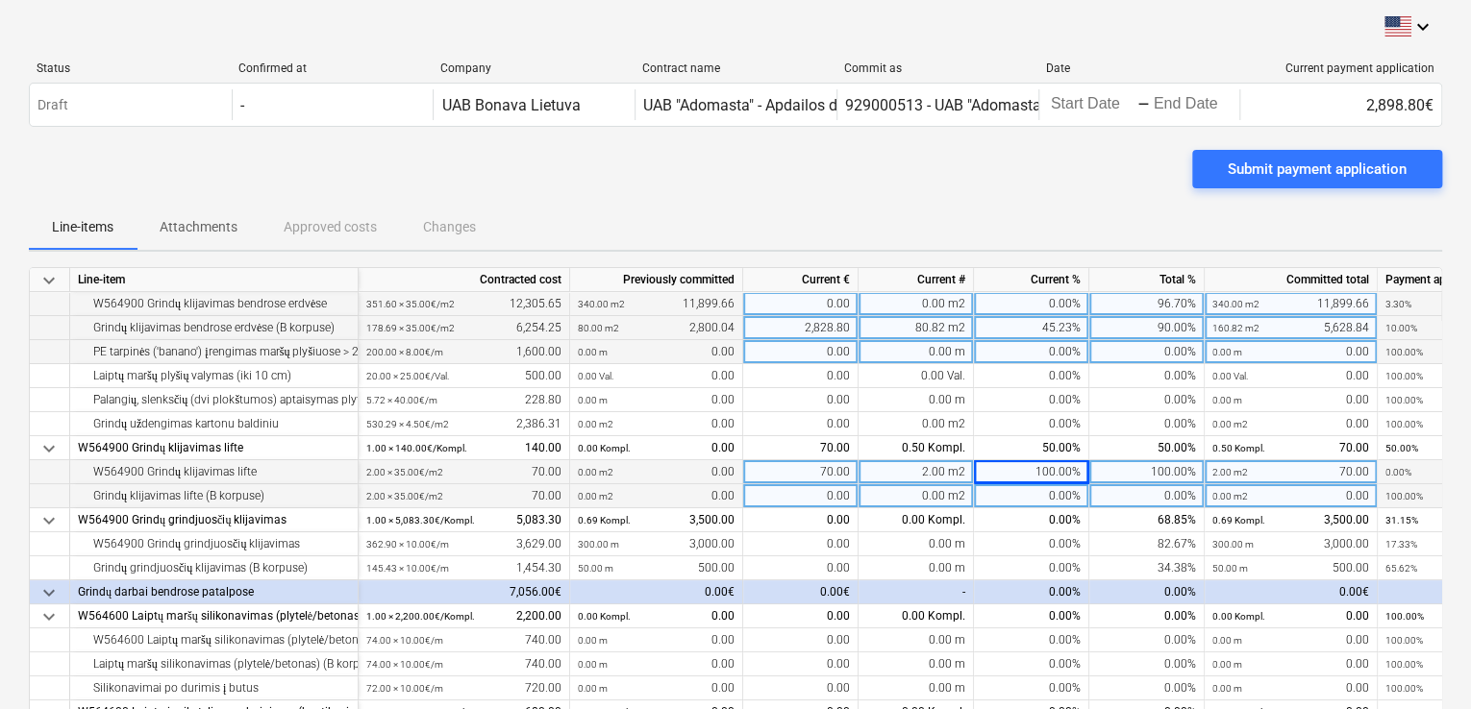
click at [1057, 489] on div "0.00%" at bounding box center [1031, 497] width 115 height 24
type input "100"
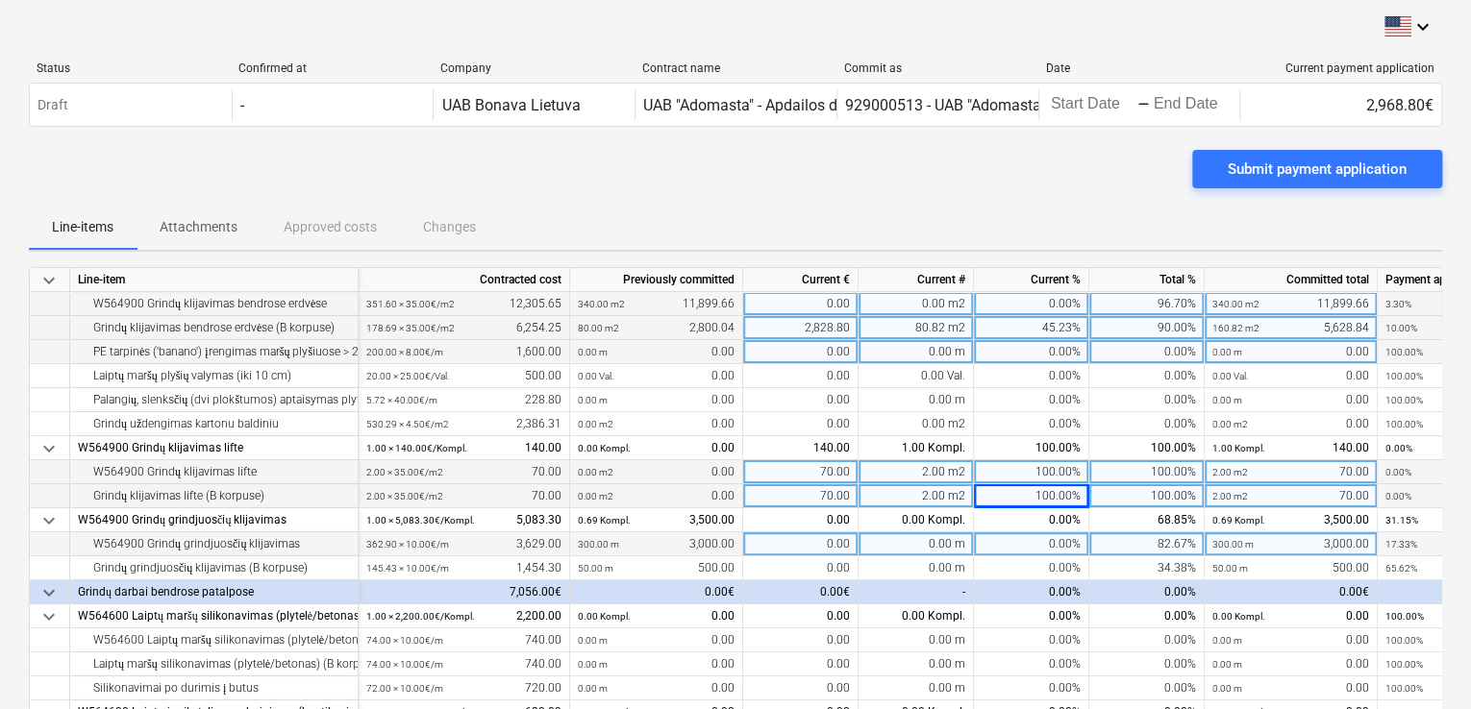
click at [1032, 543] on div "0.00%" at bounding box center [1031, 545] width 115 height 24
type input "80"
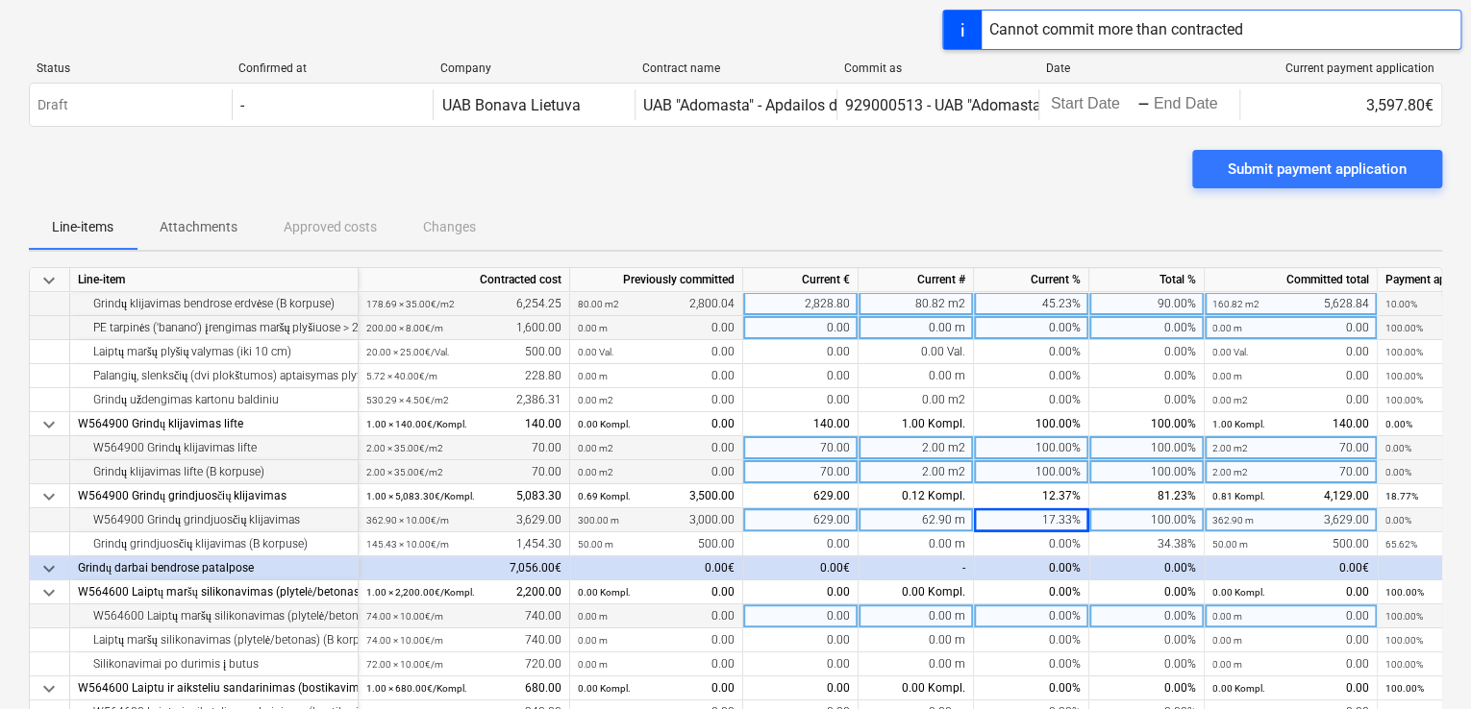
scroll to position [288, 0]
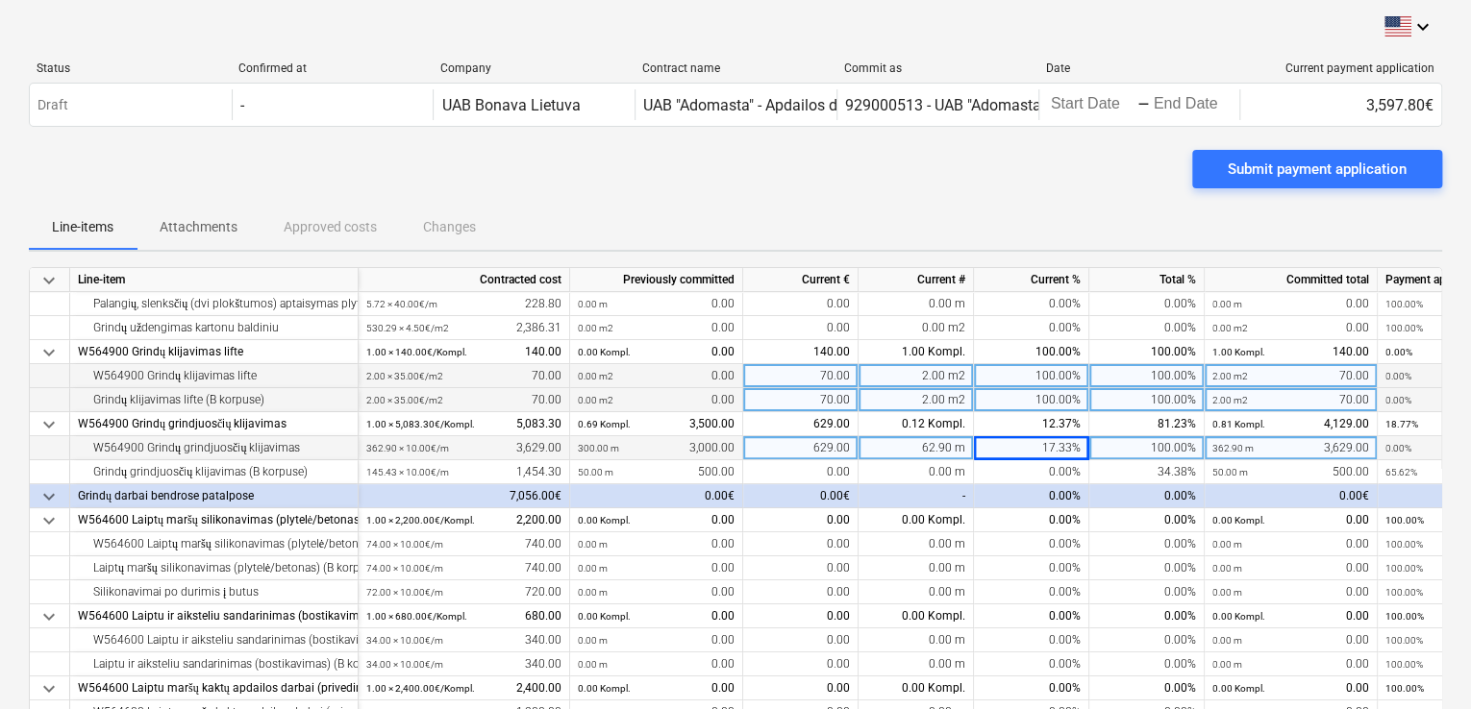
click at [1033, 443] on div "17.33%" at bounding box center [1031, 448] width 115 height 24
type input "0"
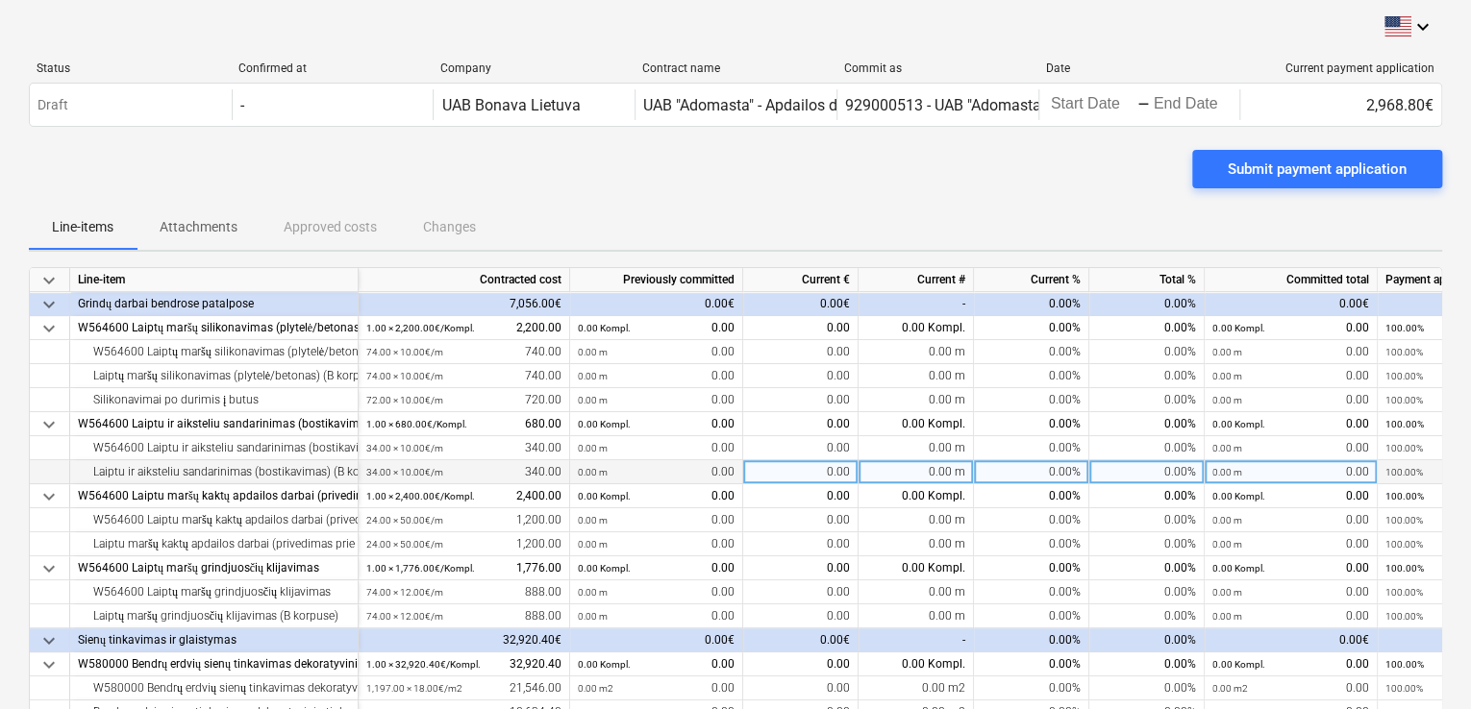
scroll to position [577, 0]
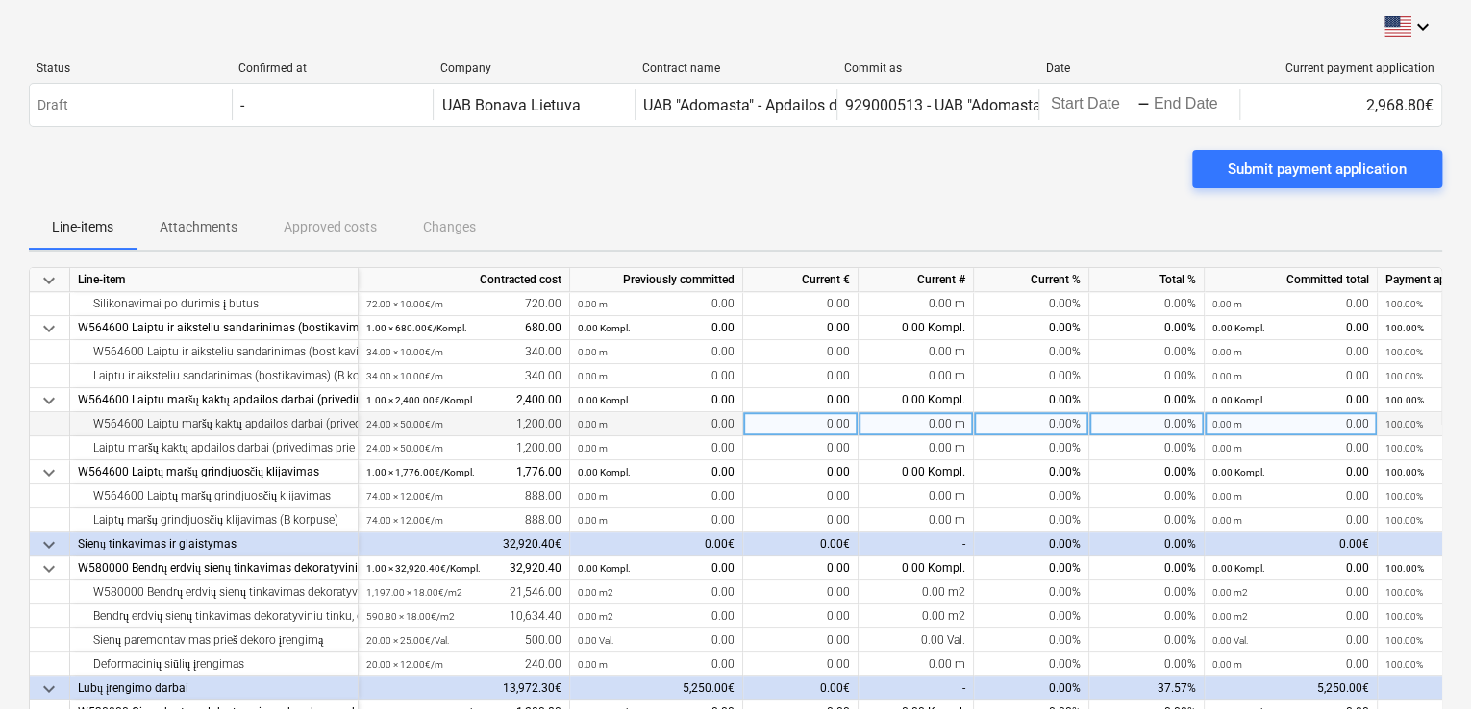
click at [1039, 424] on div "0.00%" at bounding box center [1031, 424] width 115 height 24
type input "50"
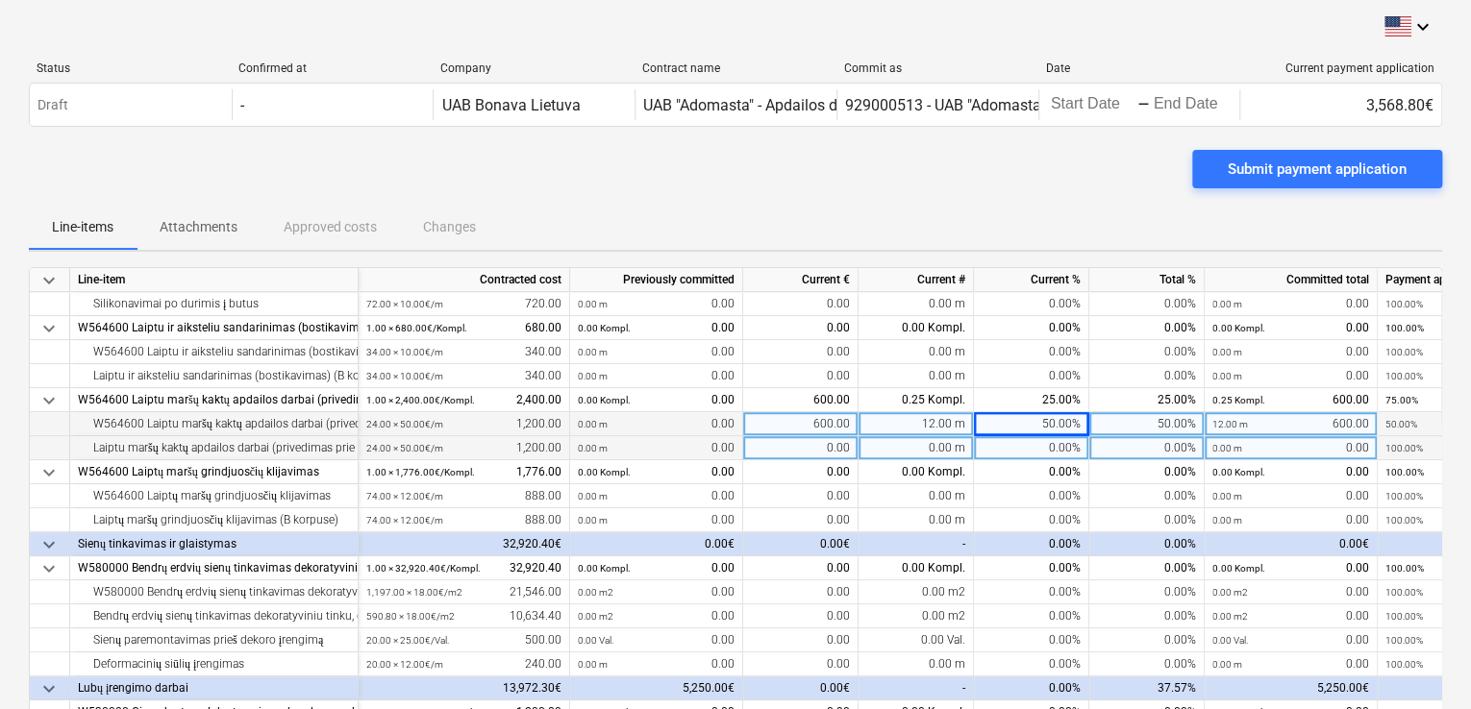
click at [1032, 441] on div "0.00%" at bounding box center [1031, 448] width 115 height 24
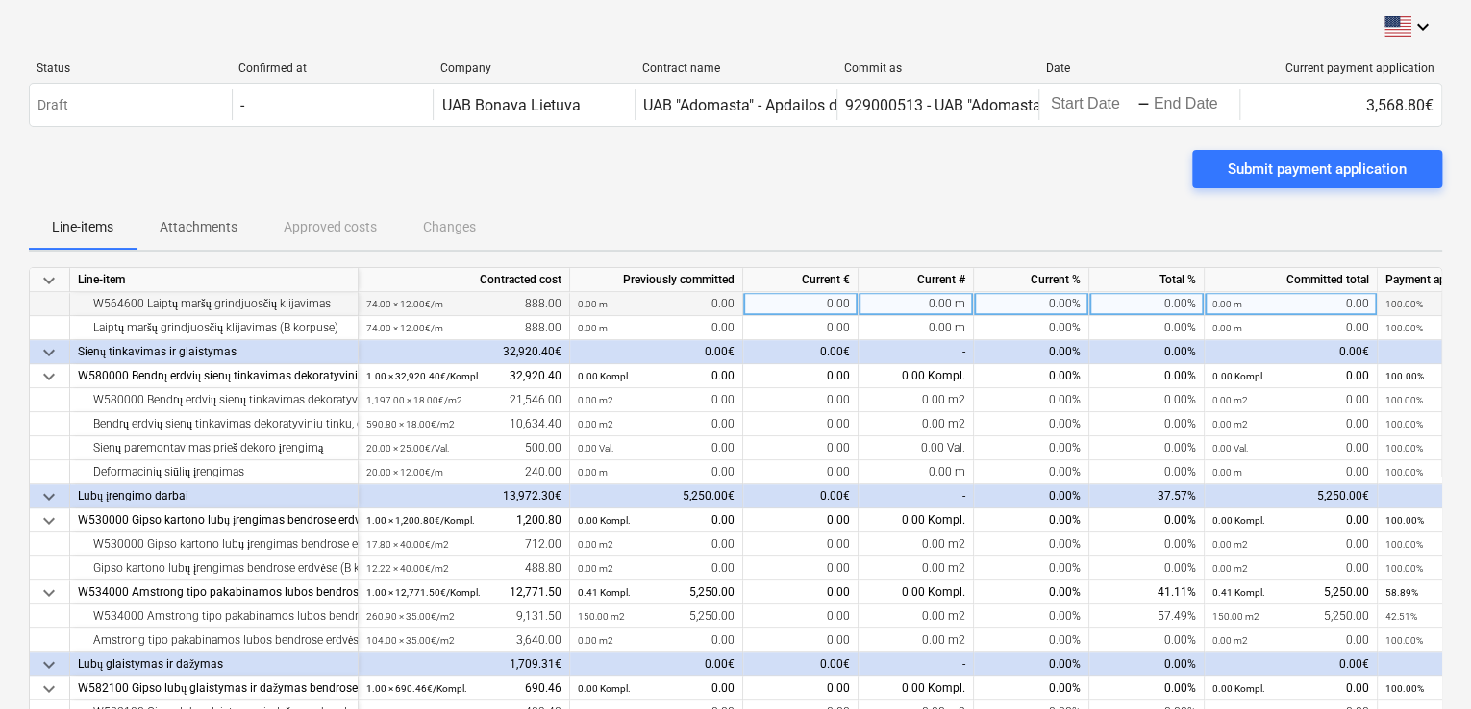
scroll to position [673, 0]
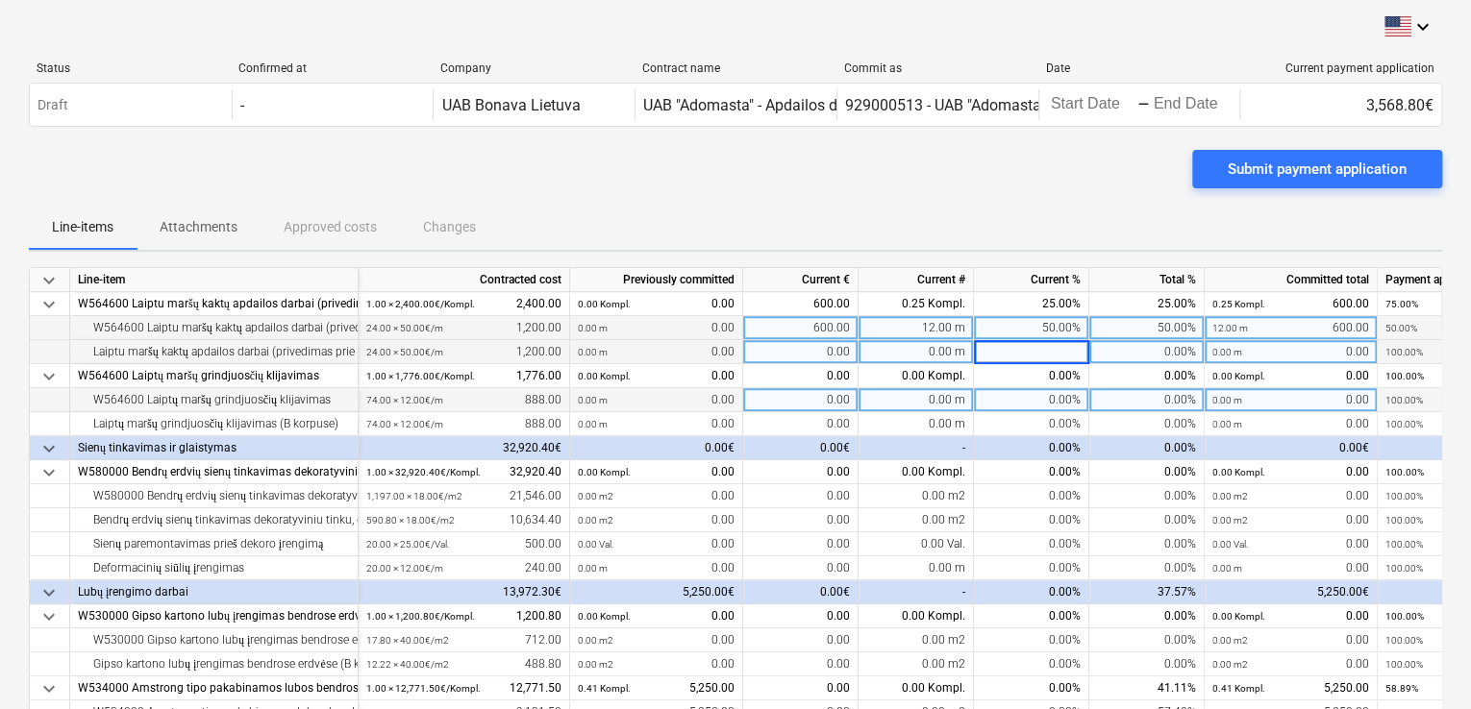
click at [1004, 397] on div "0.00%" at bounding box center [1031, 400] width 115 height 24
type input "60"
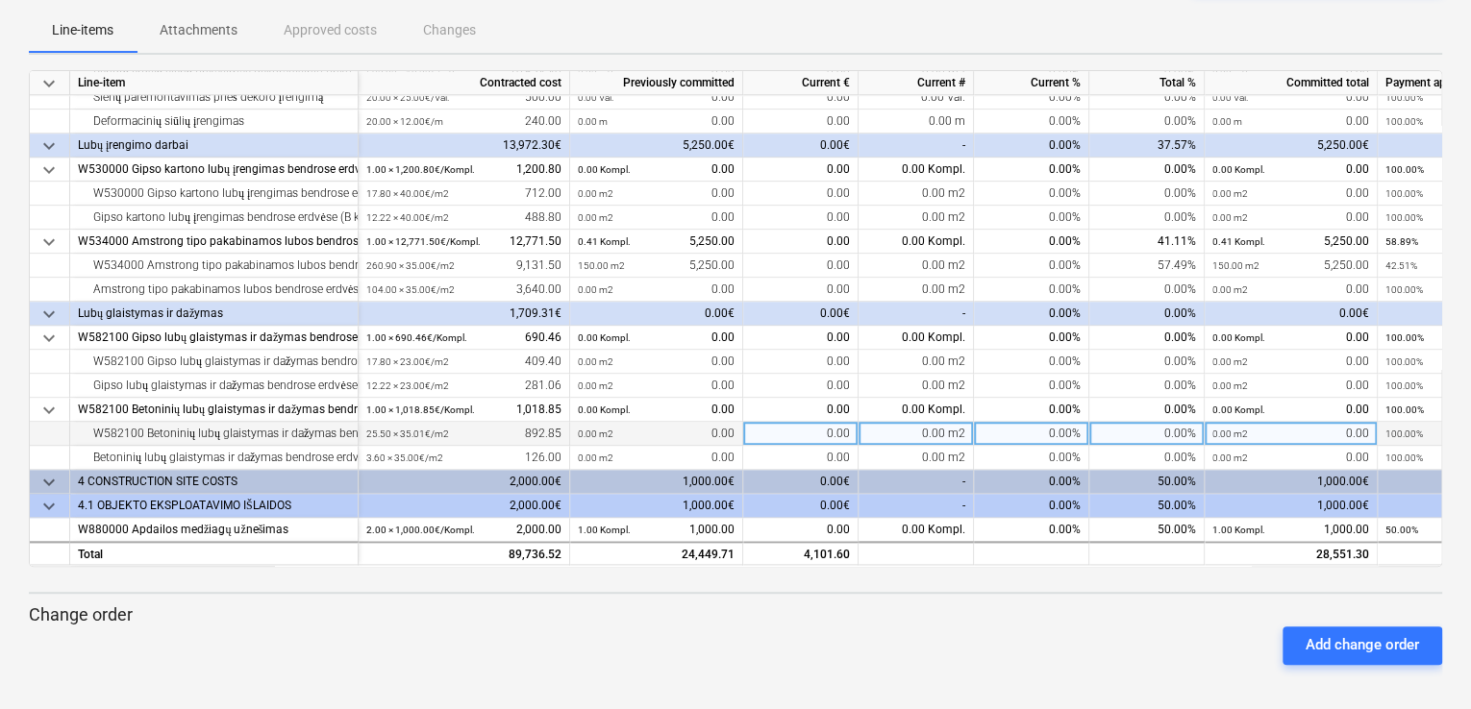
scroll to position [198, 0]
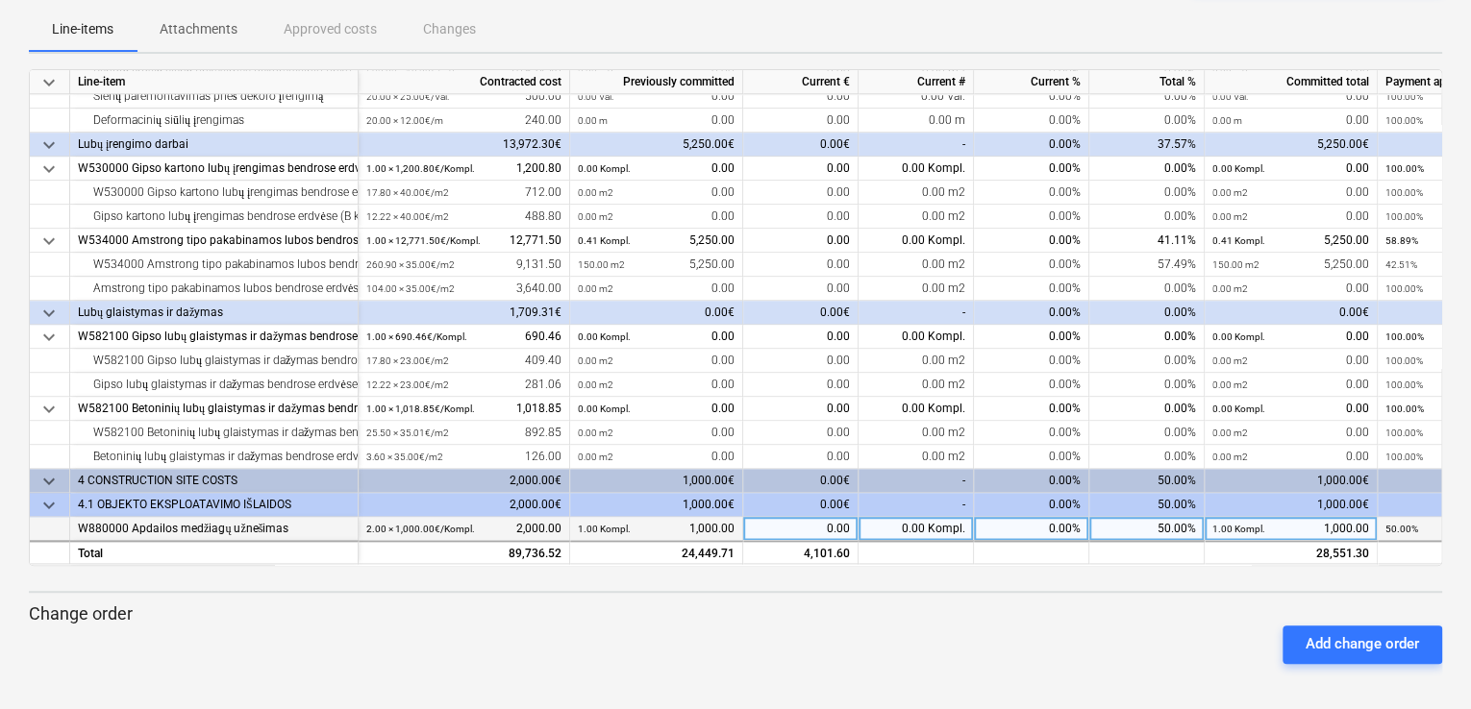
click at [770, 522] on div "0.00" at bounding box center [800, 529] width 115 height 24
click at [998, 519] on div "0.00%" at bounding box center [1031, 529] width 115 height 24
type input "25"
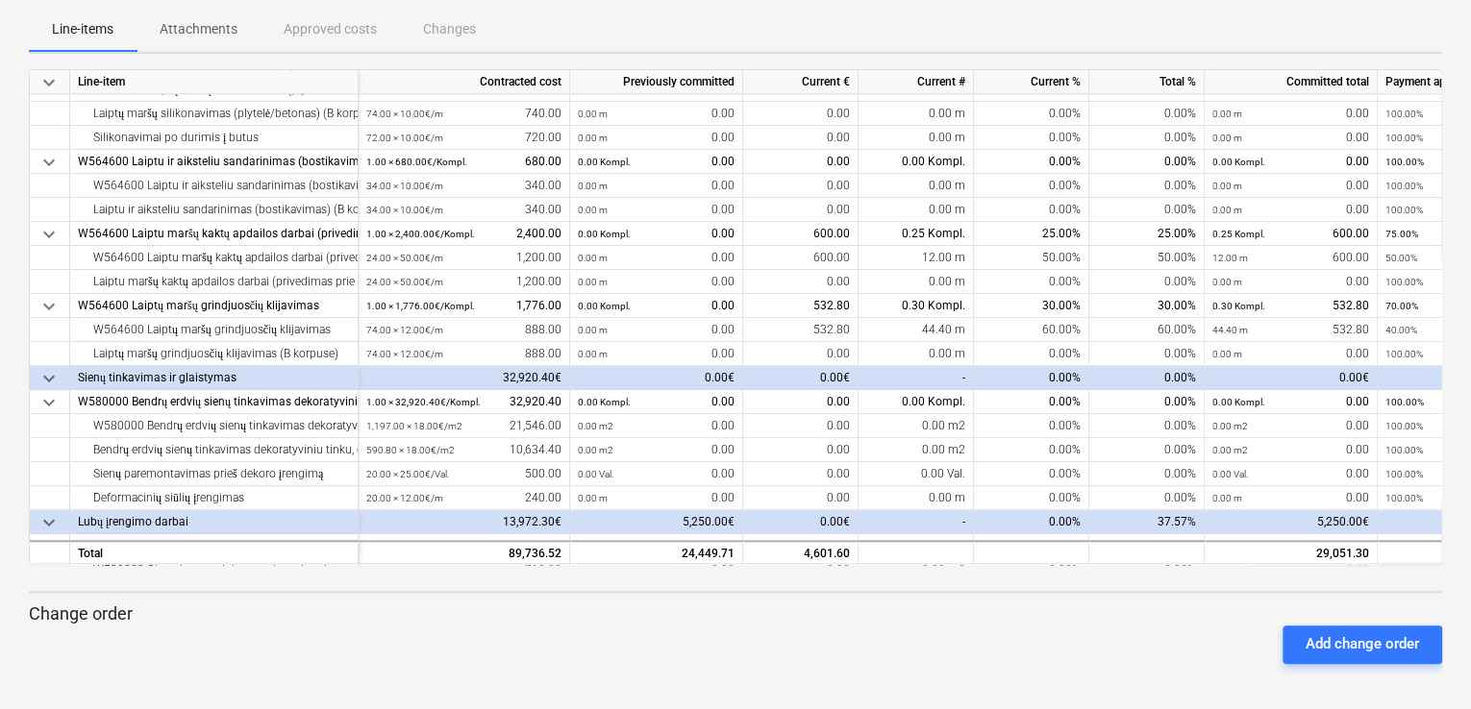
scroll to position [833, 0]
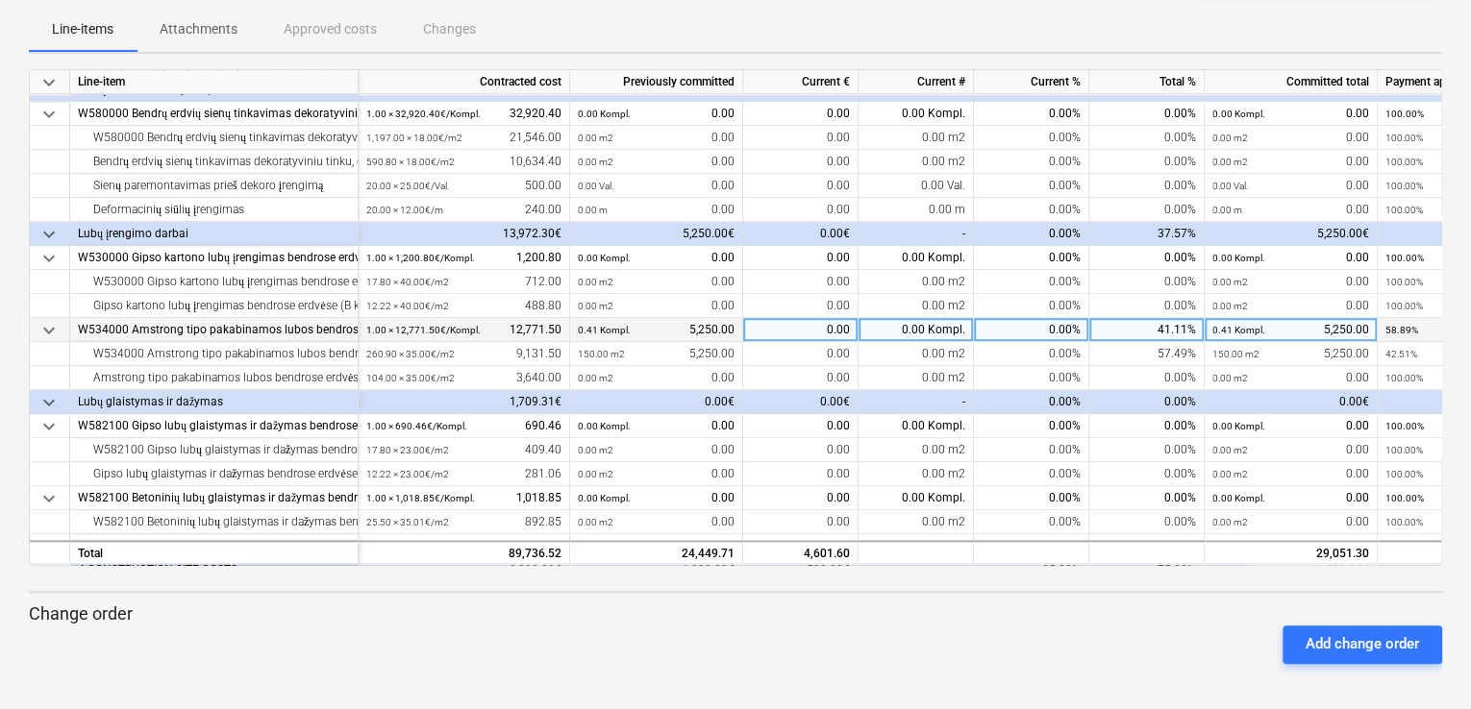
click at [1050, 331] on div "0.00%" at bounding box center [1031, 330] width 115 height 24
type input "30"
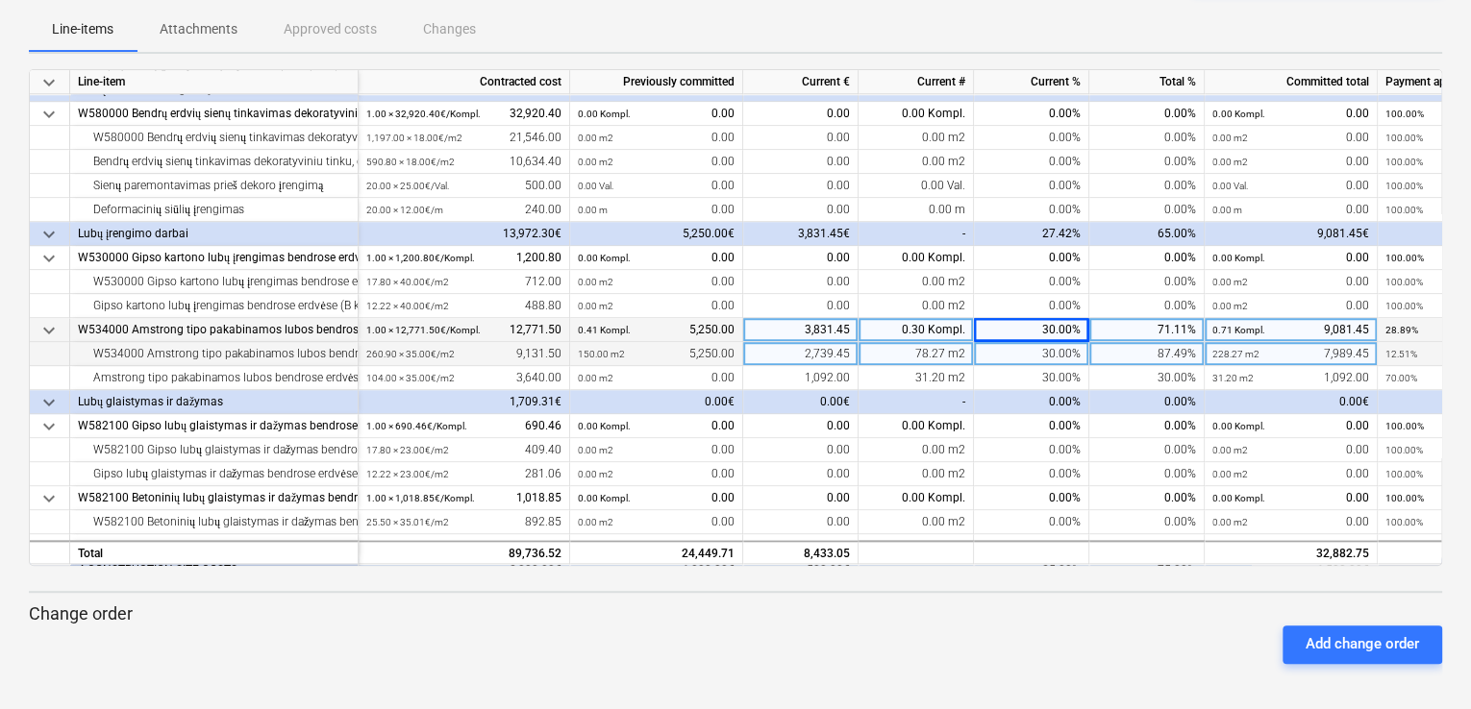
click at [1051, 347] on div "30.00%" at bounding box center [1031, 354] width 115 height 24
type input "15"
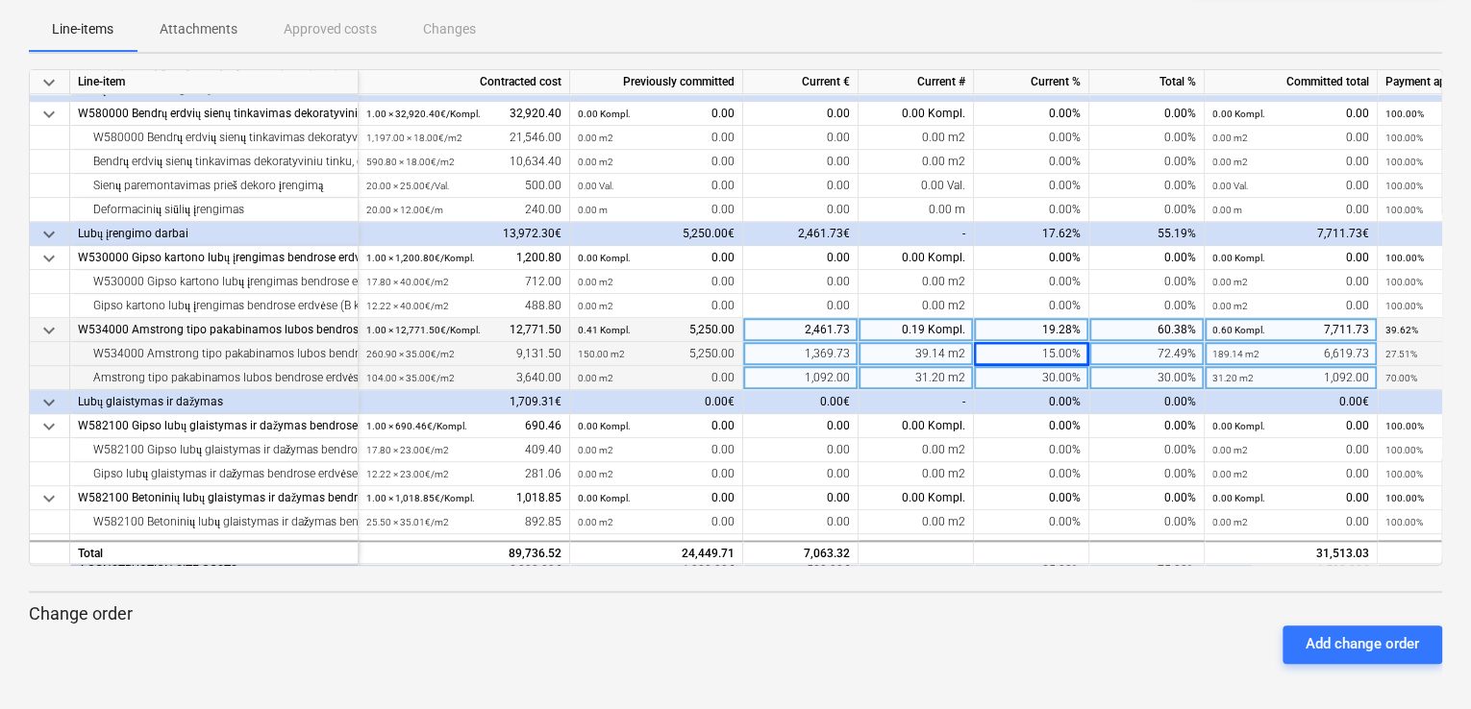
click at [1052, 378] on div "30.00%" at bounding box center [1031, 378] width 115 height 24
type input "35"
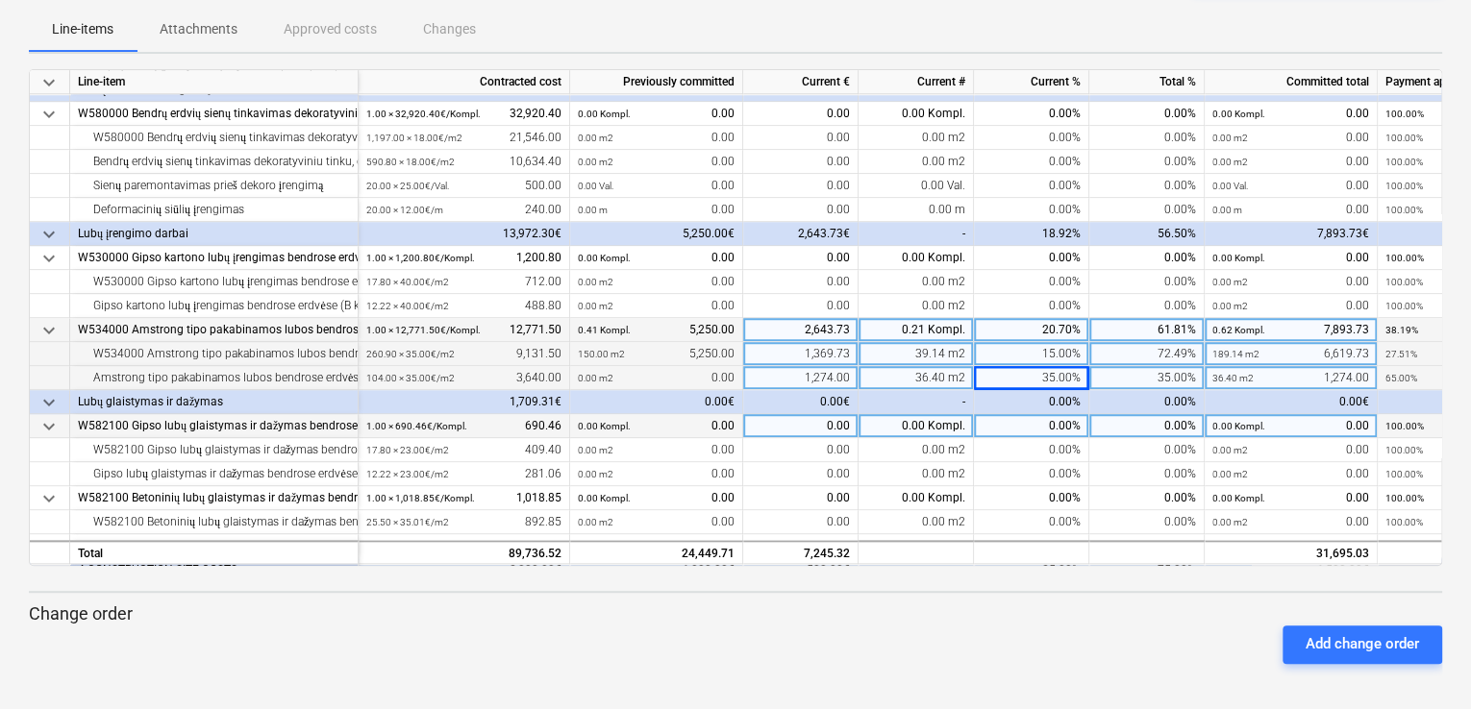
click at [1033, 430] on div "0.00%" at bounding box center [1031, 426] width 115 height 24
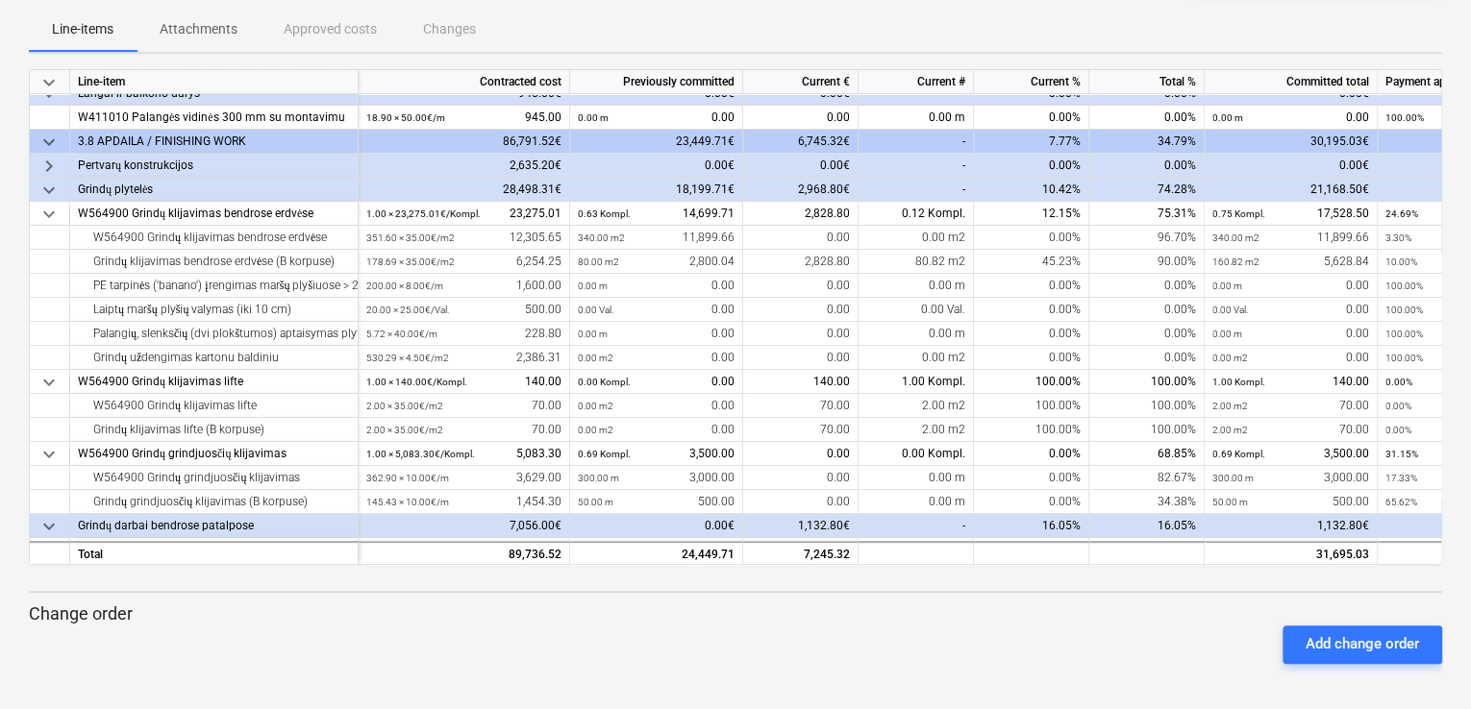
scroll to position [0, 0]
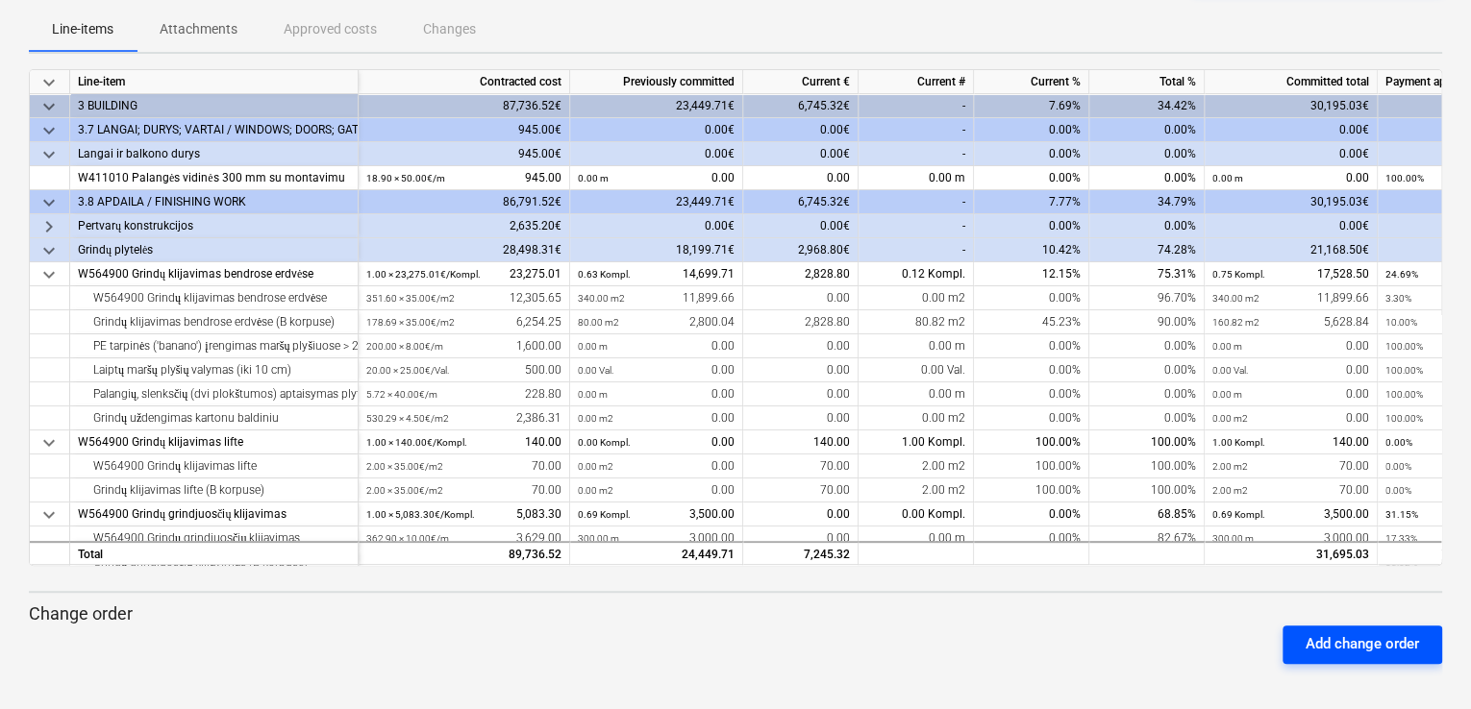
click at [1365, 650] on div "Add change order" at bounding box center [1362, 644] width 113 height 25
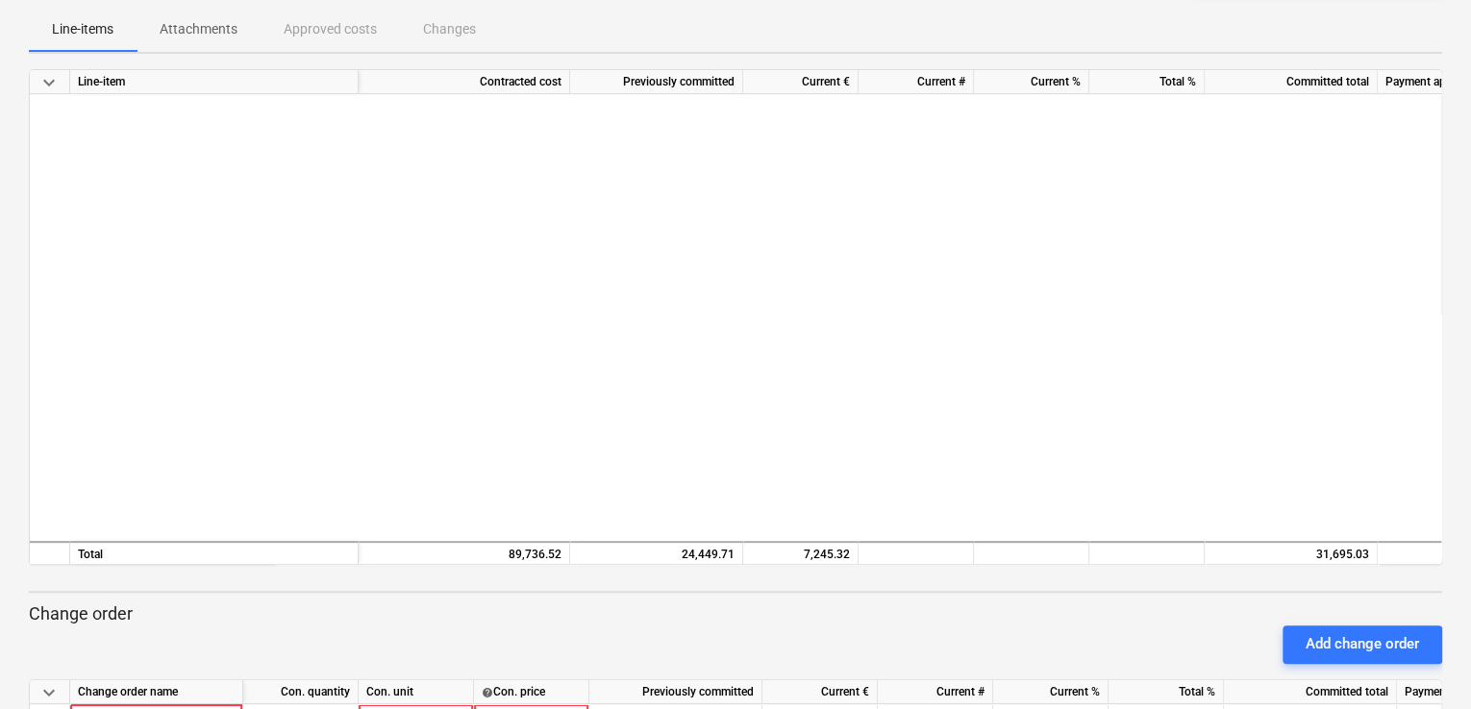
scroll to position [865, 0]
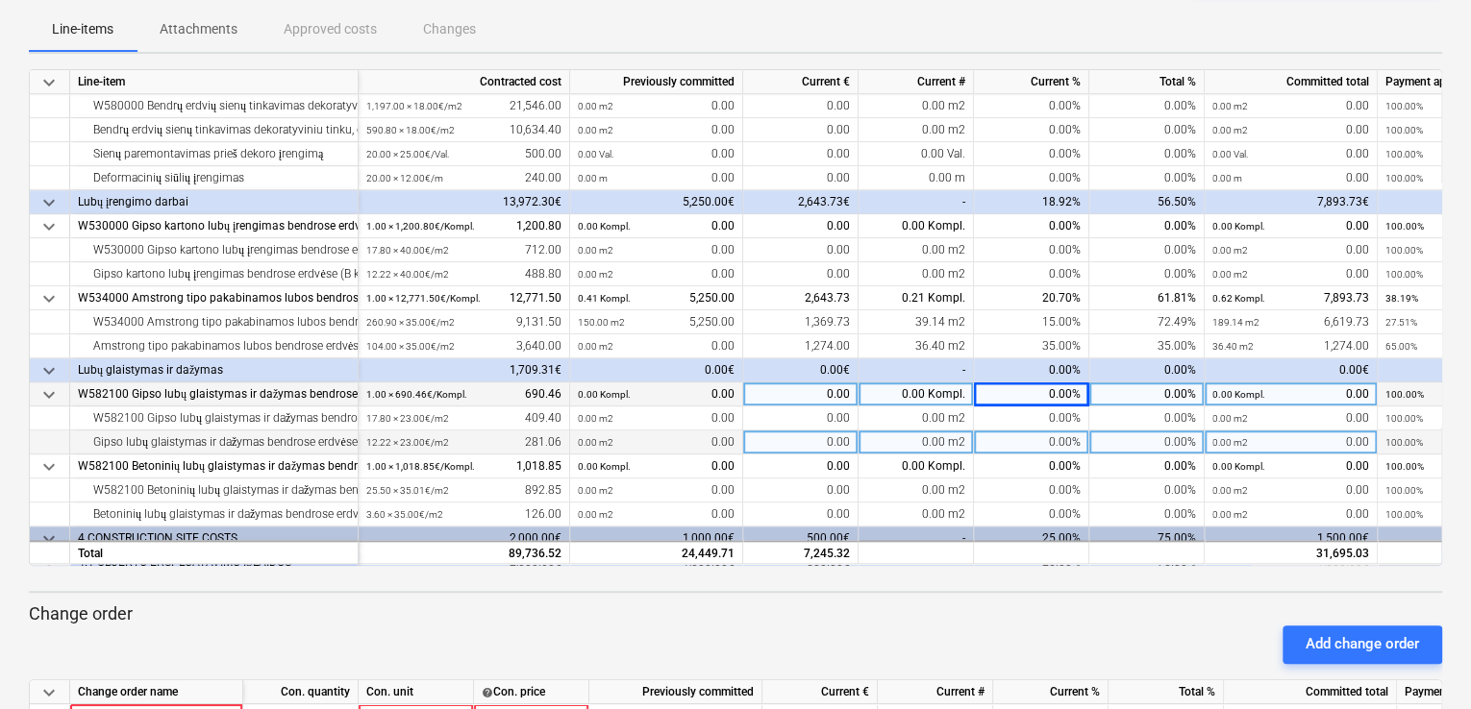
click at [1161, 446] on div "0.00%" at bounding box center [1146, 443] width 115 height 24
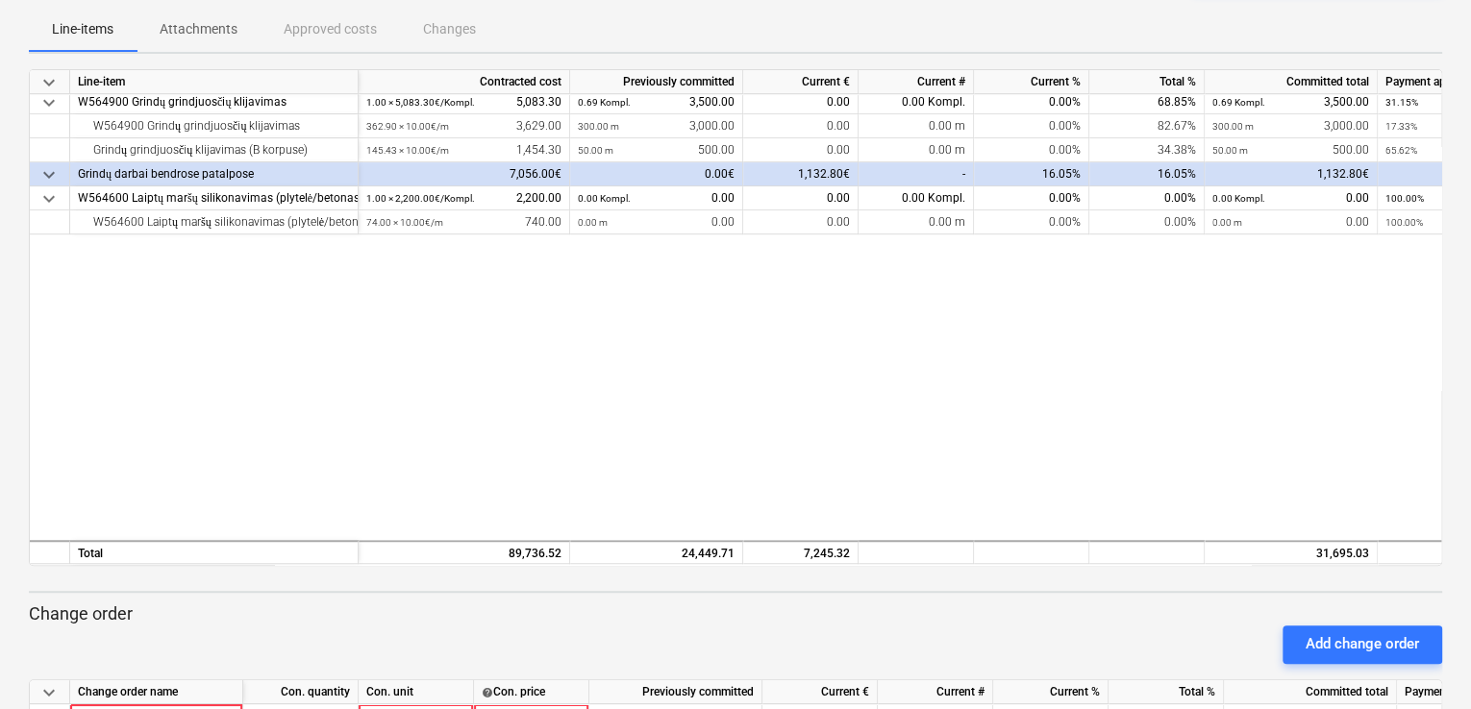
scroll to position [0, 0]
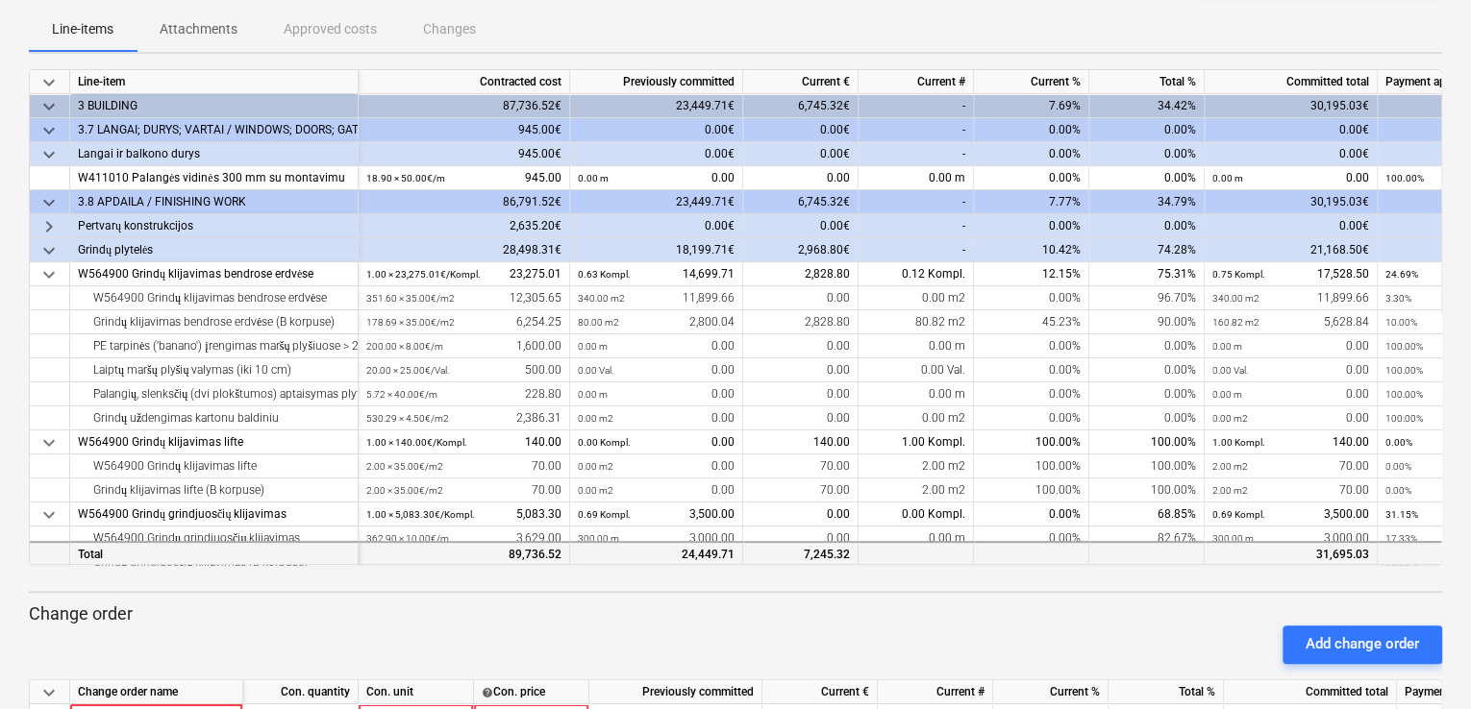
click at [1116, 555] on div at bounding box center [1146, 553] width 115 height 24
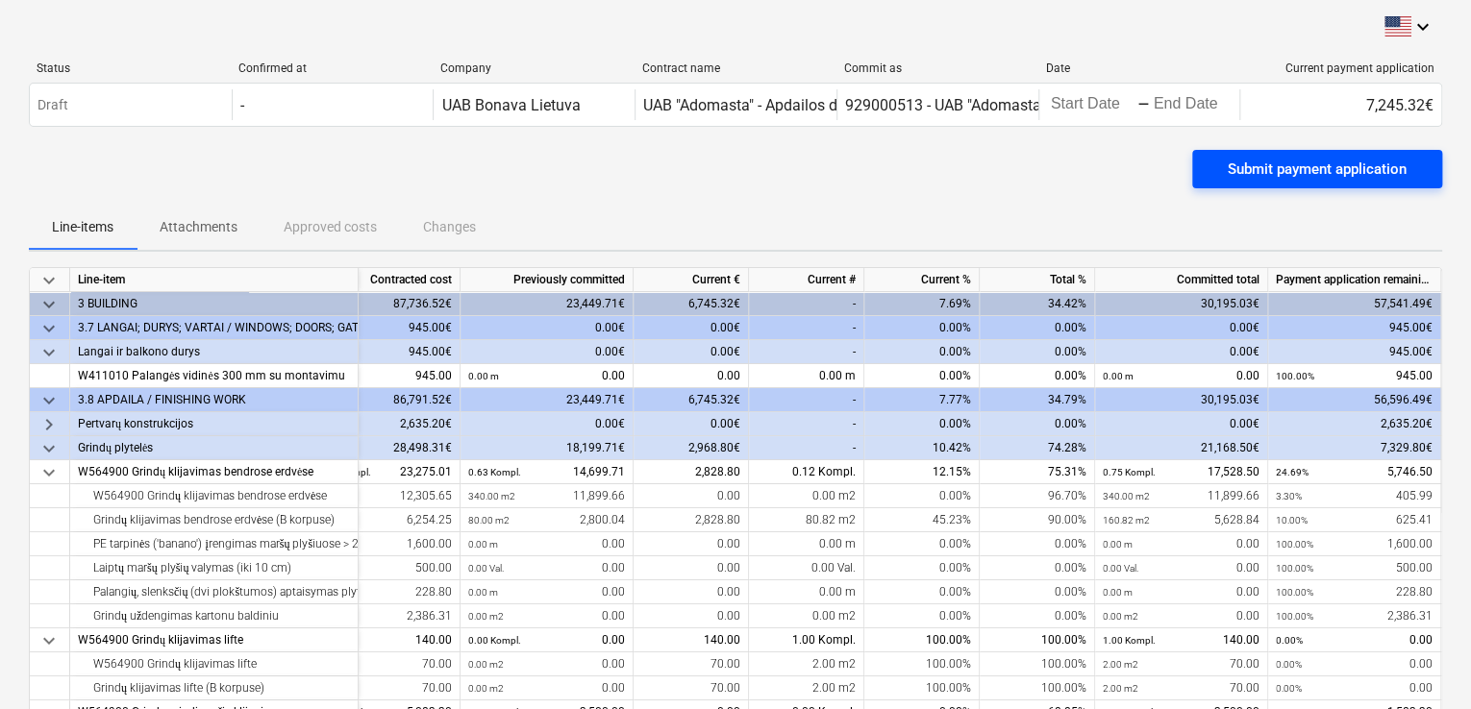
click at [1338, 163] on div "Submit payment application" at bounding box center [1317, 169] width 179 height 25
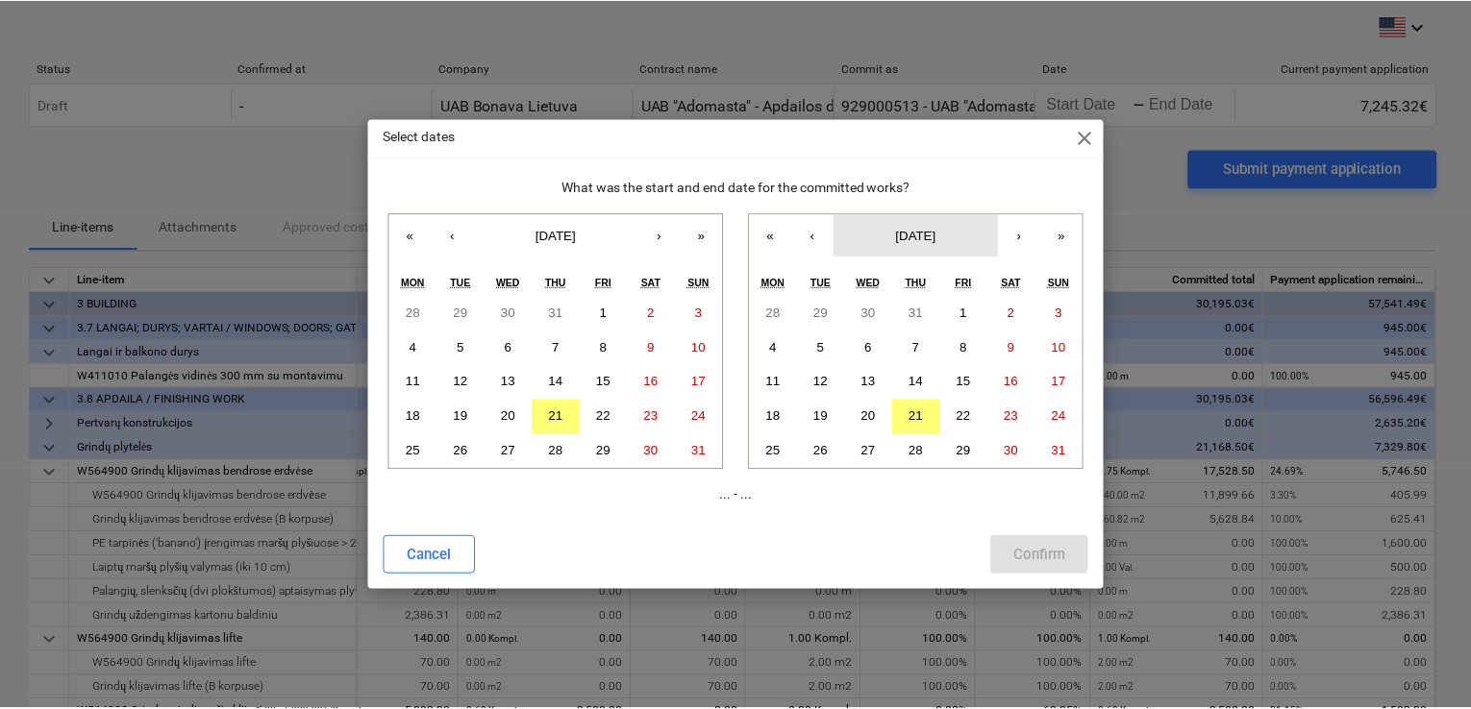
scroll to position [0, 115]
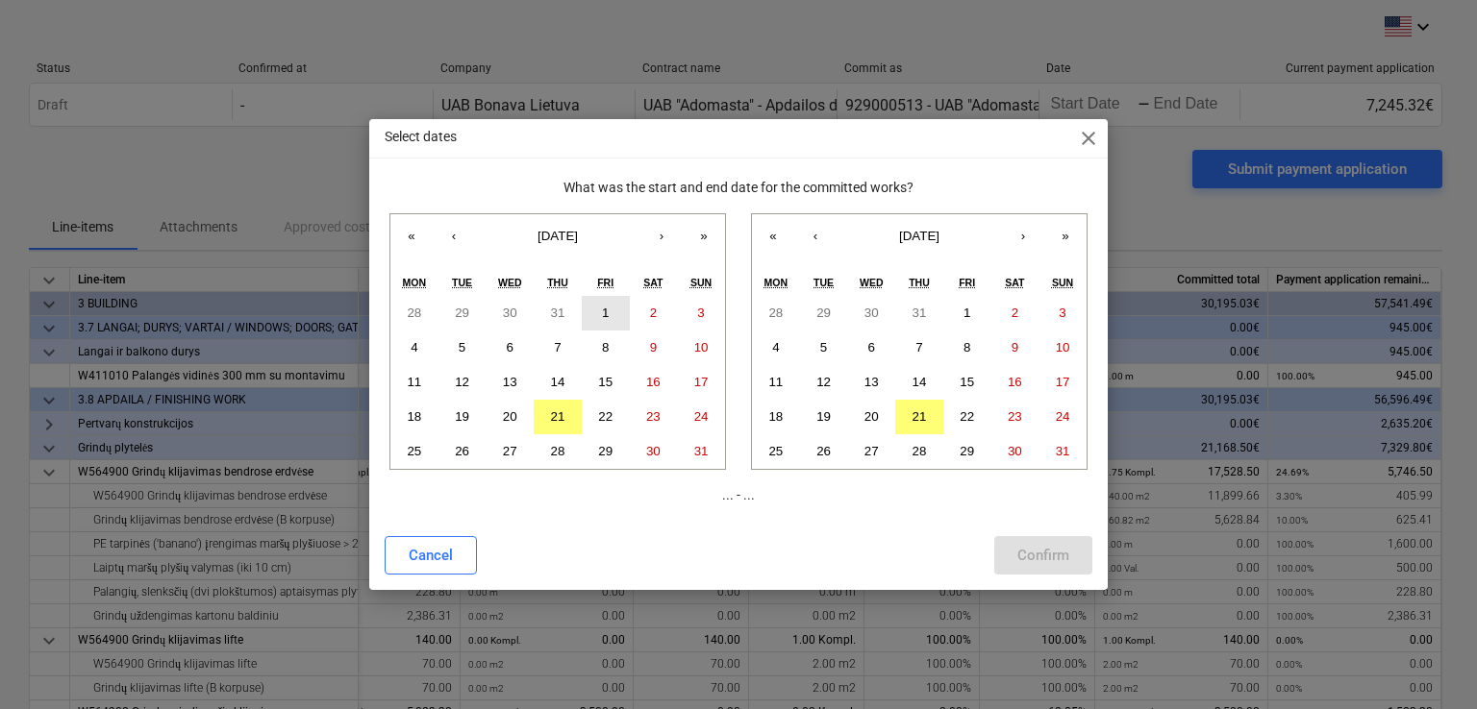
click at [613, 320] on button "1" at bounding box center [606, 313] width 48 height 35
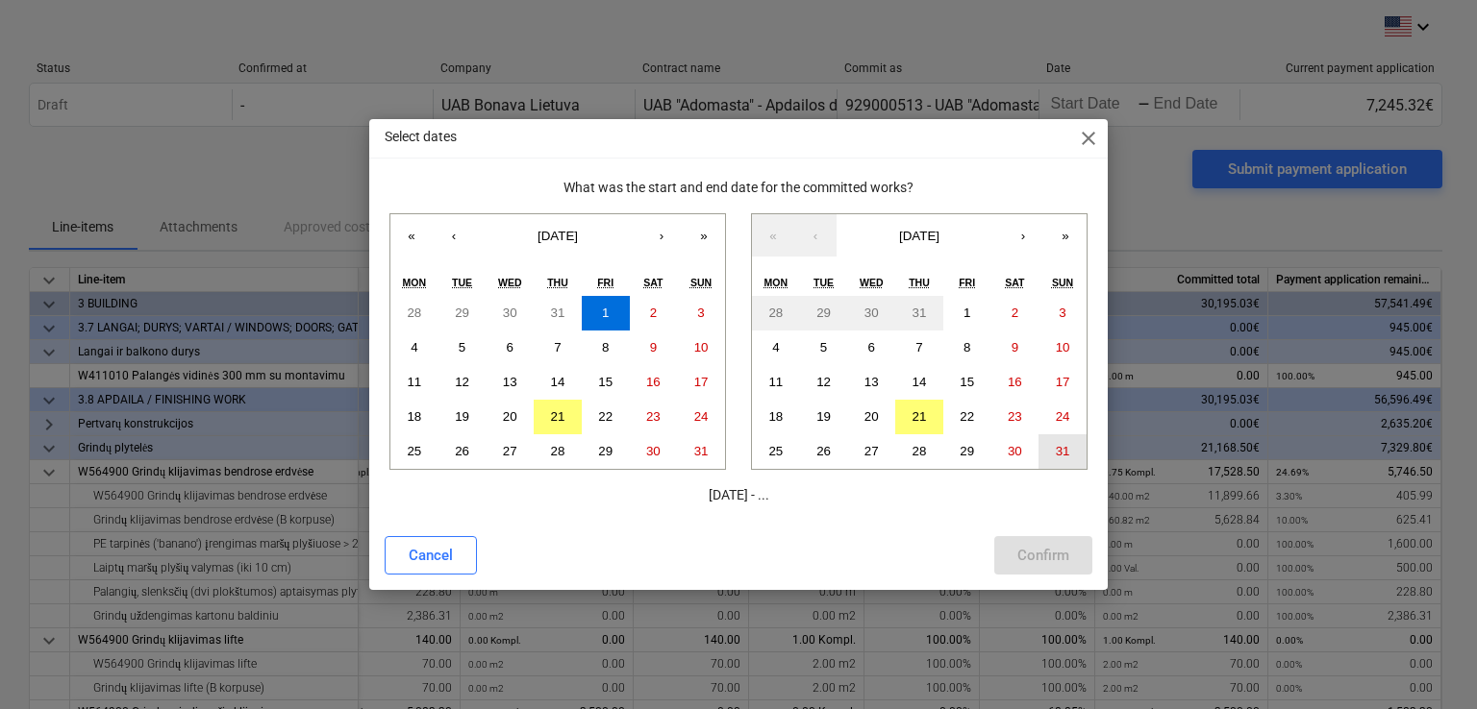
click at [1054, 455] on button "31" at bounding box center [1062, 452] width 48 height 35
click at [1038, 572] on button "Confirm" at bounding box center [1043, 555] width 98 height 38
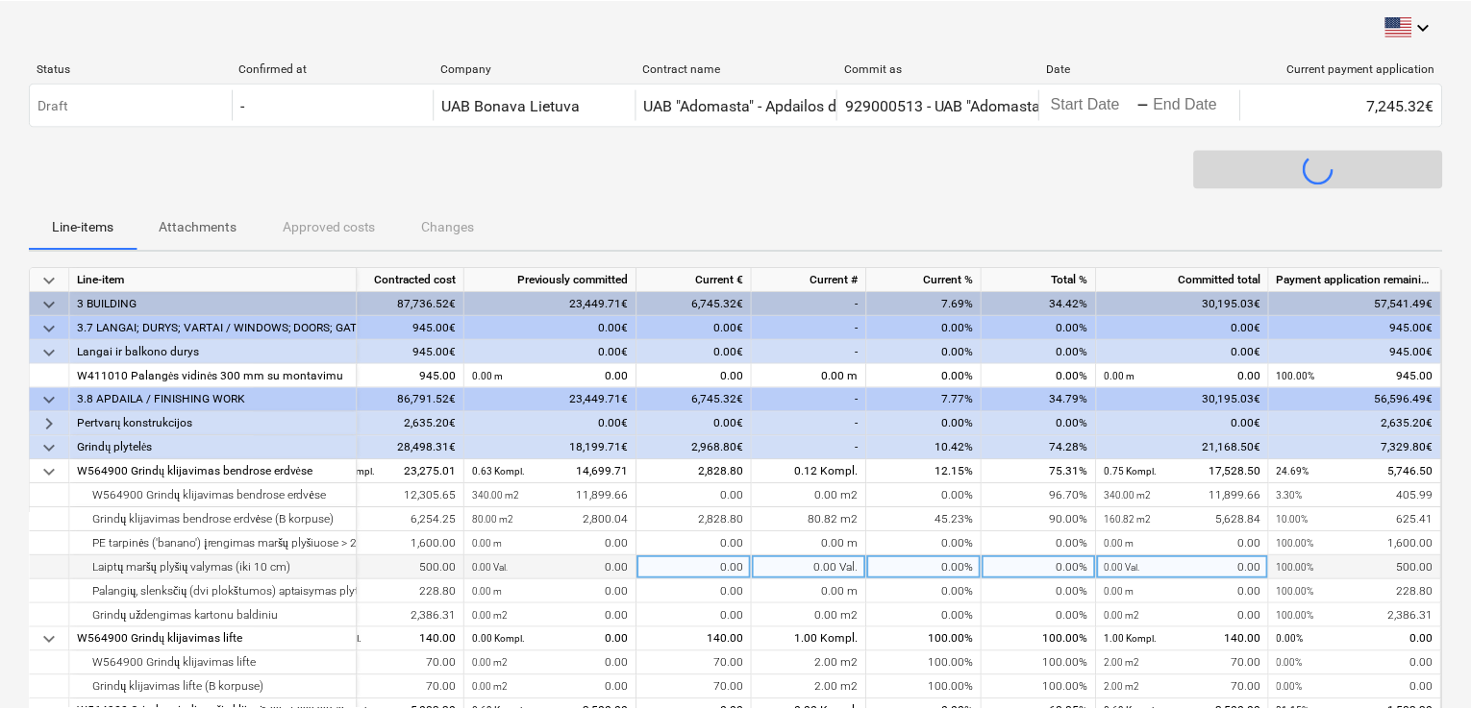
scroll to position [0, 110]
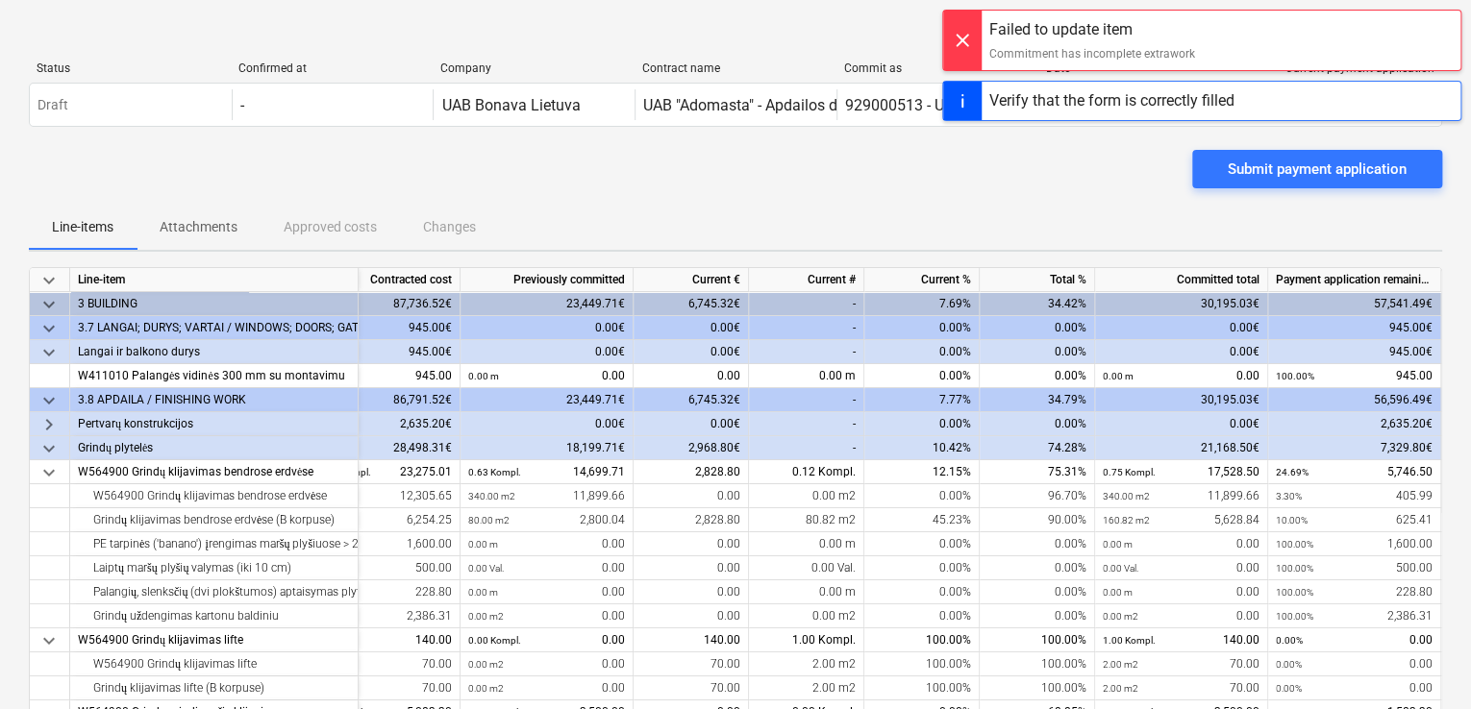
click at [1029, 205] on div "Line-items Attachments Approved costs Changes" at bounding box center [735, 227] width 1413 height 46
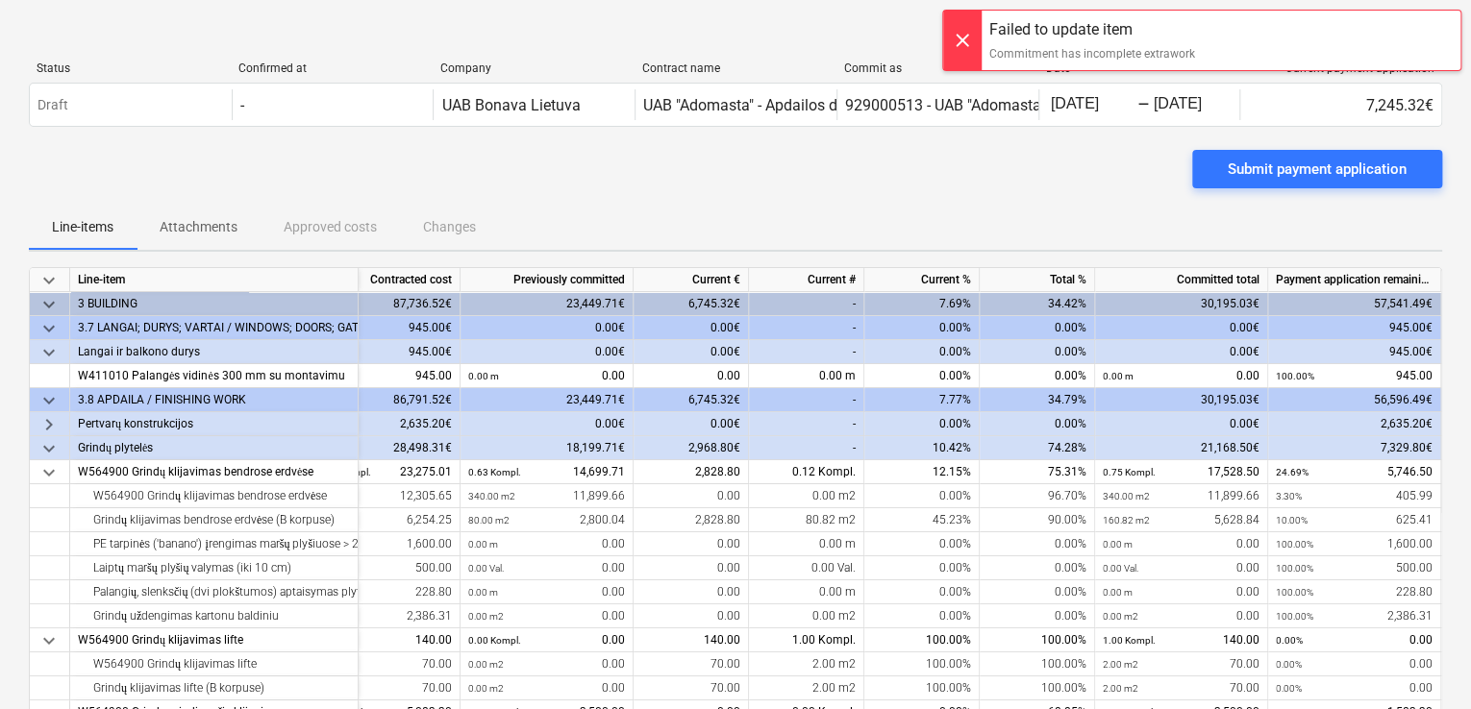
click at [882, 195] on div "Submit payment application" at bounding box center [735, 177] width 1413 height 54
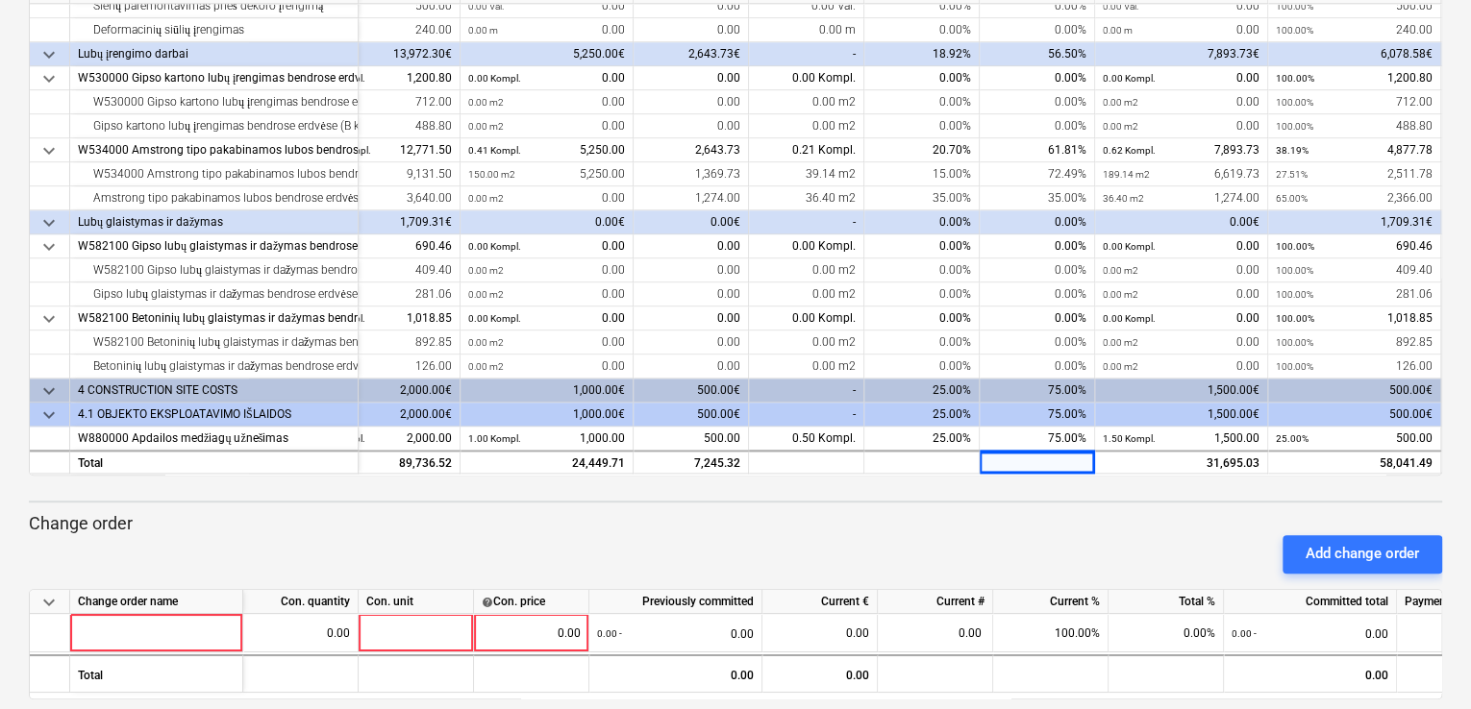
scroll to position [309, 0]
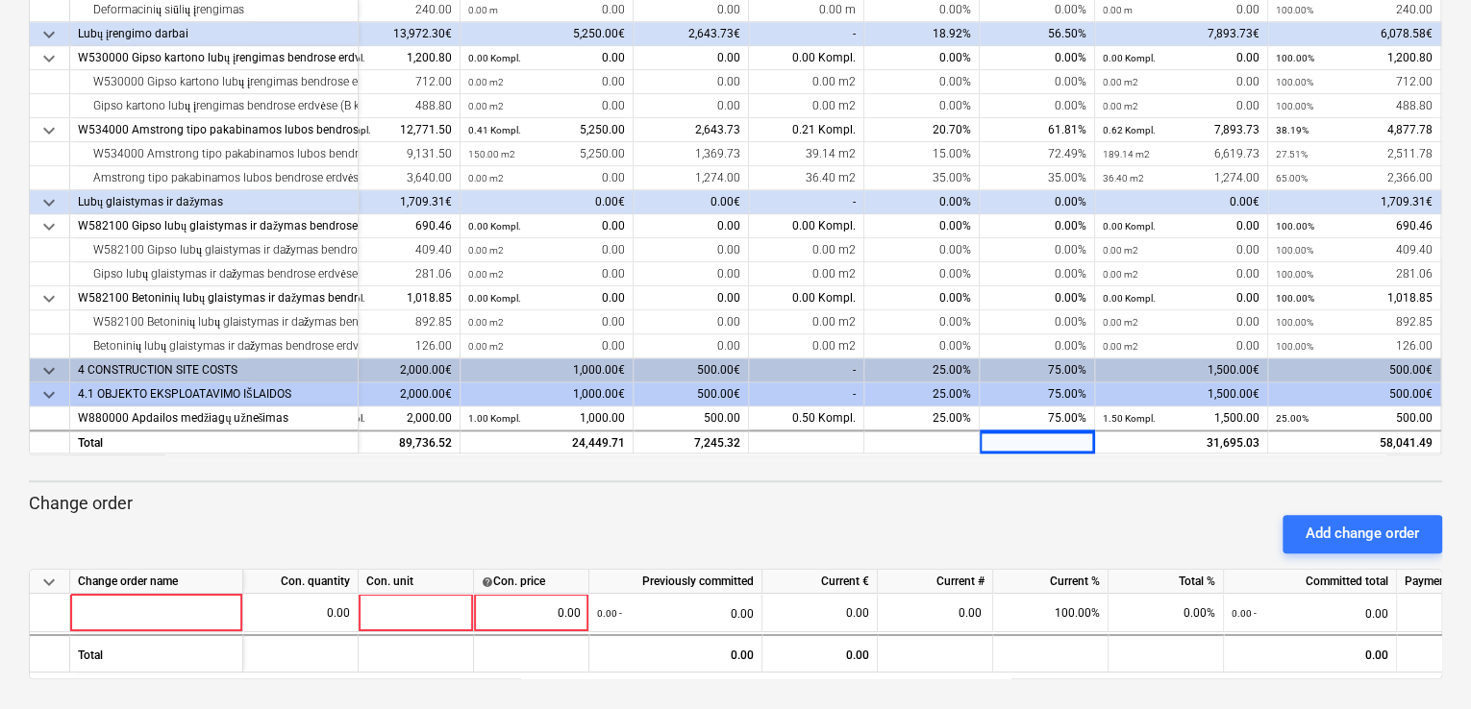
click at [691, 456] on div at bounding box center [735, 463] width 1413 height 15
click at [51, 579] on span "keyboard_arrow_down" at bounding box center [48, 581] width 23 height 23
click at [51, 579] on span "keyboard_arrow_right" at bounding box center [48, 581] width 23 height 23
click at [128, 539] on div "Add change order" at bounding box center [735, 535] width 1429 height 54
click at [130, 508] on div "Add change order" at bounding box center [735, 535] width 1429 height 54
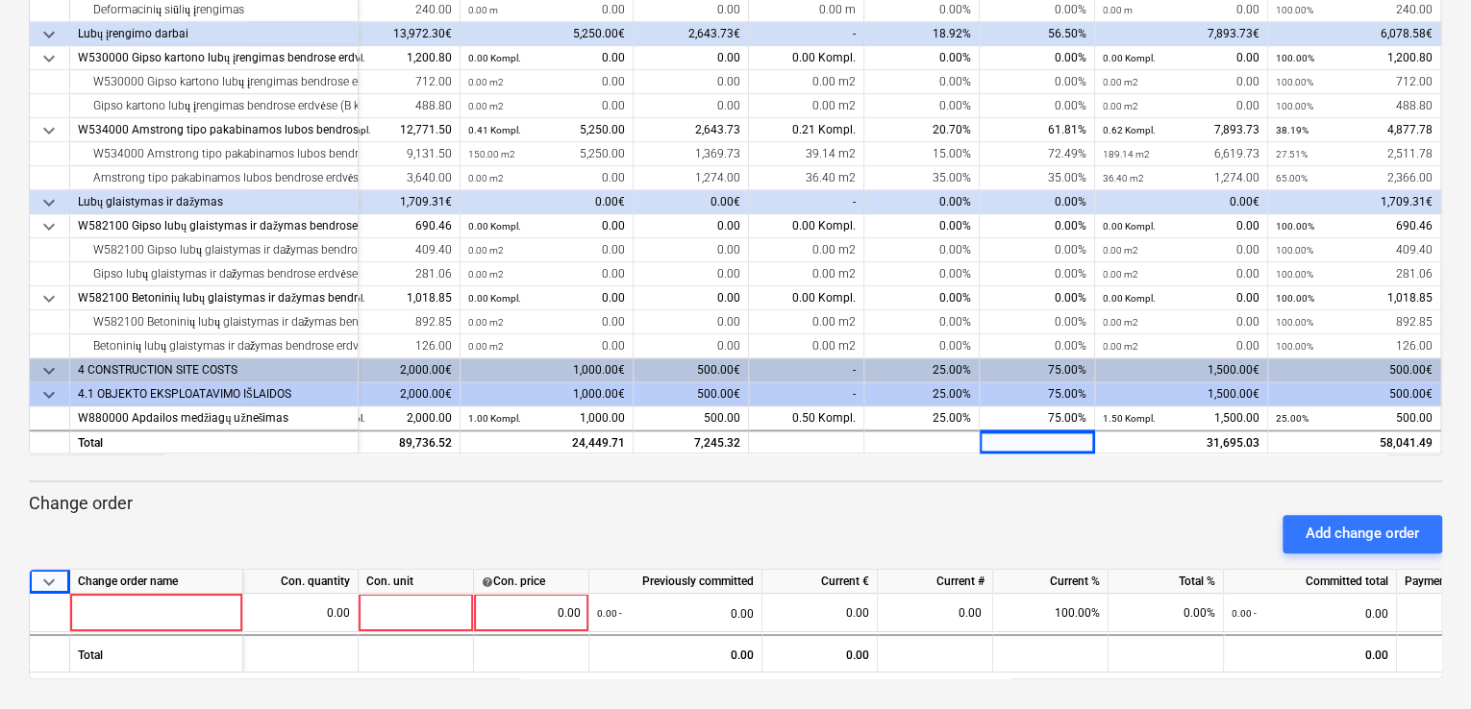
click at [1104, 683] on div "keyboard_arrow_down Status Confirmed at Company Contract name Commit as Date Cu…" at bounding box center [735, 200] width 1471 height 1019
drag, startPoint x: 1111, startPoint y: 678, endPoint x: 1200, endPoint y: 675, distance: 88.5
click at [1199, 675] on div "keyboard_arrow_down Status Confirmed at Company Contract name Commit as Date Cu…" at bounding box center [735, 200] width 1471 height 1019
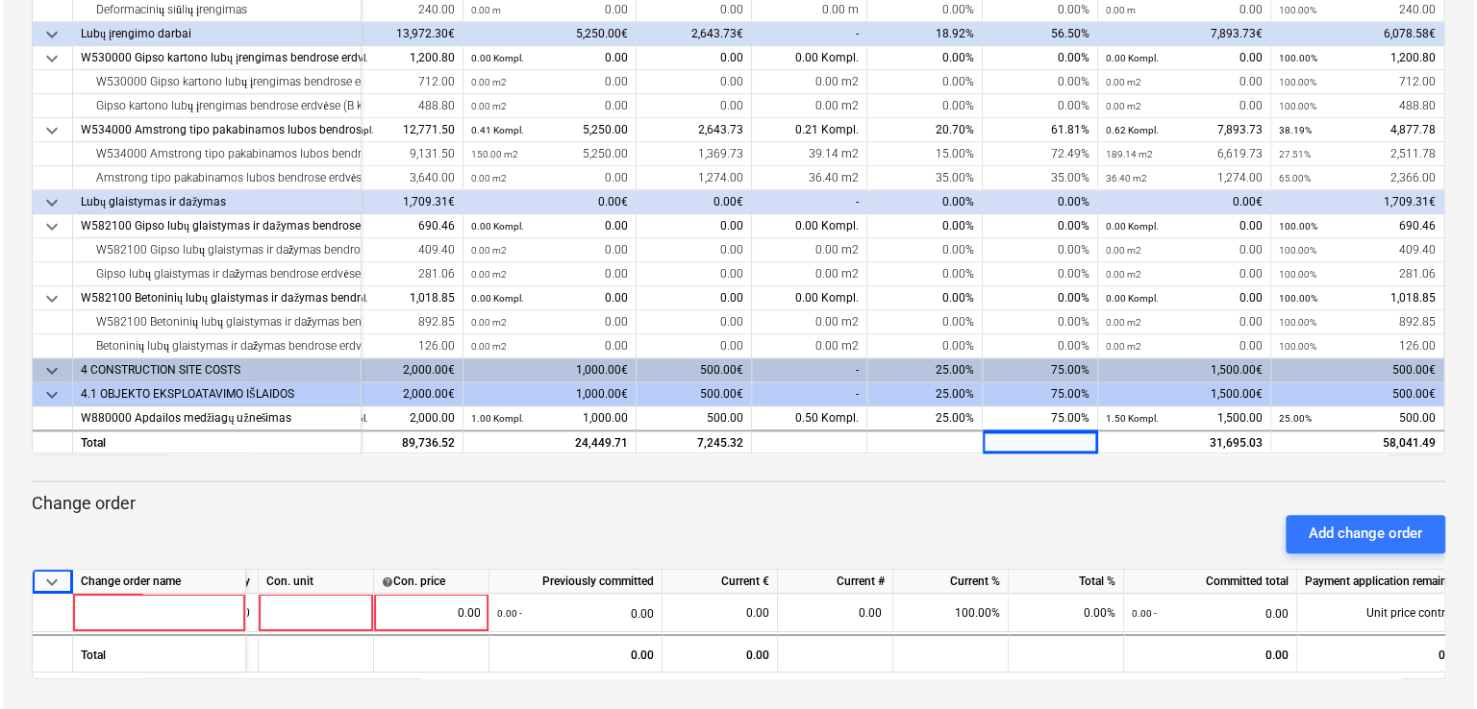
scroll to position [0, 169]
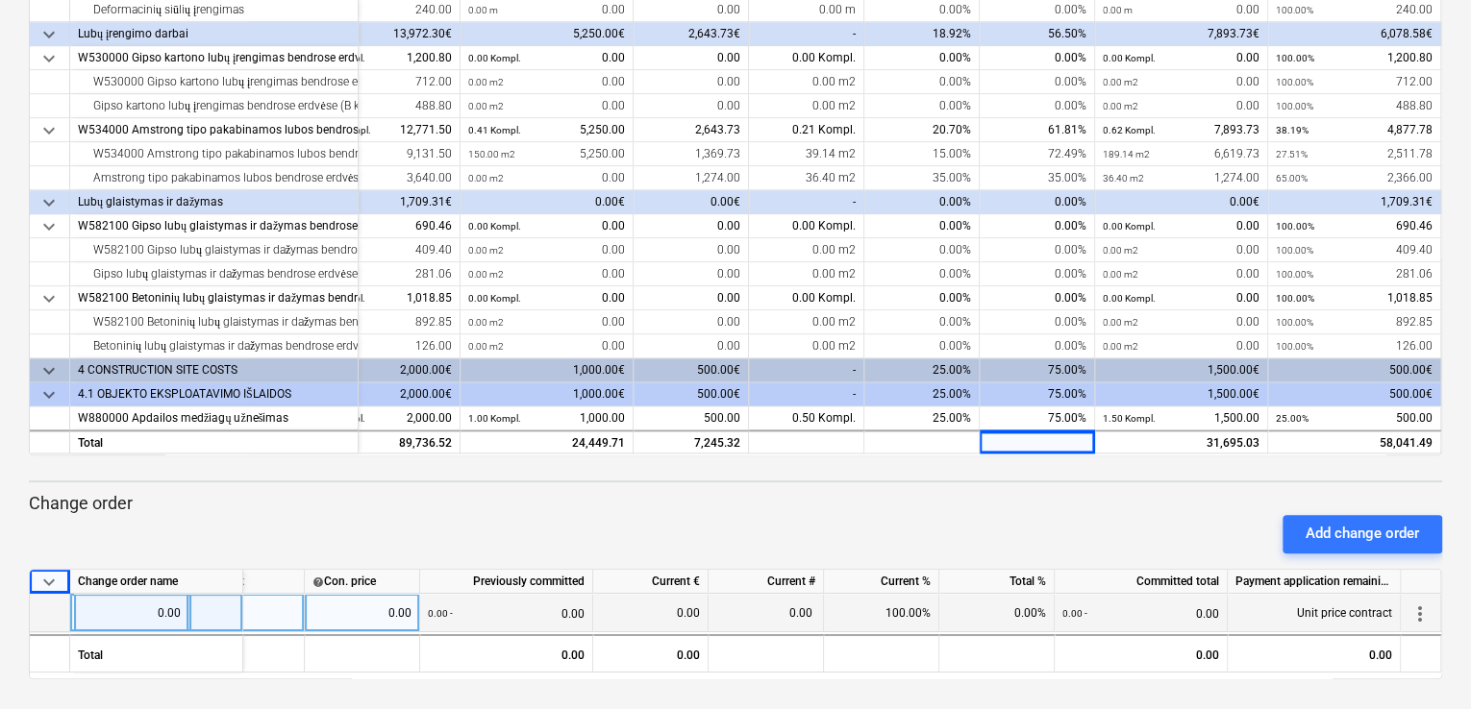
click at [1426, 614] on span "more_vert" at bounding box center [1419, 613] width 23 height 23
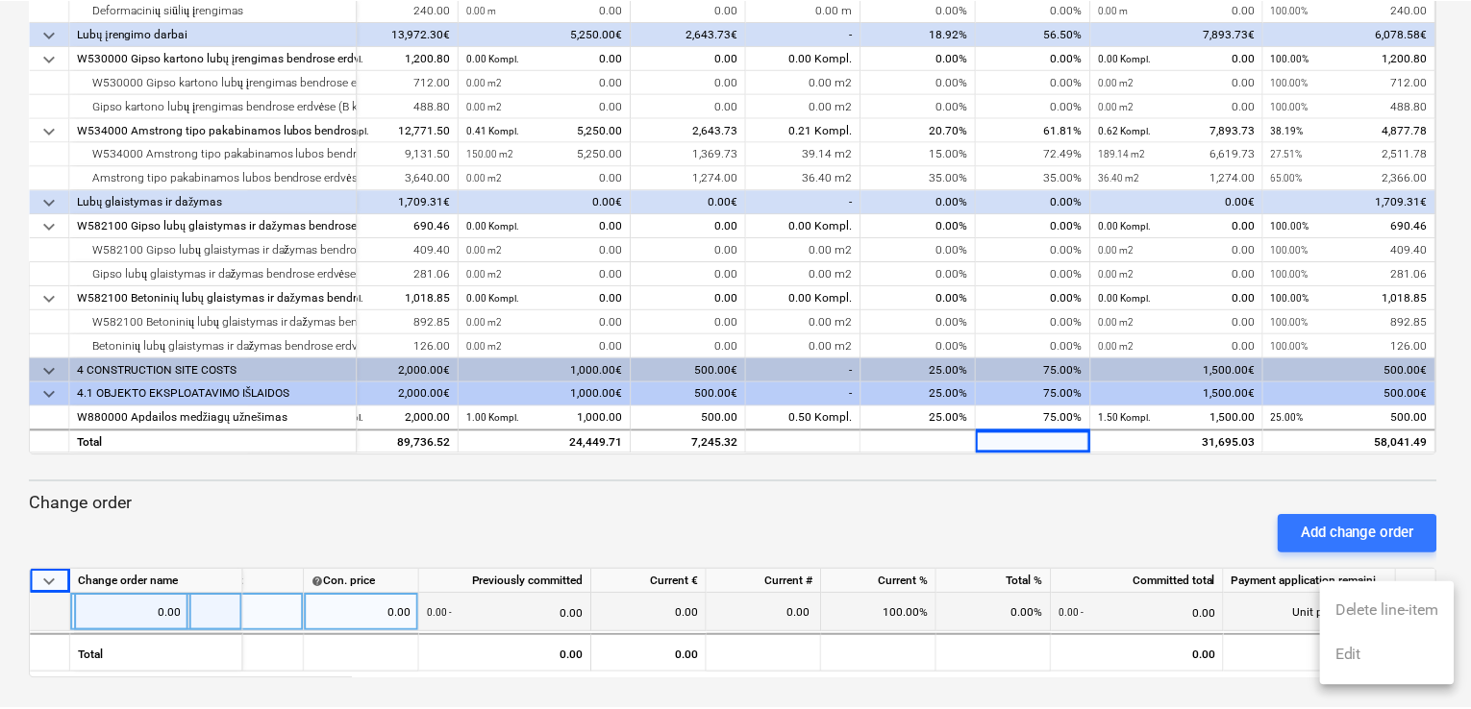
scroll to position [0, 168]
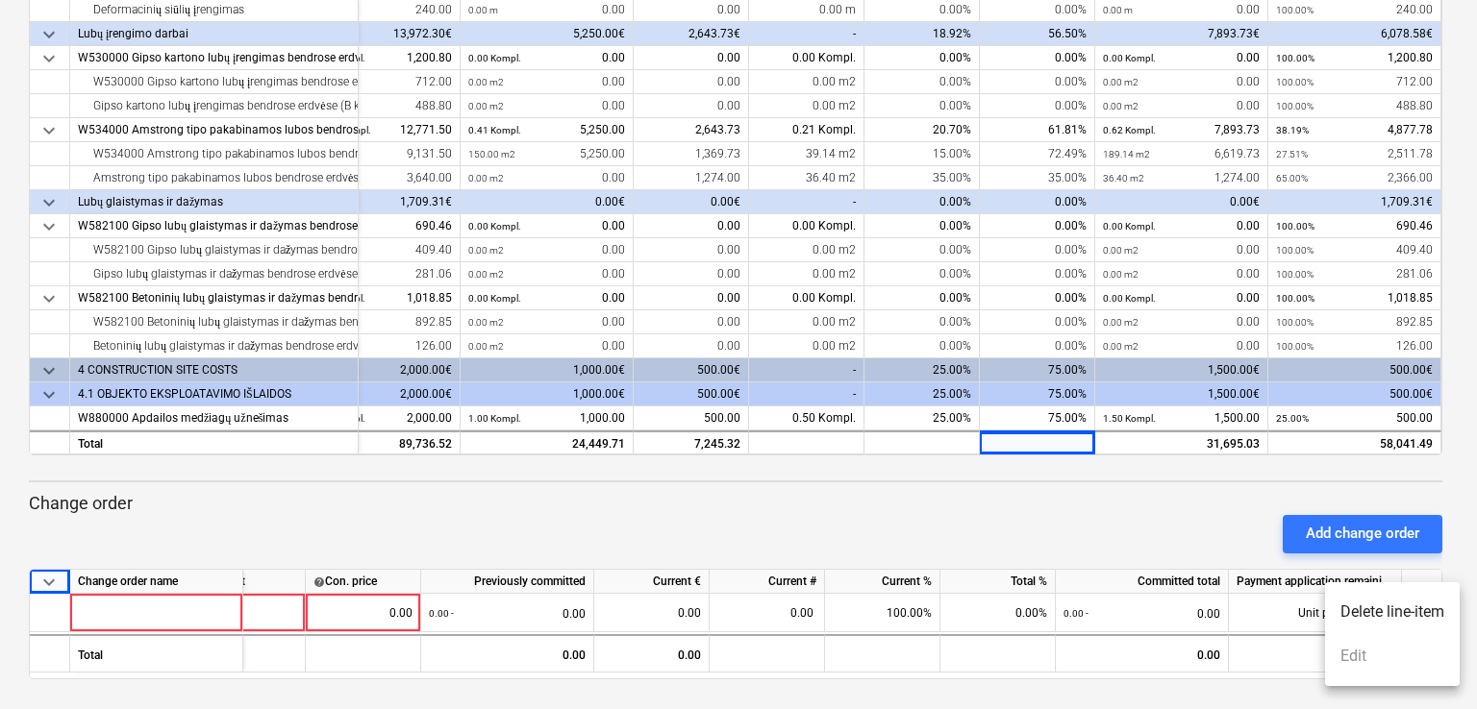
click at [1392, 624] on li "Delete line-item" at bounding box center [1392, 612] width 135 height 44
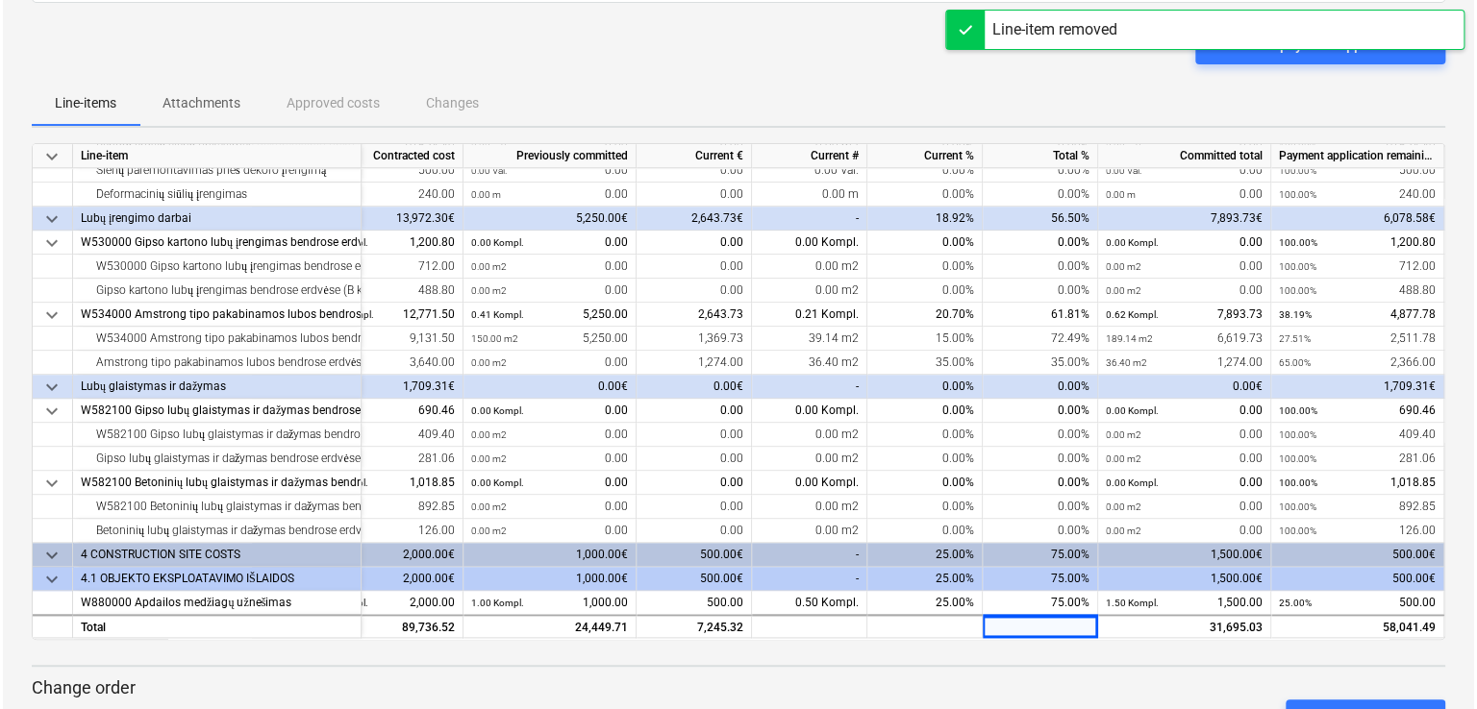
scroll to position [0, 0]
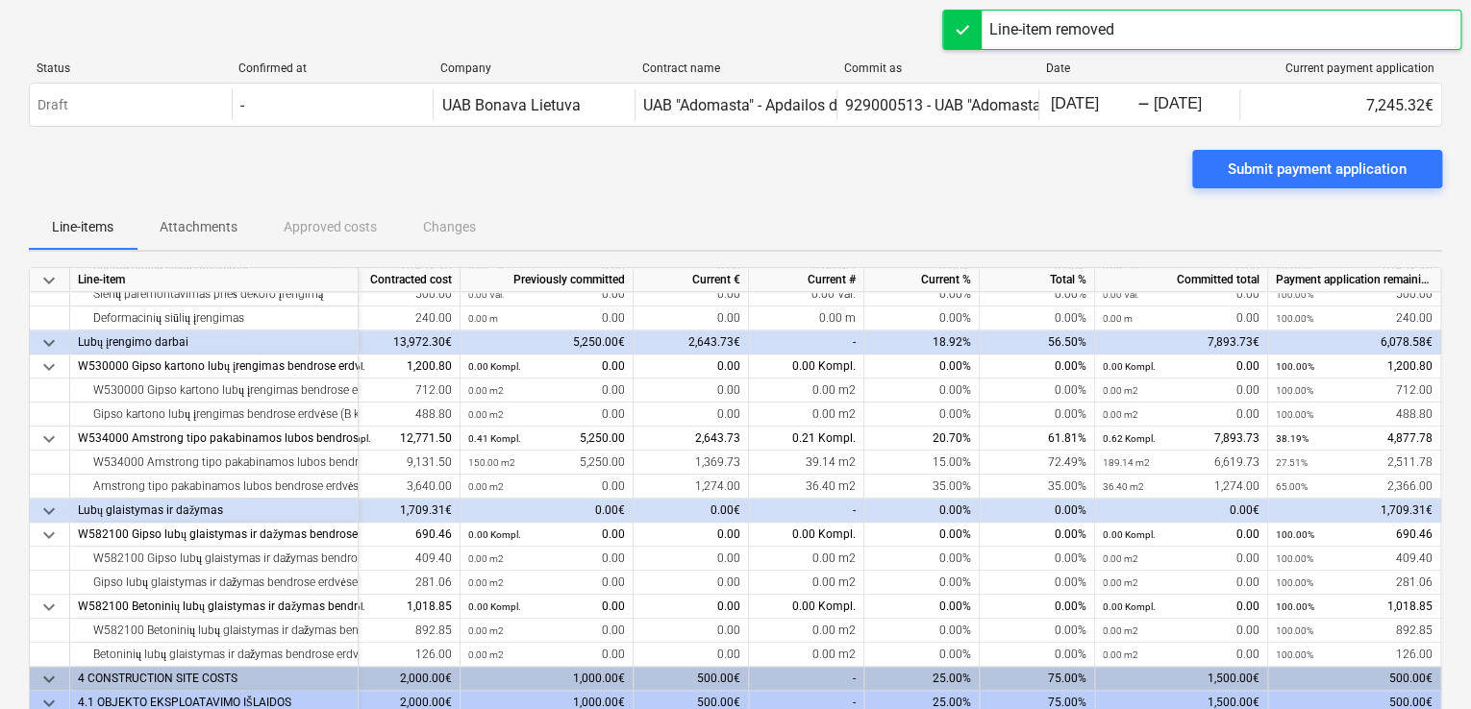
click at [1355, 141] on div "Status Confirmed at Company Contract name Commit as Date Current payment applic…" at bounding box center [735, 98] width 1413 height 104
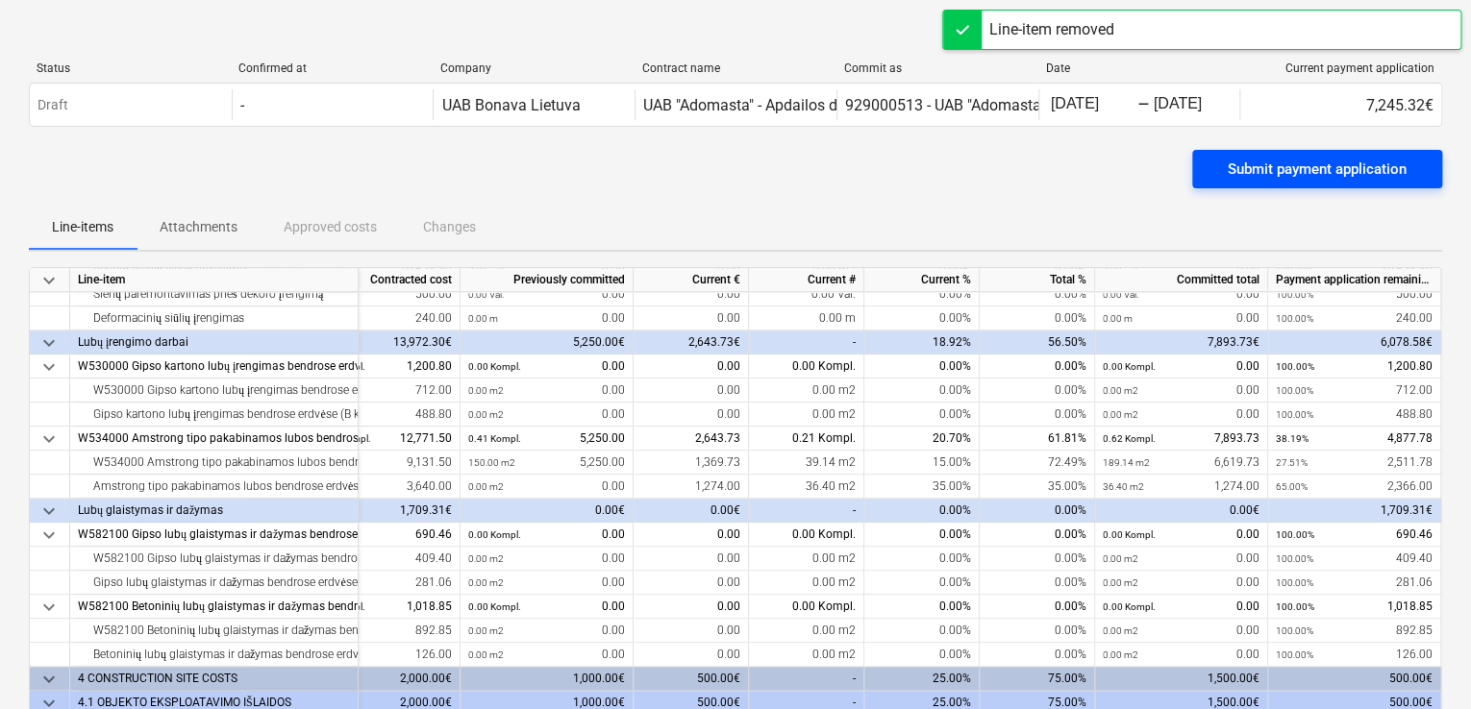
click at [1335, 159] on div "Submit payment application" at bounding box center [1317, 169] width 179 height 25
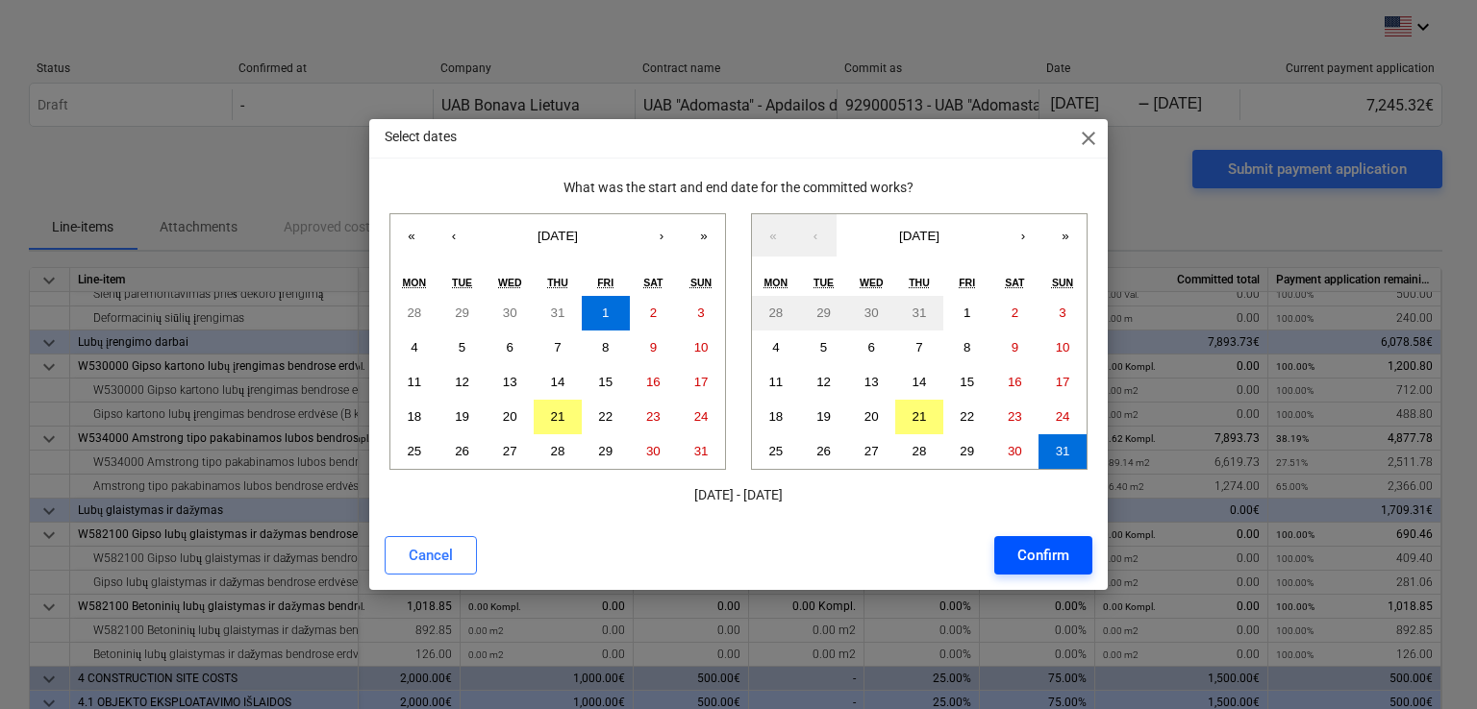
click at [1049, 573] on button "Confirm" at bounding box center [1043, 555] width 98 height 38
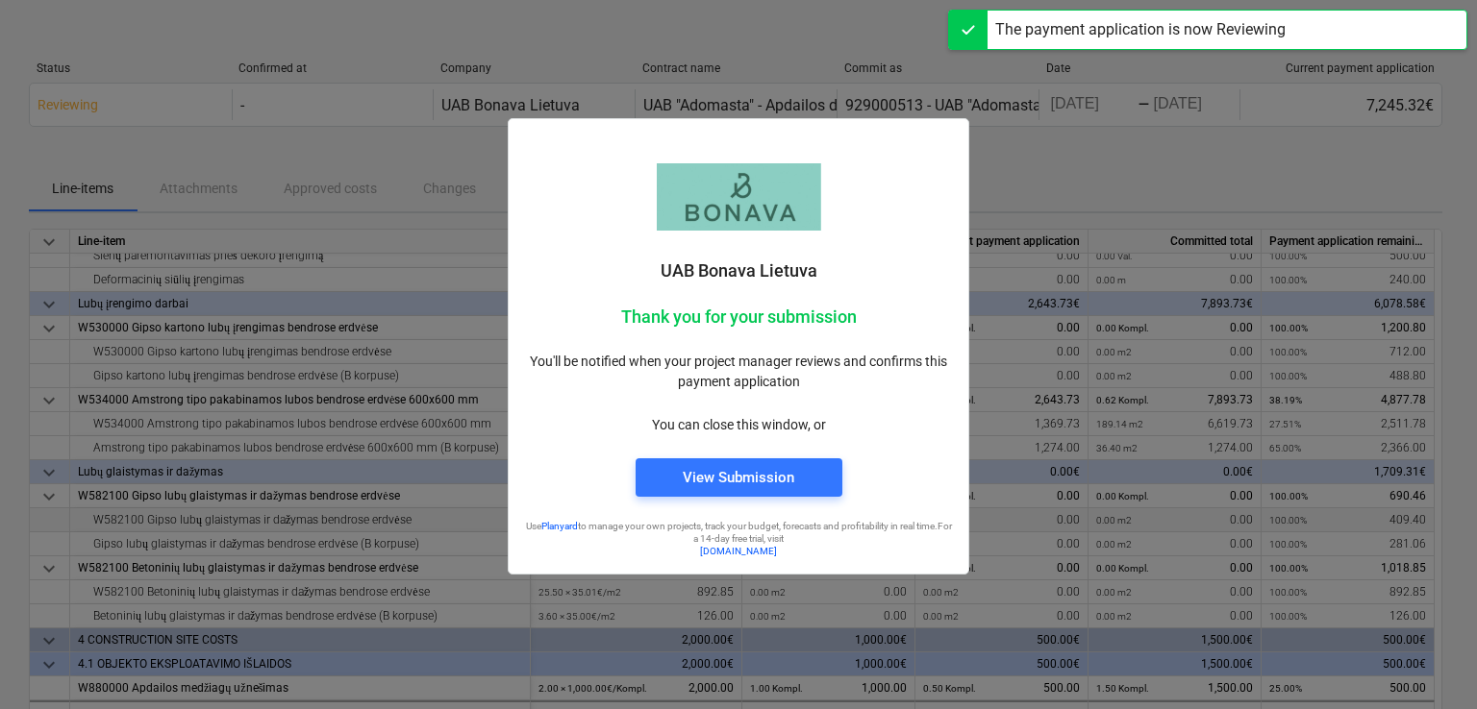
scroll to position [923, 0]
click at [1078, 190] on div at bounding box center [738, 354] width 1477 height 709
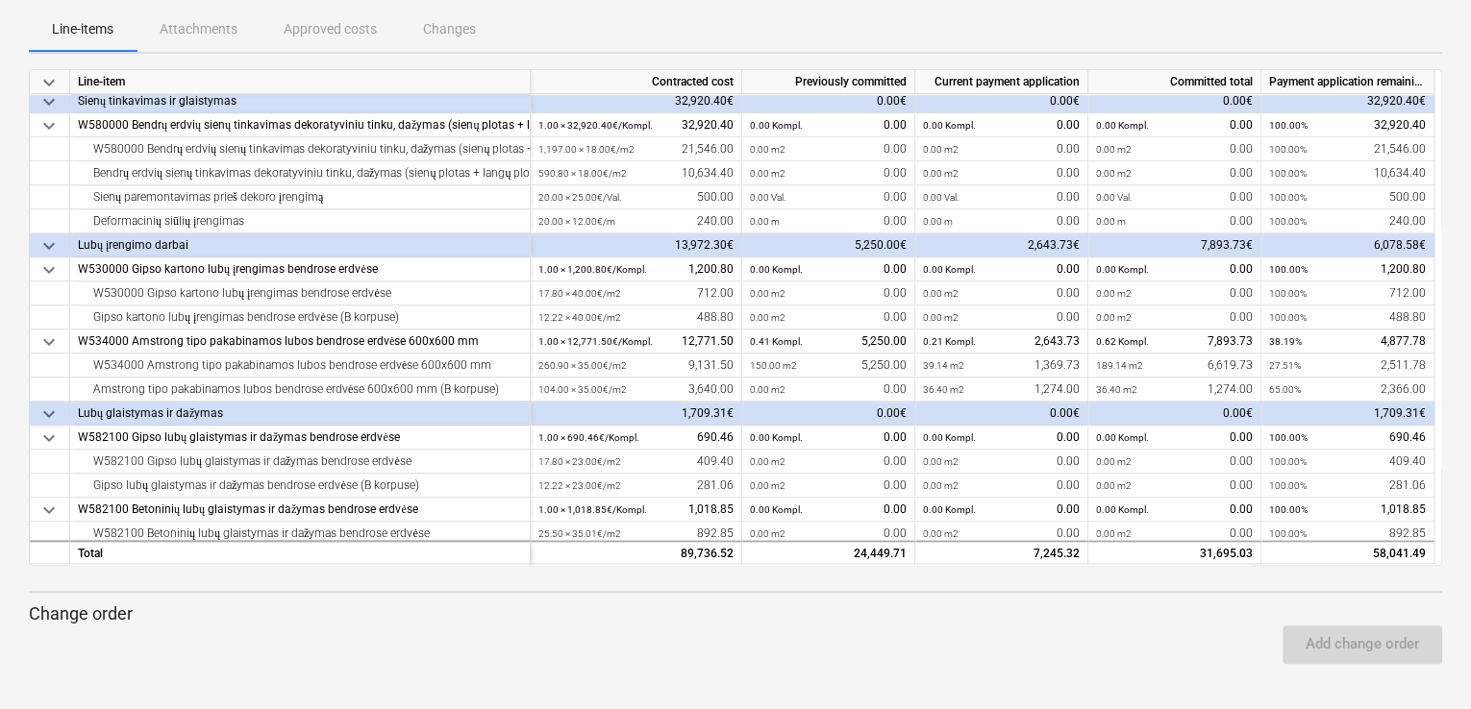
scroll to position [827, 0]
